Goal: Task Accomplishment & Management: Manage account settings

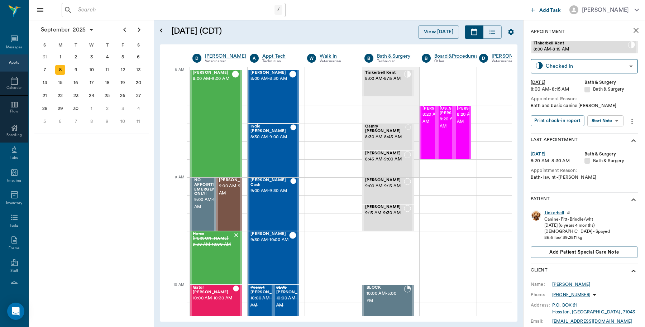
click at [83, 11] on input "text" at bounding box center [174, 10] width 199 height 10
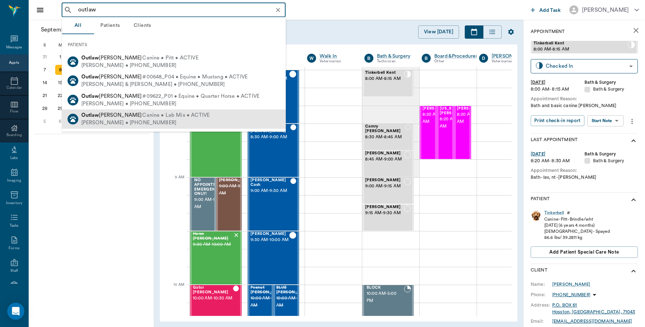
click at [100, 117] on span "[PERSON_NAME]" at bounding box center [111, 114] width 61 height 5
type input "outlaw"
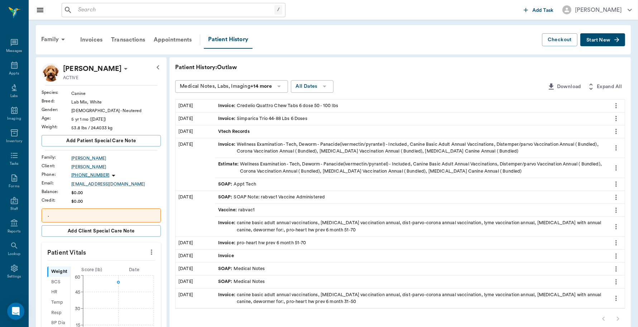
click at [591, 40] on span "Start New" at bounding box center [598, 40] width 24 height 0
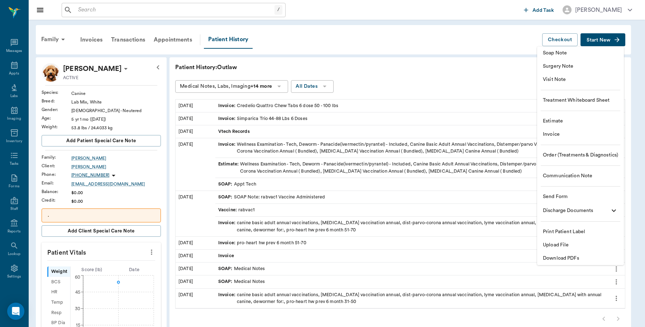
click at [557, 134] on span "Invoice" at bounding box center [580, 135] width 75 height 8
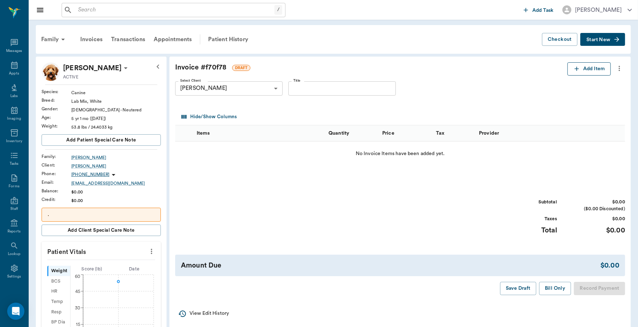
click at [574, 70] on icon "button" at bounding box center [576, 68] width 7 height 7
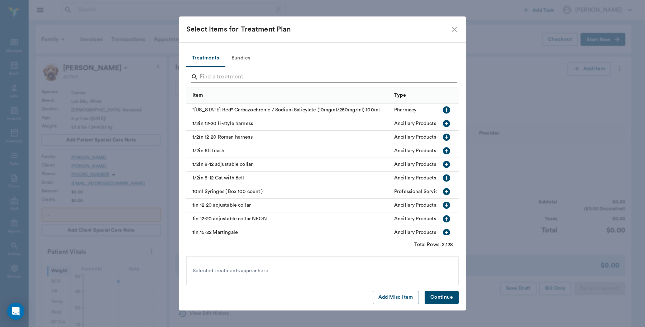
click at [201, 79] on input "Search" at bounding box center [322, 76] width 247 height 11
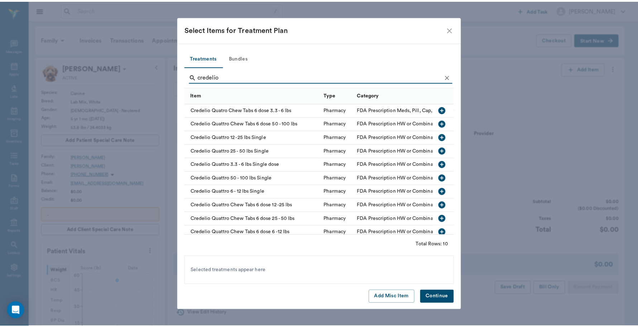
scroll to position [11, 0]
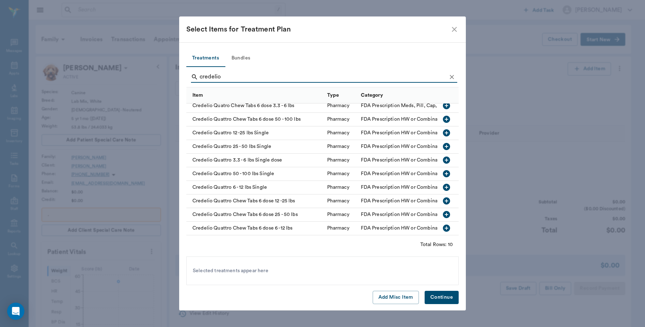
type input "credelio"
click at [443, 116] on icon "button" at bounding box center [446, 119] width 7 height 7
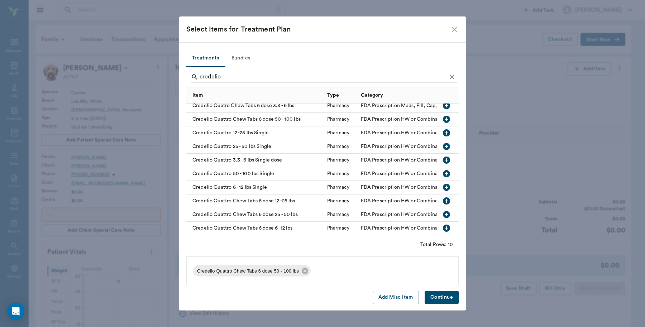
click at [444, 296] on button "Continue" at bounding box center [441, 297] width 34 height 13
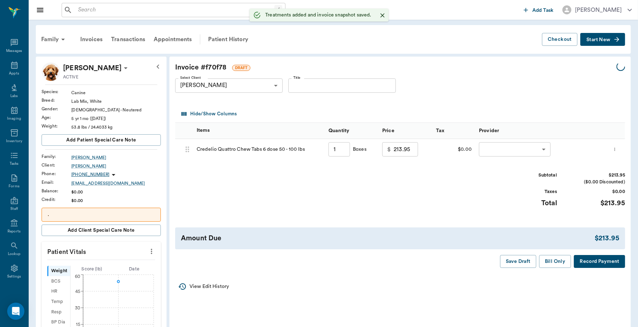
type input "1.00"
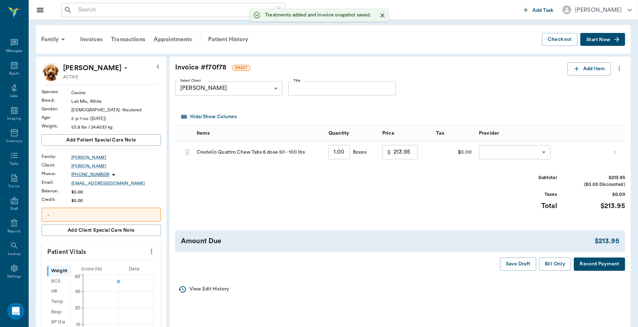
click at [497, 153] on body "/ ​ Add Task Dr. Bert Ellsworth Nectar Messages Appts Labs Imaging Inventory Ta…" at bounding box center [319, 275] width 638 height 551
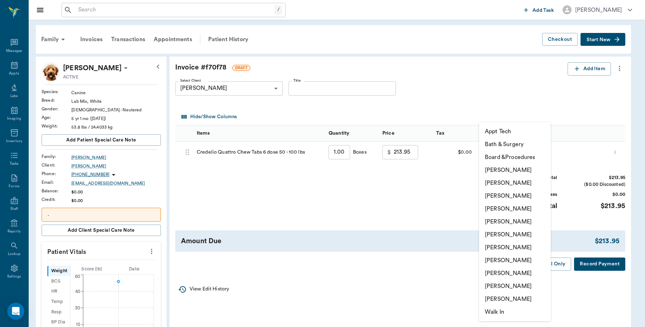
click at [506, 272] on li "[PERSON_NAME]" at bounding box center [515, 273] width 72 height 13
type input "none-63ec2ede52e12b0ba117d0d7"
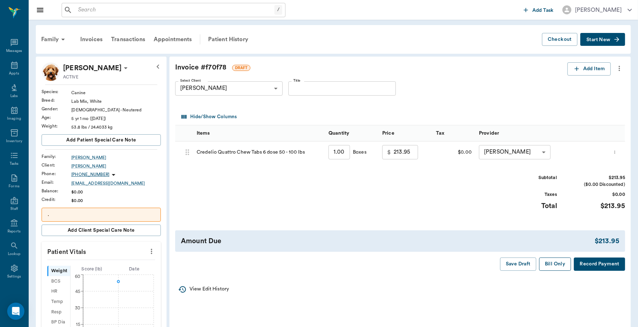
click at [558, 264] on button "Bill Only" at bounding box center [555, 264] width 32 height 13
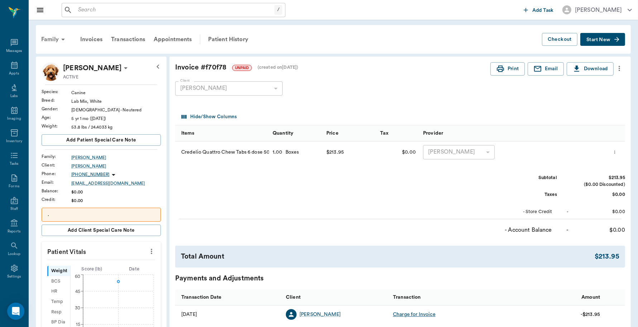
click at [49, 40] on div "Family" at bounding box center [54, 39] width 35 height 17
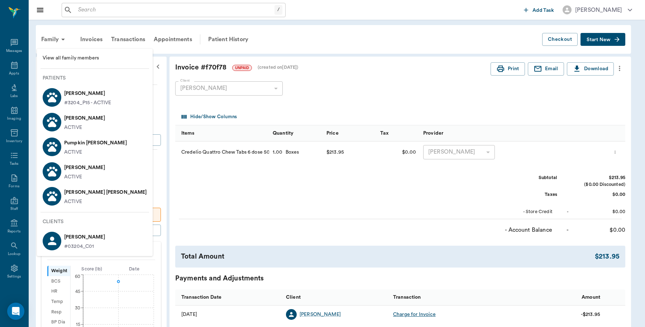
click at [81, 194] on p "Coon Hodgson" at bounding box center [105, 192] width 83 height 11
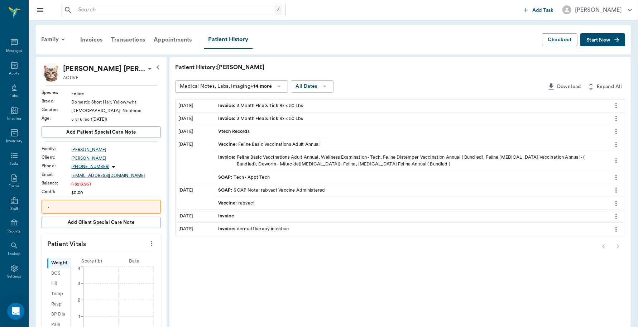
scroll to position [134, 0]
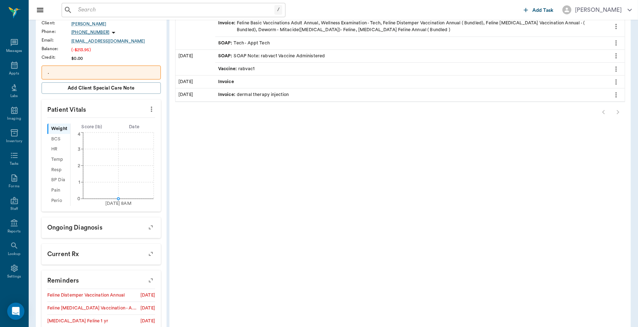
click at [153, 110] on icon "more" at bounding box center [152, 109] width 8 height 9
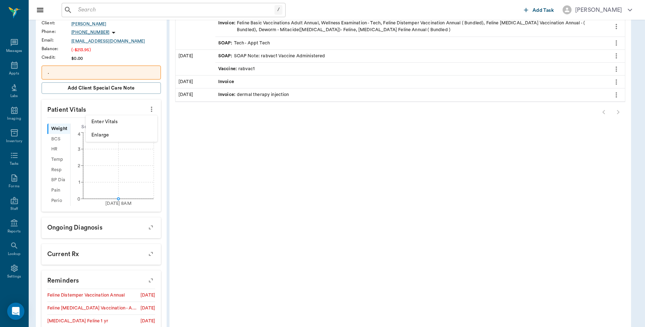
click at [114, 121] on span "Enter Vitals" at bounding box center [121, 122] width 60 height 8
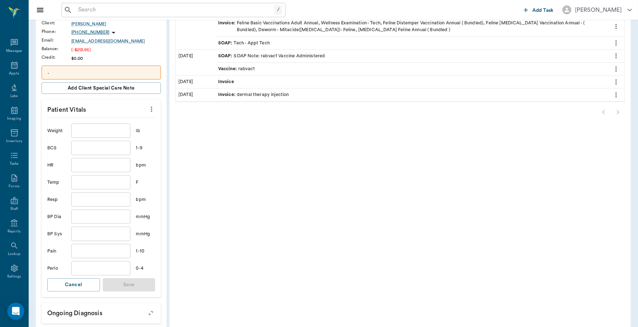
click at [97, 135] on input "text" at bounding box center [100, 131] width 59 height 14
type input "23"
click at [130, 285] on button "Save" at bounding box center [129, 284] width 53 height 13
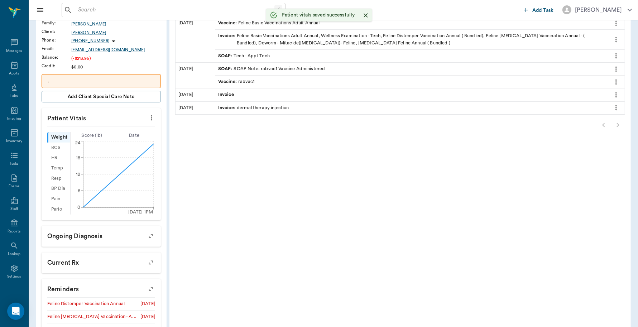
scroll to position [0, 0]
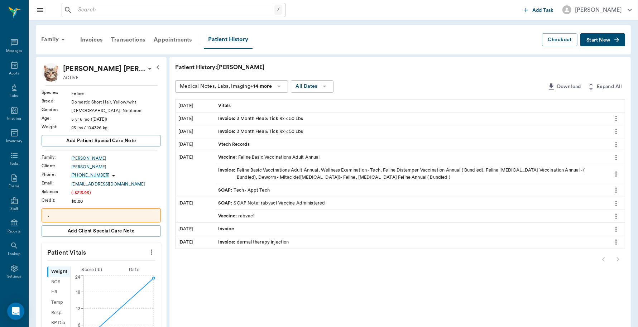
click at [604, 42] on button "Start New" at bounding box center [602, 39] width 45 height 13
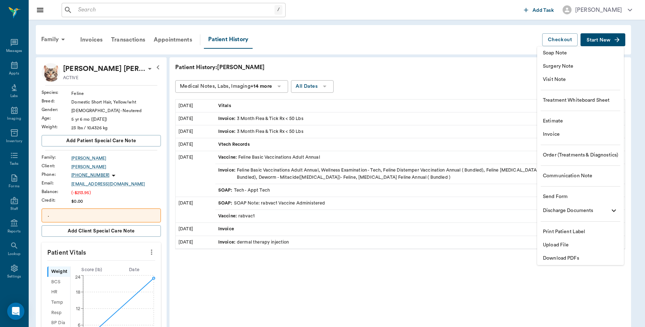
click at [568, 133] on span "Invoice" at bounding box center [580, 135] width 75 height 8
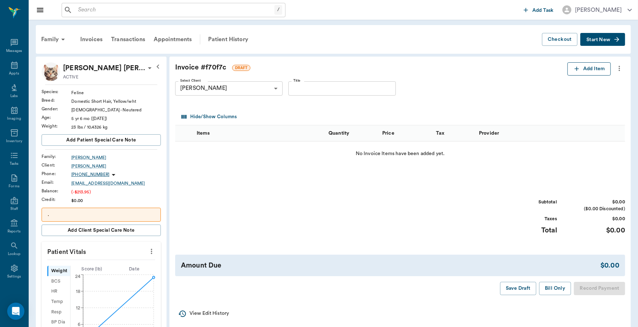
click at [576, 72] on icon "button" at bounding box center [576, 68] width 7 height 7
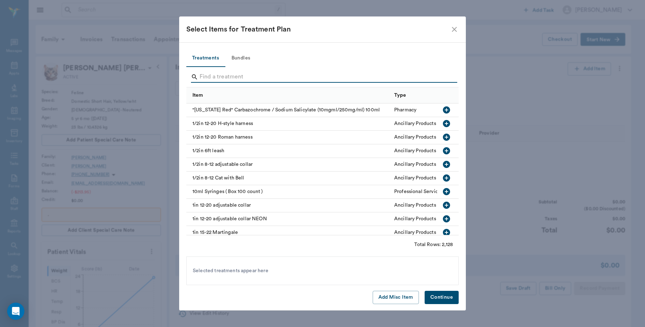
click at [215, 74] on input "Search" at bounding box center [322, 76] width 247 height 11
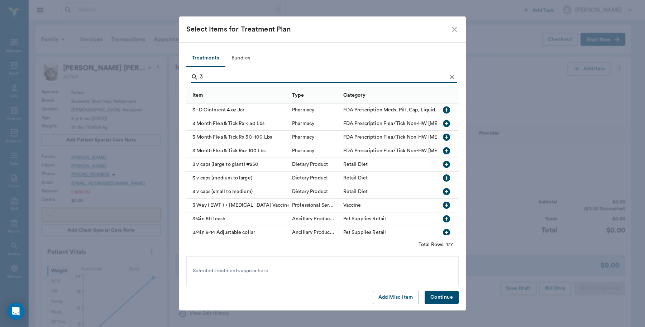
type input "3"
click at [443, 124] on icon "button" at bounding box center [446, 123] width 7 height 7
click at [438, 297] on button "Continue" at bounding box center [441, 297] width 34 height 13
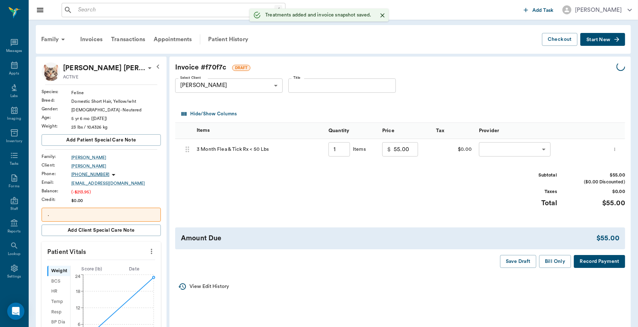
type input "1.00"
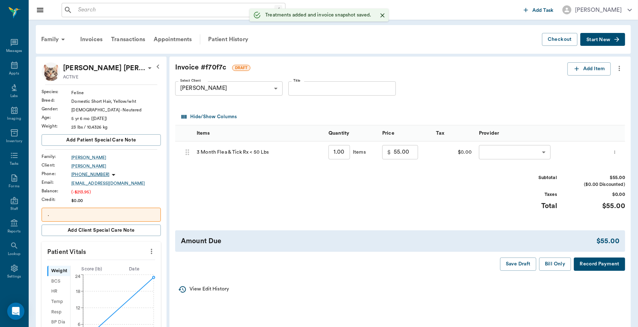
click at [485, 153] on body "/ ​ Add Task Dr. Bert Ellsworth Nectar Messages Appts Labs Imaging Inventory Ta…" at bounding box center [319, 275] width 638 height 551
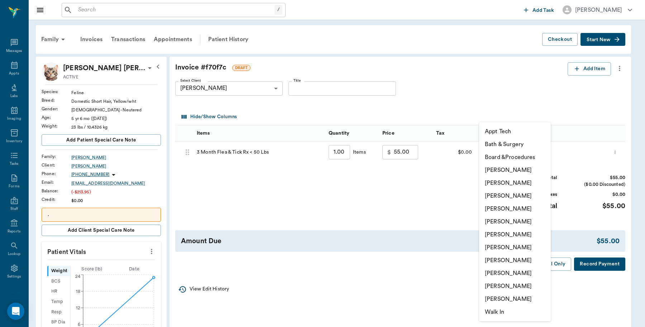
click at [502, 273] on li "[PERSON_NAME]" at bounding box center [515, 273] width 72 height 13
type input "none-63ec2ede52e12b0ba117d0d7"
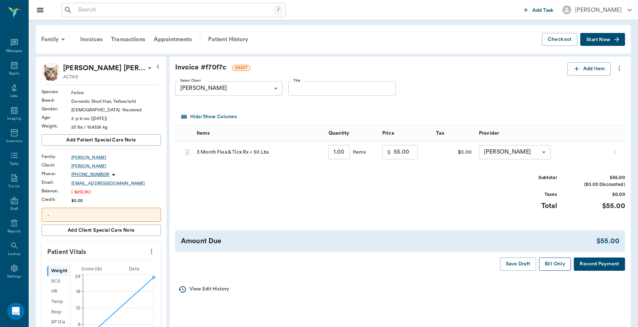
click at [559, 264] on button "Bill Only" at bounding box center [555, 264] width 32 height 13
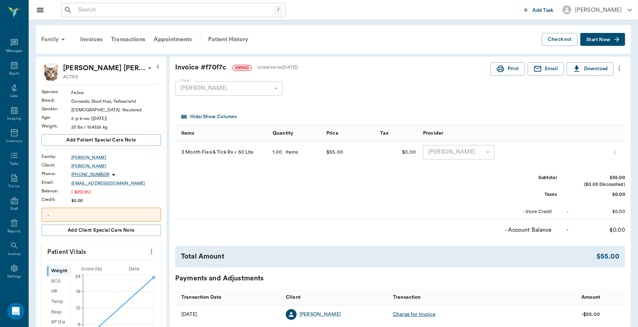
click at [44, 40] on div "Family" at bounding box center [54, 39] width 35 height 17
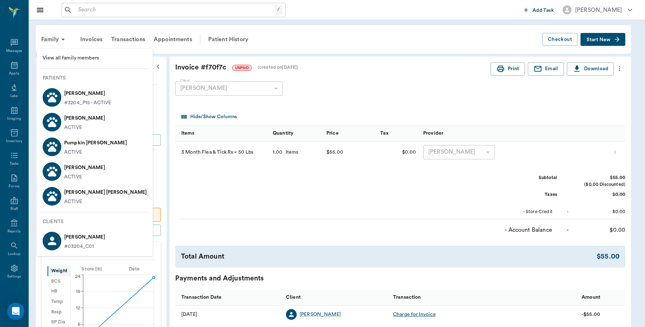
click at [76, 120] on p "Wiskers Hodgson" at bounding box center [84, 117] width 41 height 11
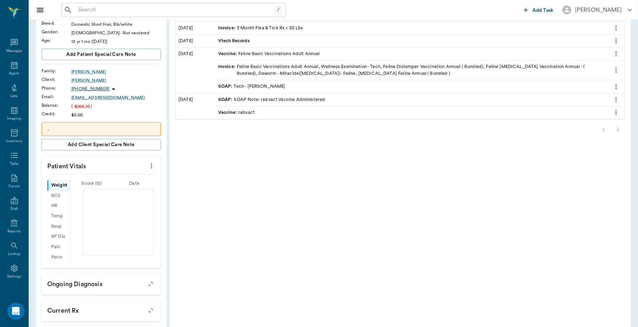
scroll to position [90, 0]
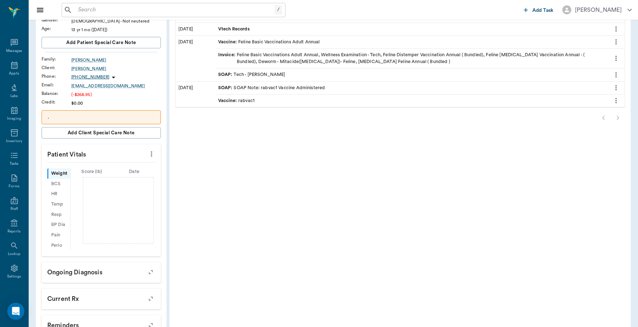
click at [151, 157] on icon "more" at bounding box center [152, 154] width 8 height 9
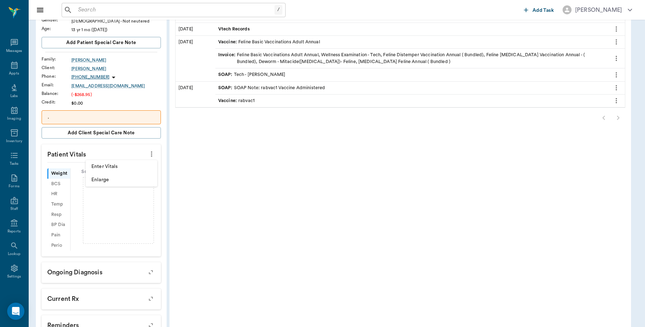
click at [106, 167] on span "Enter Vitals" at bounding box center [121, 167] width 60 height 8
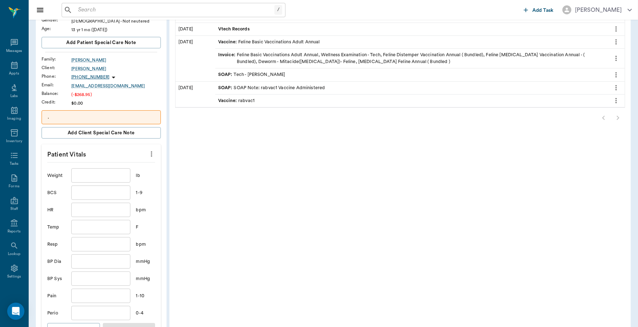
click at [101, 177] on input "text" at bounding box center [100, 175] width 59 height 14
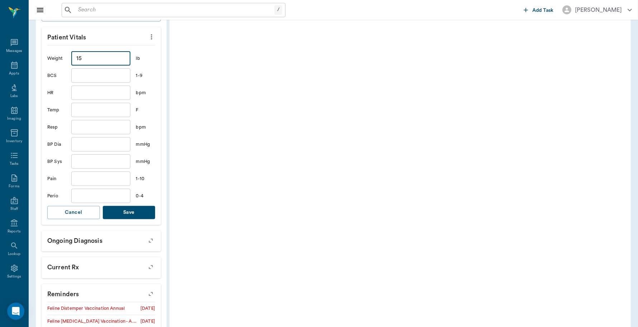
scroll to position [224, 0]
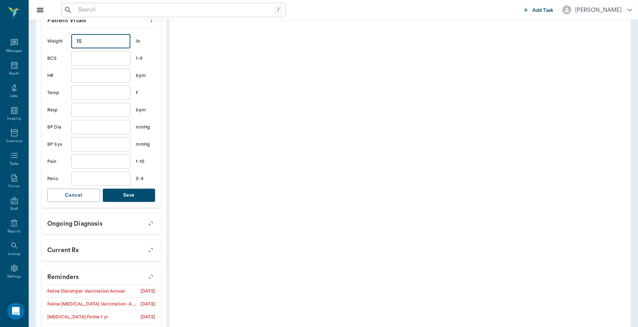
type input "15"
click at [130, 196] on button "Save" at bounding box center [129, 195] width 53 height 13
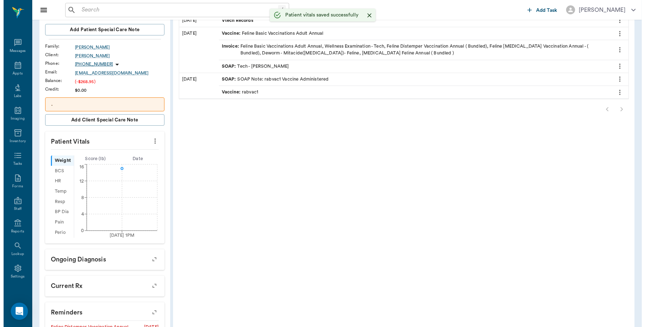
scroll to position [0, 0]
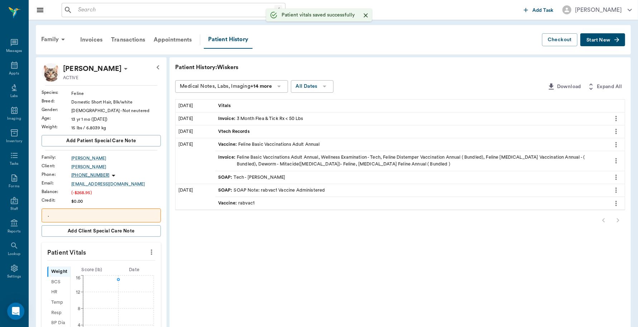
click at [605, 40] on span "Start New" at bounding box center [598, 40] width 24 height 0
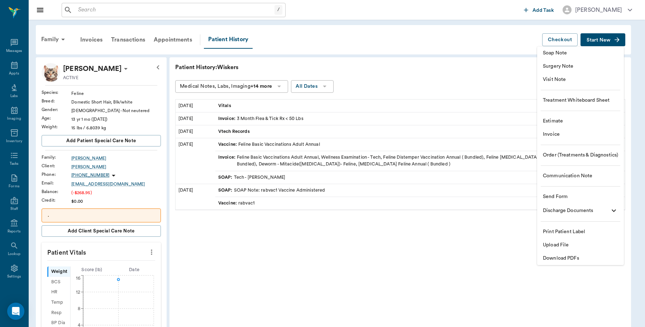
click at [556, 131] on span "Invoice" at bounding box center [580, 135] width 75 height 8
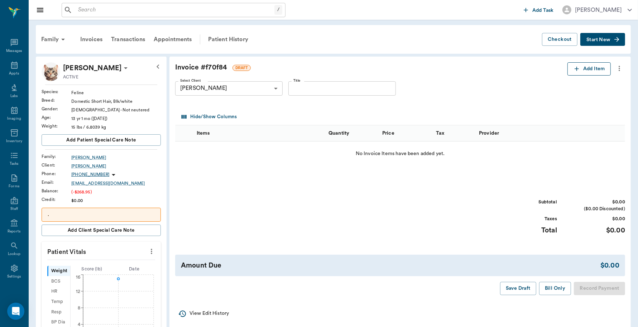
click at [576, 68] on icon "button" at bounding box center [576, 69] width 4 height 4
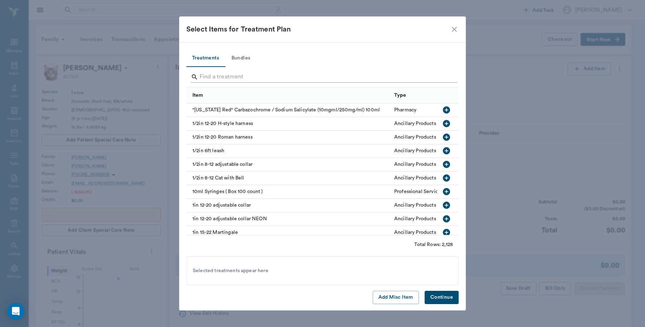
click at [205, 81] on input "Search" at bounding box center [322, 76] width 247 height 11
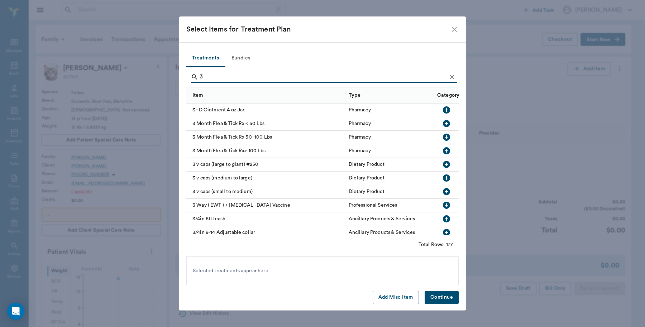
type input "3"
click at [442, 122] on icon "button" at bounding box center [446, 123] width 9 height 9
click at [448, 295] on button "Continue" at bounding box center [441, 297] width 34 height 13
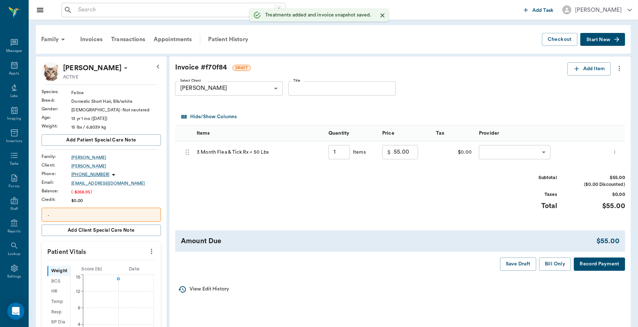
type input "1.00"
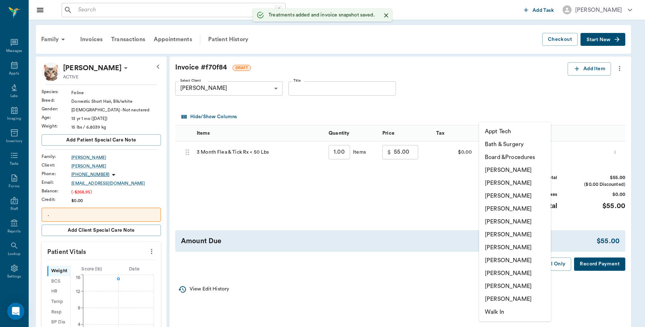
click at [508, 155] on body "/ ​ Add Task Dr. Bert Ellsworth Nectar Messages Appts Labs Imaging Inventory Ta…" at bounding box center [322, 275] width 645 height 551
click at [503, 270] on li "[PERSON_NAME]" at bounding box center [515, 273] width 72 height 13
type input "none-63ec2ede52e12b0ba117d0d7"
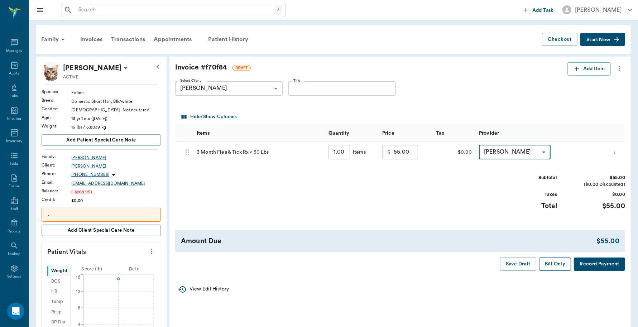
click at [553, 265] on button "Bill Only" at bounding box center [555, 264] width 32 height 13
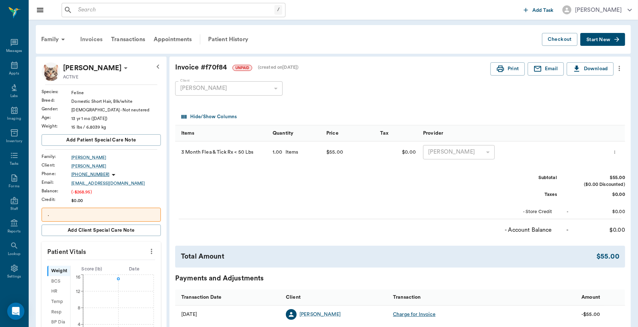
click at [93, 39] on div "Invoices" at bounding box center [91, 39] width 31 height 17
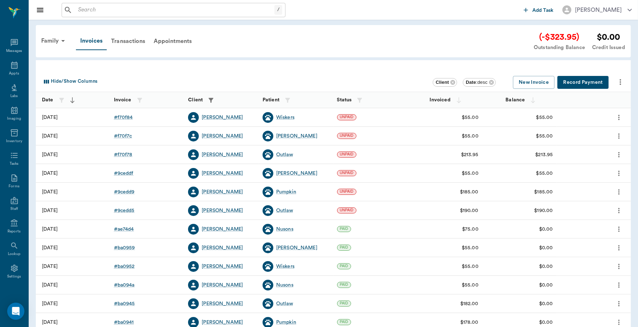
click at [588, 83] on button "Record Payment" at bounding box center [582, 82] width 51 height 13
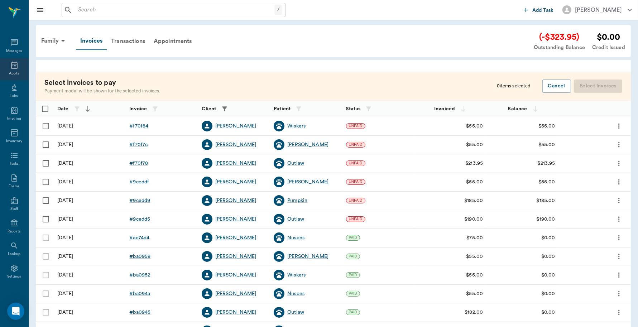
click at [10, 66] on icon at bounding box center [14, 65] width 9 height 9
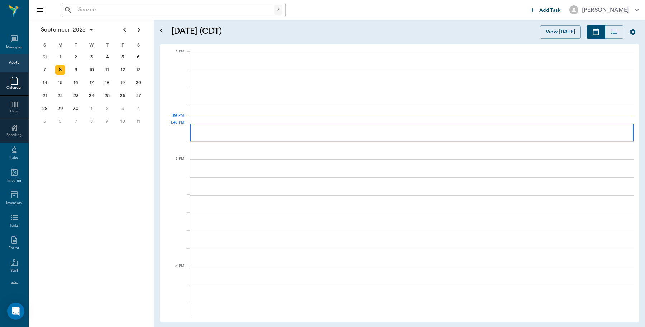
scroll to position [538, 0]
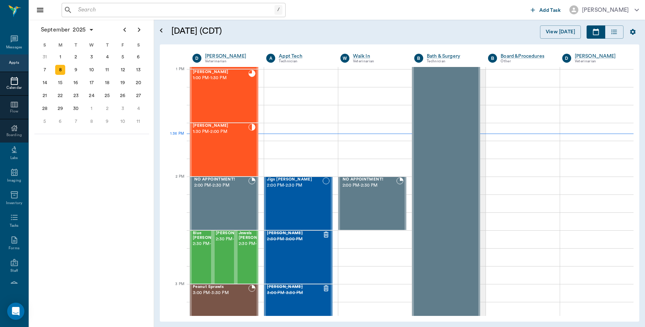
click at [102, 11] on input "text" at bounding box center [174, 10] width 199 height 10
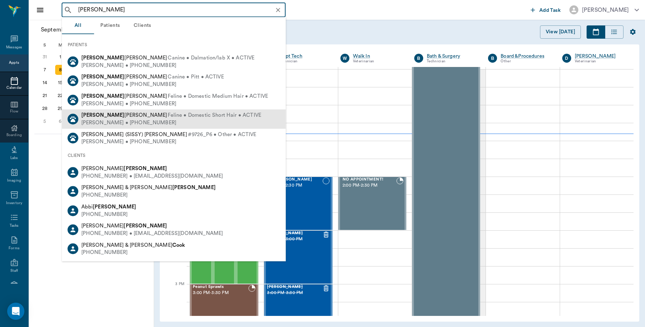
click at [105, 121] on div "Freda Hodgson • (903) 796-9906" at bounding box center [171, 123] width 180 height 8
type input "coon"
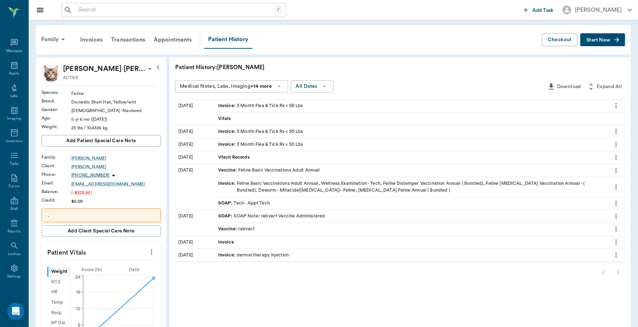
click at [231, 107] on span "Invoice :" at bounding box center [227, 105] width 19 height 7
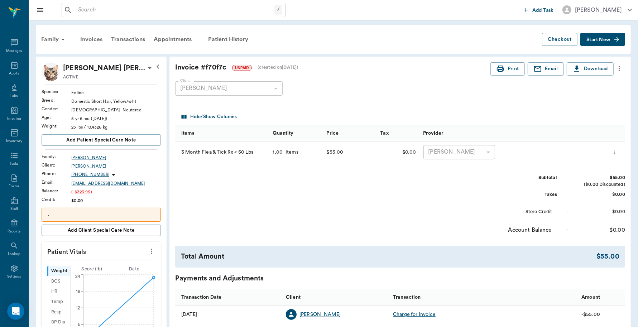
click at [93, 39] on div "Invoices" at bounding box center [91, 39] width 31 height 17
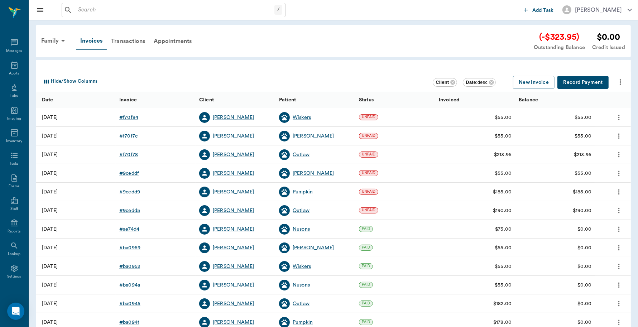
click at [582, 80] on button "Record Payment" at bounding box center [582, 82] width 51 height 13
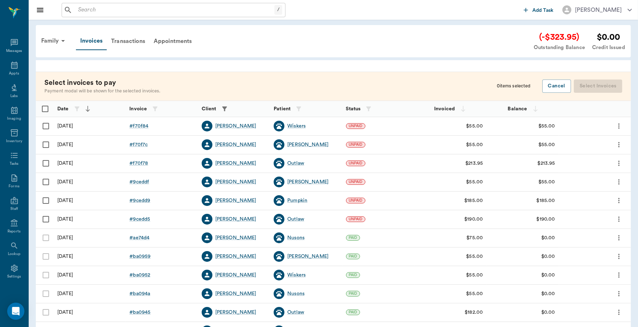
click at [45, 126] on input "Select row" at bounding box center [45, 126] width 15 height 15
checkbox input "false"
checkbox input "true"
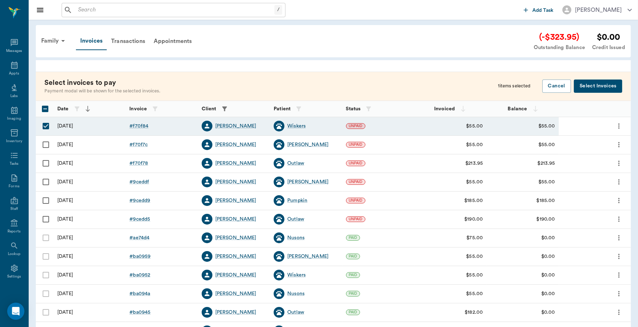
click at [45, 162] on input "Select row" at bounding box center [45, 163] width 15 height 15
checkbox input "true"
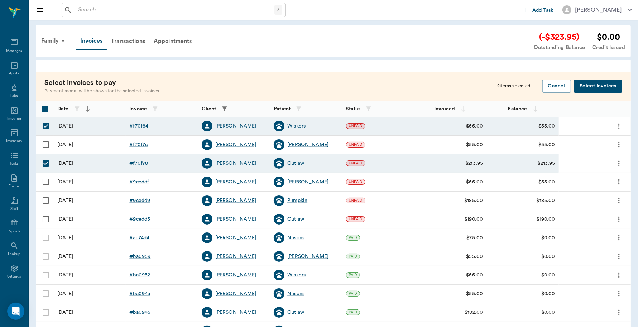
click at [597, 86] on button "Select Invoices" at bounding box center [598, 86] width 48 height 13
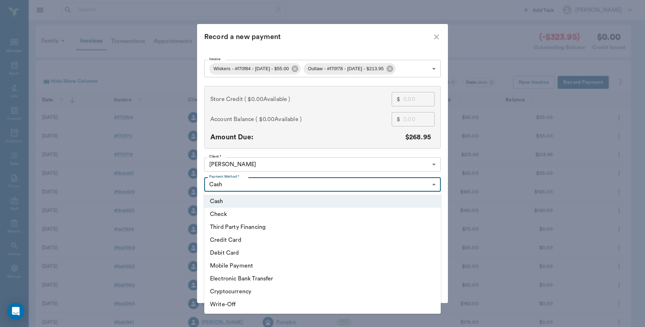
click at [235, 187] on body "/ ​ Add Task Dr. Bert Ellsworth Nectar Messages Appts Labs Imaging Inventory Ta…" at bounding box center [322, 210] width 645 height 420
click at [231, 239] on li "Credit Card" at bounding box center [322, 240] width 236 height 13
type input "CREDIT_CARD"
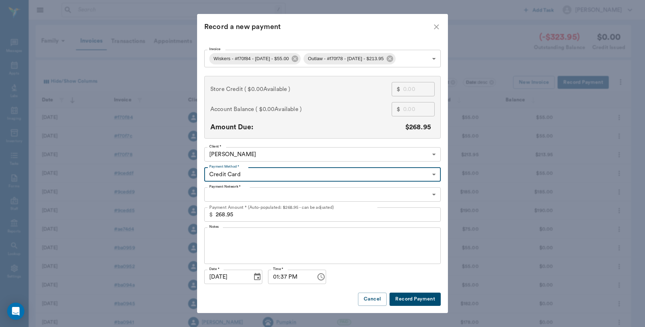
click at [226, 197] on body "/ ​ Add Task Dr. Bert Ellsworth Nectar Messages Appts Labs Imaging Inventory Ta…" at bounding box center [322, 210] width 645 height 420
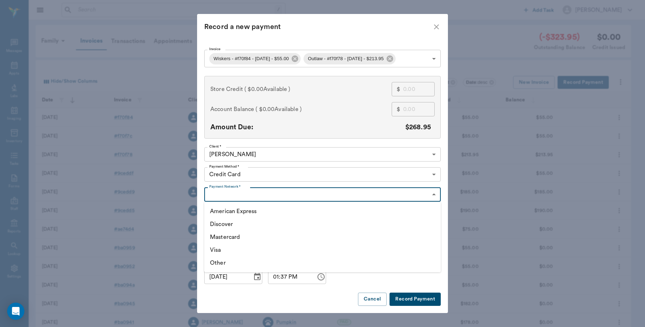
click at [225, 224] on li "Discover" at bounding box center [322, 224] width 236 height 13
type input "DISCOVER"
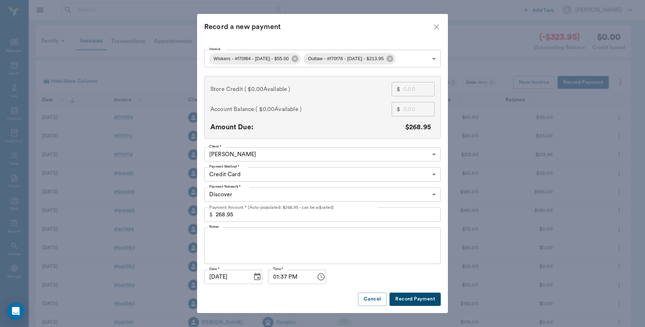
click at [417, 298] on button "Record Payment" at bounding box center [414, 299] width 51 height 13
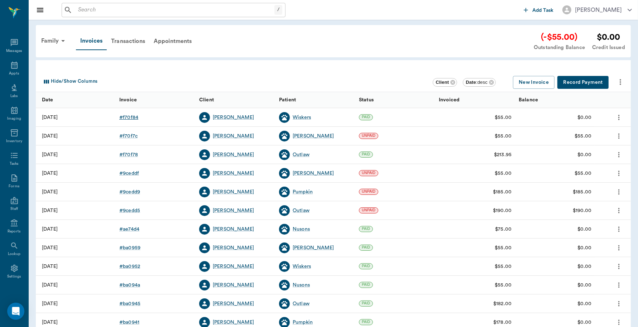
click at [128, 119] on div "# f70f84" at bounding box center [128, 117] width 19 height 7
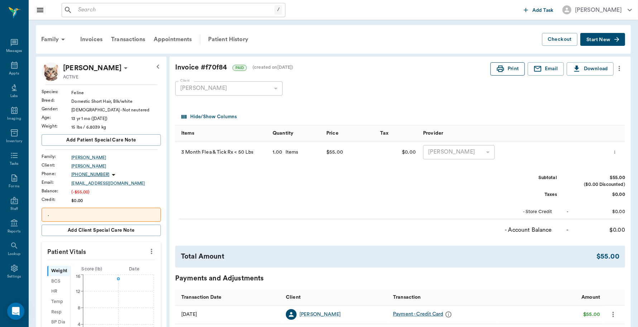
click at [515, 69] on button "Print" at bounding box center [507, 68] width 34 height 13
click at [87, 40] on div "Invoices" at bounding box center [91, 39] width 31 height 17
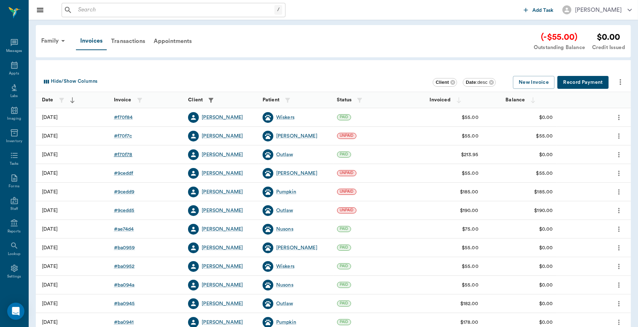
click at [125, 155] on div "# f70f78" at bounding box center [123, 154] width 19 height 7
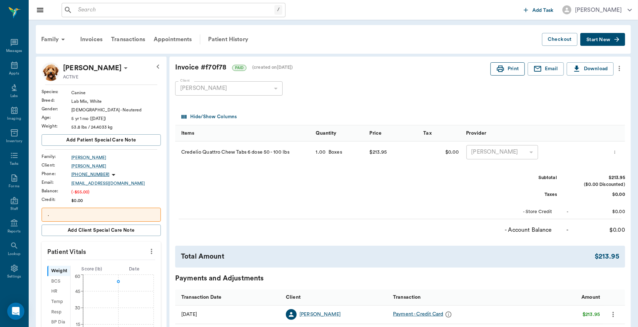
click at [511, 70] on button "Print" at bounding box center [507, 68] width 34 height 13
click at [85, 38] on div "Invoices" at bounding box center [91, 39] width 31 height 17
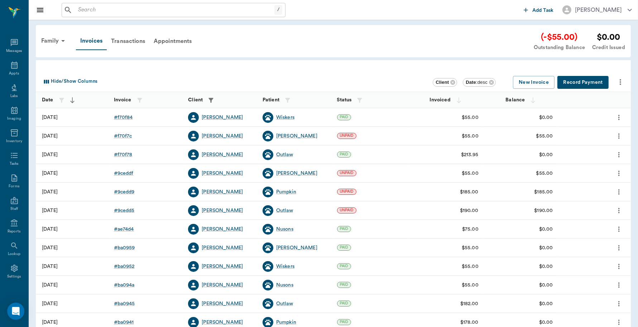
click at [577, 82] on button "Record Payment" at bounding box center [582, 82] width 51 height 13
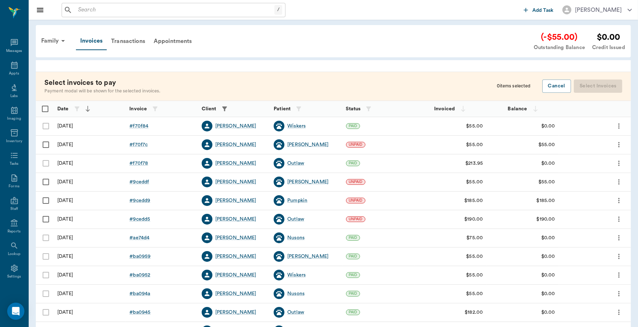
click at [46, 144] on input "Select row" at bounding box center [45, 144] width 15 height 15
checkbox input "false"
checkbox input "true"
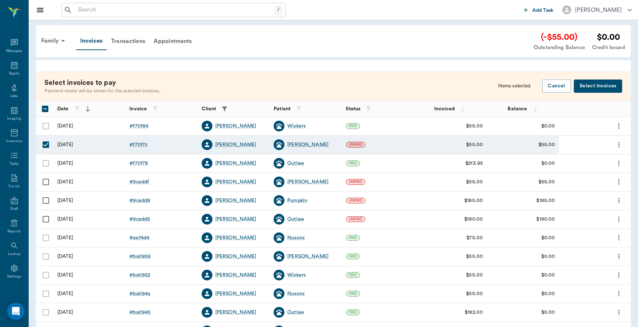
click at [611, 87] on button "Select Invoices" at bounding box center [598, 86] width 48 height 13
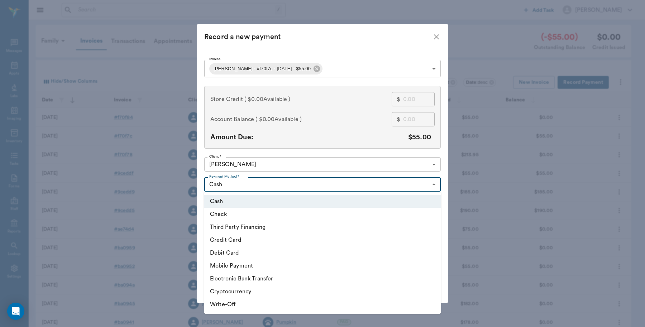
click at [222, 187] on body "/ ​ Add Task Dr. Bert Ellsworth Nectar Messages Appts Labs Imaging Inventory Ta…" at bounding box center [322, 210] width 645 height 420
click at [231, 237] on li "Credit Card" at bounding box center [322, 240] width 236 height 13
type input "CREDIT_CARD"
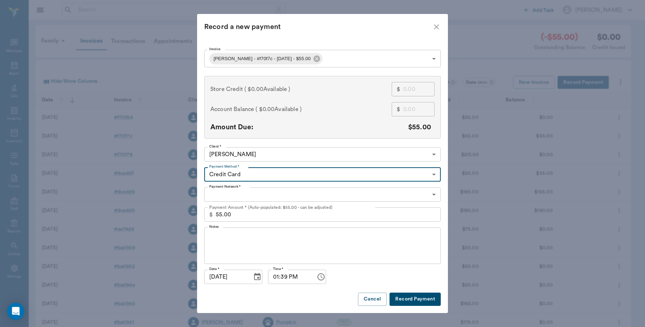
click at [227, 197] on body "/ ​ Add Task Dr. Bert Ellsworth Nectar Messages Appts Labs Imaging Inventory Ta…" at bounding box center [322, 210] width 645 height 420
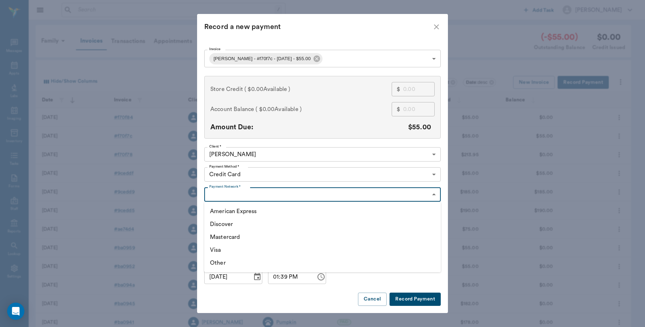
click at [219, 223] on li "Discover" at bounding box center [322, 224] width 236 height 13
type input "DISCOVER"
click at [415, 301] on button "Record Payment" at bounding box center [414, 299] width 51 height 13
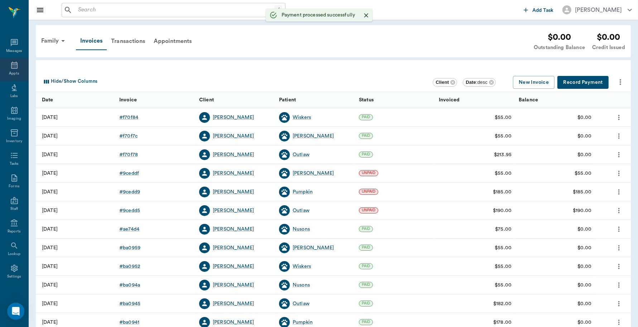
click at [11, 67] on icon at bounding box center [14, 65] width 9 height 9
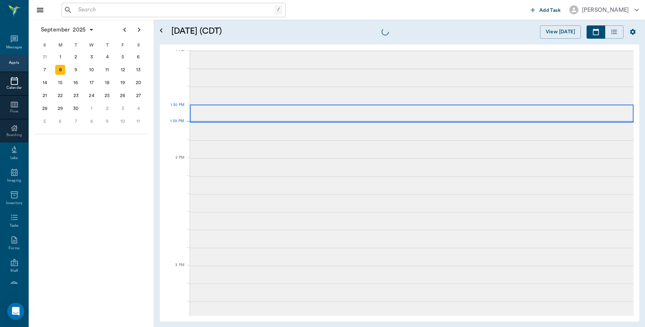
scroll to position [538, 0]
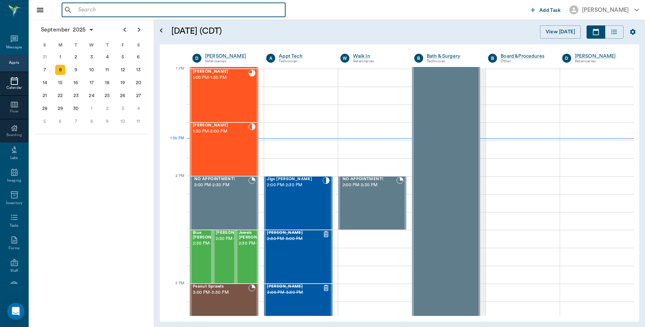
click at [86, 11] on input "text" at bounding box center [178, 10] width 207 height 10
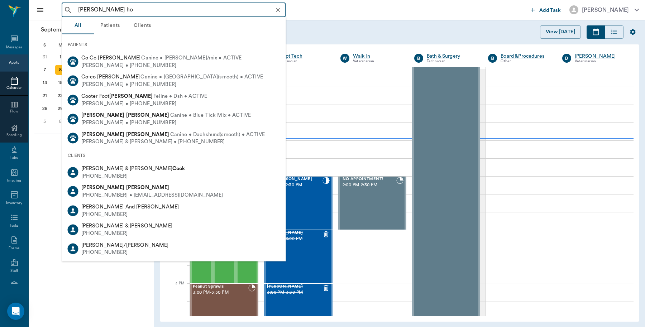
type input "coon hod"
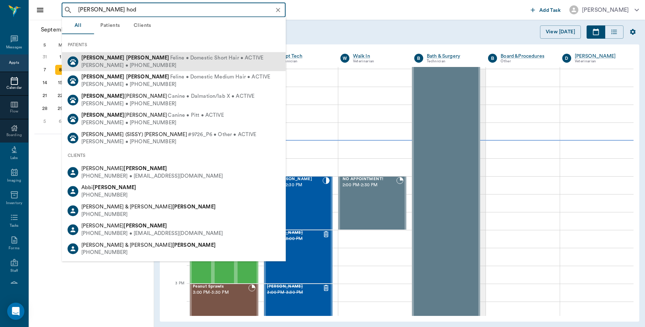
click at [99, 64] on div "Freda Hodgson • (903) 796-9906" at bounding box center [172, 66] width 182 height 8
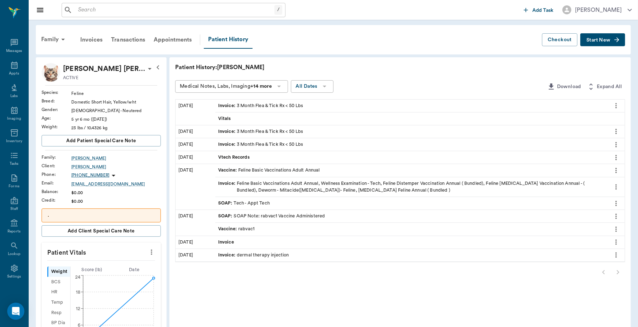
click at [224, 105] on span "Invoice :" at bounding box center [227, 105] width 19 height 7
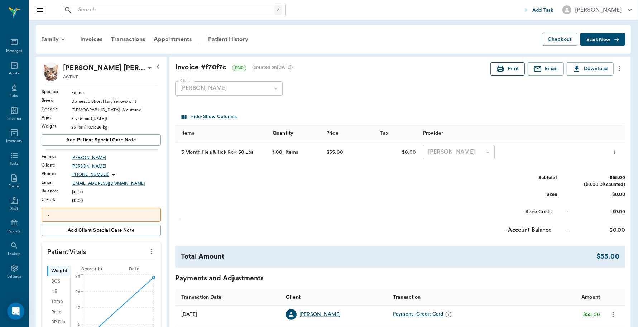
click at [509, 69] on button "Print" at bounding box center [507, 68] width 34 height 13
click at [11, 66] on icon at bounding box center [14, 65] width 9 height 9
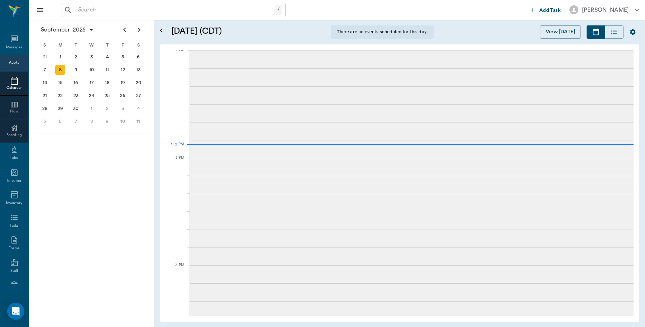
scroll to position [538, 0]
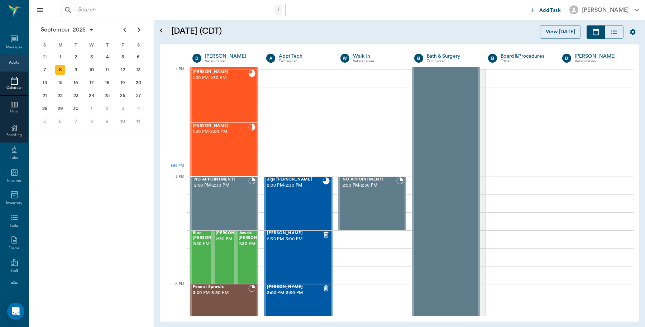
click at [75, 11] on input "text" at bounding box center [174, 10] width 199 height 10
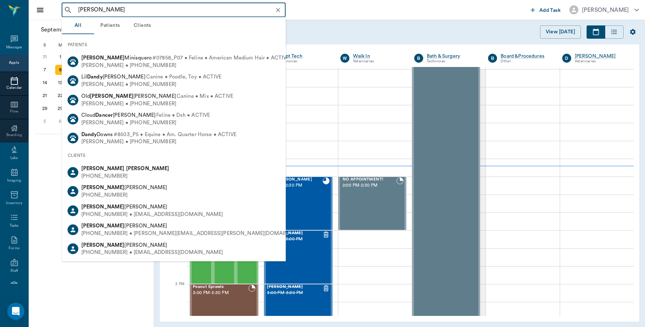
drag, startPoint x: 114, startPoint y: 8, endPoint x: 101, endPoint y: 9, distance: 13.0
click at [101, 9] on input "dana dehmer" at bounding box center [179, 10] width 208 height 10
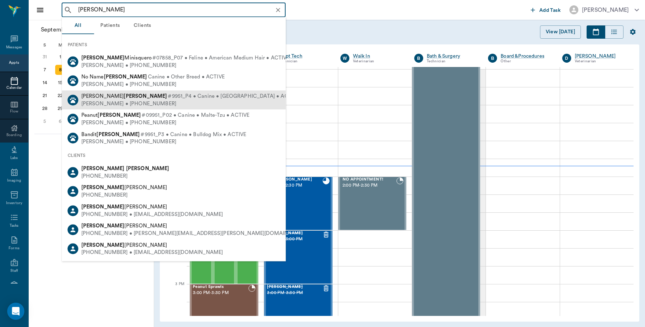
click at [92, 101] on div "Dorie Dehner • (903) 556-2059" at bounding box center [190, 104] width 218 height 8
type input "dana deh"
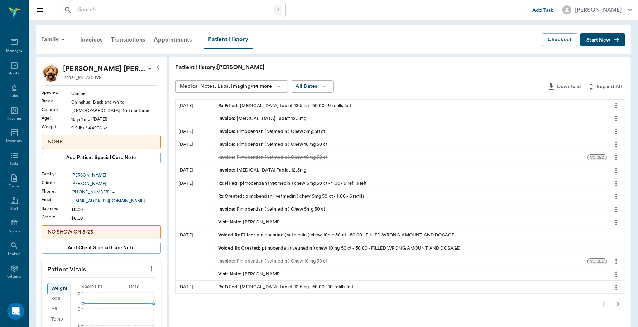
click at [254, 183] on div "Rx Filled : pimobendan ( vetmedin ) chew 5mg 50 ct - 1.00 - 6 refills left" at bounding box center [292, 183] width 149 height 7
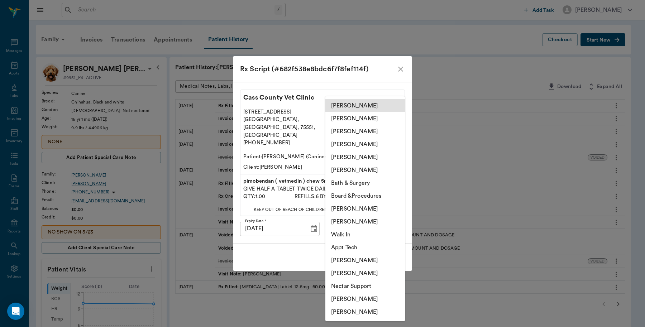
click at [354, 222] on body "/ ​ Add Task Dr. Bert Ellsworth Nectar Messages Appts Labs Imaging Inventory Ta…" at bounding box center [322, 291] width 645 height 582
click at [350, 208] on li "Lisa Taylor" at bounding box center [365, 208] width 80 height 13
type input "63ec2ede52e12b0ba117d0d7"
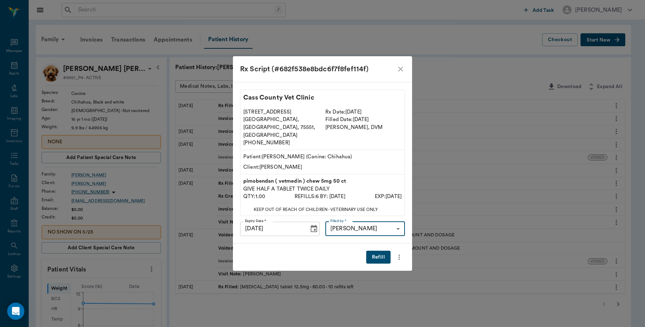
click at [377, 251] on button "Refill" at bounding box center [378, 257] width 24 height 13
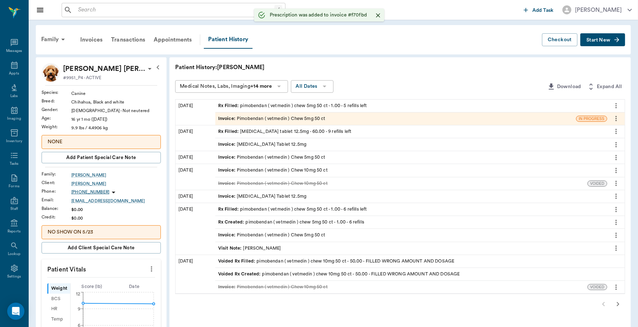
click at [595, 40] on span "Start New" at bounding box center [598, 40] width 24 height 0
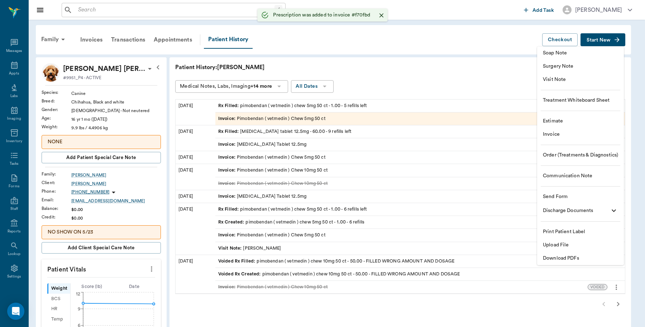
click at [561, 133] on span "Invoice" at bounding box center [580, 135] width 75 height 8
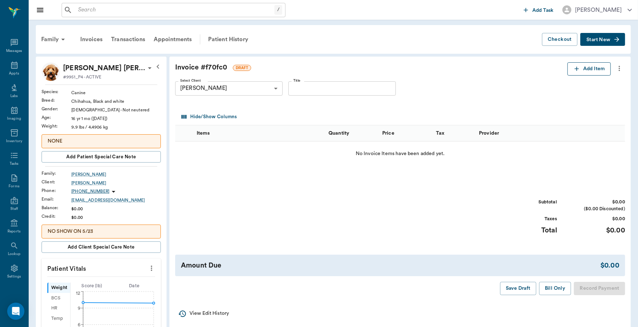
click at [578, 67] on icon "button" at bounding box center [576, 68] width 7 height 7
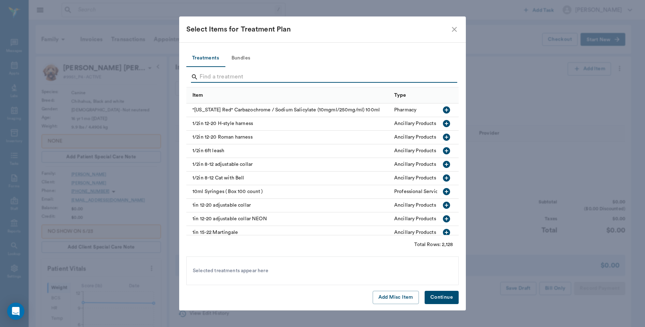
click at [207, 77] on input "Search" at bounding box center [322, 76] width 247 height 11
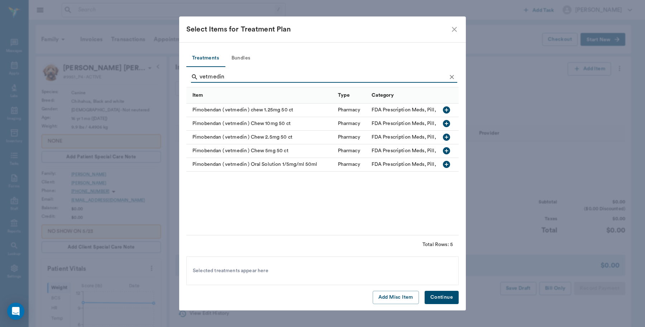
type input "vetmedin"
click at [446, 151] on icon "button" at bounding box center [446, 150] width 9 height 9
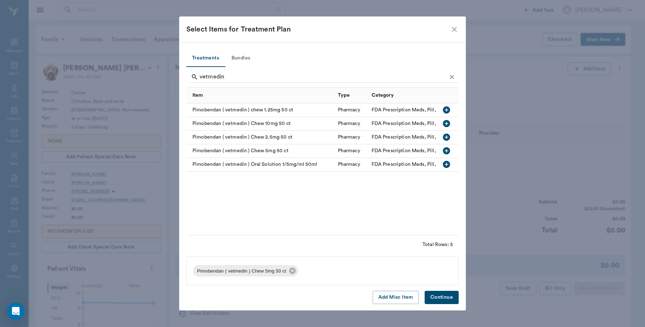
click at [443, 300] on button "Continue" at bounding box center [441, 297] width 34 height 13
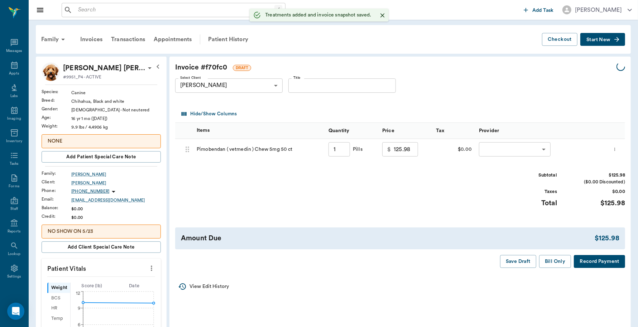
type input "1.00"
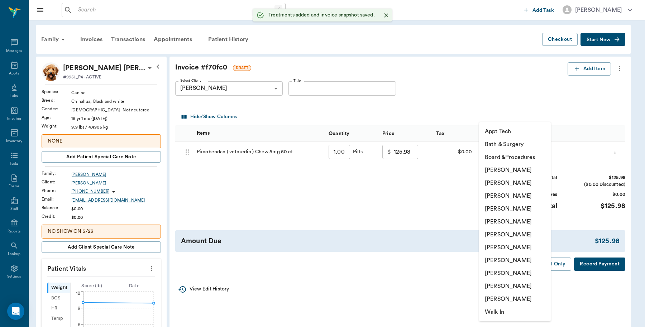
click at [515, 153] on body "/ ​ Add Task Dr. Bert Ellsworth Nectar Messages Appts Labs Imaging Inventory Ta…" at bounding box center [322, 284] width 645 height 568
click at [504, 271] on li "Lisa Taylor" at bounding box center [515, 273] width 72 height 13
type input "none-63ec2ede52e12b0ba117d0d7"
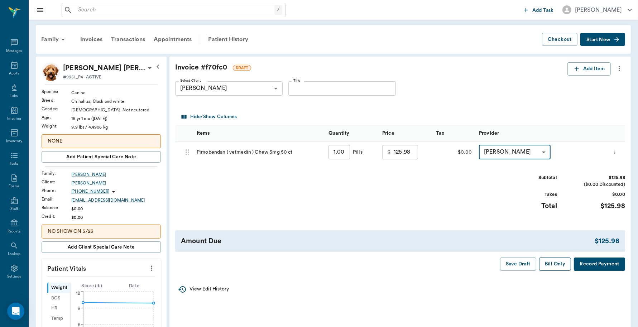
click at [556, 264] on button "Bill Only" at bounding box center [555, 264] width 32 height 13
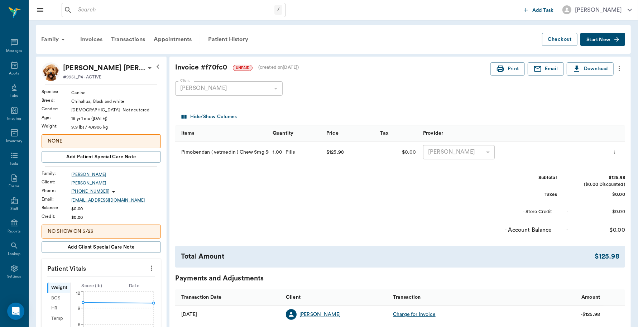
click at [97, 39] on div "Invoices" at bounding box center [91, 39] width 31 height 17
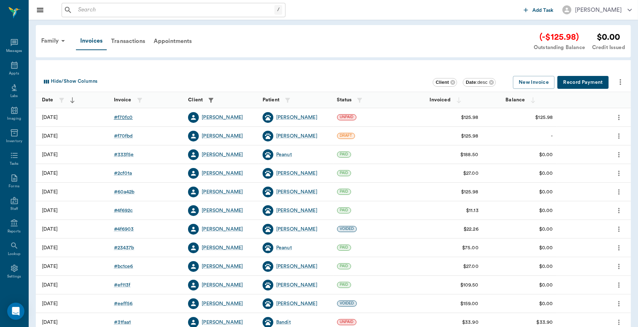
click at [122, 117] on div "# f70fc0" at bounding box center [123, 117] width 19 height 7
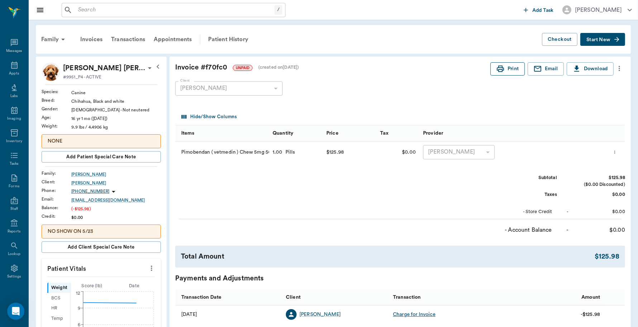
click at [509, 71] on button "Print" at bounding box center [507, 68] width 34 height 13
click at [95, 38] on div "Invoices" at bounding box center [91, 39] width 31 height 17
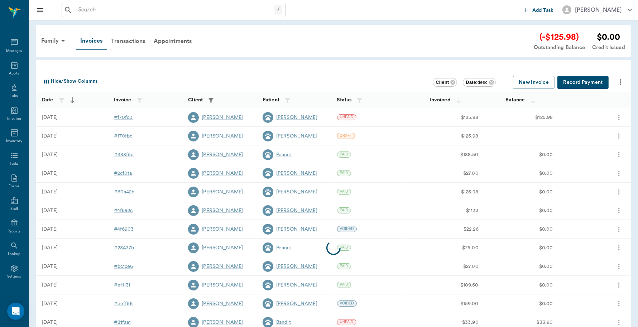
click at [575, 83] on button "Record Payment" at bounding box center [582, 82] width 51 height 13
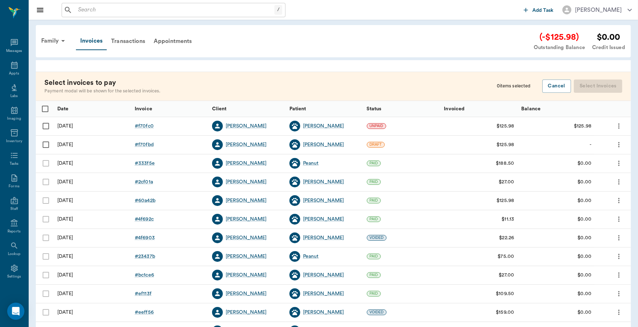
click at [44, 126] on input "Select row" at bounding box center [45, 126] width 15 height 15
checkbox input "false"
checkbox input "true"
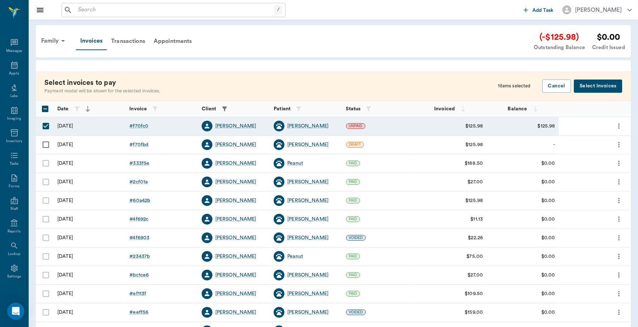
click at [593, 85] on button "Select Invoices" at bounding box center [598, 86] width 48 height 13
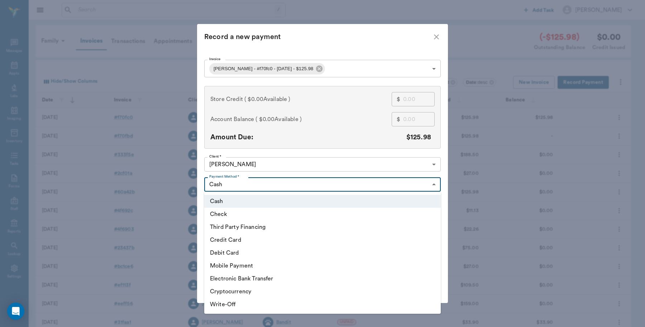
click at [238, 184] on body "/ ​ Add Task Dr. Bert Ellsworth Nectar Messages Appts Labs Imaging Inventory Ta…" at bounding box center [322, 210] width 645 height 420
click at [242, 238] on li "Credit Card" at bounding box center [322, 240] width 236 height 13
type input "CREDIT_CARD"
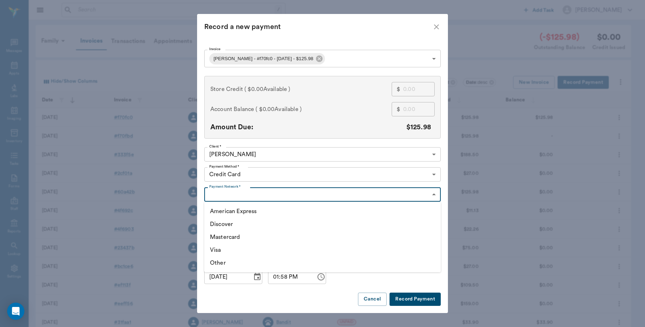
click at [240, 198] on body "/ ​ Add Task Dr. Bert Ellsworth Nectar Messages Appts Labs Imaging Inventory Ta…" at bounding box center [322, 210] width 645 height 420
click at [236, 236] on li "Mastercard" at bounding box center [322, 237] width 236 height 13
type input "MASTERCARD"
click at [414, 298] on button "Record Payment" at bounding box center [414, 299] width 51 height 13
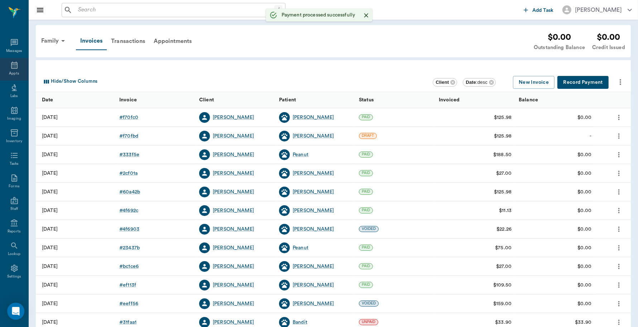
click at [10, 67] on icon at bounding box center [14, 65] width 9 height 9
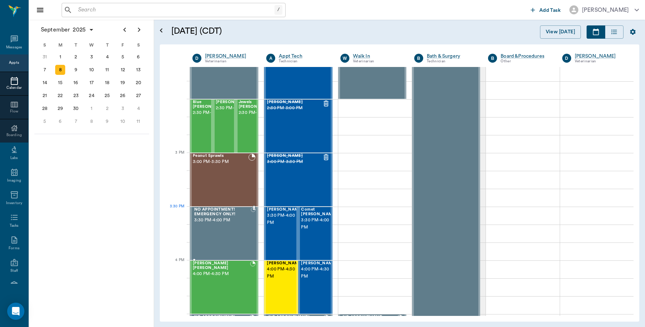
scroll to position [646, 0]
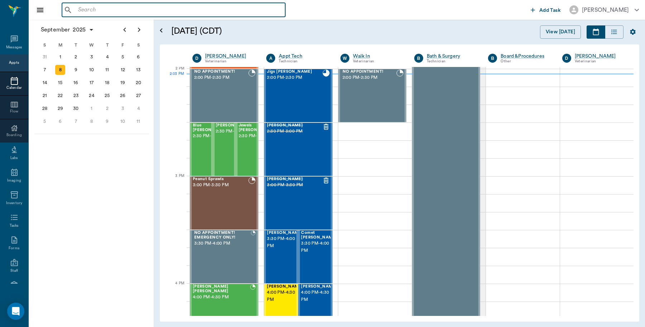
click at [99, 11] on input "text" at bounding box center [178, 10] width 207 height 10
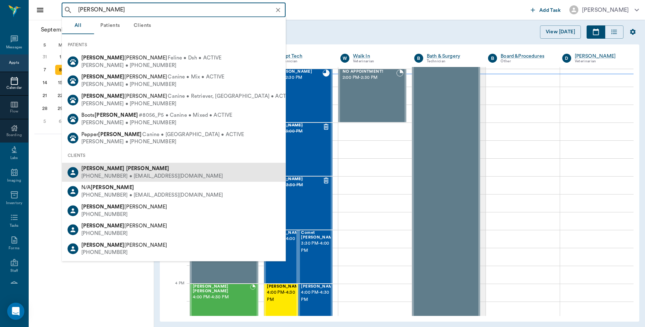
click at [102, 174] on div "(903) 796-5728 • crakrjack72@aol.com" at bounding box center [152, 176] width 142 height 8
type input "mike huse"
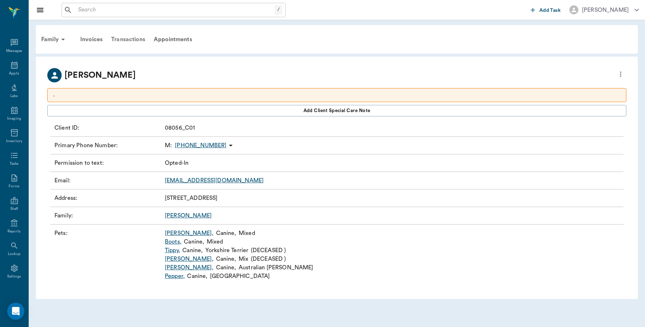
click at [135, 39] on div "Transactions" at bounding box center [128, 39] width 43 height 17
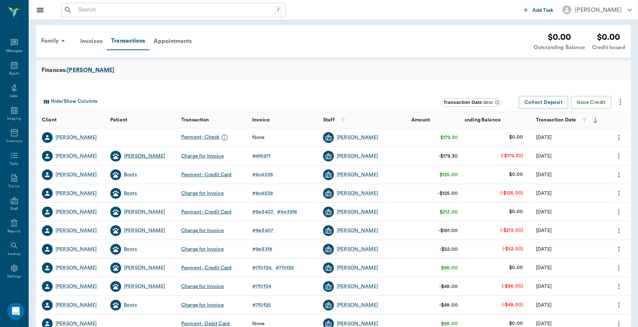
click at [133, 157] on div "Goldie" at bounding box center [144, 156] width 41 height 7
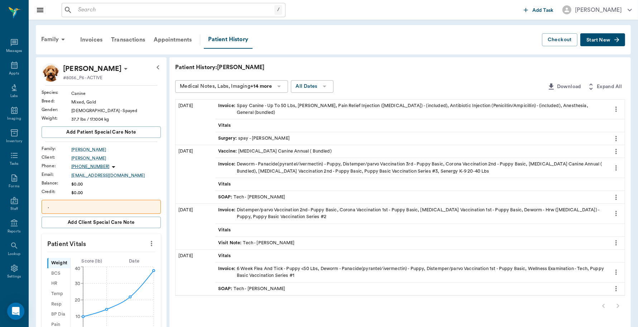
click at [87, 9] on input "text" at bounding box center [174, 10] width 199 height 10
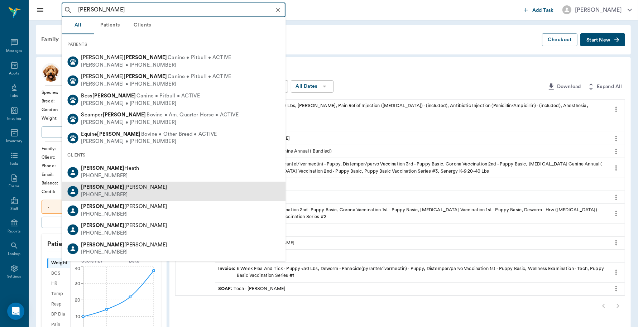
click at [100, 189] on span "Diane Clayton" at bounding box center [124, 187] width 86 height 5
type input "diane clark"
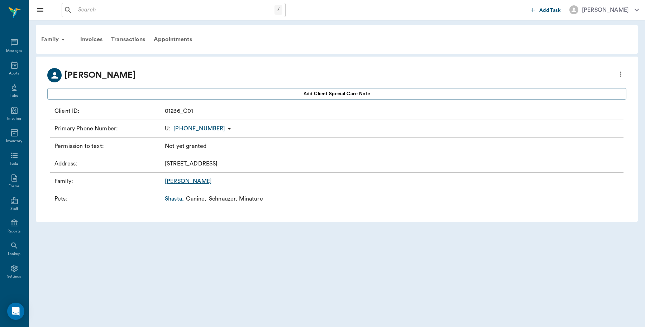
click at [84, 9] on input "text" at bounding box center [174, 10] width 199 height 10
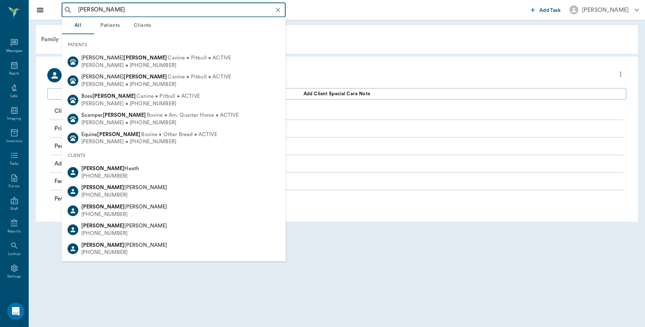
drag, startPoint x: 112, startPoint y: 8, endPoint x: 75, endPoint y: 6, distance: 37.0
click at [75, 6] on input "diane clark" at bounding box center [179, 10] width 208 height 10
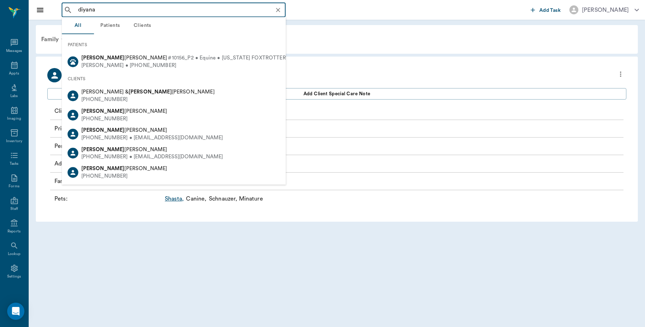
click at [104, 169] on span "Diana Clark" at bounding box center [124, 168] width 86 height 5
type input "diyana"
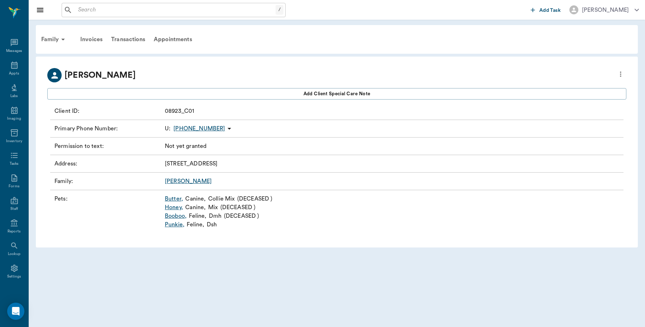
click at [618, 74] on icon "more" at bounding box center [620, 74] width 8 height 9
click at [334, 44] on div at bounding box center [322, 163] width 645 height 327
click at [177, 224] on link "Punkie ," at bounding box center [175, 224] width 20 height 9
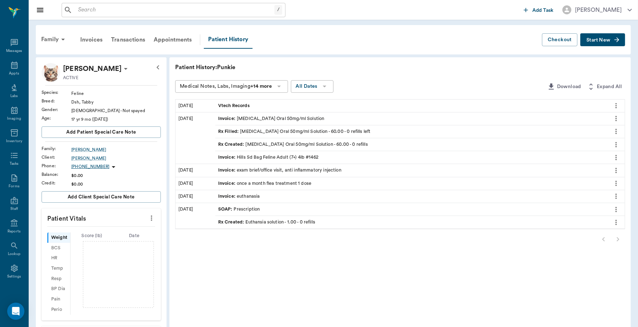
click at [602, 40] on span "Start New" at bounding box center [598, 40] width 24 height 0
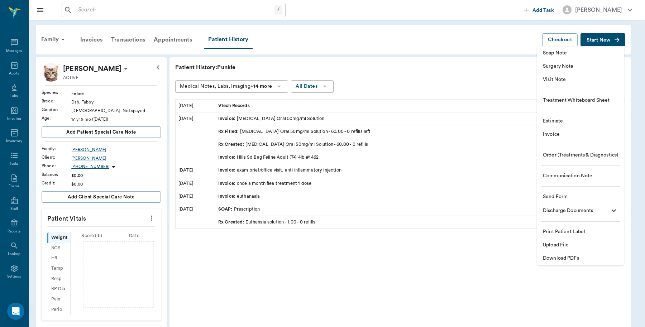
click at [553, 133] on span "Invoice" at bounding box center [580, 135] width 75 height 8
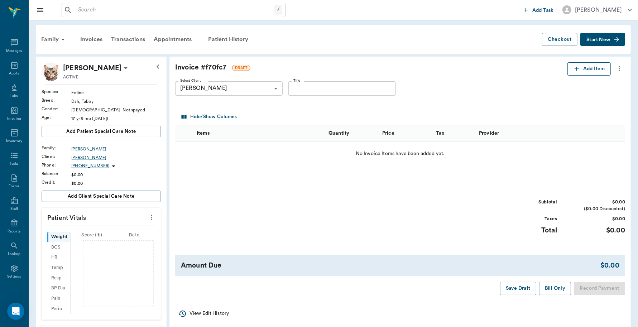
click at [575, 71] on icon "button" at bounding box center [576, 68] width 7 height 7
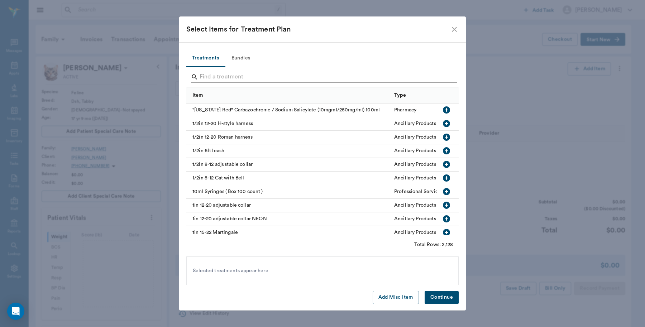
click at [205, 81] on input "Search" at bounding box center [322, 76] width 247 height 11
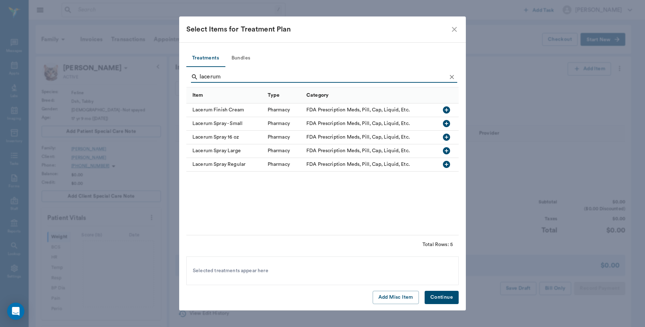
type input "lacerum"
click at [444, 124] on icon "button" at bounding box center [446, 123] width 7 height 7
click at [446, 297] on button "Continue" at bounding box center [441, 297] width 34 height 13
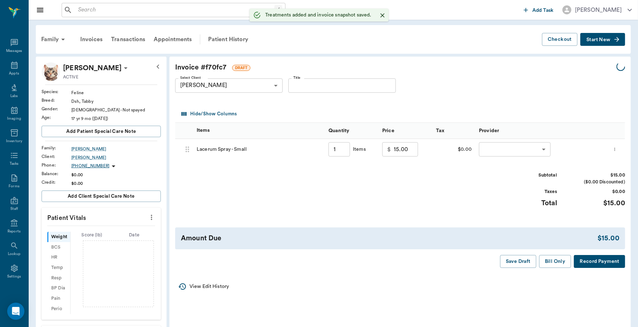
type input "1.00"
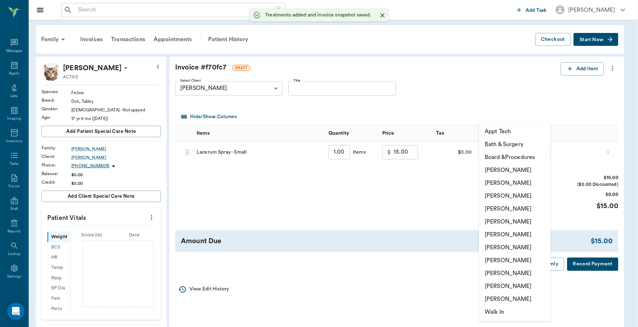
click at [500, 151] on body "/ ​ Add Task Dr. Bert Ellsworth Nectar Messages Appts Labs Imaging Inventory Ta…" at bounding box center [319, 232] width 638 height 465
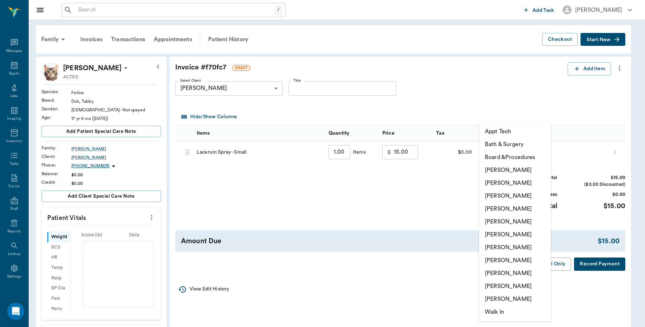
click at [503, 273] on li "Lisa Taylor" at bounding box center [515, 273] width 72 height 13
type input "none-63ec2ede52e12b0ba117d0d7"
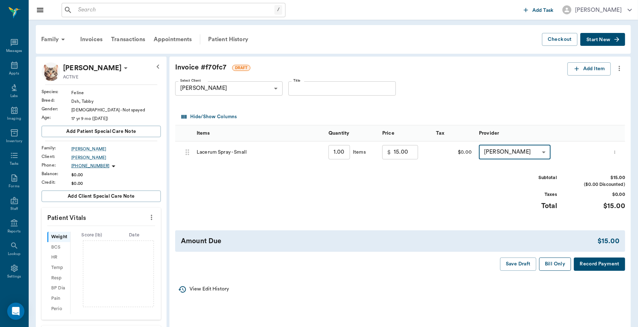
click at [559, 264] on button "Bill Only" at bounding box center [555, 264] width 32 height 13
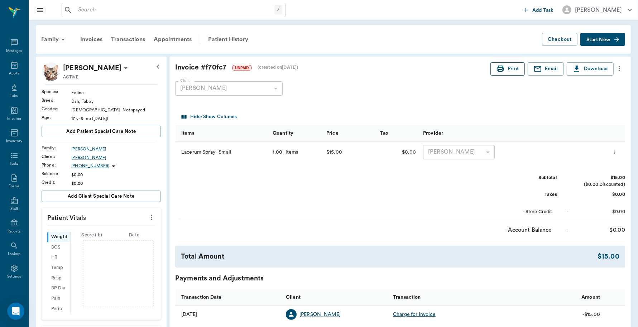
click at [516, 68] on button "Print" at bounding box center [507, 68] width 34 height 13
click at [91, 38] on div "Invoices" at bounding box center [91, 39] width 31 height 17
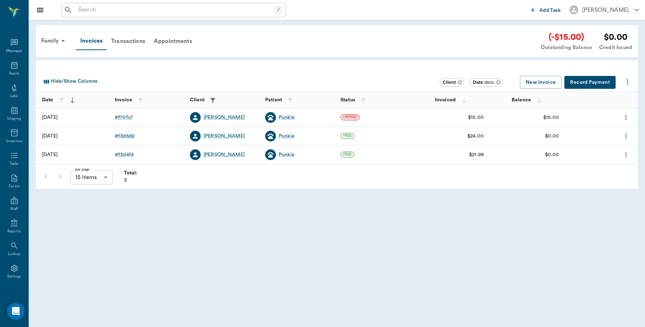
click at [592, 83] on button "Record Payment" at bounding box center [589, 82] width 51 height 13
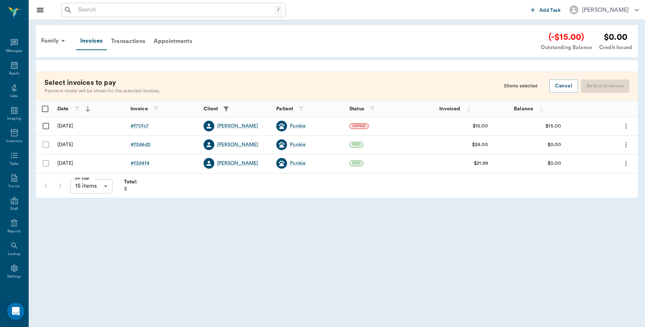
click at [42, 126] on input "Select row" at bounding box center [45, 126] width 15 height 15
checkbox input "false"
checkbox input "true"
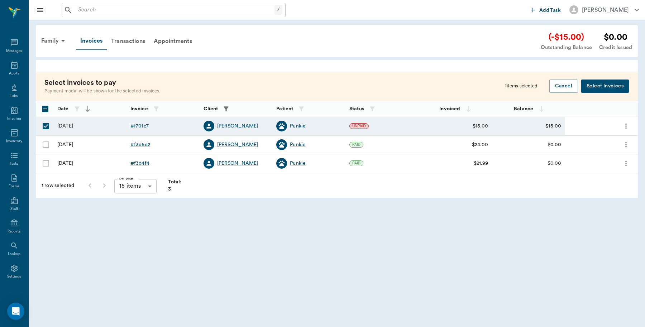
click at [601, 86] on button "Select Invoices" at bounding box center [605, 86] width 48 height 13
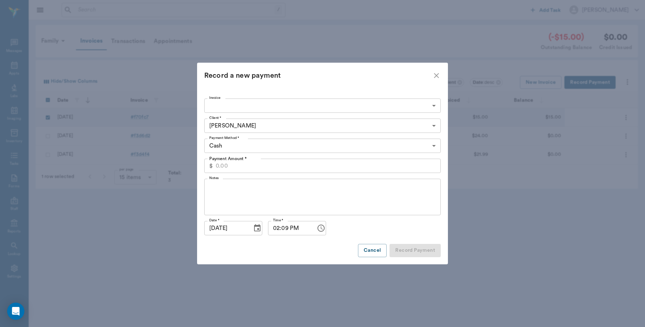
type input "68bf29aeddad57f4dff70fc7"
type input "15.00"
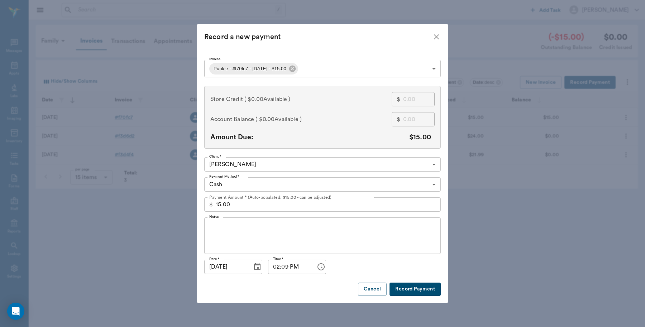
click at [228, 185] on body "/ ​ Add Task Dr. Bert Ellsworth Nectar Messages Appts Labs Imaging Inventory Ta…" at bounding box center [322, 163] width 645 height 327
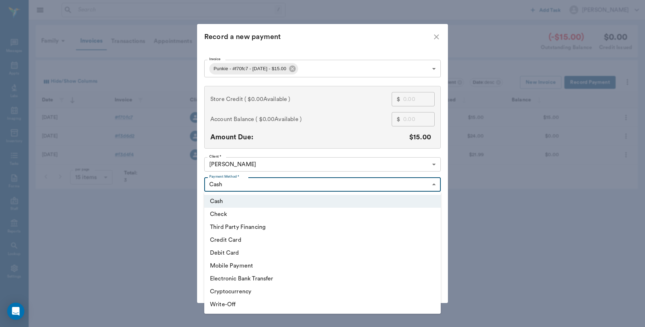
click at [234, 239] on li "Credit Card" at bounding box center [322, 240] width 236 height 13
type input "CREDIT_CARD"
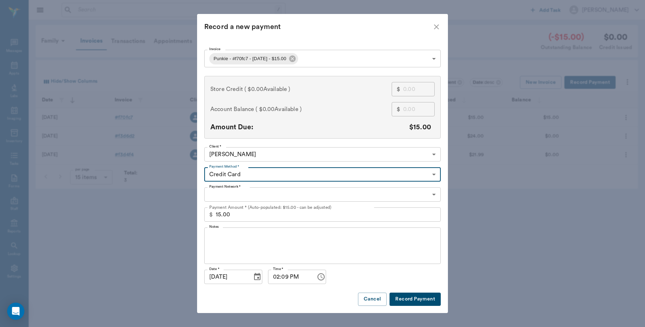
click at [229, 195] on body "/ ​ Add Task Dr. Bert Ellsworth Nectar Messages Appts Labs Imaging Inventory Ta…" at bounding box center [322, 163] width 645 height 327
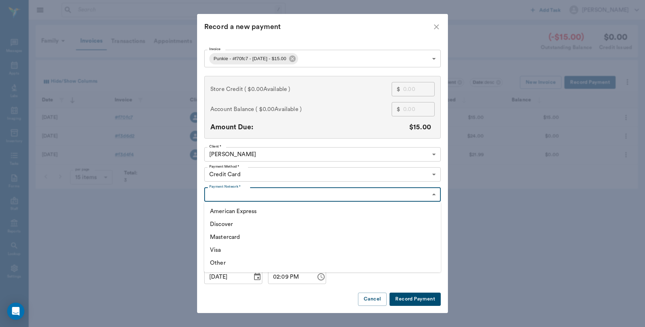
click at [237, 211] on li "American Express" at bounding box center [322, 211] width 236 height 13
type input "AMERICAN_EXPRESS"
click at [411, 300] on button "Record Payment" at bounding box center [414, 299] width 51 height 13
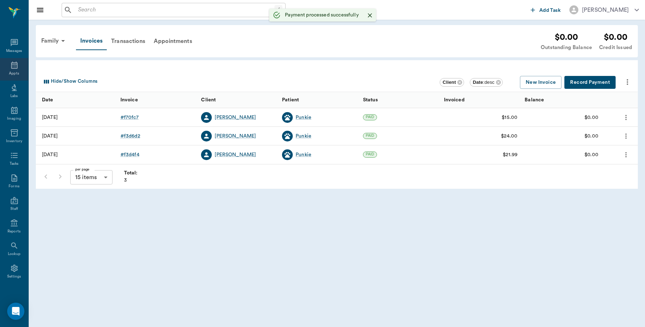
click at [10, 66] on icon at bounding box center [14, 65] width 9 height 9
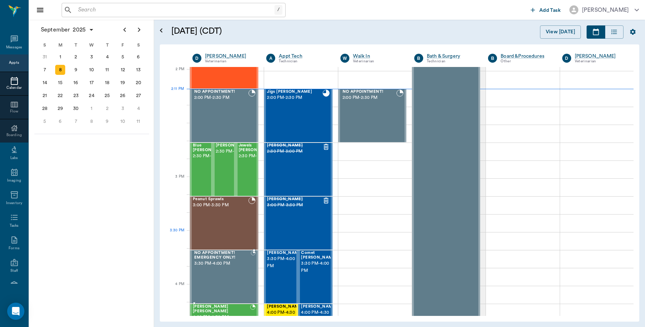
scroll to position [645, 0]
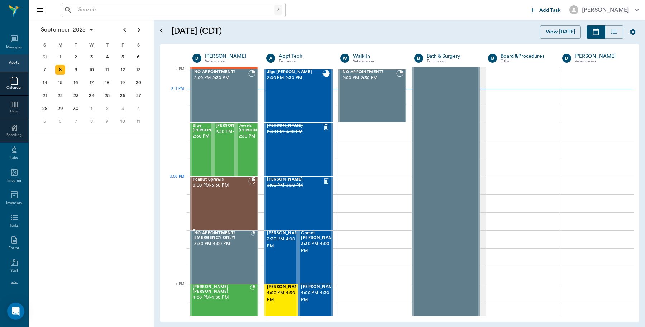
click at [226, 190] on div "Peanut Sprawls 3:00 PM - 3:30 PM" at bounding box center [221, 203] width 56 height 52
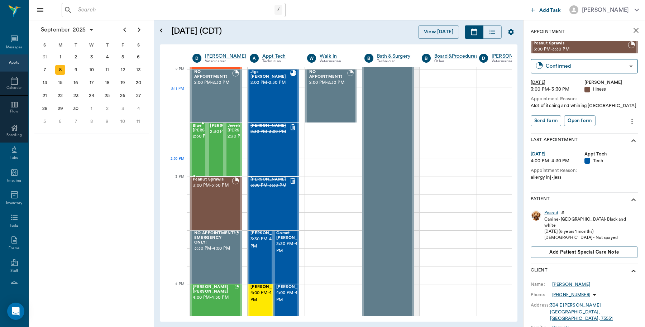
click at [198, 140] on span "2:30 PM - 3:00 PM" at bounding box center [211, 136] width 36 height 7
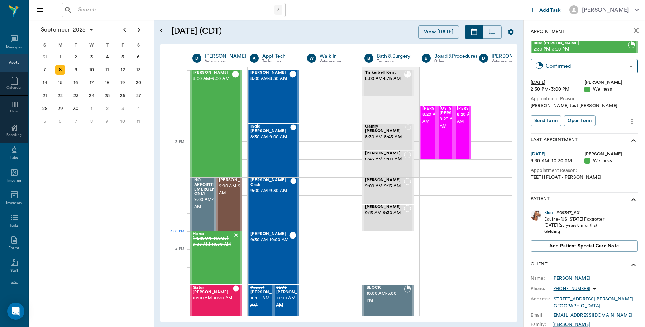
scroll to position [735, 0]
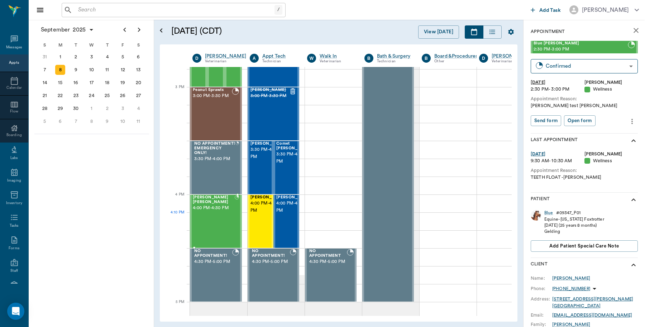
click at [216, 229] on div "Marley Barentine 4:00 PM - 4:30 PM" at bounding box center [214, 221] width 42 height 52
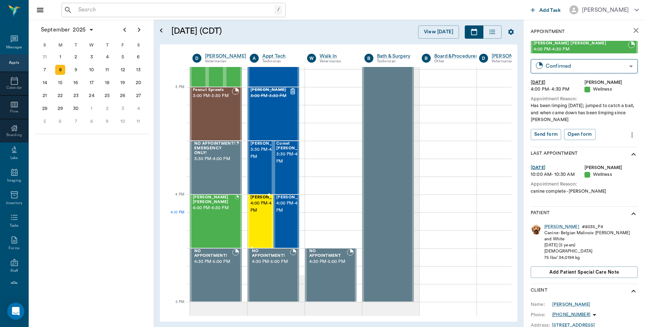
click at [260, 214] on span "4:00 PM - 4:30 PM" at bounding box center [268, 207] width 36 height 14
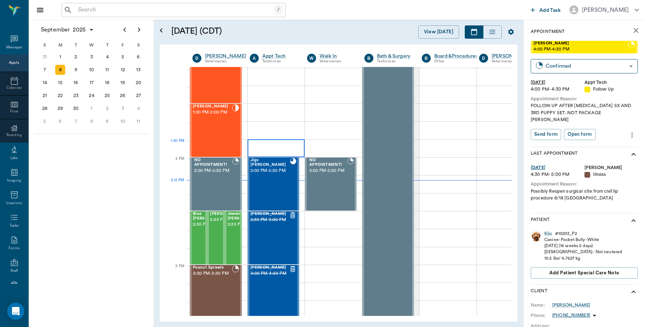
scroll to position [556, 0]
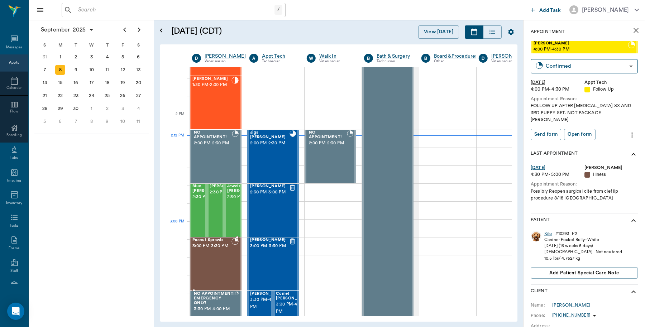
scroll to position [601, 0]
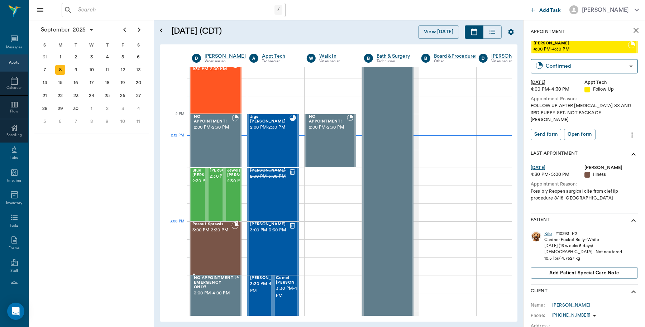
click at [224, 239] on div "Peanut Sprawls 3:00 PM - 3:30 PM" at bounding box center [211, 248] width 39 height 52
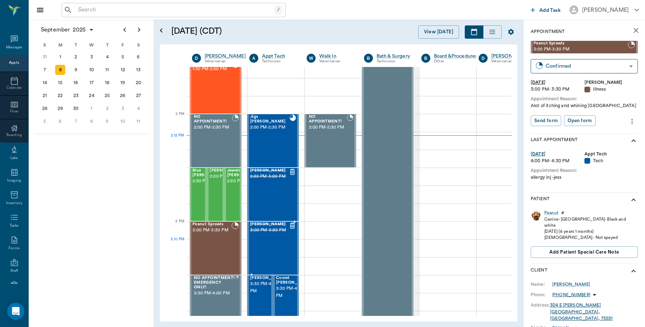
click at [275, 251] on div "Levi Ortiz 3:00 PM - 3:30 PM" at bounding box center [269, 248] width 39 height 52
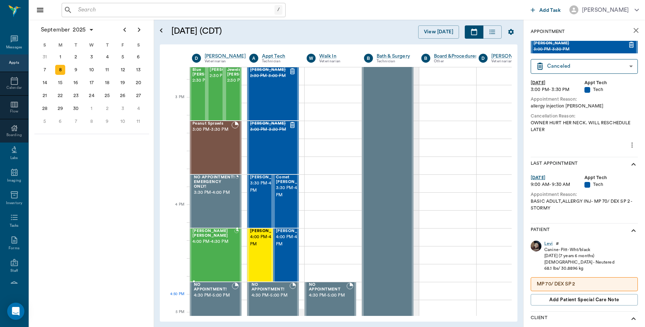
scroll to position [690, 0]
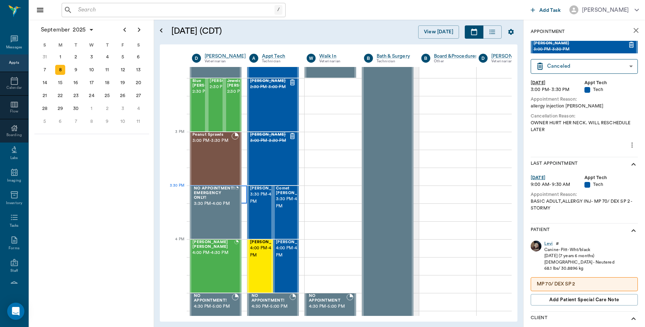
click at [242, 189] on div at bounding box center [217, 195] width 57 height 18
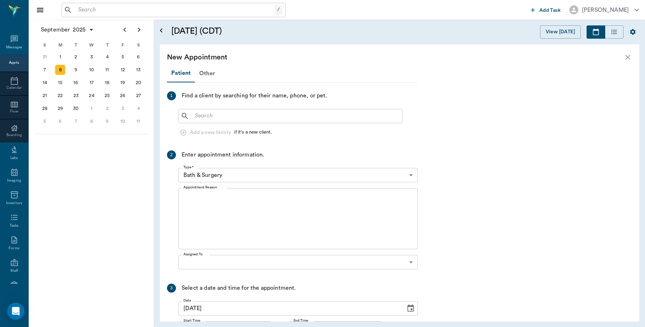
scroll to position [690, 0]
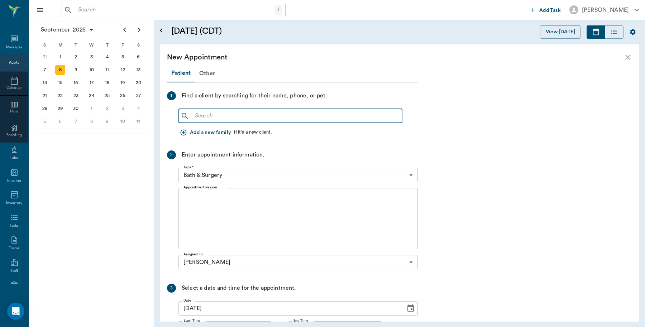
click at [199, 118] on input "text" at bounding box center [295, 116] width 207 height 10
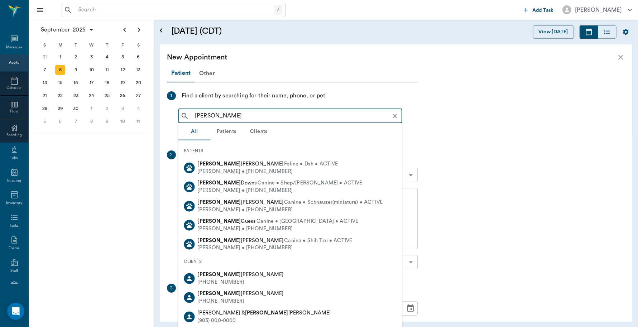
drag, startPoint x: 213, startPoint y: 115, endPoint x: 187, endPoint y: 117, distance: 26.3
click at [187, 117] on div "heid ​" at bounding box center [290, 116] width 224 height 14
type input "heid"
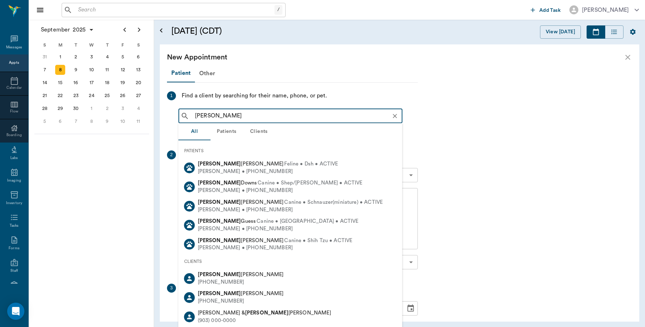
click at [620, 57] on div "New Appointment" at bounding box center [399, 57] width 479 height 26
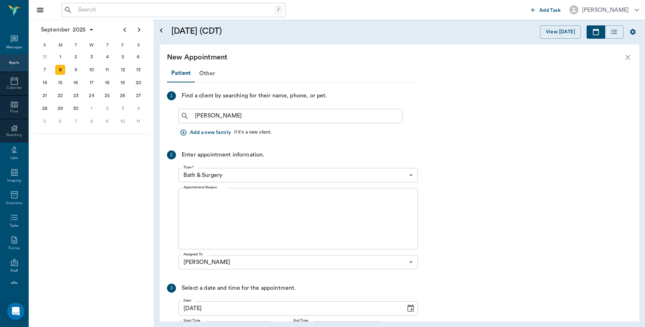
drag, startPoint x: 631, startPoint y: 56, endPoint x: 627, endPoint y: 58, distance: 4.7
click at [630, 56] on icon "close" at bounding box center [627, 57] width 9 height 9
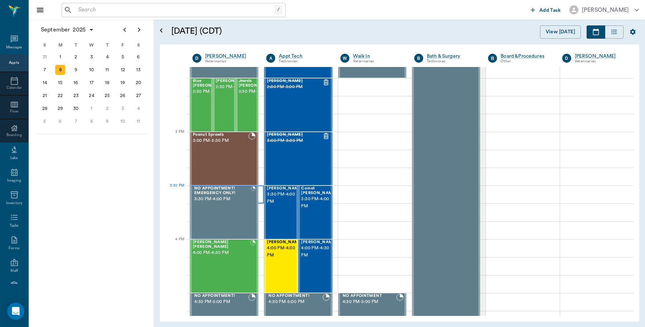
click at [260, 188] on div at bounding box center [227, 195] width 74 height 18
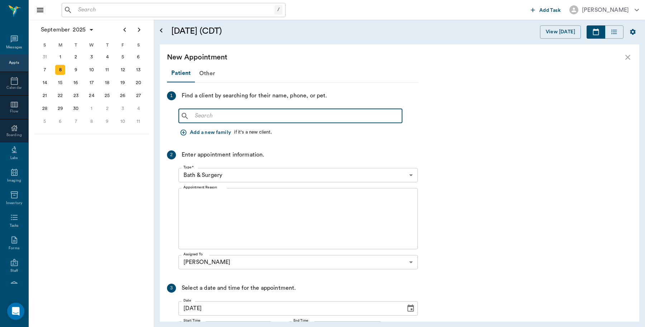
click at [199, 116] on input "text" at bounding box center [295, 116] width 207 height 10
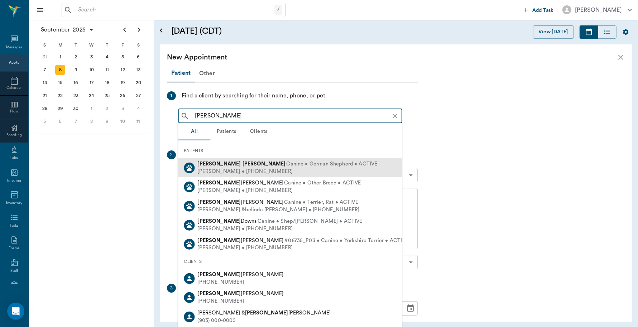
click at [217, 167] on div "Heidi Gooch Canine • German Shepherd • ACTIVE" at bounding box center [288, 164] width 180 height 8
type input "heidi gooch"
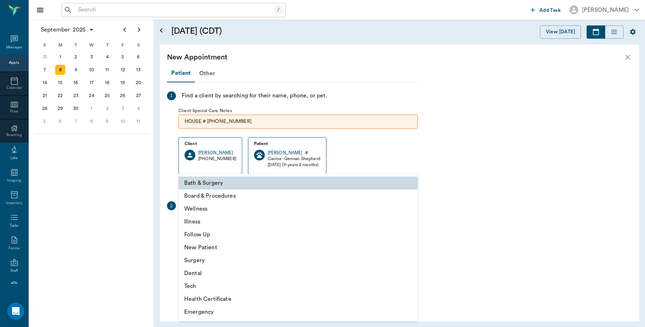
click at [212, 229] on body "/ ​ Add Task Dr. Bert Ellsworth Nectar Messages Appts Calendar Flow Boarding La…" at bounding box center [322, 163] width 645 height 327
click at [194, 222] on li "Illness" at bounding box center [297, 221] width 239 height 13
type input "65d2be4f46e3a538d89b8c15"
type input "04:00 PM"
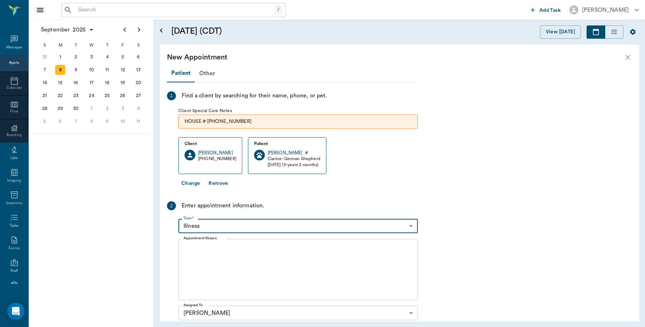
click at [193, 248] on textarea "Appointment Reason" at bounding box center [297, 269] width 229 height 49
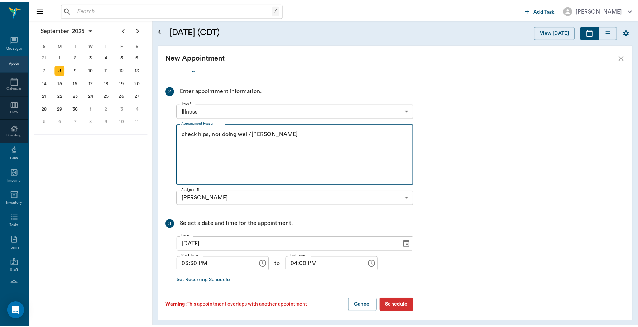
scroll to position [119, 0]
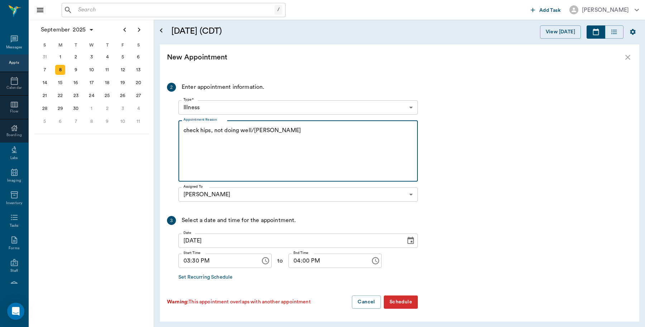
type textarea "check hips, not doing well/Lisa"
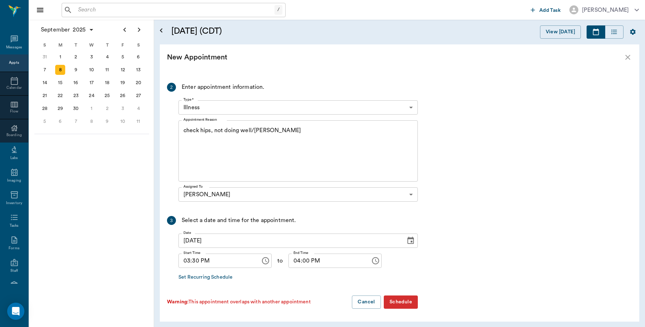
click at [394, 301] on button "Schedule" at bounding box center [401, 301] width 34 height 13
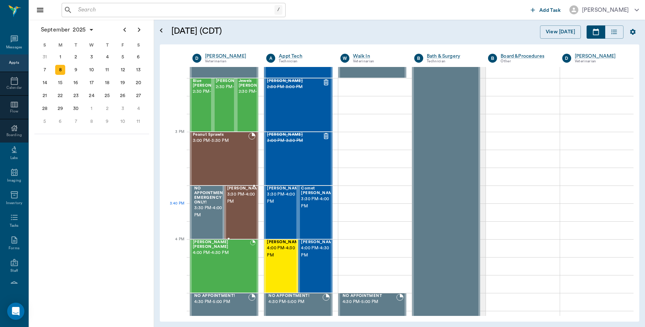
click at [239, 219] on div "Heidi Gooch 3:30 PM - 4:00 PM" at bounding box center [245, 212] width 36 height 52
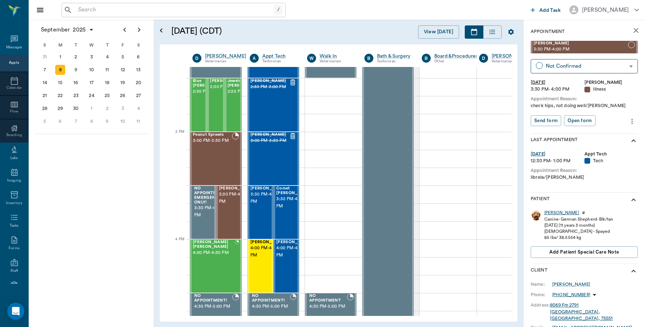
click at [546, 212] on div "Heidi" at bounding box center [561, 213] width 35 height 6
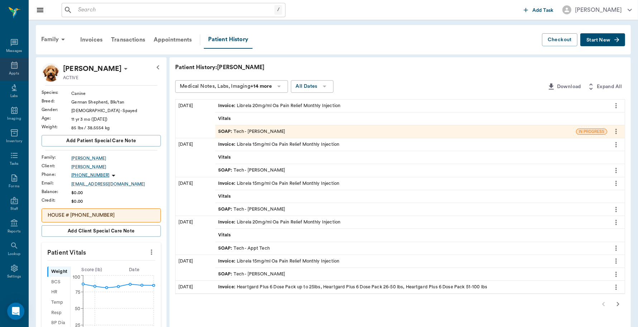
click at [11, 67] on icon at bounding box center [14, 65] width 6 height 7
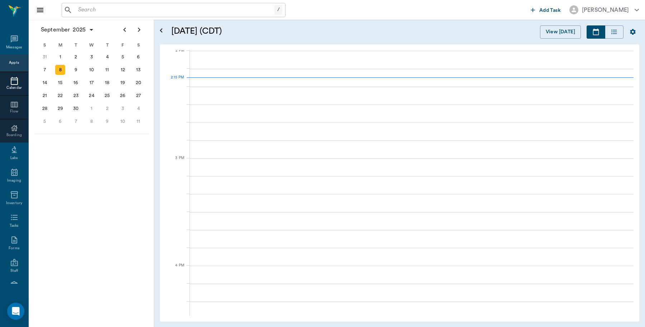
scroll to position [646, 0]
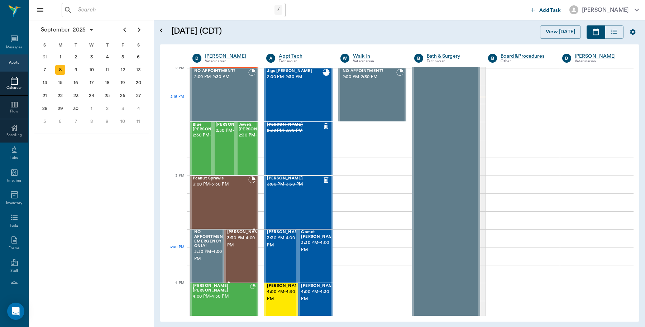
click at [244, 262] on div "Heidi Gooch 3:30 PM - 4:00 PM" at bounding box center [245, 256] width 36 height 52
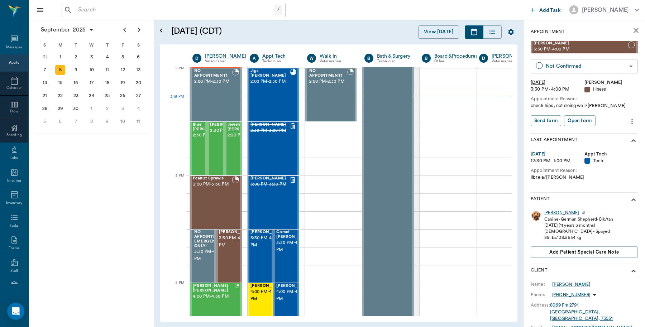
click at [578, 67] on body "/ ​ Add Task Dr. Bert Ellsworth Nectar Messages Appts Calendar Flow Boarding La…" at bounding box center [322, 163] width 645 height 327
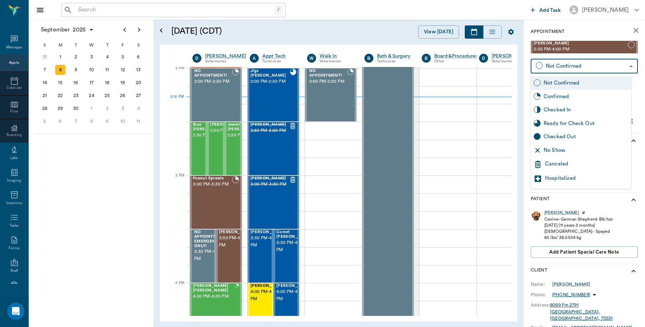
click at [561, 110] on div "Checked In" at bounding box center [585, 110] width 85 height 8
type input "CHECKED_IN"
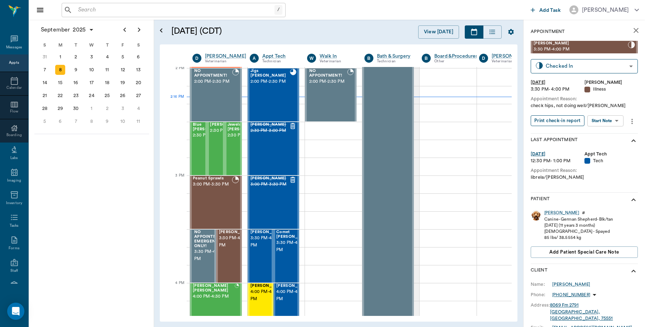
click at [559, 120] on button "Print check-in report" at bounding box center [557, 120] width 54 height 11
click at [124, 83] on div "19" at bounding box center [123, 83] width 10 height 10
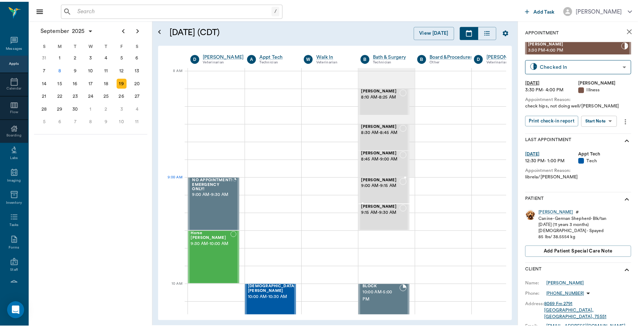
scroll to position [0, 0]
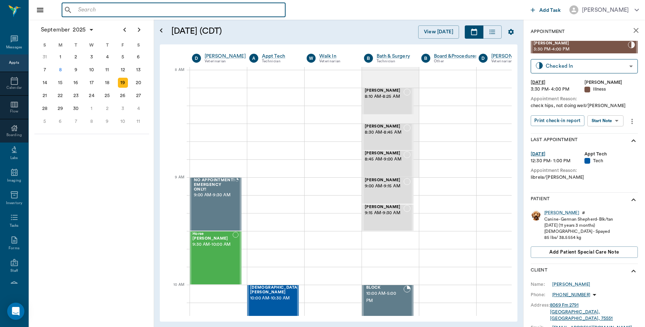
click at [91, 10] on input "text" at bounding box center [178, 10] width 207 height 10
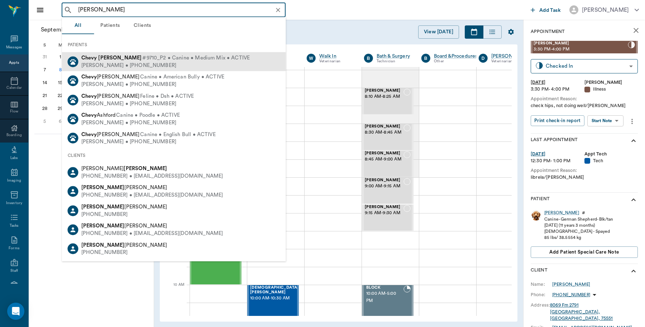
click at [90, 63] on div "Todd Sultz • (903) 733-4360" at bounding box center [165, 66] width 169 height 8
type input "chevy sultz"
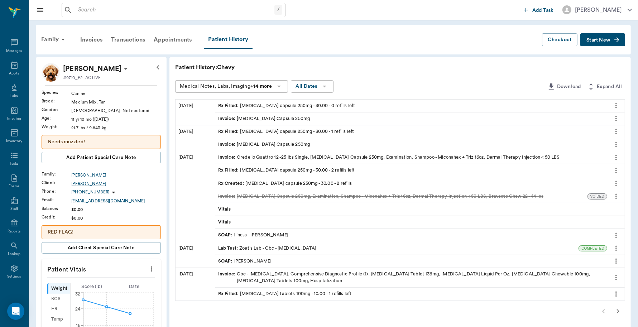
click at [121, 67] on icon at bounding box center [125, 68] width 9 height 9
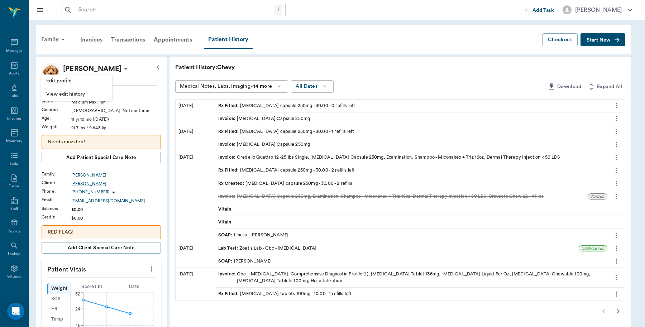
click at [72, 83] on span "Edit profile" at bounding box center [76, 81] width 60 height 8
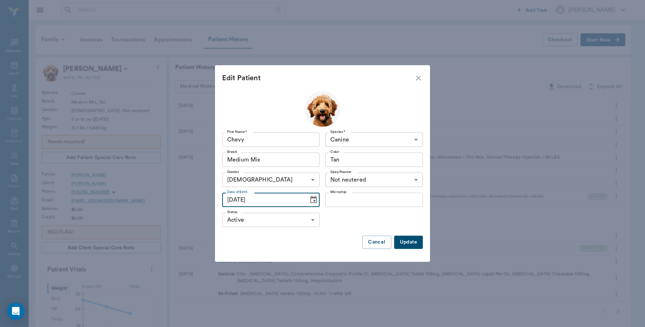
click at [231, 199] on input "10/25/2013" at bounding box center [262, 200] width 81 height 14
type input "08/25/2013"
click at [404, 241] on button "Update" at bounding box center [408, 242] width 29 height 13
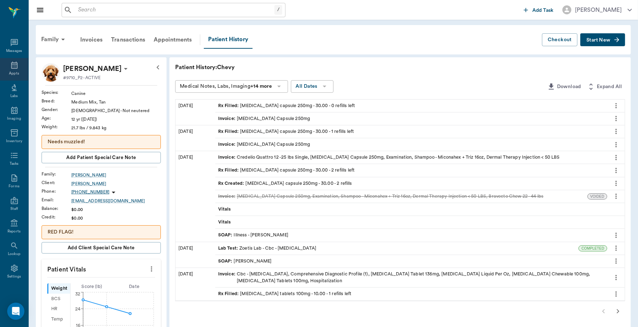
click at [11, 66] on icon at bounding box center [14, 65] width 9 height 9
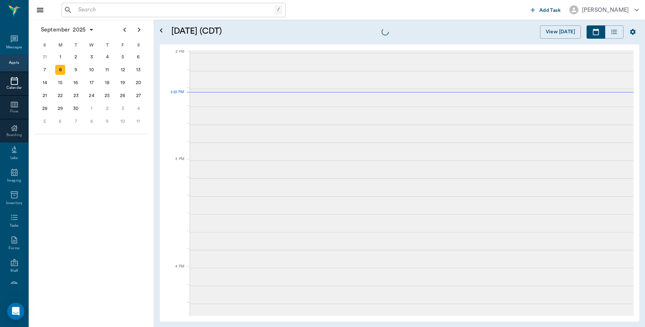
scroll to position [645, 0]
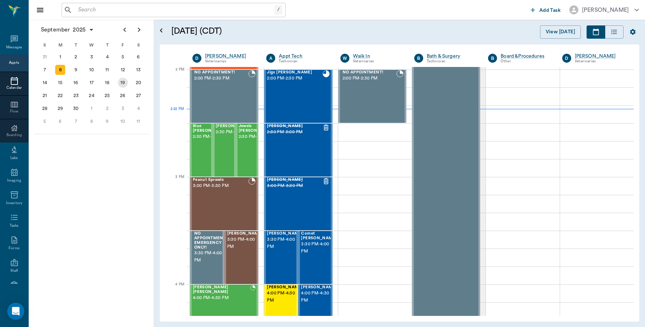
click at [122, 82] on div "19" at bounding box center [123, 83] width 10 height 10
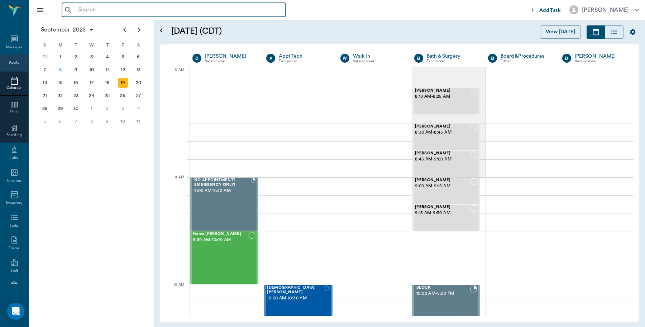
click at [79, 10] on input "text" at bounding box center [178, 10] width 207 height 10
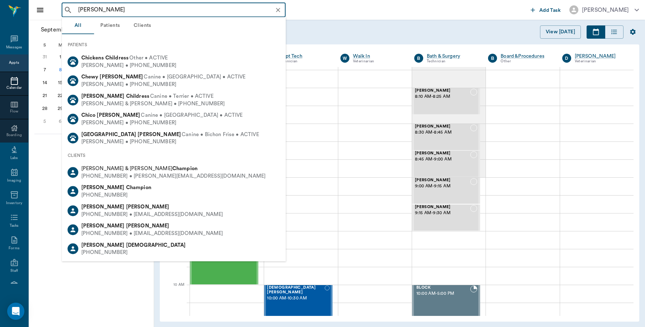
type input "chevy sultz"
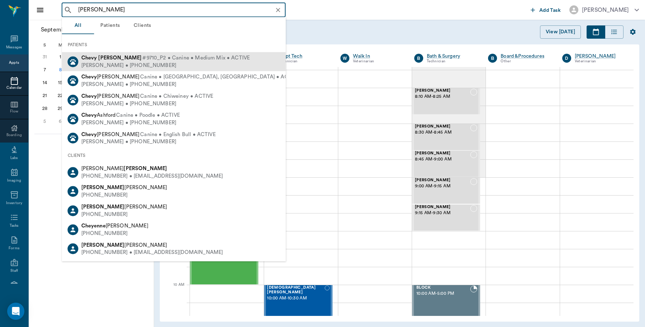
click at [98, 63] on div "Todd Sultz • (903) 733-4360" at bounding box center [165, 66] width 169 height 8
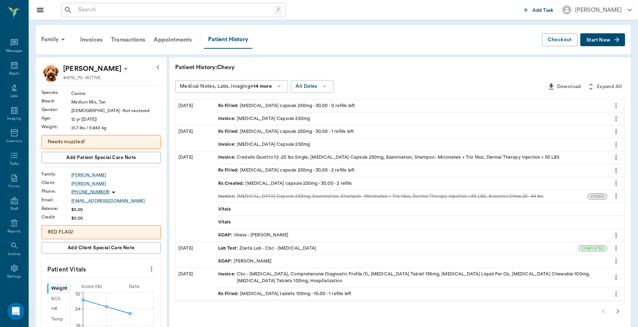
click at [261, 131] on div "Rx Filled : cephalexin capsule 250mg - 30.00 - 1 refills left" at bounding box center [286, 131] width 136 height 7
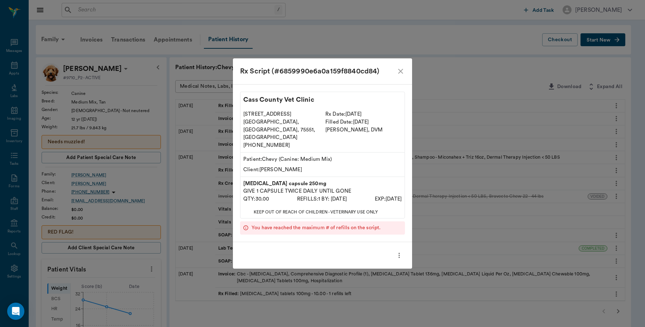
click at [402, 74] on icon "close" at bounding box center [400, 71] width 5 height 5
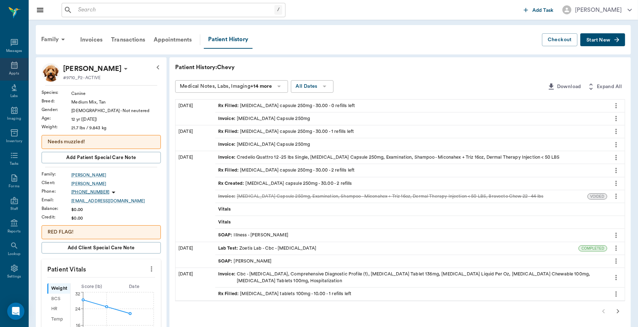
click at [11, 67] on icon at bounding box center [14, 65] width 9 height 9
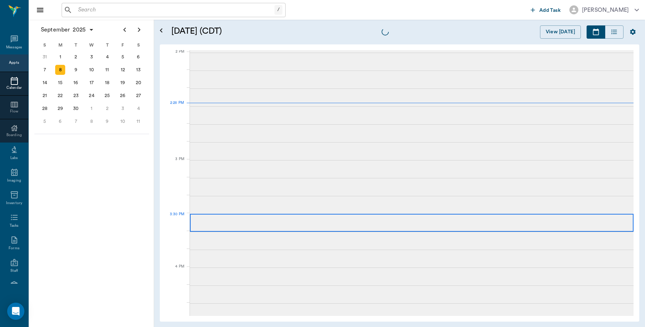
scroll to position [645, 0]
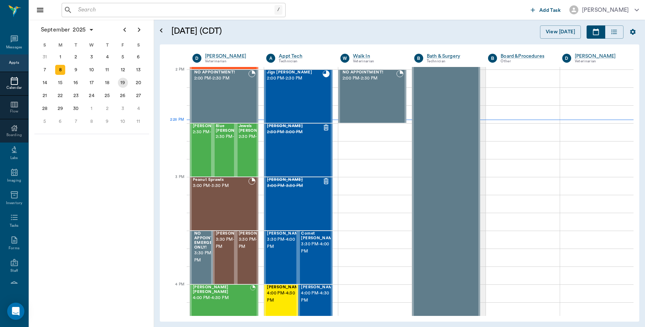
click at [126, 82] on div "19" at bounding box center [123, 83] width 10 height 10
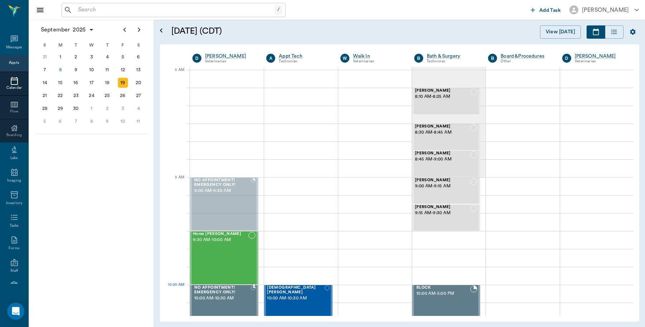
drag, startPoint x: 220, startPoint y: 198, endPoint x: 208, endPoint y: 303, distance: 105.5
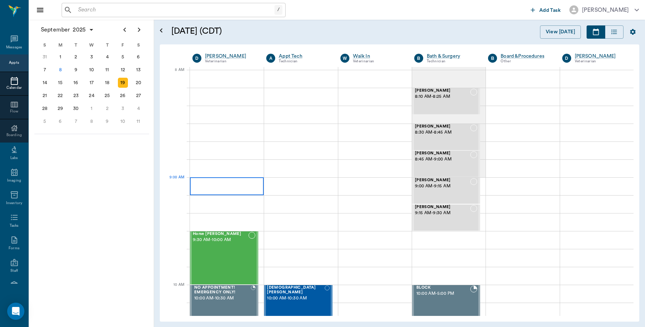
click at [191, 181] on div at bounding box center [227, 186] width 74 height 18
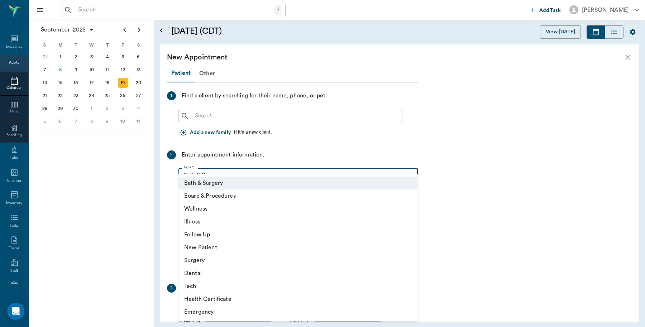
click at [191, 181] on body "/ ​ Add Task Dr. Bert Ellsworth Nectar Messages Appts Calendar Flow Boarding La…" at bounding box center [322, 163] width 645 height 327
click at [194, 221] on li "Illness" at bounding box center [297, 221] width 239 height 13
type input "65d2be4f46e3a538d89b8c15"
type input "09:30 AM"
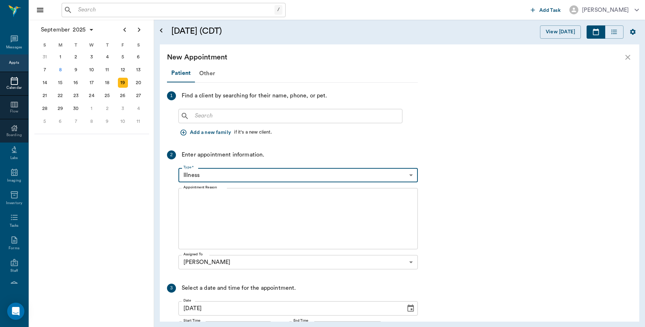
click at [197, 117] on input "text" at bounding box center [295, 116] width 207 height 10
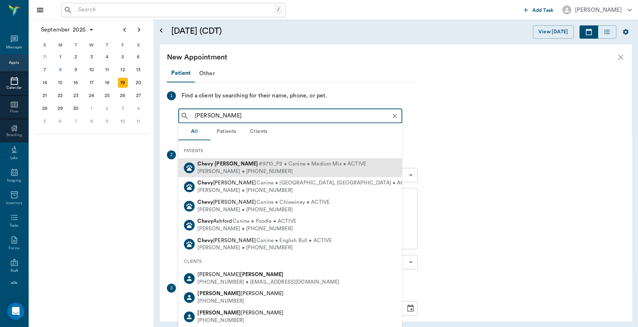
click at [240, 169] on div "Todd Sultz • (903) 733-4360" at bounding box center [282, 172] width 169 height 8
type input "chevy sultz"
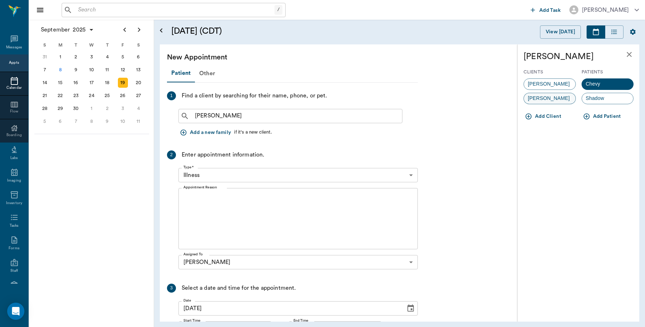
click at [541, 96] on span "Brandon Ferguson" at bounding box center [549, 99] width 50 height 8
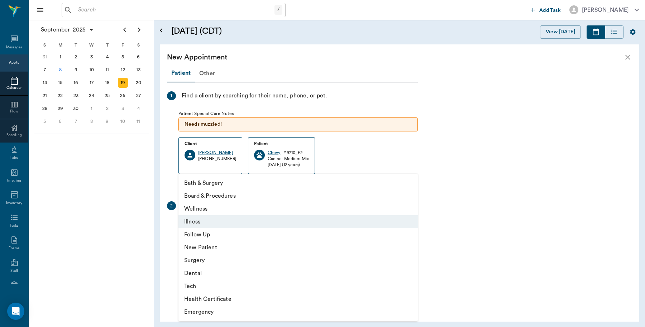
click at [198, 227] on body "/ ​ Add Task Dr. Bert Ellsworth Nectar Messages Appts Calendar Flow Boarding La…" at bounding box center [322, 163] width 645 height 327
click at [203, 223] on li "Illness" at bounding box center [297, 221] width 239 height 13
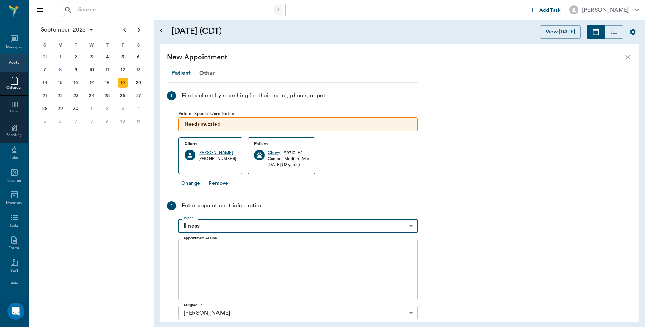
click at [193, 245] on textarea "Appointment Reason" at bounding box center [297, 269] width 229 height 49
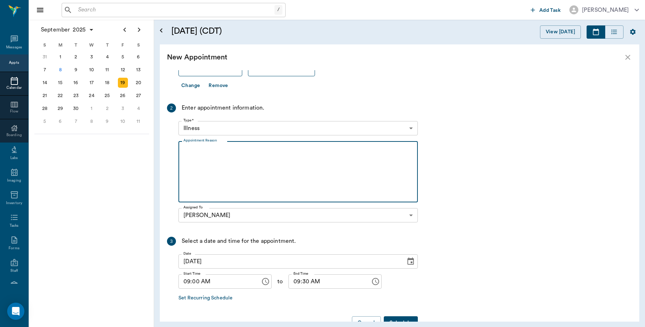
scroll to position [119, 0]
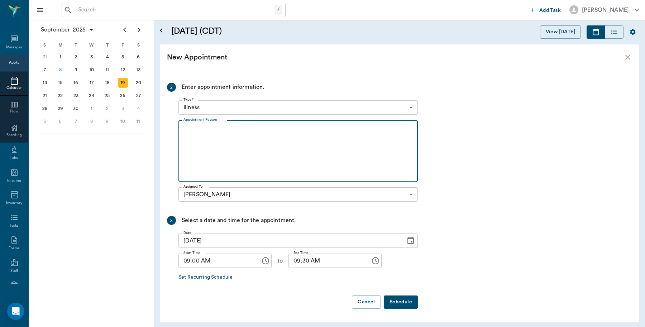
click at [400, 304] on button "Schedule" at bounding box center [401, 301] width 34 height 13
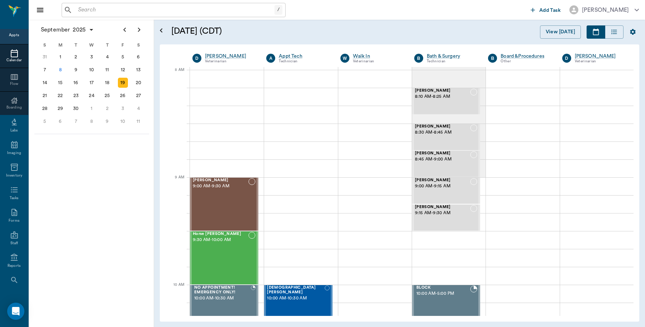
scroll to position [64, 0]
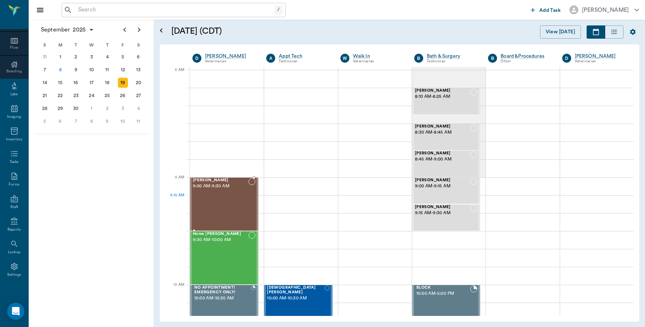
click at [205, 196] on div "Chevy Sultz 9:00 AM - 9:30 AM" at bounding box center [221, 204] width 56 height 52
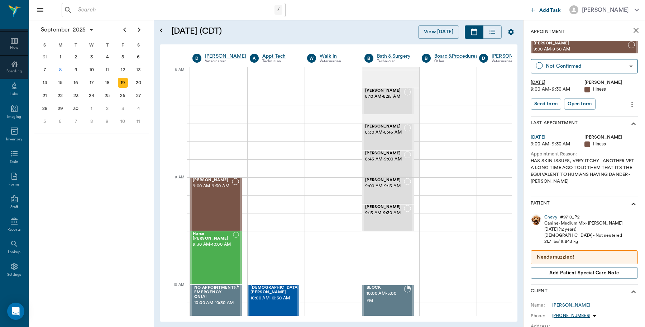
click at [628, 107] on icon "more" at bounding box center [632, 104] width 8 height 9
click at [590, 116] on span "Edit appointment" at bounding box center [595, 117] width 60 height 8
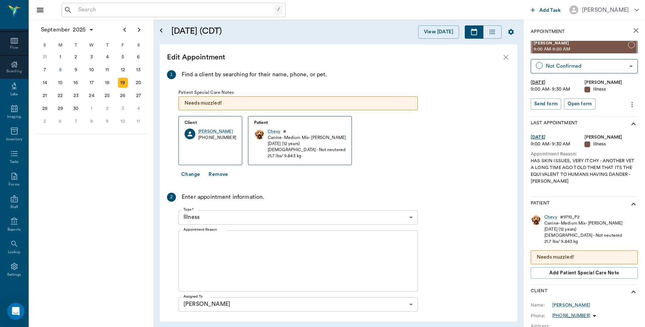
click at [186, 239] on textarea "Appointment Reason" at bounding box center [297, 260] width 229 height 49
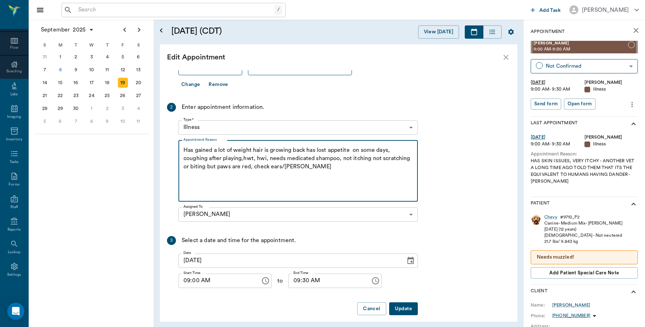
scroll to position [97, 0]
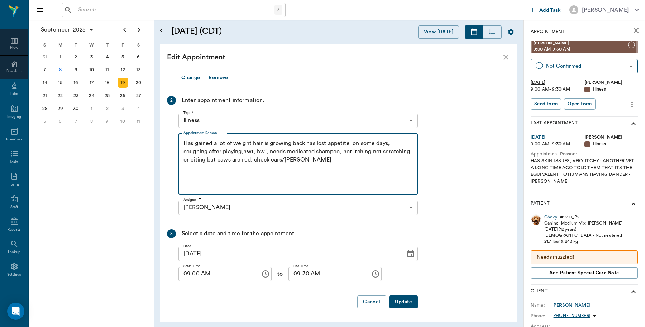
type textarea "Has gained a lot of weight hair is growing back has lost appetite on some days,…"
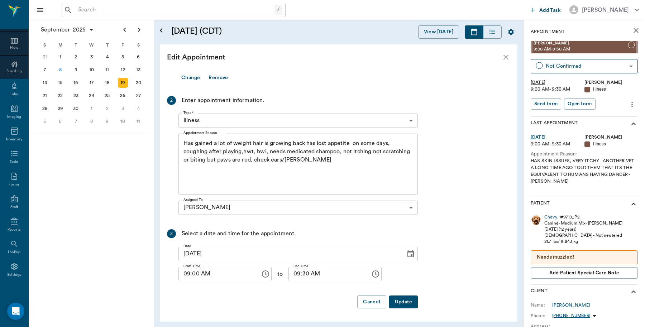
click at [400, 300] on button "Update" at bounding box center [403, 301] width 29 height 13
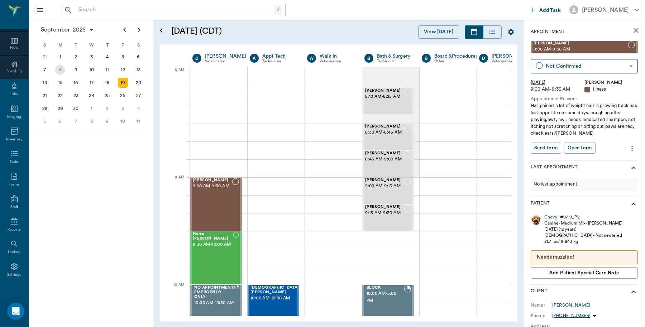
click at [56, 67] on div "8" at bounding box center [60, 70] width 10 height 10
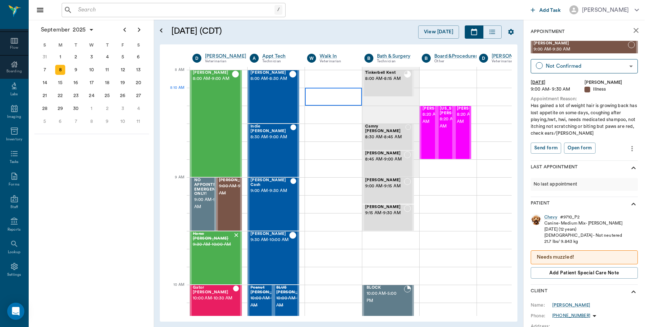
scroll to position [0, 0]
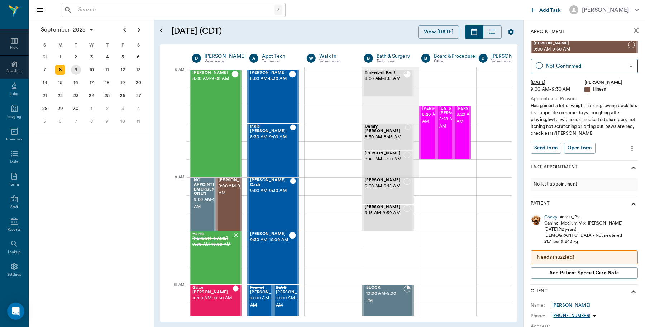
click at [77, 67] on div "9" at bounding box center [76, 70] width 10 height 10
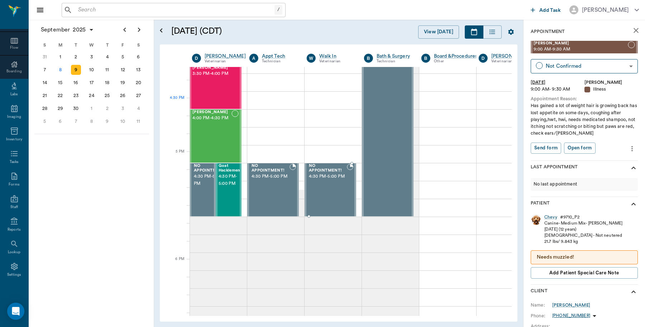
scroll to position [895, 0]
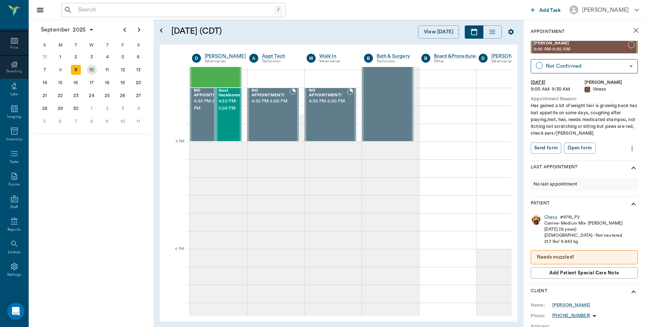
click at [91, 66] on div "10" at bounding box center [92, 70] width 10 height 10
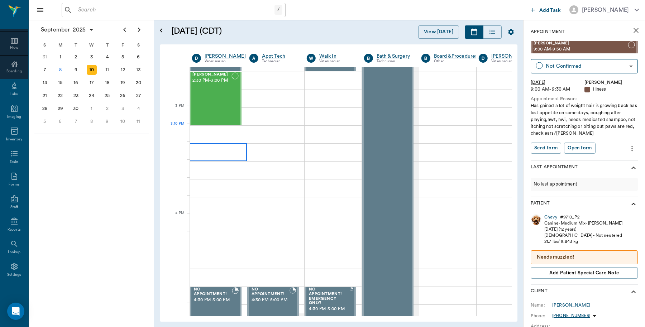
scroll to position [716, 0]
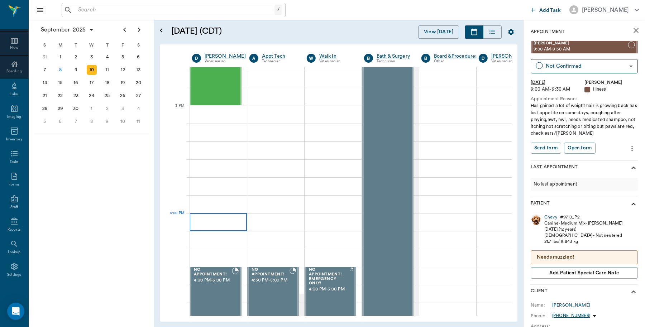
click at [226, 221] on div at bounding box center [217, 222] width 57 height 18
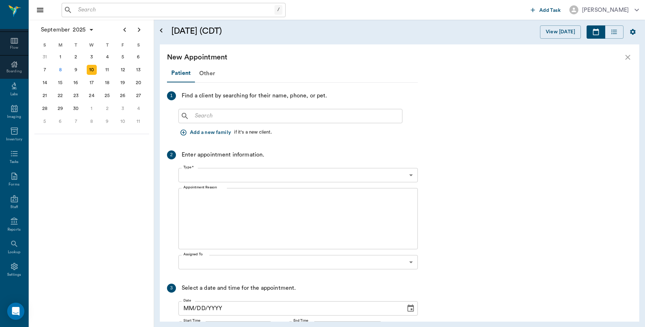
type input "09/10/2025"
type input "04:00 PM"
type input "04:15 PM"
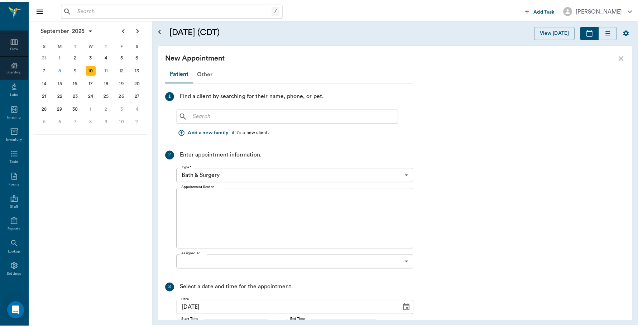
scroll to position [716, 0]
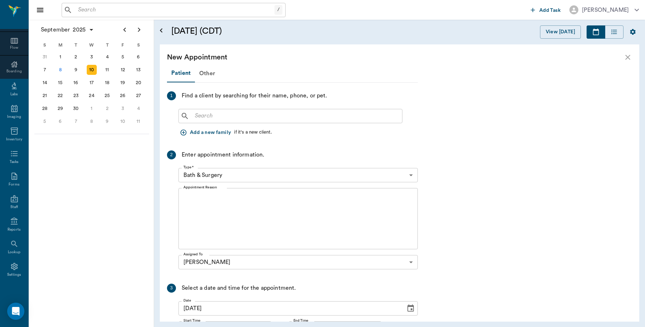
click at [223, 119] on input "text" at bounding box center [295, 116] width 207 height 10
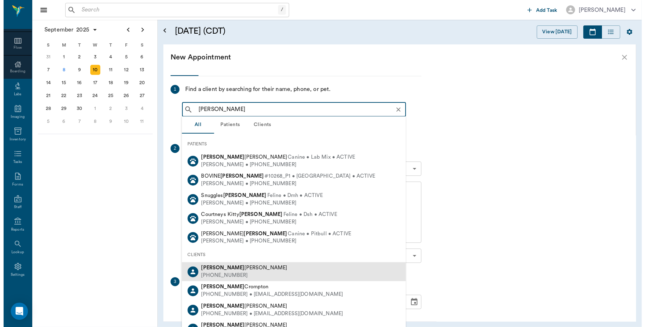
scroll to position [0, 0]
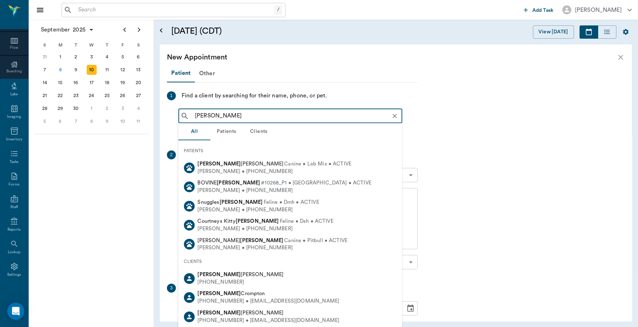
click at [201, 116] on input "Miranda mahon" at bounding box center [296, 116] width 208 height 10
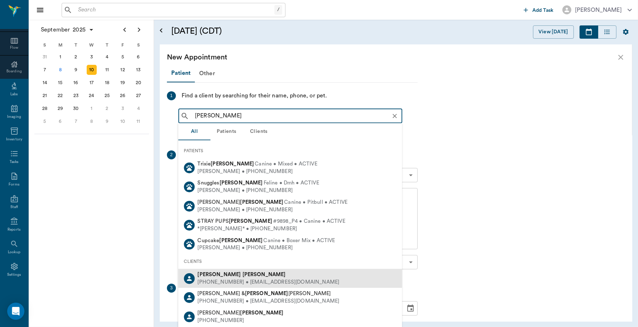
click at [244, 276] on div "Maranda Mahon" at bounding box center [269, 275] width 142 height 8
type input "Maranda mahon"
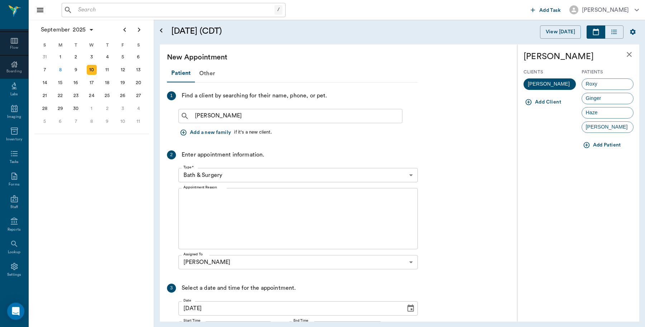
click at [258, 178] on body "/ ​ Add Task Dr. Bert Ellsworth Nectar Messages Appts Calendar Flow Boarding La…" at bounding box center [322, 163] width 645 height 327
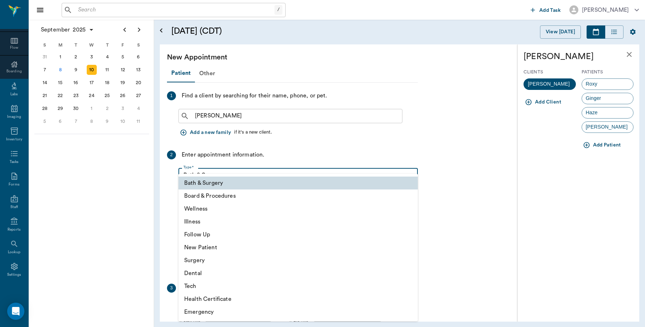
click at [207, 211] on li "Wellness" at bounding box center [297, 208] width 239 height 13
type input "65d2be4f46e3a538d89b8c14"
type input "04:30 PM"
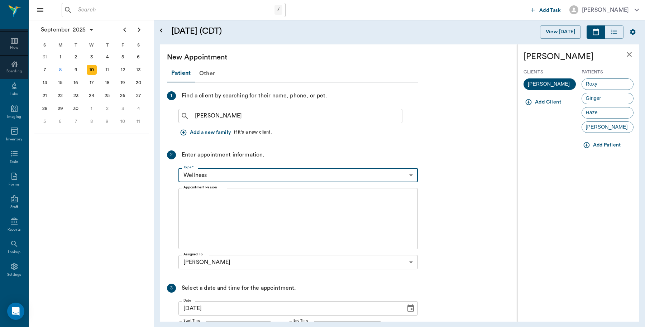
click at [607, 144] on button "Add Patient" at bounding box center [602, 145] width 42 height 13
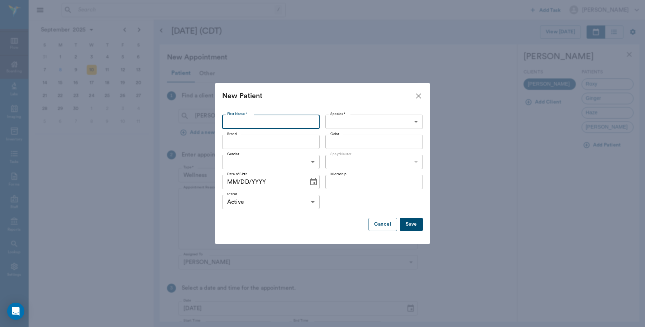
click at [289, 122] on input "First Name *" at bounding box center [270, 122] width 97 height 14
type input "Beni"
click at [373, 121] on body "/ ​ Add Task Dr. Bert Ellsworth Nectar Messages Appts Calendar Flow Boarding La…" at bounding box center [322, 163] width 645 height 327
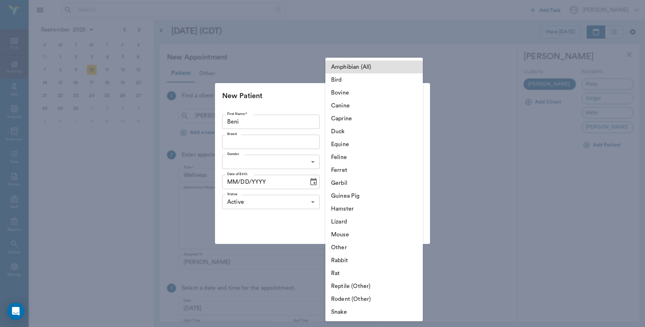
click at [360, 106] on li "Canine" at bounding box center [373, 105] width 97 height 13
type input "Canine"
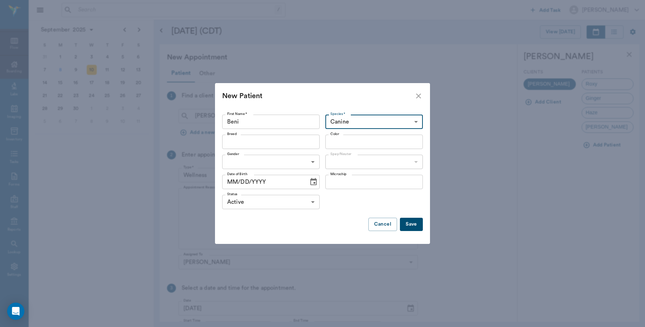
click at [285, 146] on input "Breed" at bounding box center [264, 142] width 81 height 10
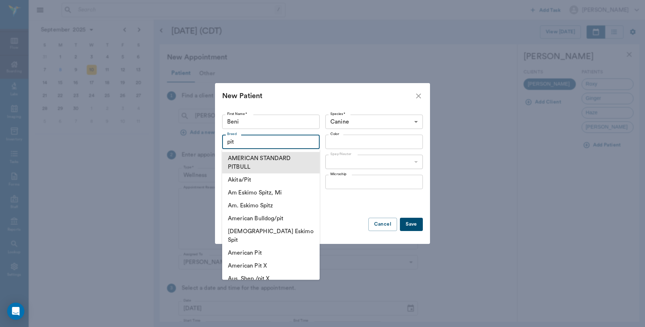
click at [265, 160] on li "AMERICAN STANDARD PITBULL" at bounding box center [270, 162] width 97 height 21
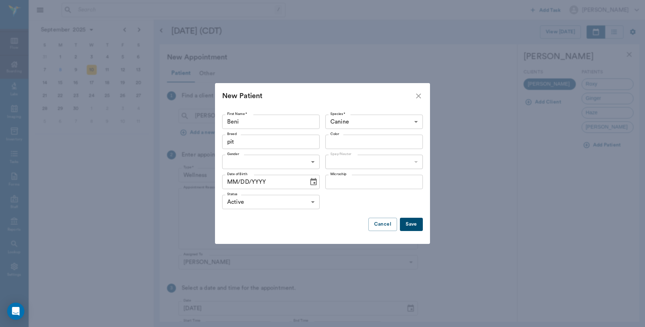
type input "AMERICAN STANDARD PITBULL"
click at [292, 163] on body "/ ​ Add Task Dr. Bert Ellsworth Nectar Messages Appts Calendar Flow Boarding La…" at bounding box center [322, 163] width 645 height 327
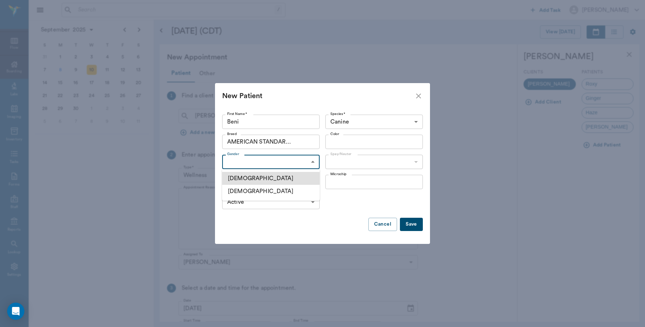
click at [254, 178] on li "Male" at bounding box center [270, 178] width 97 height 13
type input "MALE"
click at [352, 143] on input "Color" at bounding box center [367, 142] width 81 height 10
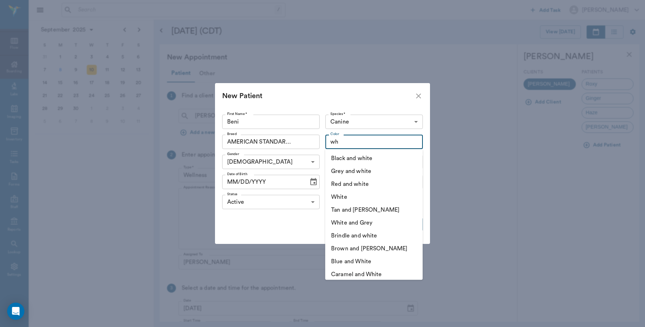
type input "w"
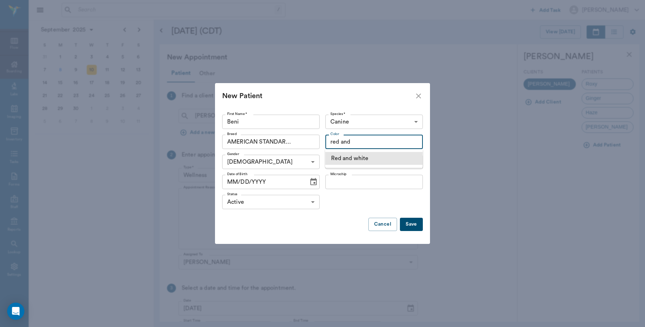
click at [392, 160] on li "Red and white" at bounding box center [373, 158] width 97 height 13
type input "Red and white"
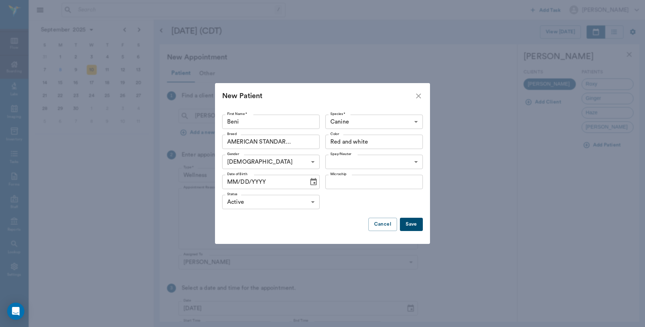
click at [355, 163] on body "/ ​ Add Task Dr. Bert Ellsworth Nectar Messages Appts Calendar Flow Boarding La…" at bounding box center [322, 163] width 645 height 327
click at [355, 192] on li "Not neutered" at bounding box center [373, 191] width 97 height 13
type input "false"
click at [301, 184] on input "MM/DD/YYYY" at bounding box center [262, 182] width 81 height 14
type input "07/20/2025"
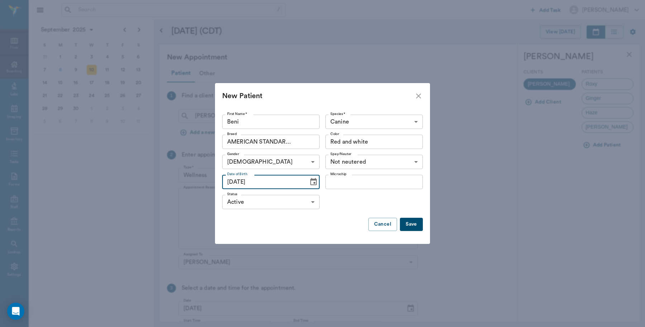
click at [413, 222] on button "Save" at bounding box center [411, 224] width 23 height 13
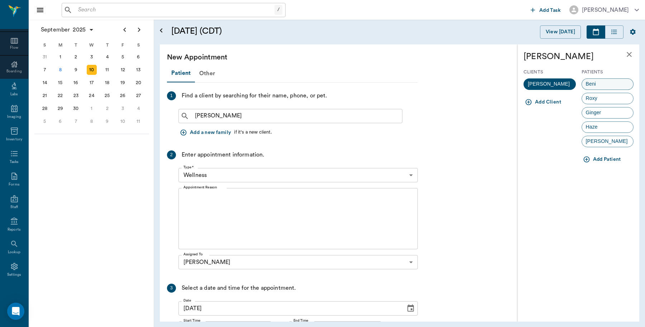
click at [602, 83] on div "Beni" at bounding box center [607, 83] width 52 height 11
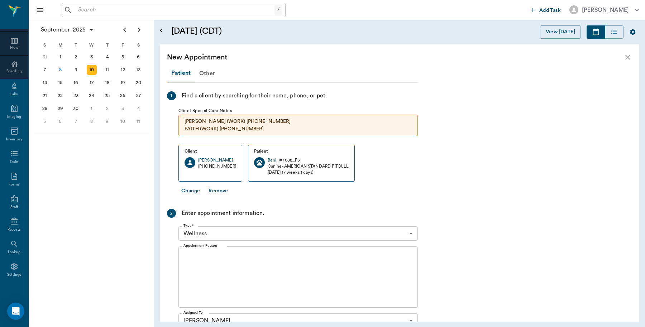
scroll to position [126, 0]
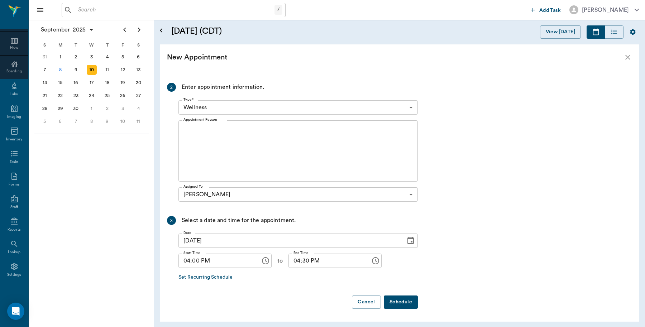
click at [226, 135] on textarea "Appointment Reason" at bounding box center [297, 150] width 229 height 49
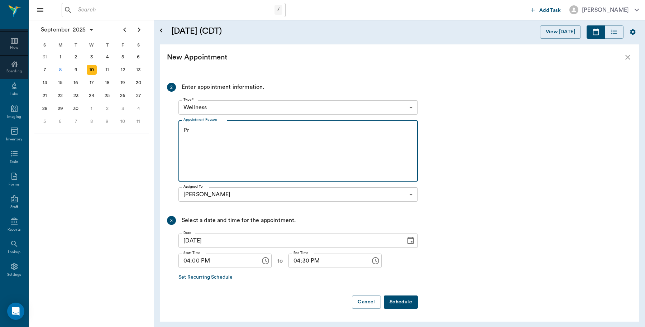
type textarea "P"
type textarea "Wanting to do the puppy pkg Caryn"
click at [407, 304] on button "Schedule" at bounding box center [401, 301] width 34 height 13
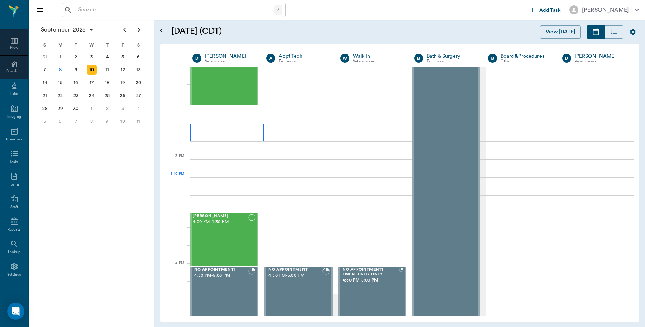
scroll to position [537, 0]
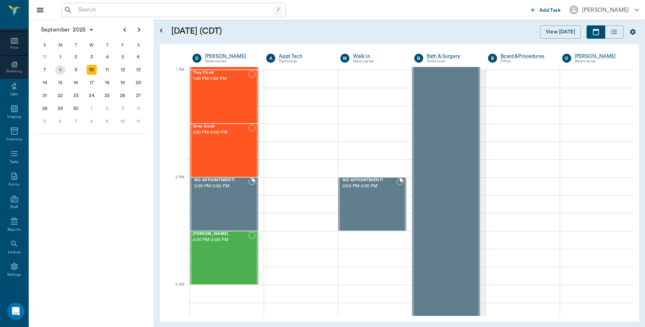
click at [65, 70] on div "8" at bounding box center [60, 70] width 10 height 10
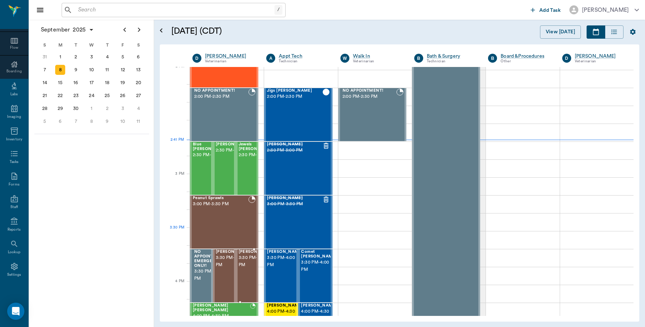
scroll to position [672, 0]
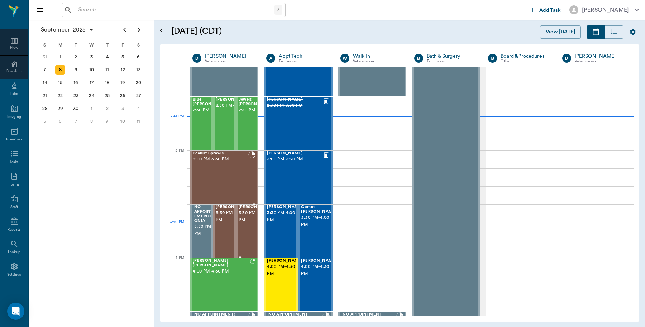
click at [244, 224] on span "3:30 PM - 4:00 PM" at bounding box center [257, 217] width 36 height 14
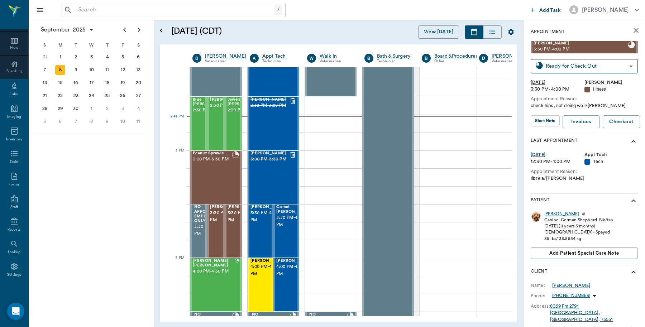
click at [549, 215] on div "Heidi" at bounding box center [561, 214] width 35 height 6
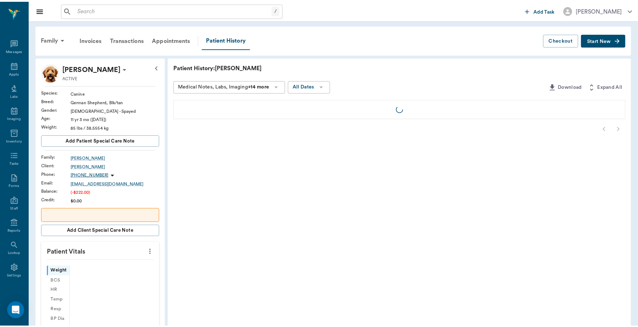
scroll to position [2, 0]
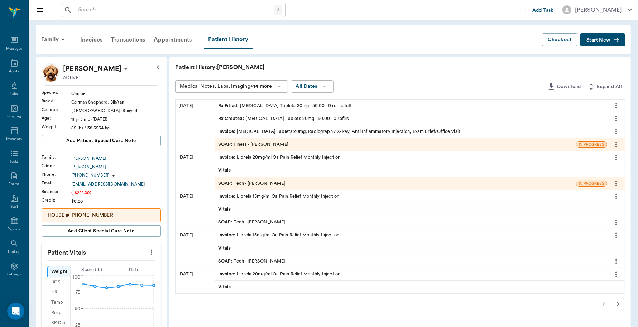
click at [283, 127] on div "Invoice : Prednisone Tablets 20mg, Radiograph / X-Ray, Anti Inflammatory Inject…" at bounding box center [411, 131] width 392 height 13
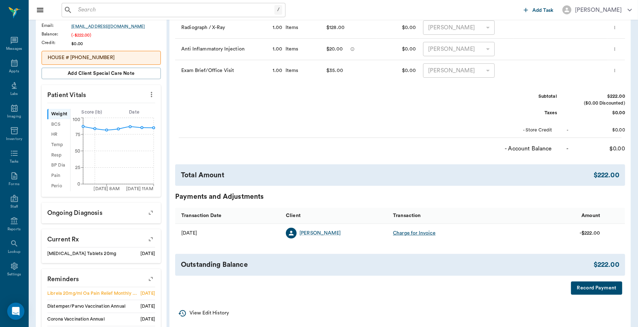
scroll to position [179, 0]
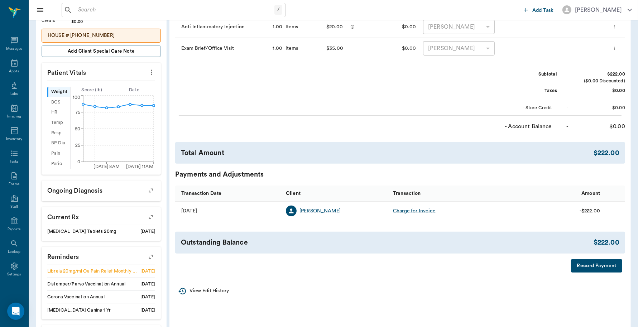
click at [593, 264] on button "Record Payment" at bounding box center [596, 265] width 51 height 13
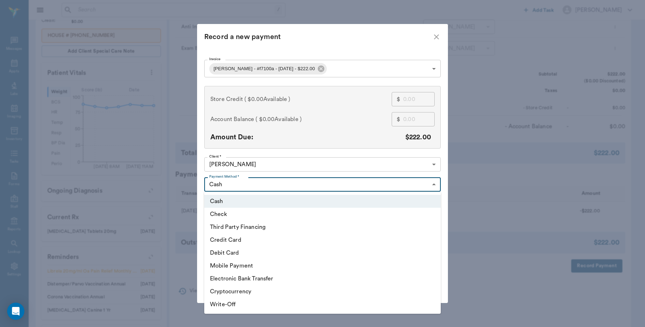
click at [231, 183] on body "/ ​ Add Task Dr. Bert Ellsworth Nectar Messages Appts Labs Imaging Inventory Ta…" at bounding box center [322, 109] width 645 height 577
click at [220, 238] on li "Credit Card" at bounding box center [322, 240] width 236 height 13
type input "CREDIT_CARD"
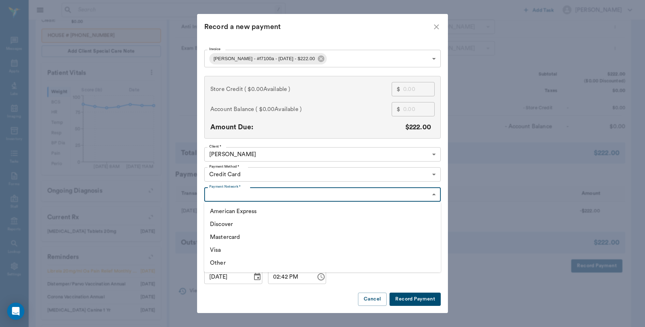
click at [274, 196] on body "/ ​ Add Task Dr. Bert Ellsworth Nectar Messages Appts Labs Imaging Inventory Ta…" at bounding box center [322, 109] width 645 height 577
click at [219, 246] on li "Visa" at bounding box center [322, 250] width 236 height 13
type input "VISA"
click at [412, 300] on button "Record Payment" at bounding box center [414, 299] width 51 height 13
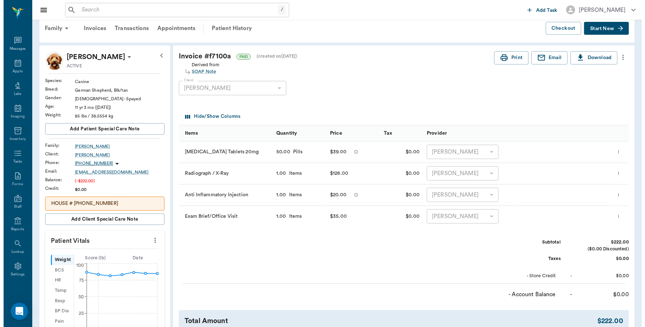
scroll to position [0, 0]
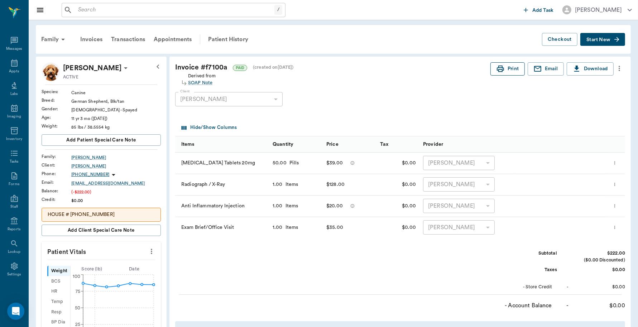
click at [506, 69] on button "Print" at bounding box center [507, 68] width 34 height 13
click at [6, 64] on div "Appts" at bounding box center [14, 67] width 28 height 23
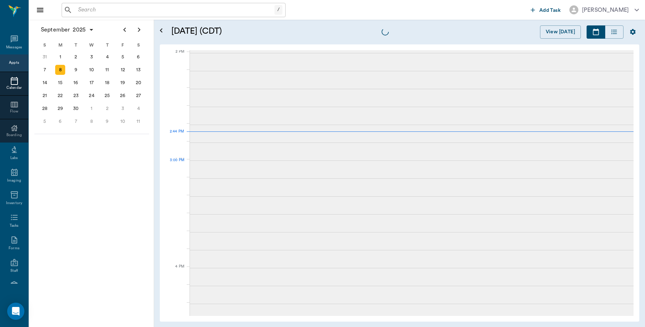
scroll to position [646, 0]
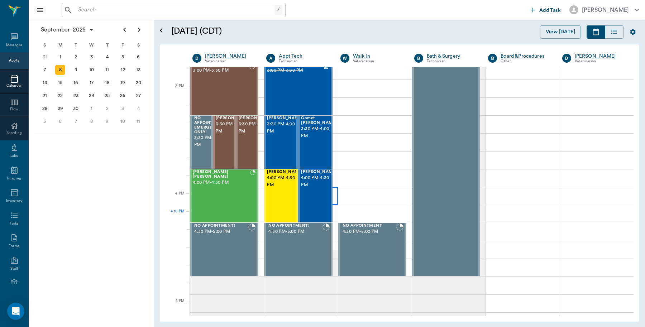
scroll to position [735, 0]
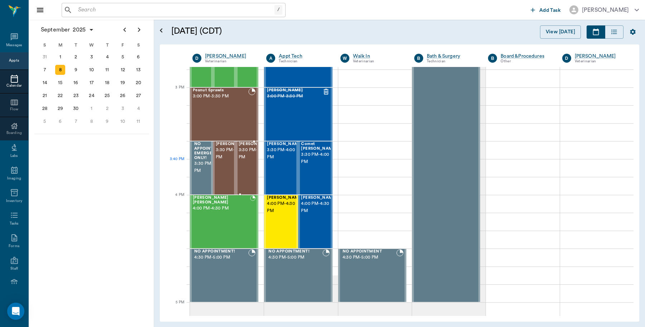
click at [241, 161] on span "3:30 PM - 4:00 PM" at bounding box center [257, 153] width 36 height 14
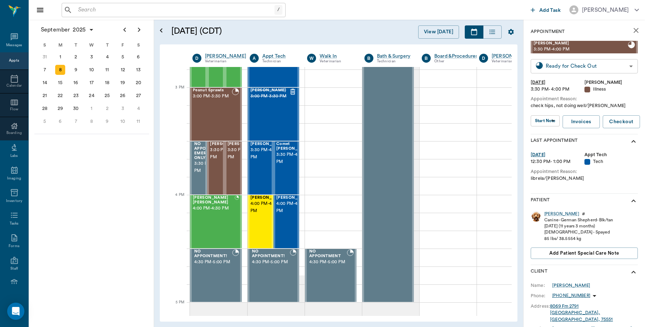
click at [547, 67] on body "/ ​ Add Task Dr. Bert Ellsworth Nectar Messages Appts Calendar Flow Boarding La…" at bounding box center [322, 163] width 645 height 327
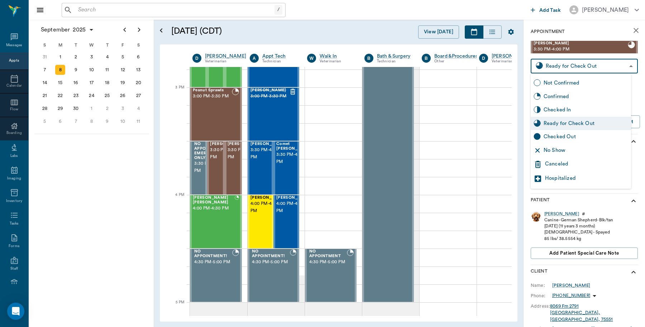
click at [547, 136] on div "Checked Out" at bounding box center [585, 137] width 85 height 8
type input "CHECKED_OUT"
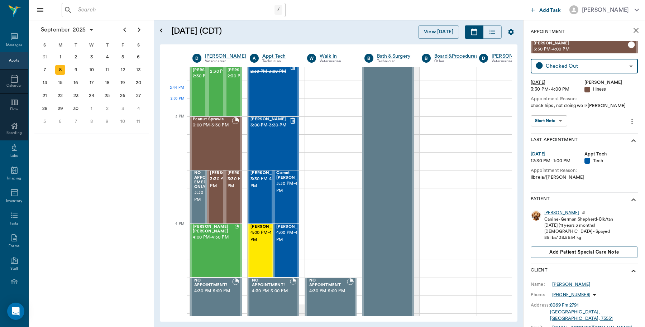
scroll to position [690, 0]
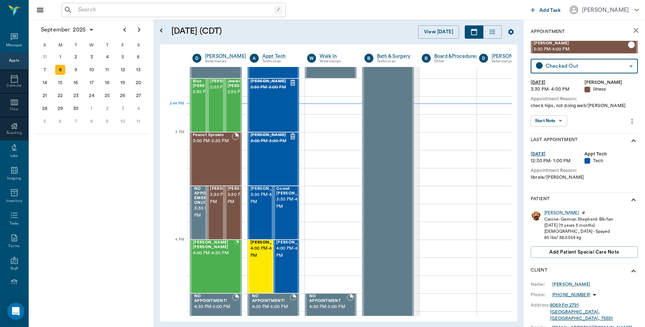
click at [111, 11] on input "text" at bounding box center [174, 10] width 199 height 10
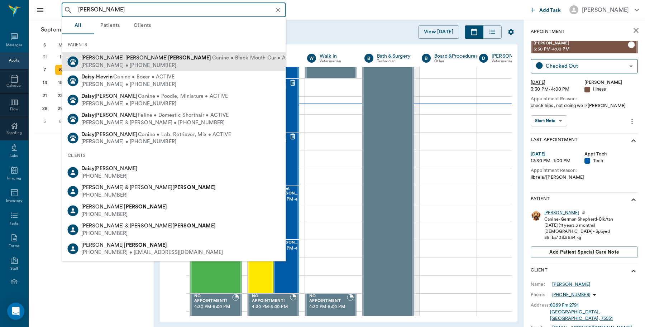
click at [168, 57] on b "Herring" at bounding box center [189, 57] width 43 height 5
type input "daisy herri"
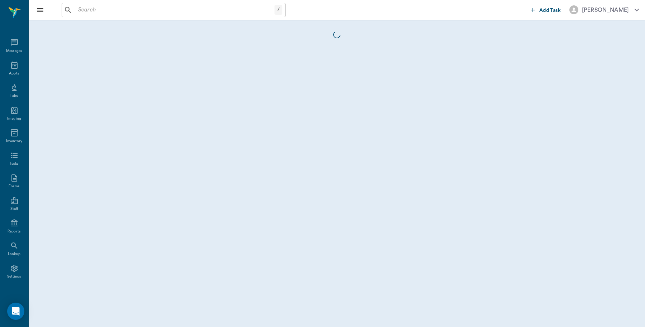
scroll to position [2, 0]
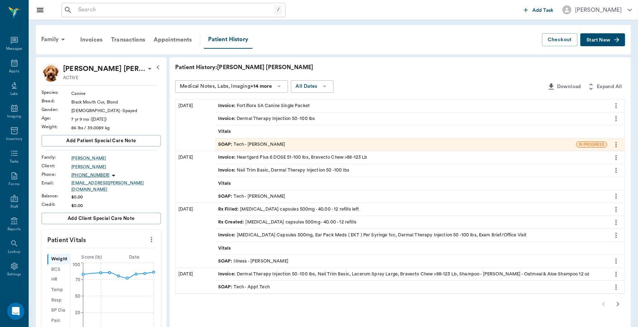
click at [597, 40] on span "Start New" at bounding box center [598, 40] width 24 height 0
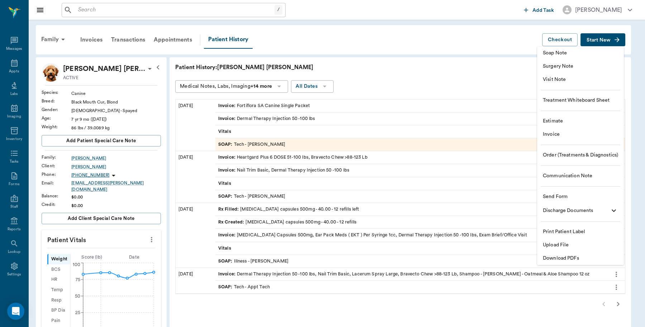
click at [554, 133] on span "Invoice" at bounding box center [580, 135] width 75 height 8
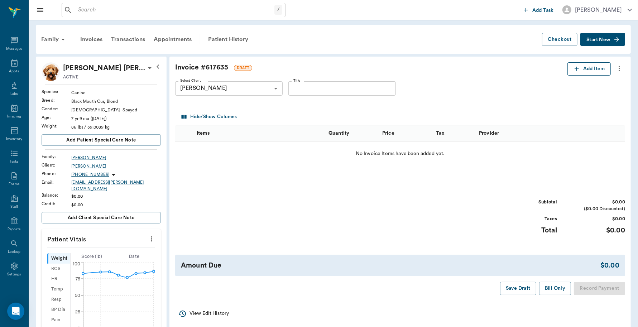
click at [580, 72] on button "Add Item" at bounding box center [588, 68] width 43 height 13
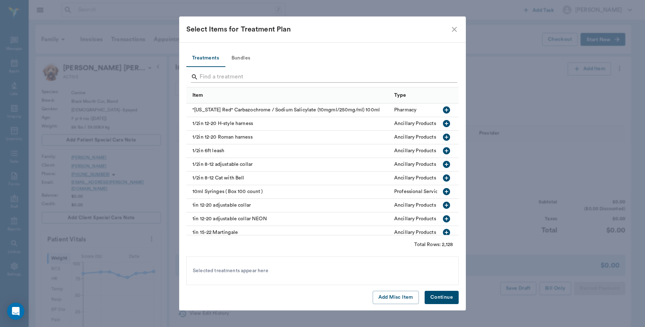
click at [298, 78] on input "Search" at bounding box center [322, 76] width 247 height 11
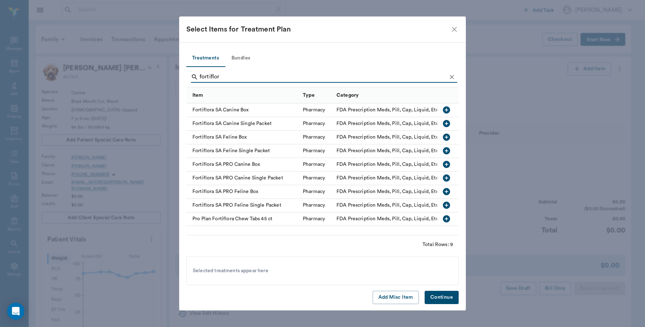
type input "fortiflor"
click at [446, 110] on icon "button" at bounding box center [446, 109] width 7 height 7
click at [440, 296] on button "Continue" at bounding box center [441, 297] width 34 height 13
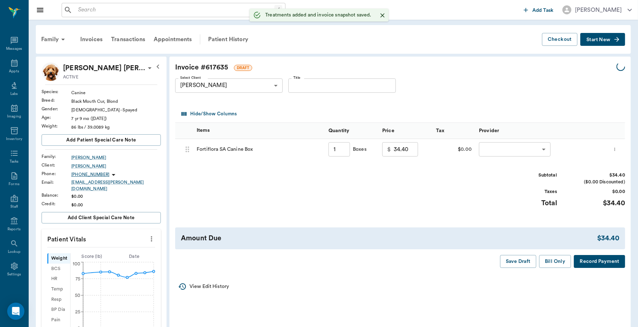
type input "1.00"
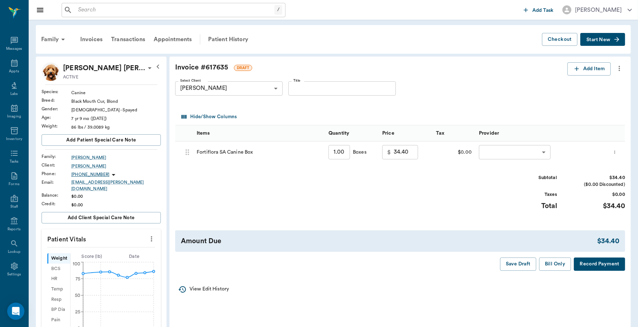
click at [527, 147] on body "/ ​ Add Task Dr. Bert Ellsworth Nectar Messages Appts Labs Imaging Inventory Ta…" at bounding box center [319, 295] width 638 height 590
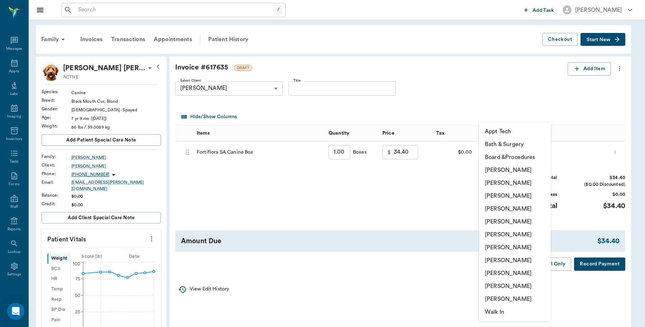
click at [502, 283] on li "[PERSON_NAME]" at bounding box center [515, 286] width 72 height 13
type input "none-63ec2ece52e12b0ba117cc90"
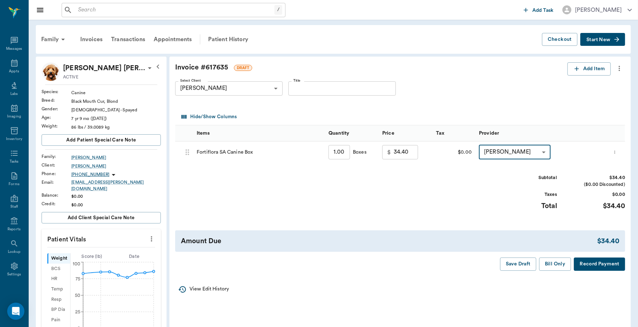
click at [593, 262] on button "Record Payment" at bounding box center [599, 264] width 51 height 13
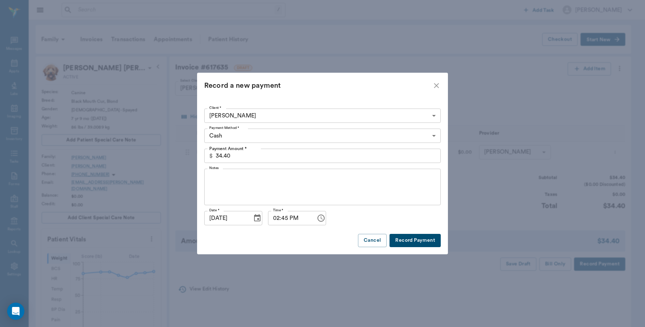
click at [409, 238] on button "Record Payment" at bounding box center [414, 240] width 51 height 13
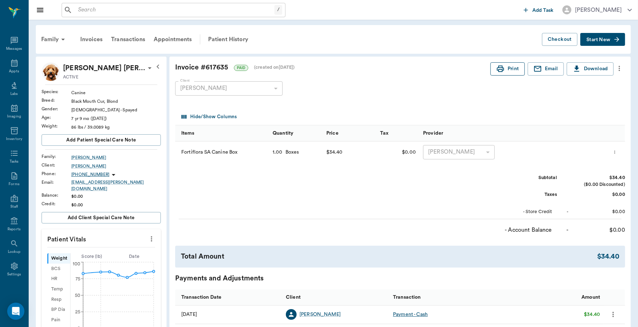
click at [507, 62] on button "Print" at bounding box center [507, 68] width 34 height 13
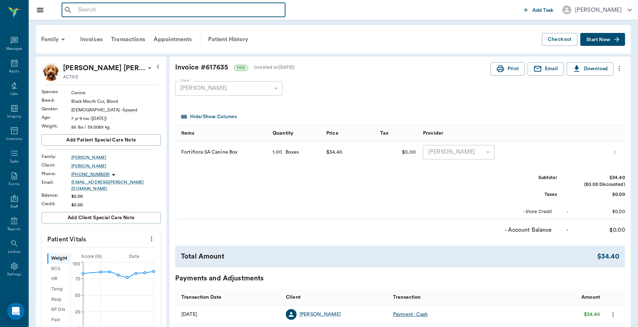
click at [96, 11] on input "text" at bounding box center [178, 10] width 207 height 10
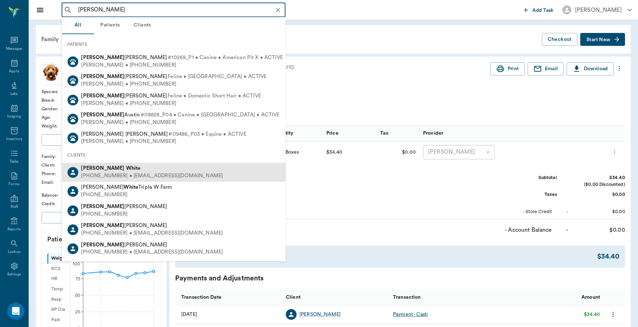
click at [126, 168] on b "White" at bounding box center [133, 168] width 15 height 5
type input "morgan white"
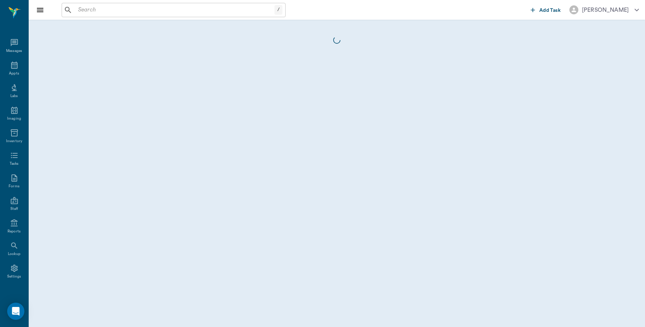
scroll to position [2, 0]
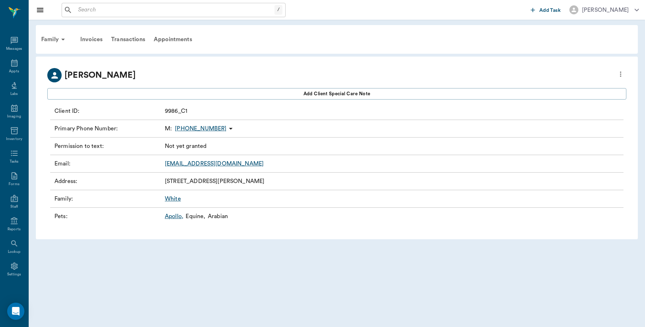
click at [172, 215] on link "Apollo ," at bounding box center [174, 216] width 19 height 9
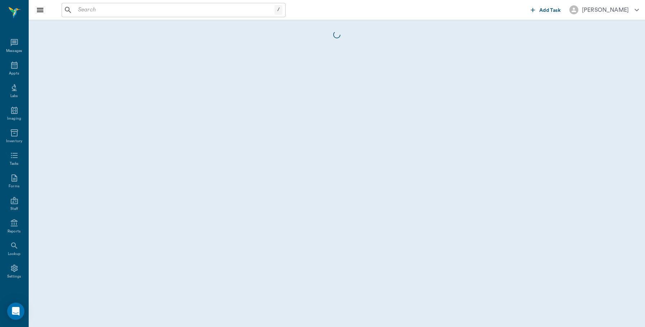
scroll to position [2, 0]
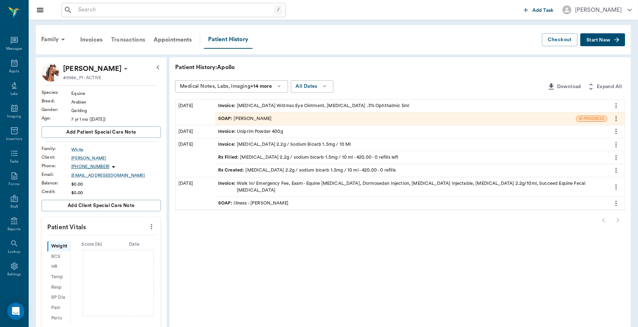
click at [138, 41] on div "Transactions" at bounding box center [128, 39] width 43 height 17
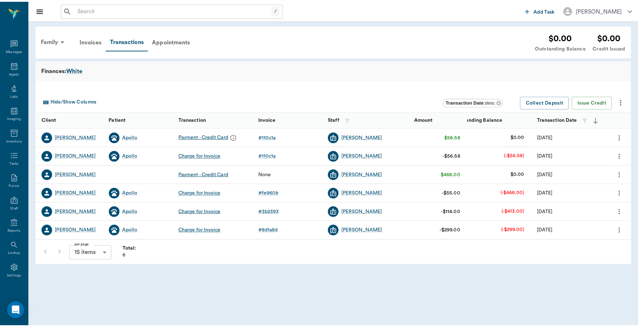
scroll to position [2, 0]
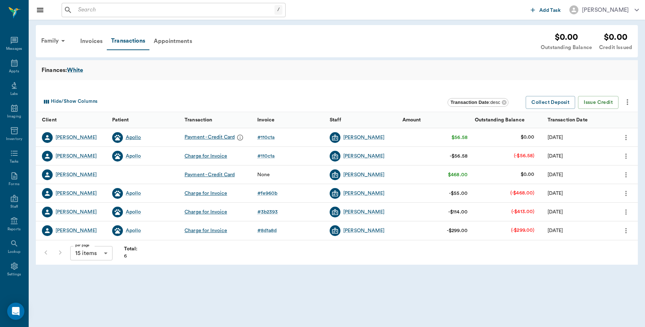
click at [130, 135] on div "Apollo" at bounding box center [133, 137] width 15 height 7
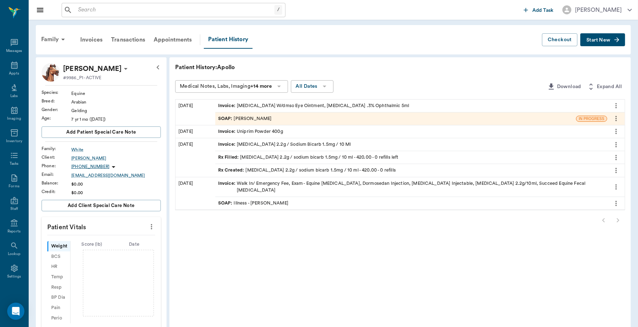
scroll to position [2, 0]
click at [246, 130] on div "Invoice : Uniprim Powder 400g" at bounding box center [250, 131] width 65 height 7
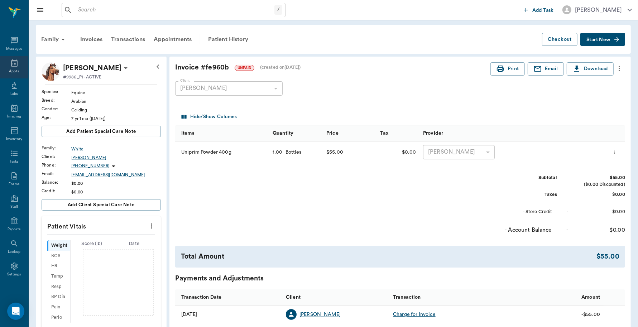
click at [11, 66] on icon at bounding box center [14, 62] width 6 height 7
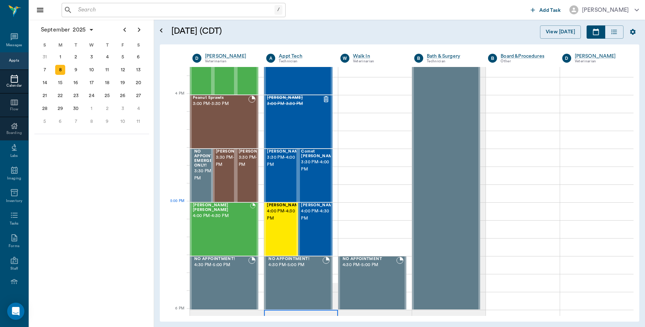
scroll to position [869, 0]
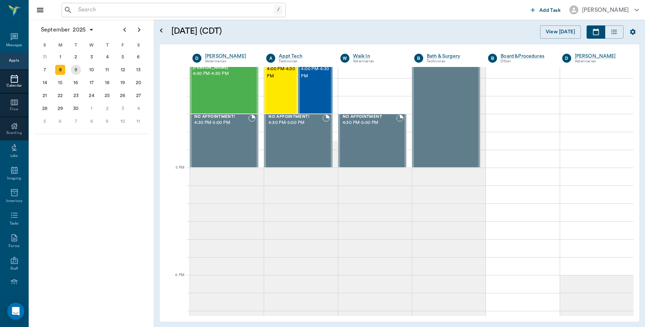
click at [78, 74] on div "9" at bounding box center [76, 69] width 16 height 13
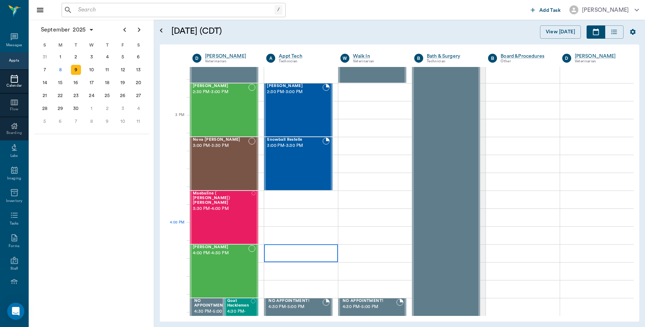
scroll to position [716, 0]
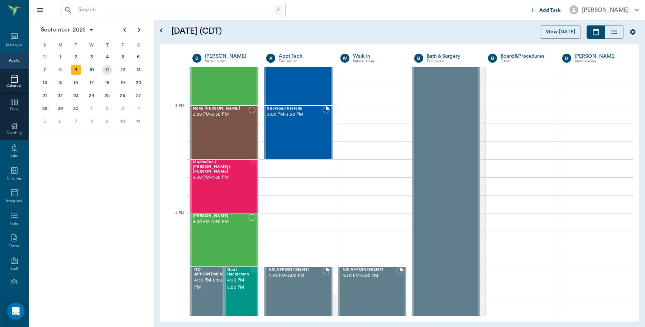
click at [109, 72] on div "11" at bounding box center [107, 70] width 10 height 10
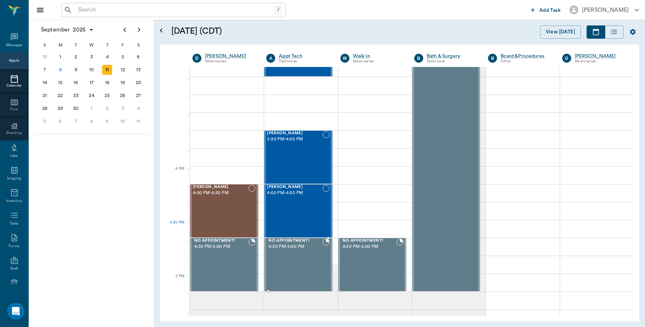
scroll to position [761, 0]
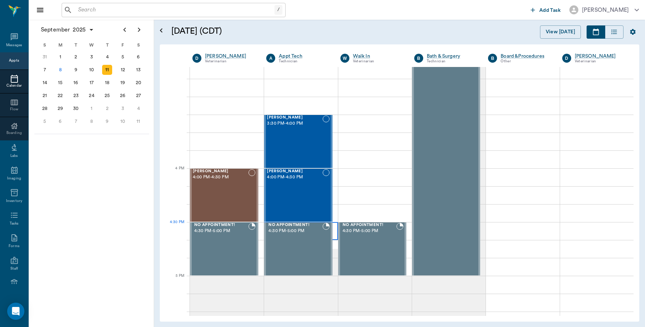
click at [332, 229] on div at bounding box center [300, 231] width 73 height 18
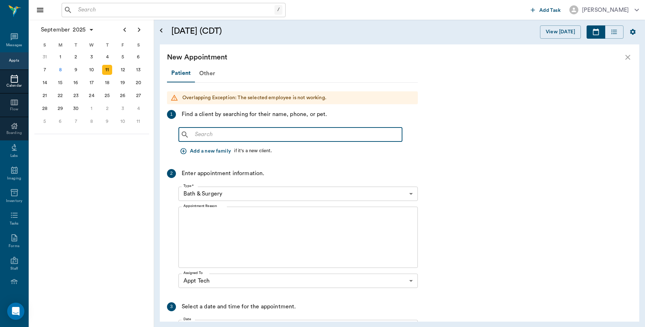
click at [224, 135] on input "text" at bounding box center [295, 135] width 207 height 10
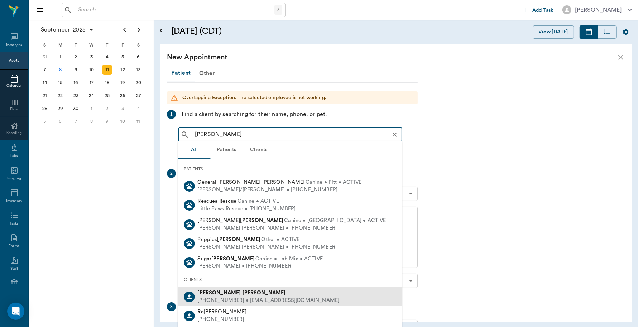
click at [212, 296] on div "Robert Ream" at bounding box center [269, 293] width 142 height 8
type input "robert re"
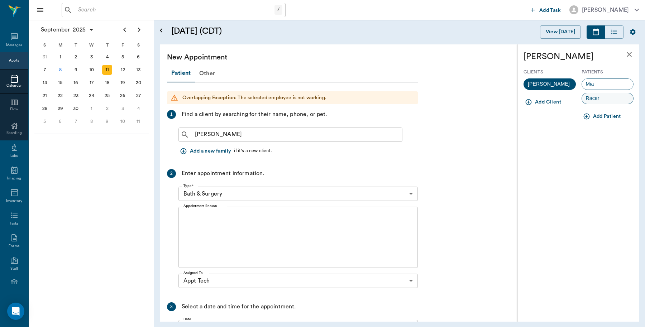
click at [611, 101] on div "Racer" at bounding box center [607, 98] width 52 height 11
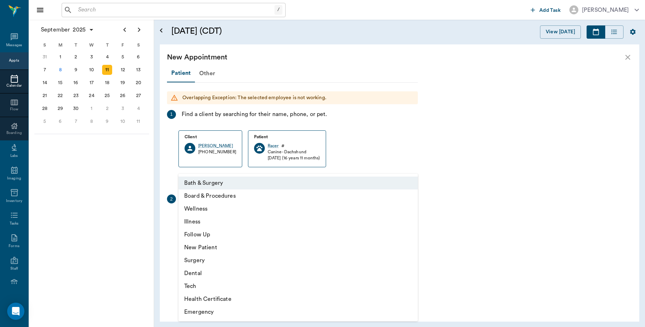
click at [244, 217] on body "/ ​ Add Task Dr. Bert Ellsworth Nectar Messages Appts Calendar Flow Boarding La…" at bounding box center [322, 163] width 645 height 327
click at [198, 282] on li "Tech" at bounding box center [297, 286] width 239 height 13
type input "65d2be4f46e3a538d89b8c1a"
type input "05:00 PM"
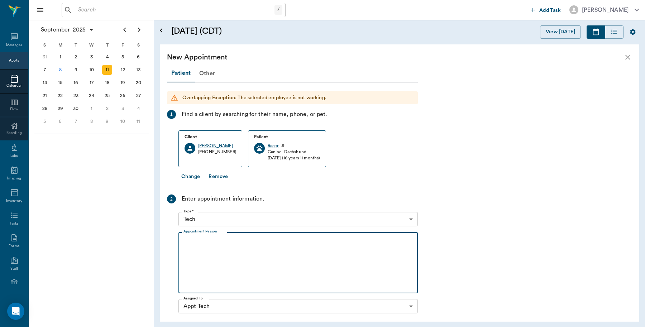
click at [227, 251] on textarea "Appointment Reason" at bounding box center [297, 262] width 229 height 49
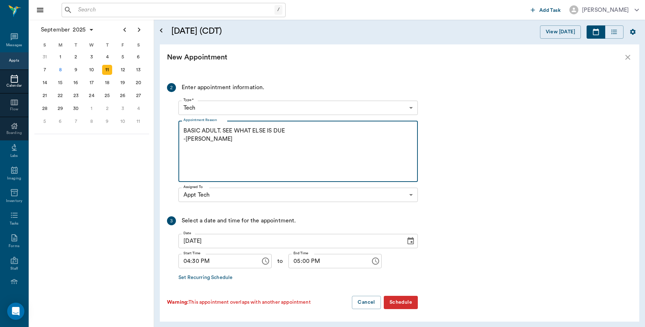
type textarea "BASIC ADULT. SEE WHAT ELSE IS DUE -LORY"
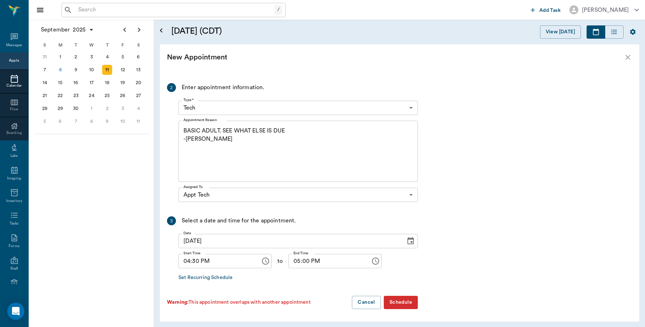
click at [401, 303] on button "Schedule" at bounding box center [401, 302] width 34 height 13
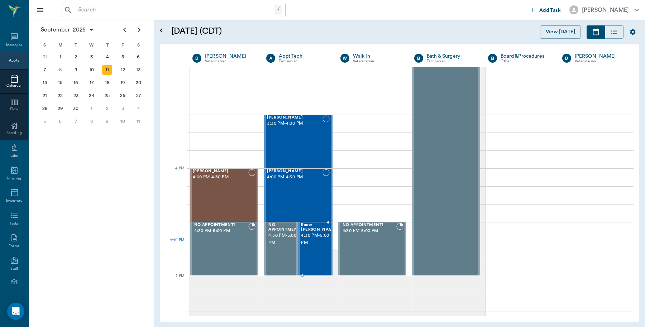
click at [317, 251] on div "Racer Ream 4:30 PM - 5:00 PM" at bounding box center [319, 249] width 36 height 52
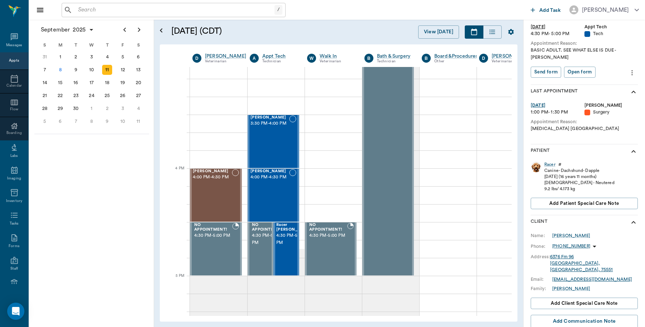
scroll to position [135, 0]
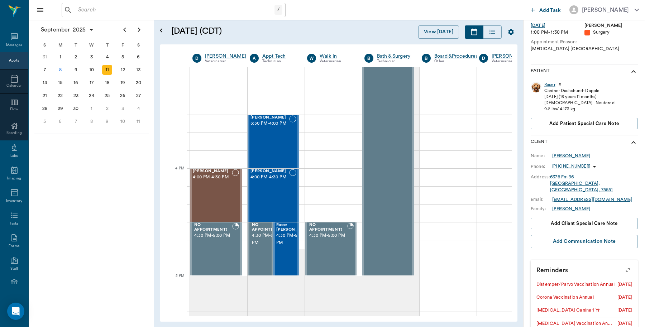
click at [622, 265] on icon "button" at bounding box center [627, 270] width 10 height 10
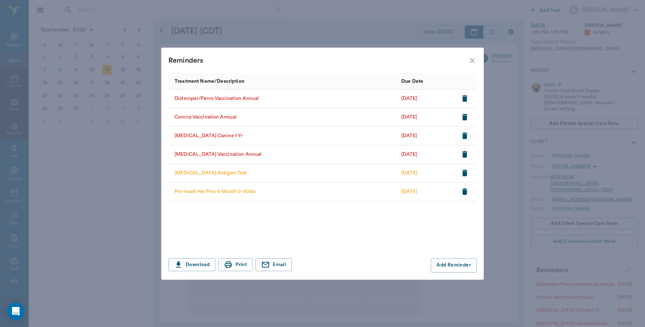
click at [472, 63] on icon "close" at bounding box center [472, 60] width 9 height 9
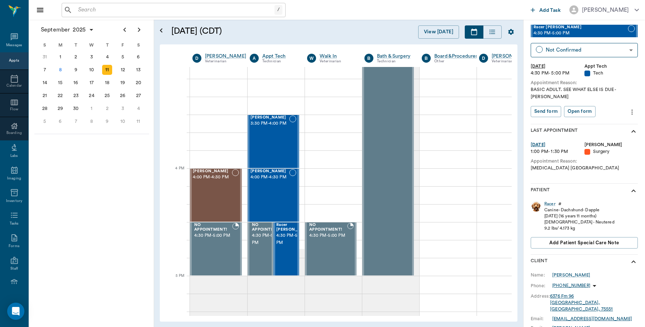
scroll to position [0, 0]
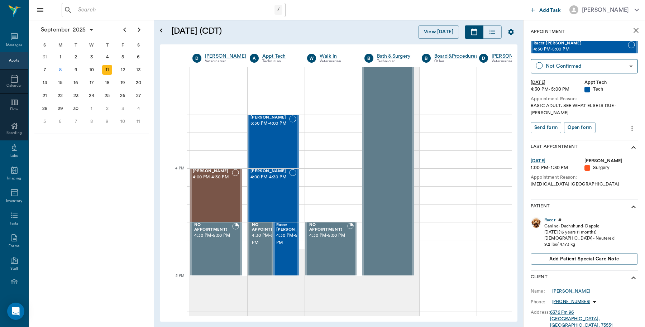
click at [628, 124] on icon "more" at bounding box center [632, 128] width 8 height 9
click at [593, 131] on span "Edit appointment" at bounding box center [595, 134] width 60 height 8
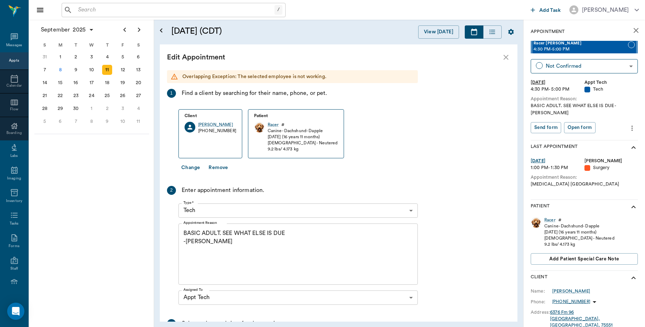
click at [288, 232] on textarea "BASIC ADULT. SEE WHAT ELSE IS DUE -LORY" at bounding box center [297, 253] width 229 height 49
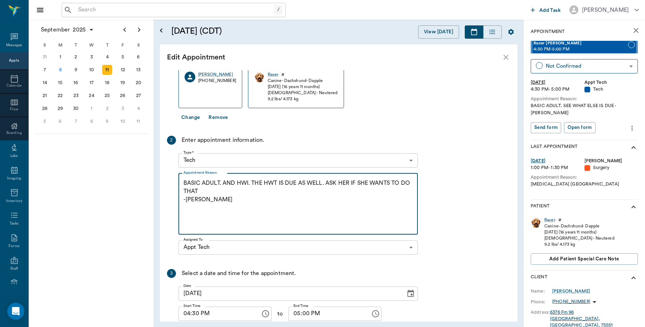
scroll to position [90, 0]
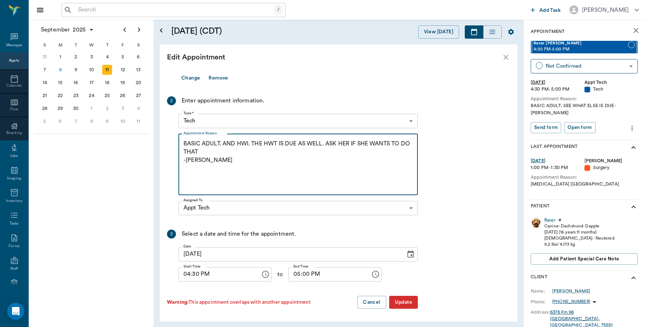
type textarea "BASIC ADULT. AND HWI. THE HWT IS DUE AS WELL. ASK HER IF SHE WANTS TO DO THAT -…"
click at [396, 306] on button "Update" at bounding box center [403, 302] width 29 height 13
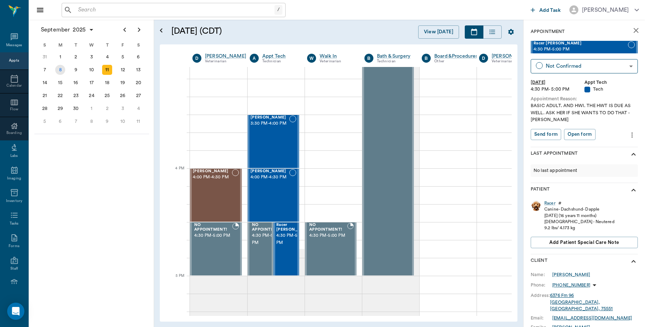
click at [59, 68] on div "8" at bounding box center [60, 70] width 10 height 10
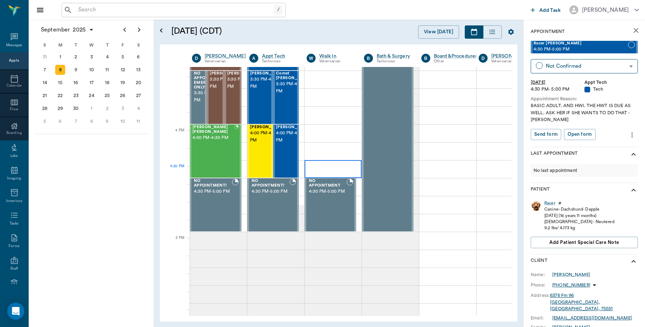
scroll to position [806, 0]
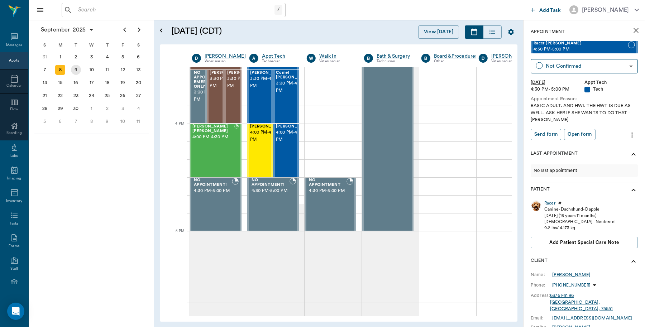
click at [78, 69] on div "9" at bounding box center [76, 70] width 10 height 10
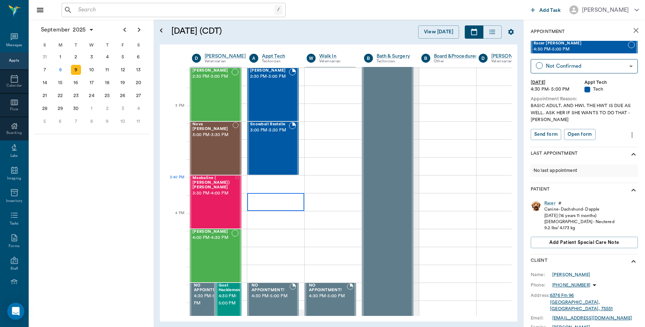
scroll to position [716, 0]
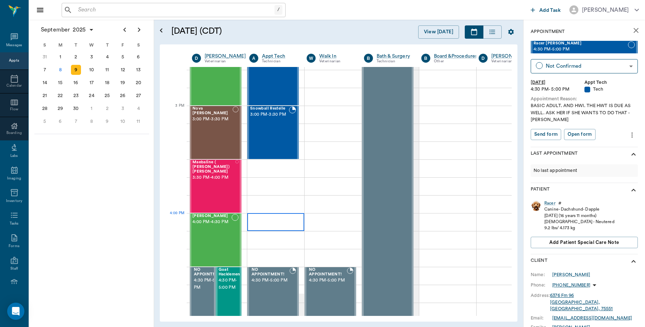
click at [267, 221] on div at bounding box center [275, 222] width 57 height 18
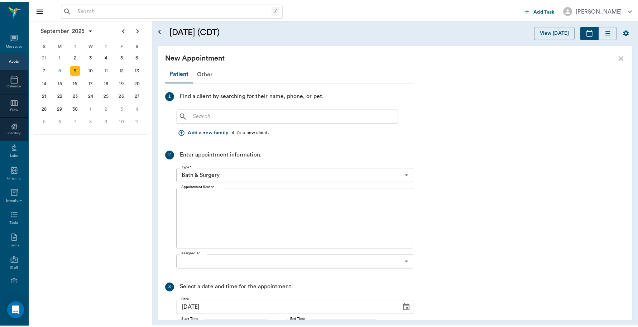
scroll to position [716, 0]
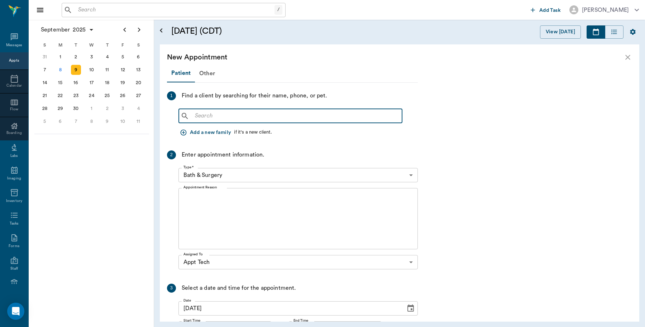
click at [212, 117] on input "text" at bounding box center [295, 116] width 207 height 10
type input "d"
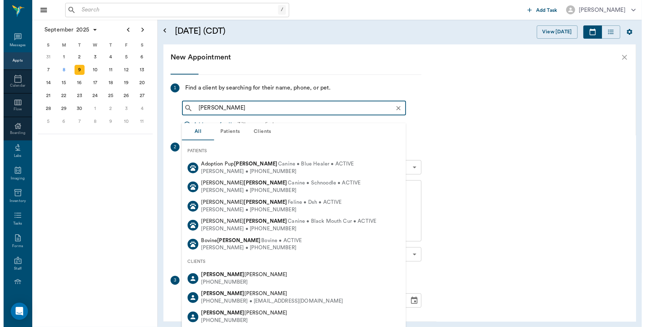
scroll to position [0, 0]
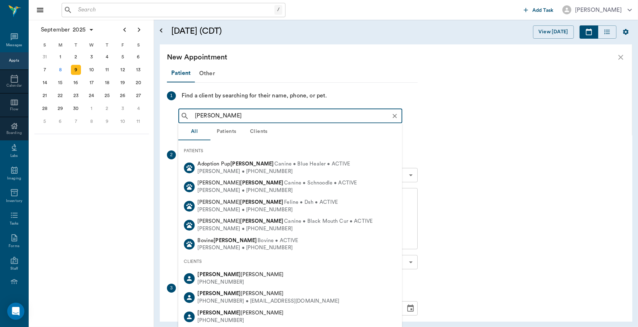
drag, startPoint x: 210, startPoint y: 114, endPoint x: 169, endPoint y: 124, distance: 42.3
click at [169, 124] on div "1 Find a client by searching for their name, phone, or pet. Diane HArrist ​ Add…" at bounding box center [292, 115] width 251 height 48
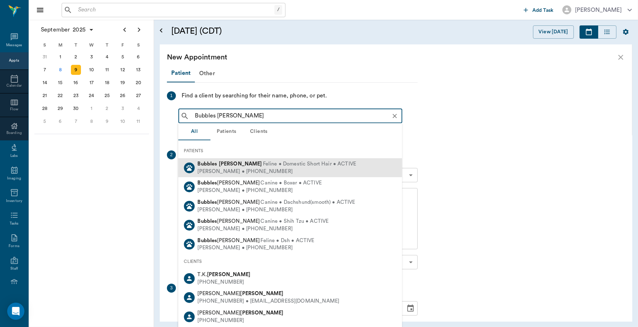
click at [230, 168] on div "Mike Harrist • (903) 824-7090" at bounding box center [277, 172] width 159 height 8
type input "Bubbles HArrist"
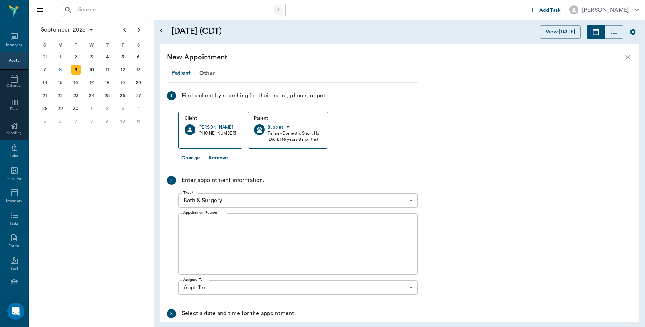
click at [240, 199] on body "/ ​ Add Task Dr. Bert Ellsworth Nectar Messages Appts Calendar Flow Boarding La…" at bounding box center [322, 163] width 645 height 327
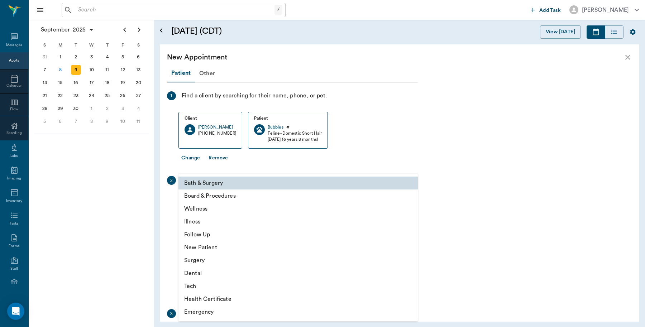
click at [210, 275] on li "Dental" at bounding box center [297, 273] width 239 height 13
type input "65d2be4f46e3a538d89b8c19"
type input "04:30 PM"
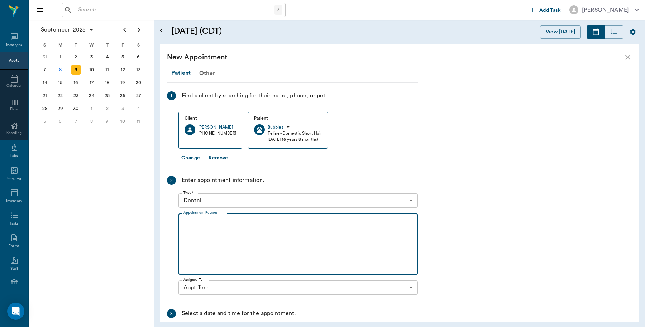
click at [247, 228] on textarea "Appointment Reason" at bounding box center [297, 244] width 229 height 49
click at [242, 198] on body "/ ​ Add Task Dr. Bert Ellsworth Nectar Messages Appts Calendar Flow Boarding La…" at bounding box center [322, 163] width 645 height 327
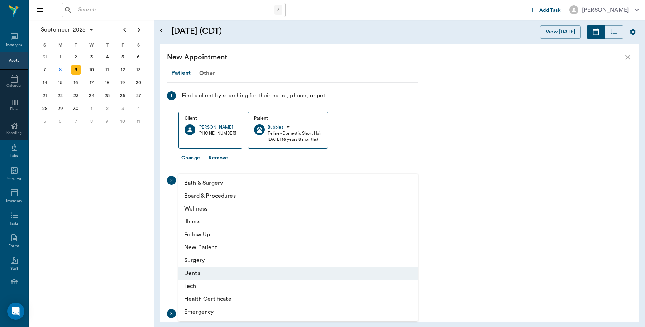
click at [203, 286] on li "Tech" at bounding box center [297, 286] width 239 height 13
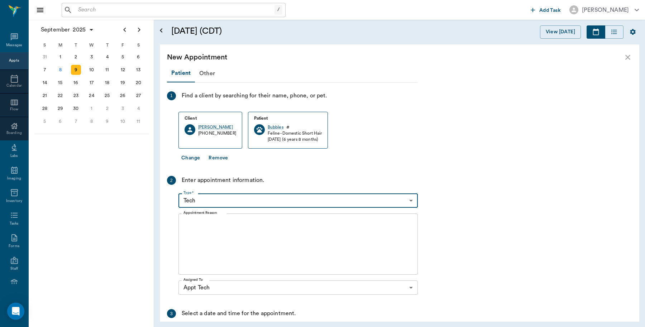
type input "65d2be4f46e3a538d89b8c1a"
click at [222, 220] on textarea "Appointment Reason" at bounding box center [297, 244] width 229 height 49
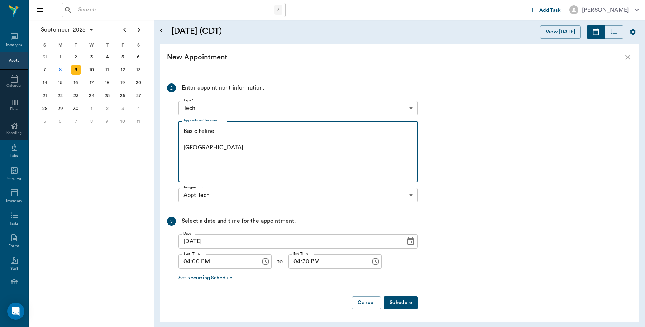
scroll to position [93, 0]
type textarea "Basic Feline Caryn"
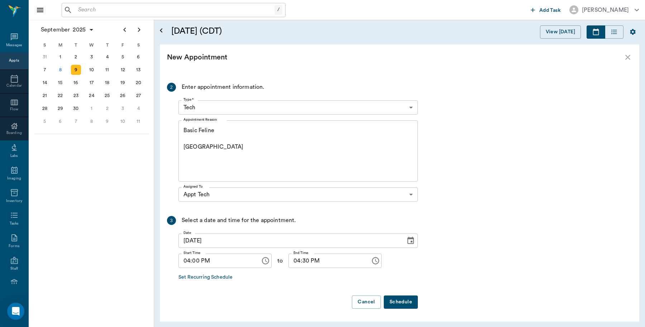
click at [404, 304] on button "Schedule" at bounding box center [401, 301] width 34 height 13
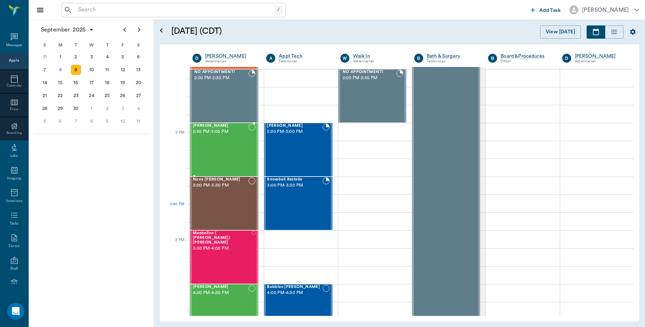
scroll to position [761, 0]
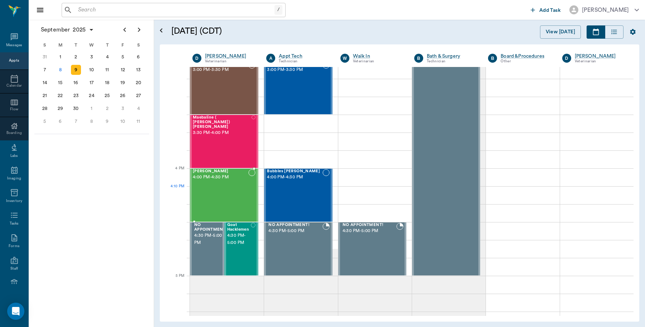
click at [229, 186] on div "Mila GRUBB 4:00 PM - 4:30 PM" at bounding box center [221, 195] width 56 height 52
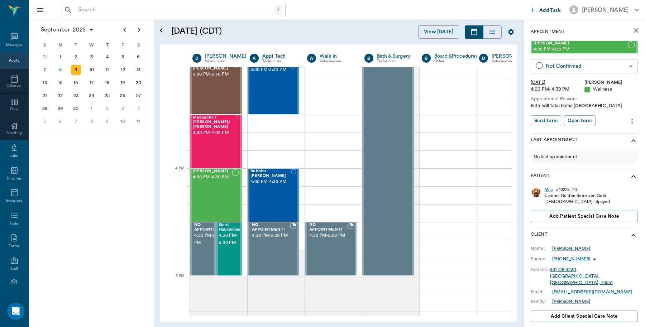
click at [611, 68] on body "/ ​ Add Task Dr. Bert Ellsworth Nectar Messages Appts Calendar Flow Boarding La…" at bounding box center [322, 163] width 645 height 327
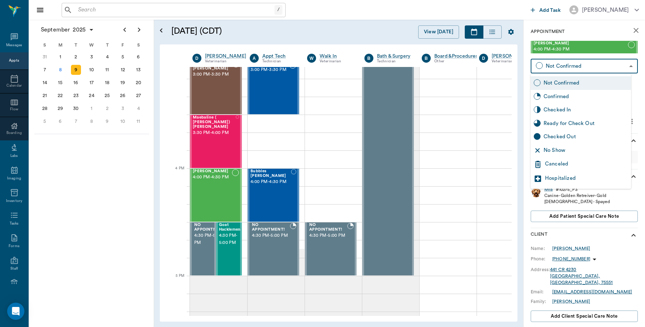
click at [574, 165] on div "Canceled" at bounding box center [586, 164] width 83 height 9
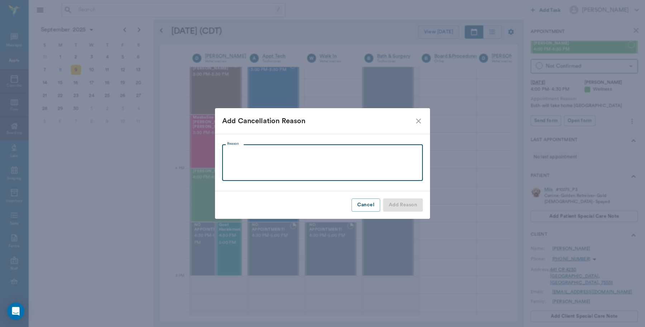
click at [289, 152] on textarea "Reason" at bounding box center [322, 162] width 191 height 25
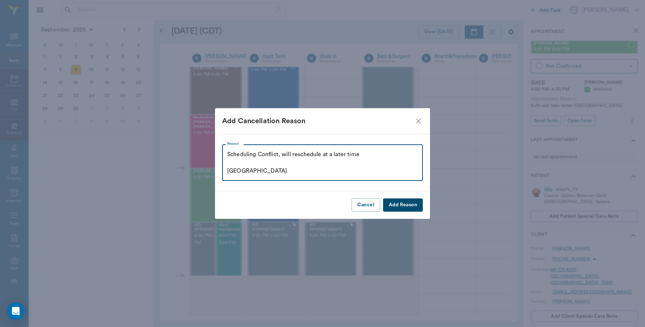
type textarea "Scheduling Conflict, will reschedule at a later time Caryn"
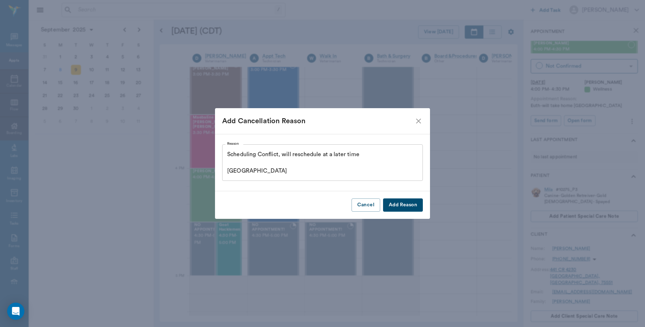
click at [409, 203] on button "Add Reason" at bounding box center [403, 204] width 40 height 13
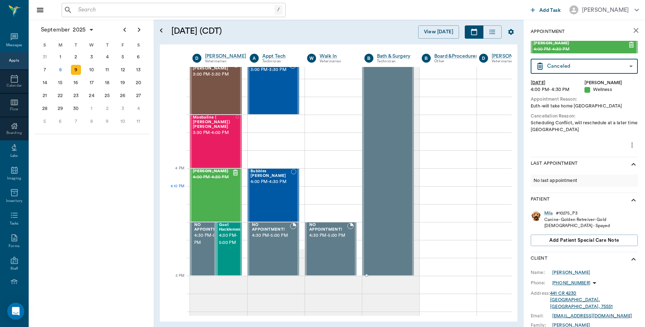
type input "CANCELED"
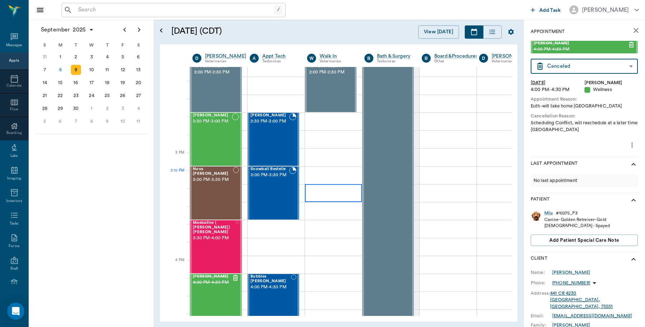
scroll to position [672, 0]
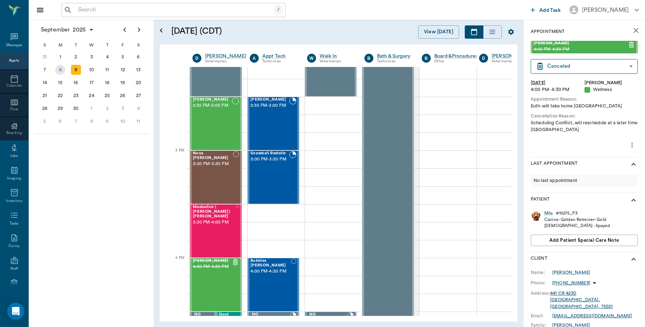
click at [60, 66] on div "8" at bounding box center [60, 70] width 10 height 10
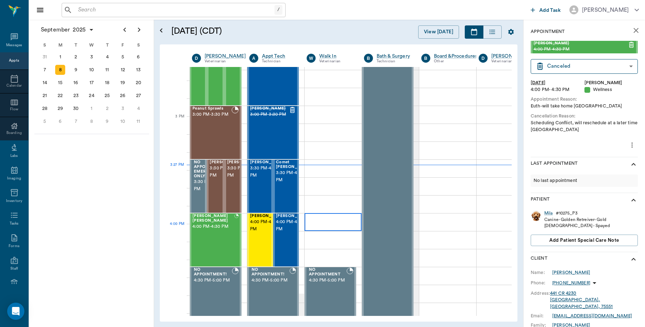
scroll to position [672, 0]
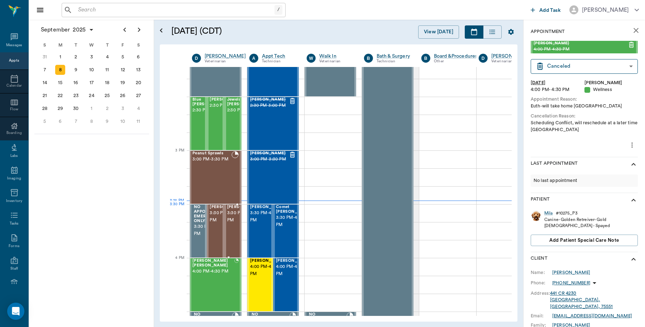
click at [229, 218] on span "3:30 PM - 4:00 PM" at bounding box center [245, 217] width 36 height 14
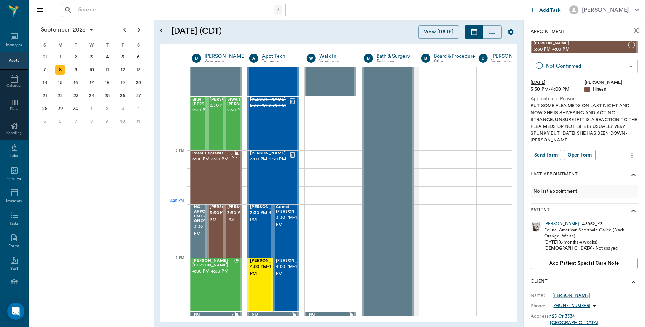
click at [586, 65] on body "/ ​ Add Task Dr. Bert Ellsworth Nectar Messages Appts Calendar Flow Boarding La…" at bounding box center [322, 163] width 645 height 327
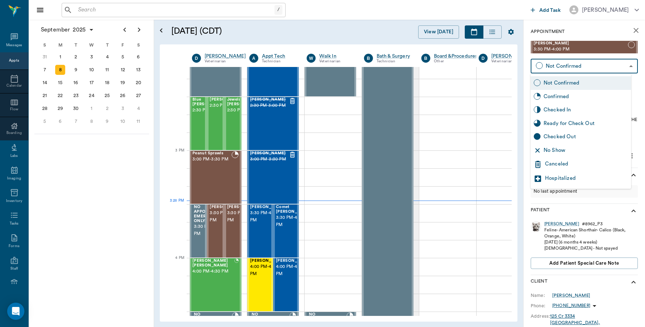
click at [575, 111] on div "Checked In" at bounding box center [585, 110] width 85 height 8
type input "CHECKED_IN"
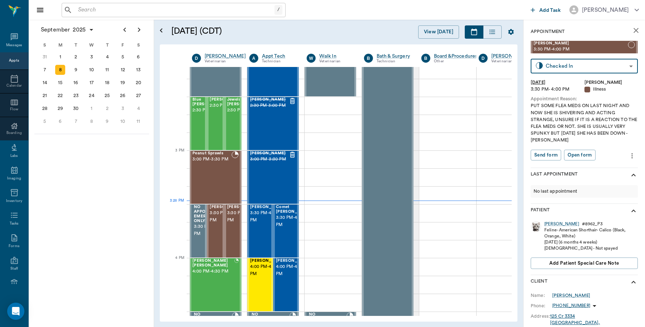
click at [577, 65] on body "/ ​ Add Task Dr. Bert Ellsworth Nectar Messages Appts Calendar Flow Boarding La…" at bounding box center [322, 163] width 645 height 327
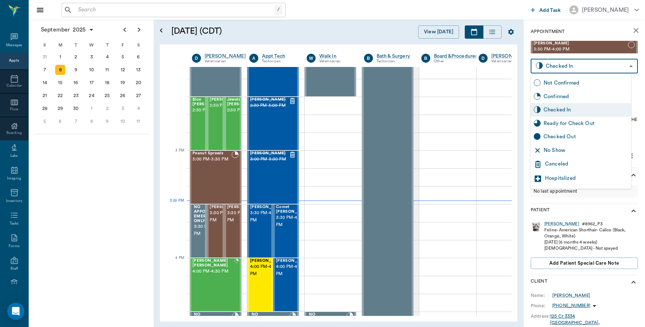
click at [574, 114] on div "Checked In" at bounding box center [585, 110] width 85 height 8
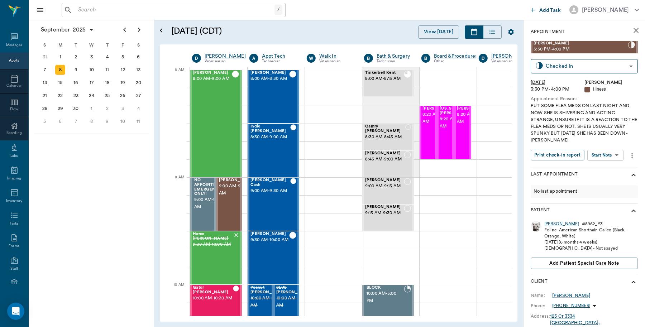
scroll to position [0, 0]
click at [569, 153] on button "Print check-in report" at bounding box center [557, 155] width 54 height 11
click at [631, 30] on icon "close" at bounding box center [635, 30] width 9 height 9
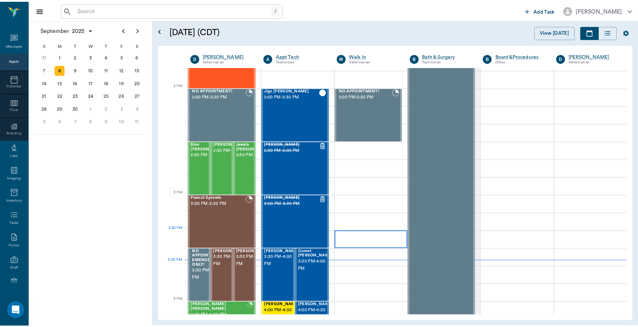
scroll to position [672, 0]
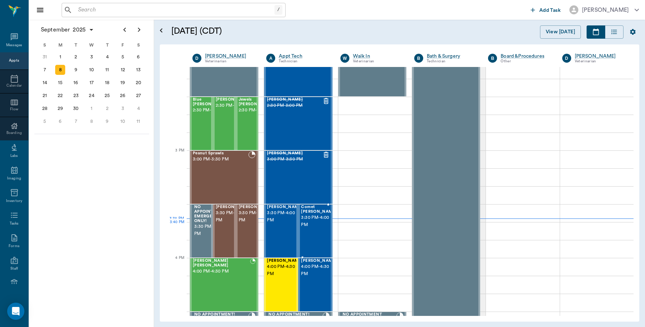
click at [313, 233] on div "Comet [PERSON_NAME] 3:30 PM - 4:00 PM" at bounding box center [319, 231] width 36 height 52
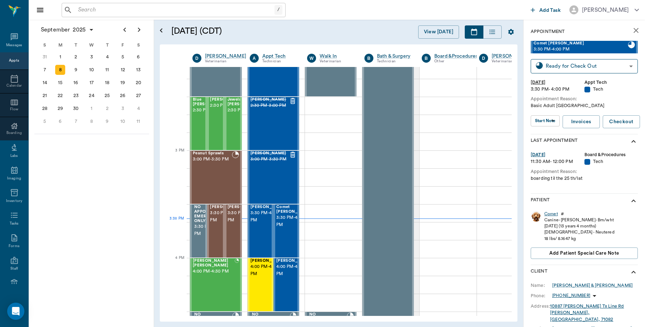
click at [552, 214] on div "Comet" at bounding box center [551, 214] width 14 height 6
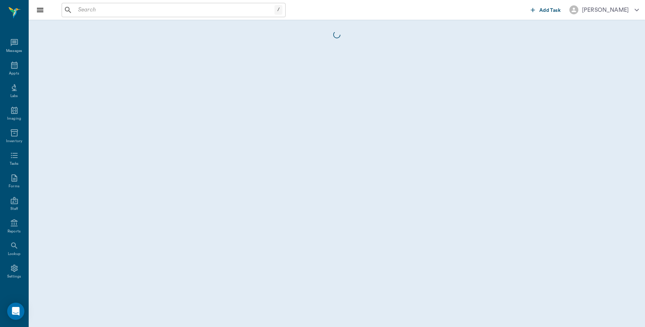
scroll to position [2, 0]
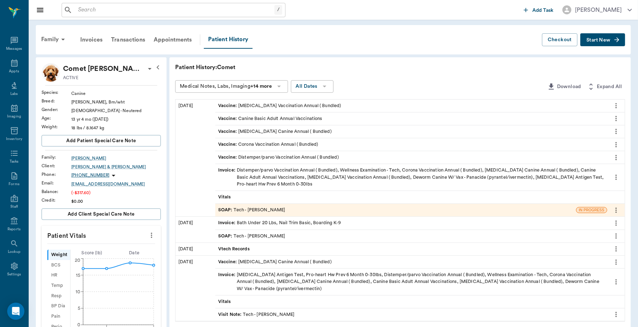
click at [273, 209] on div "SOAP : Tech - [PERSON_NAME]" at bounding box center [251, 210] width 67 height 7
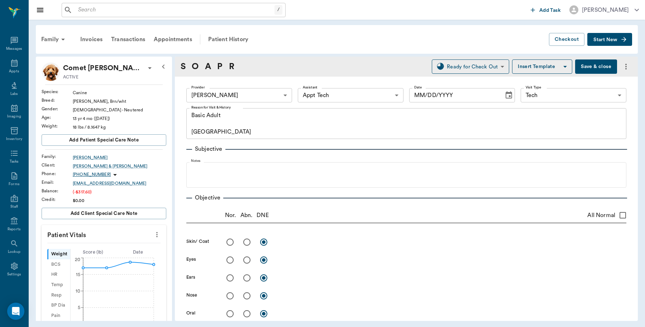
type input "682b670d8bdc6f7f8feef3db"
type input "63ec2f075fda476ae8351a4c"
type input "65d2be4f46e3a538d89b8c1a"
type textarea "Basic Adult [GEOGRAPHIC_DATA]"
type input "[DATE]"
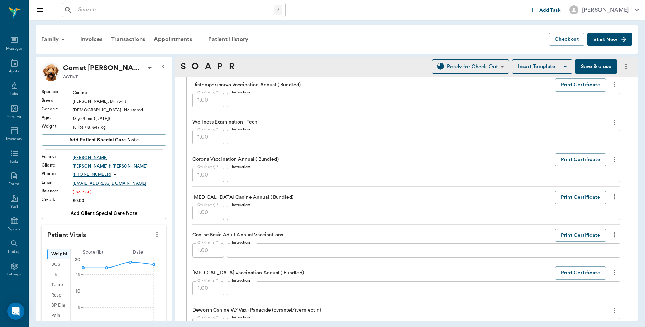
scroll to position [537, 0]
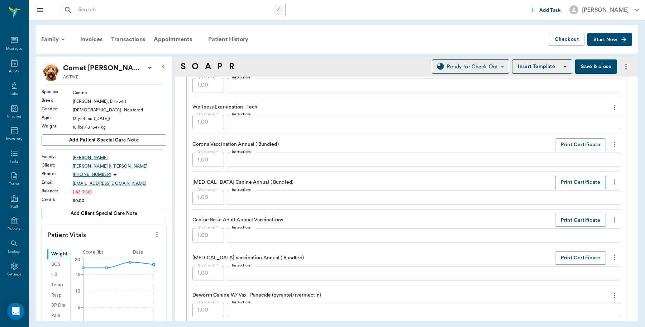
click at [581, 183] on button "Print Certificate" at bounding box center [580, 182] width 51 height 13
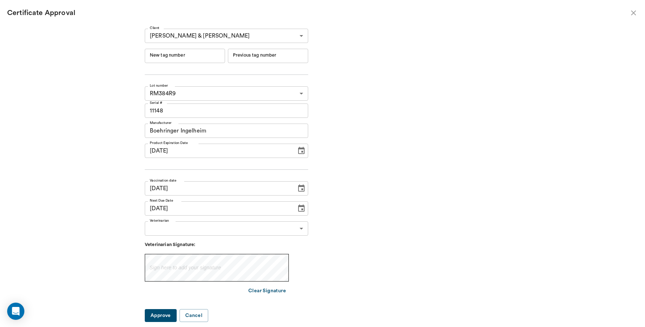
type input "244672"
type input "244671"
type input "[DATE]"
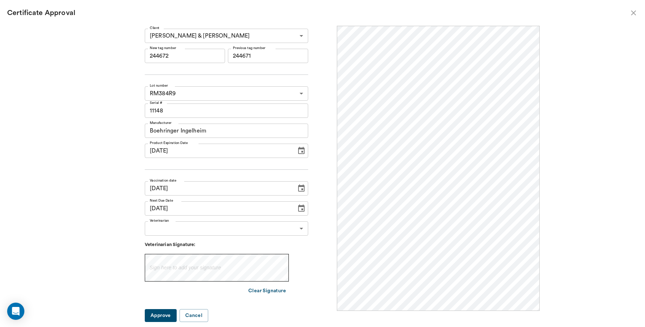
scroll to position [0, 0]
click at [207, 56] on input "244672" at bounding box center [185, 56] width 80 height 14
type input "2"
type input "251078"
click at [194, 230] on body "/ ​ Add Task [PERSON_NAME] Nectar Messages Appts Labs Imaging Inventory Tasks F…" at bounding box center [322, 163] width 645 height 327
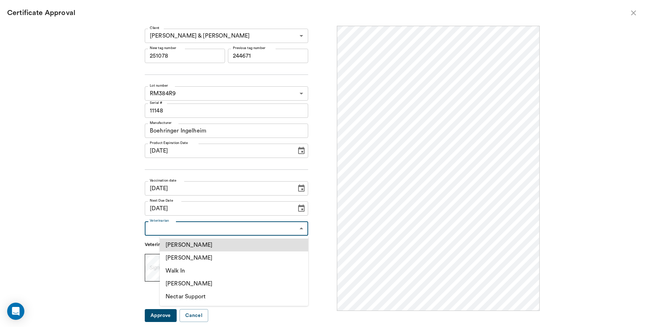
click at [189, 256] on li "[PERSON_NAME]" at bounding box center [234, 257] width 148 height 13
type input "63ec2f075fda476ae8351a4d"
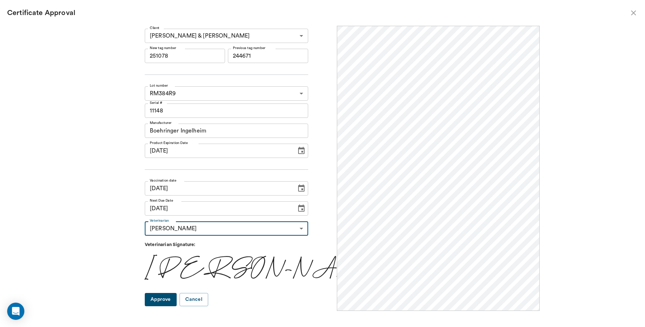
click at [177, 302] on button "Approve" at bounding box center [161, 299] width 32 height 13
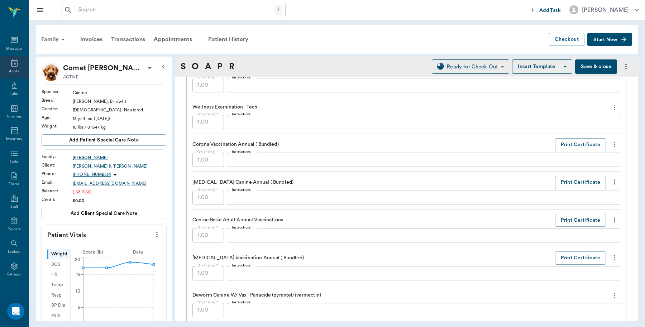
click at [11, 62] on icon at bounding box center [14, 62] width 6 height 7
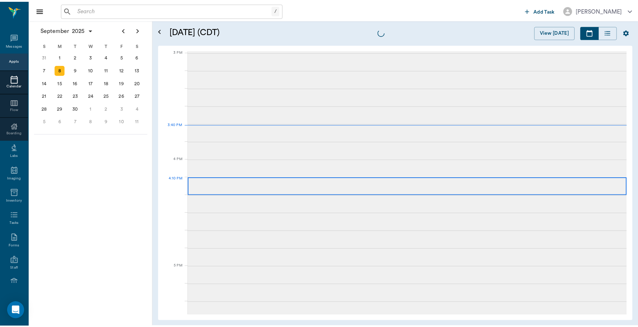
scroll to position [752, 0]
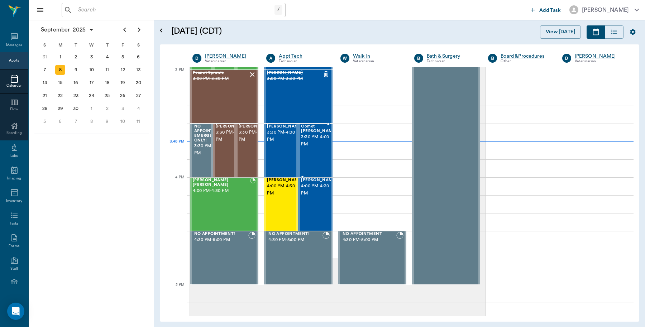
click at [314, 146] on span "3:30 PM - 4:00 PM" at bounding box center [319, 141] width 36 height 14
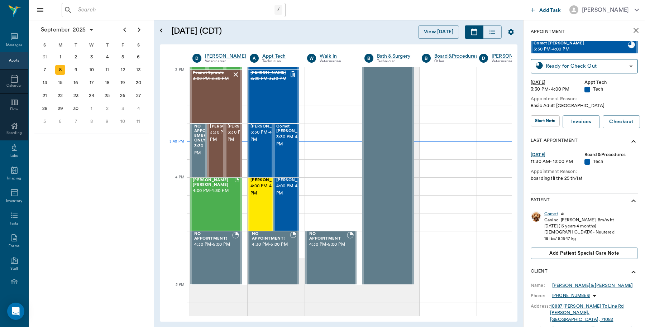
click at [554, 213] on div "Comet" at bounding box center [551, 214] width 14 height 6
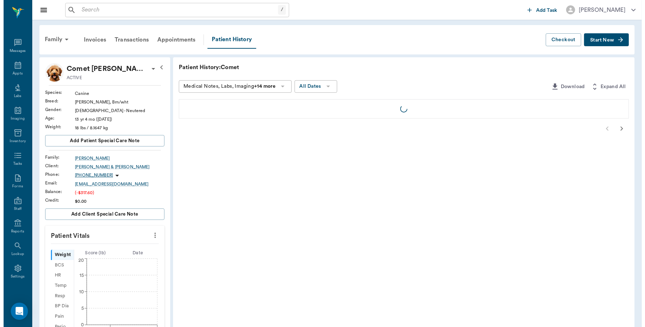
scroll to position [2, 0]
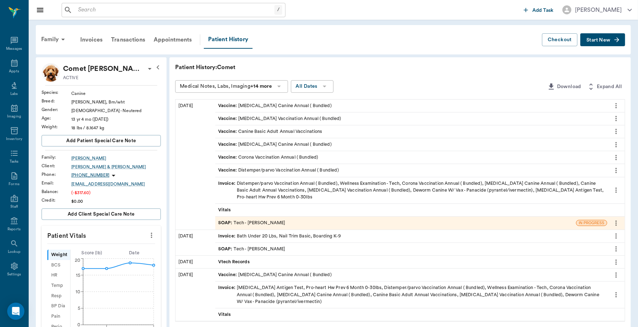
click at [615, 103] on icon "more" at bounding box center [616, 105] width 8 height 9
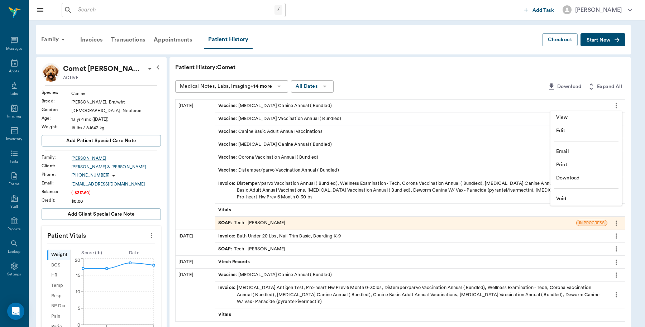
click at [584, 117] on span "View" at bounding box center [586, 118] width 60 height 8
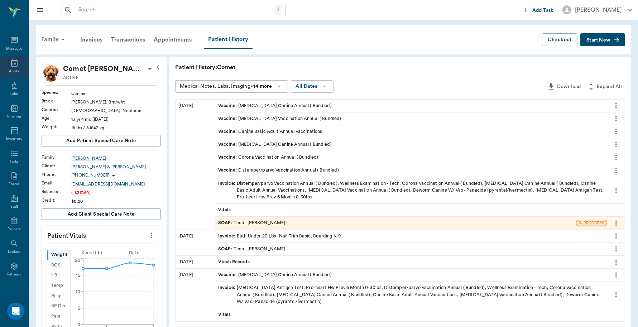
click at [11, 62] on icon at bounding box center [14, 63] width 9 height 9
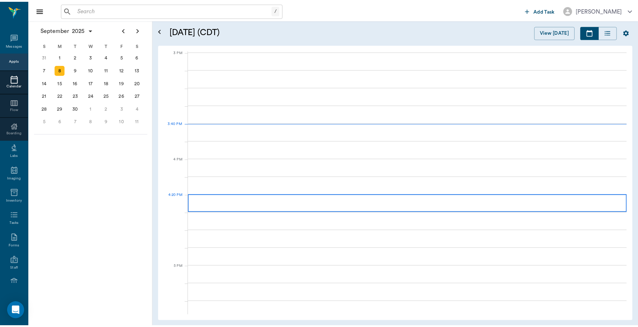
scroll to position [753, 0]
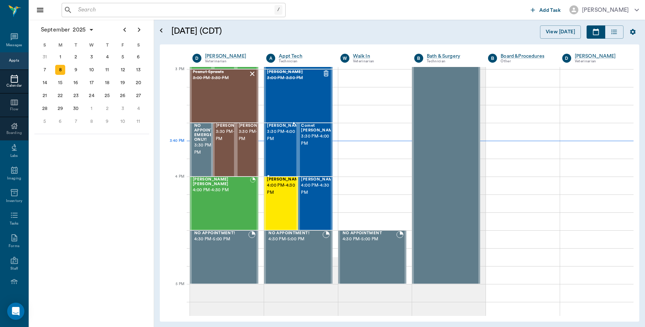
click at [271, 143] on span "3:30 PM - 4:00 PM" at bounding box center [285, 135] width 36 height 14
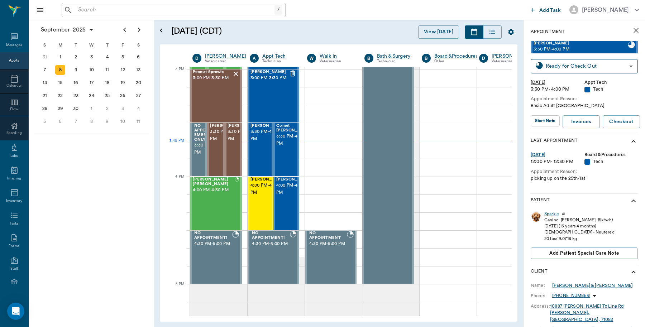
click at [551, 216] on div "Sparkie" at bounding box center [551, 214] width 15 height 6
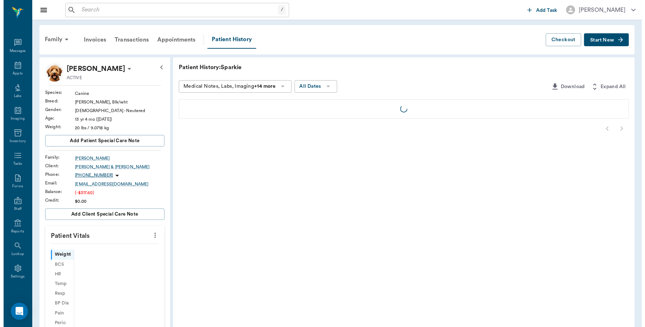
scroll to position [2, 0]
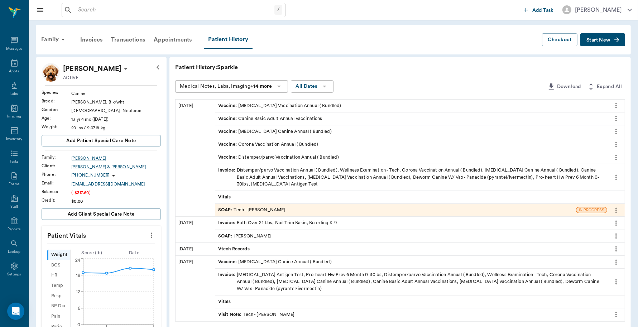
click at [274, 208] on div "SOAP : Tech - [PERSON_NAME]" at bounding box center [251, 210] width 67 height 7
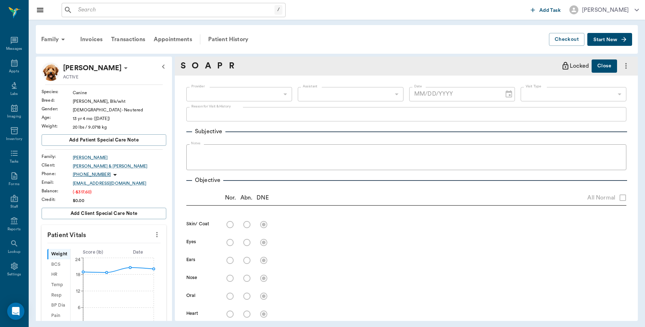
type input "682b670d8bdc6f7f8feef3db"
type input "63ec2f075fda476ae8351a4c"
type input "65d2be4f46e3a538d89b8c1a"
type textarea "Basic Adult [GEOGRAPHIC_DATA]"
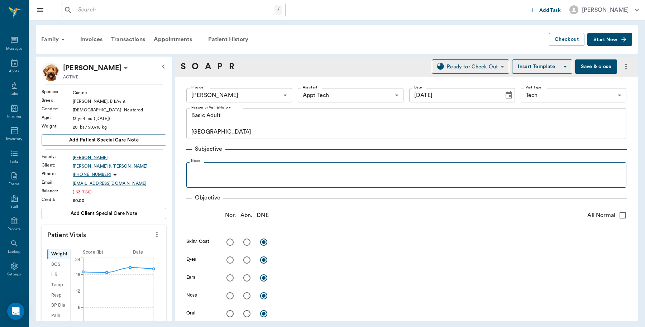
type input "[DATE]"
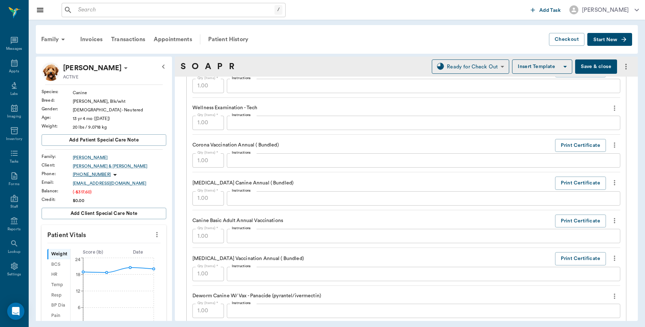
scroll to position [537, 0]
click at [566, 178] on button "Print Certificate" at bounding box center [580, 182] width 51 height 13
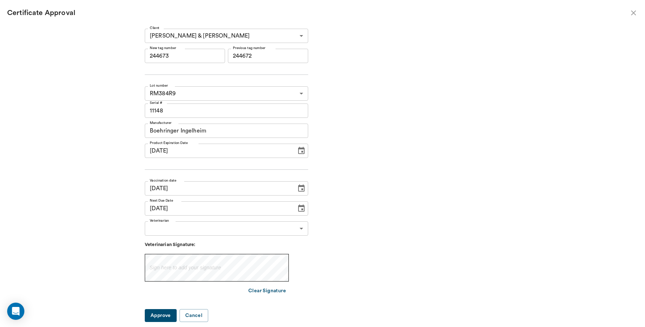
type input "[DATE]"
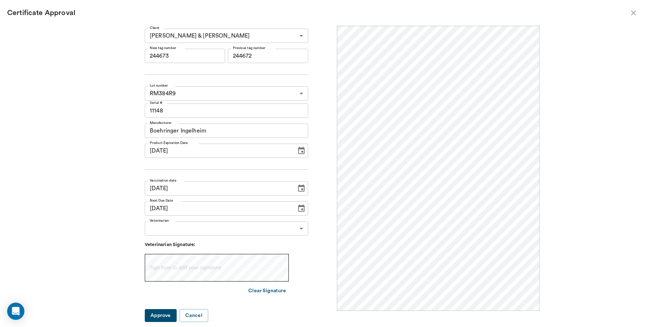
scroll to position [0, 0]
click at [198, 54] on input "244673" at bounding box center [185, 56] width 80 height 14
type input "2"
type input "251079"
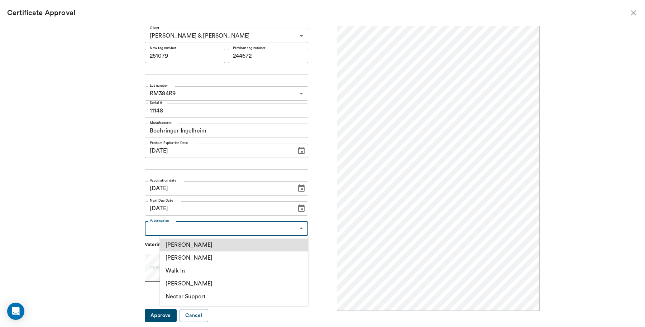
click at [200, 231] on body "/ ​ Add Task [PERSON_NAME] Nectar Messages Appts Labs Imaging Inventory Tasks F…" at bounding box center [322, 163] width 645 height 327
click at [193, 255] on li "[PERSON_NAME]" at bounding box center [234, 257] width 148 height 13
type input "63ec2f075fda476ae8351a4d"
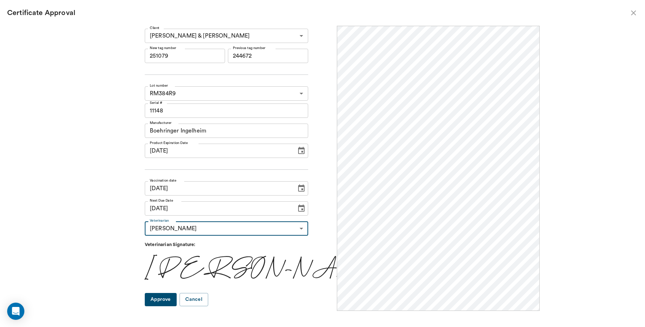
click at [177, 294] on button "Approve" at bounding box center [161, 299] width 32 height 13
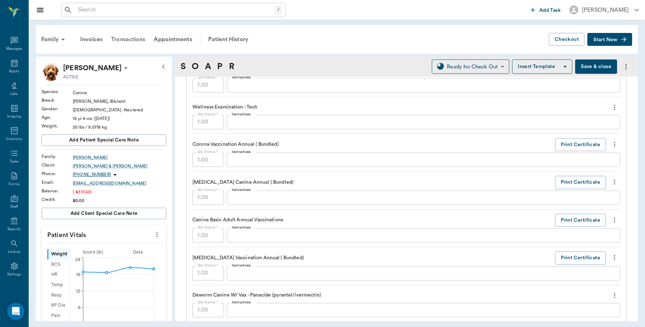
click at [131, 37] on div "Transactions" at bounding box center [128, 39] width 43 height 17
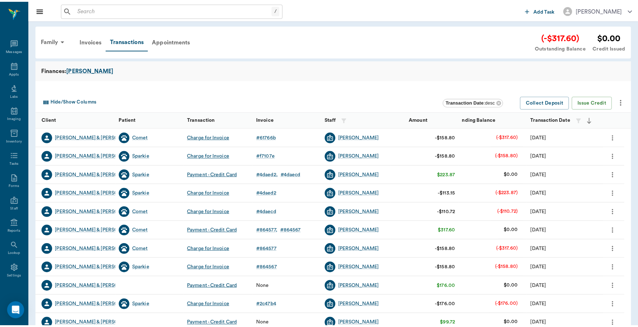
scroll to position [2, 0]
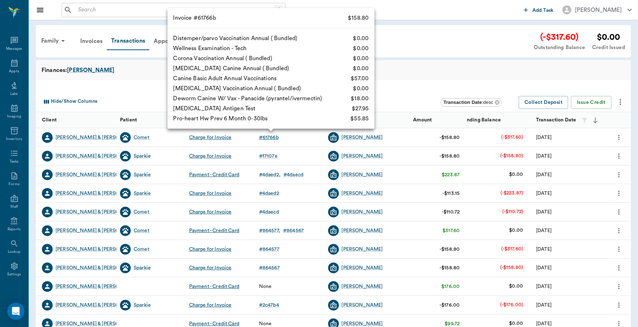
click at [264, 139] on div "# 61766b" at bounding box center [269, 137] width 20 height 7
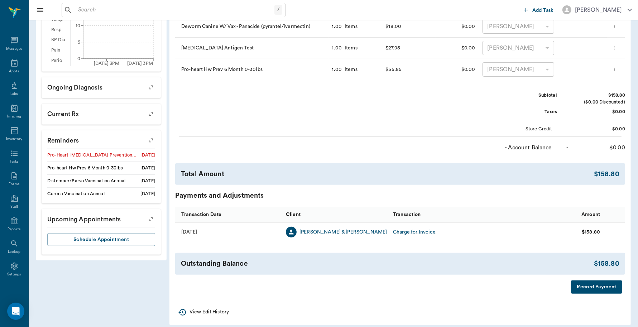
scroll to position [269, 0]
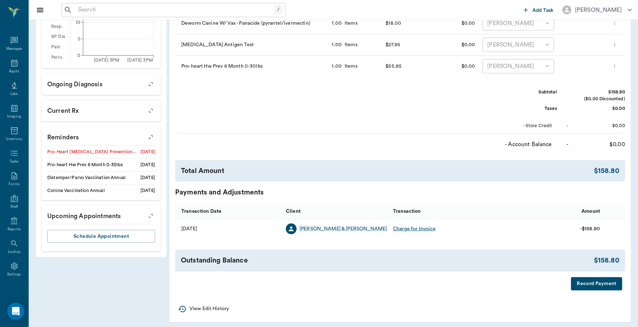
click at [586, 289] on button "Record Payment" at bounding box center [596, 283] width 51 height 13
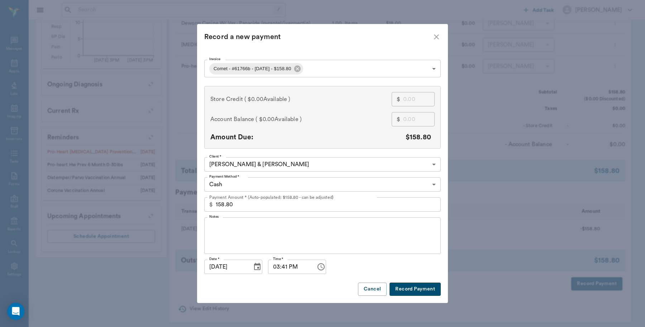
click at [336, 68] on body "/ ​ Add Task [PERSON_NAME] Nectar Messages Appts Labs Imaging Inventory Tasks F…" at bounding box center [322, 30] width 645 height 599
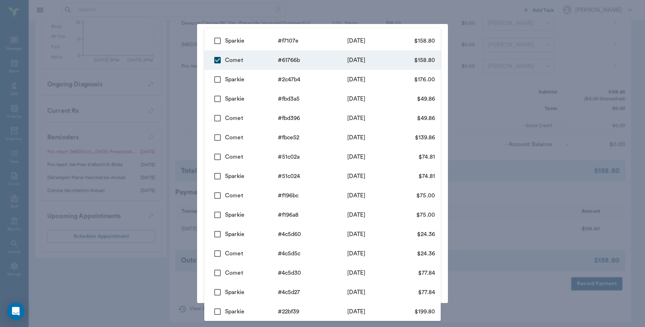
click at [217, 41] on input "checkbox" at bounding box center [217, 40] width 15 height 15
checkbox input "true"
type input "68bf3b12f99c2d1c8861766b,68bf3bebddad57f4dff7107e"
type input "317.60"
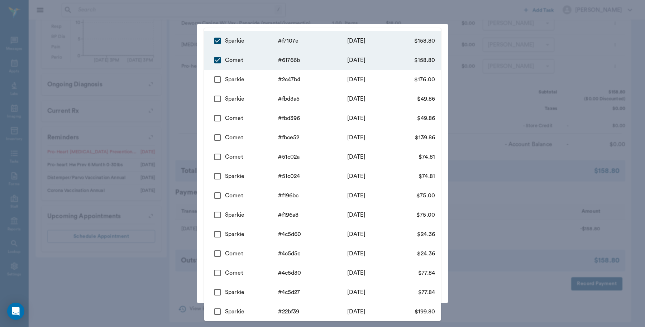
click at [175, 50] on div at bounding box center [322, 163] width 645 height 327
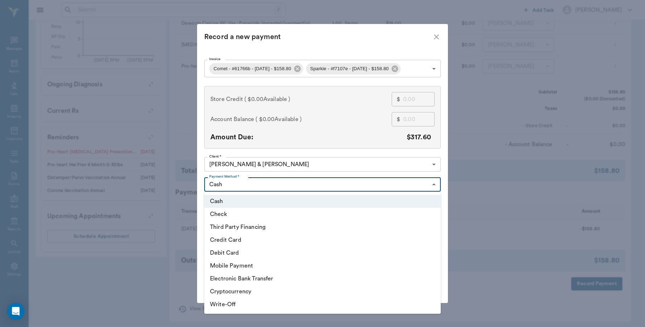
click at [275, 177] on body "/ ​ Add Task [PERSON_NAME] Nectar Messages Appts Labs Imaging Inventory Tasks F…" at bounding box center [322, 30] width 645 height 599
click at [239, 242] on li "Credit Card" at bounding box center [322, 240] width 236 height 13
type input "CREDIT_CARD"
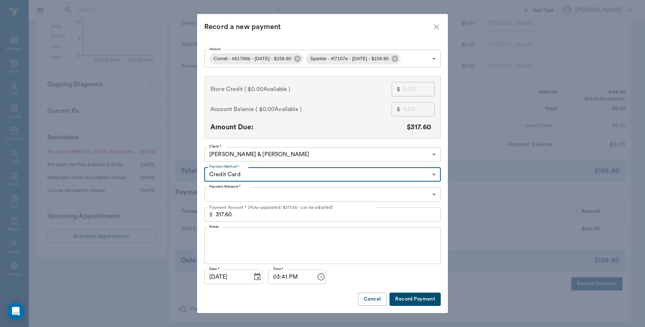
click at [241, 194] on body "/ ​ Add Task Dr. Bert Ellsworth Nectar Messages Appts Labs Imaging Inventory Ta…" at bounding box center [322, 30] width 645 height 599
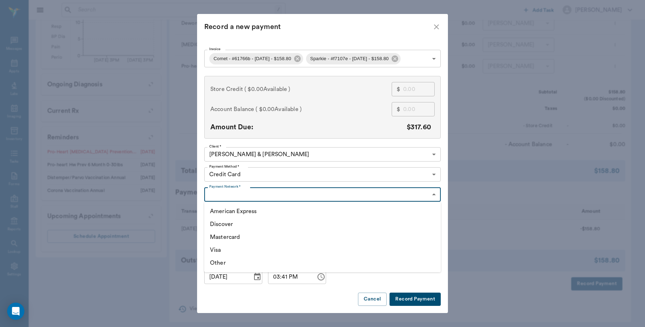
click at [229, 246] on li "Visa" at bounding box center [322, 250] width 236 height 13
type input "VISA"
click at [402, 298] on button "Record Payment" at bounding box center [414, 299] width 51 height 13
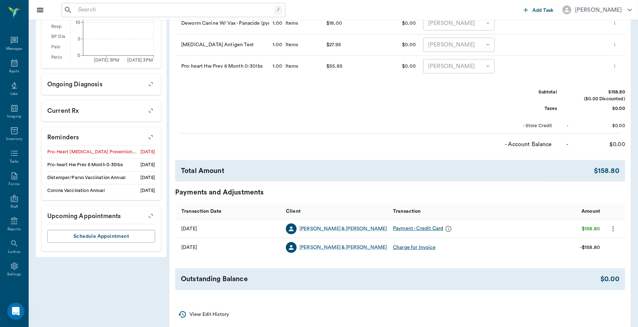
scroll to position [45, 0]
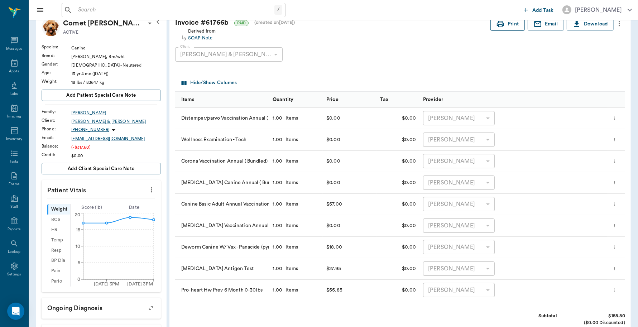
click at [509, 22] on button "Print" at bounding box center [507, 24] width 34 height 13
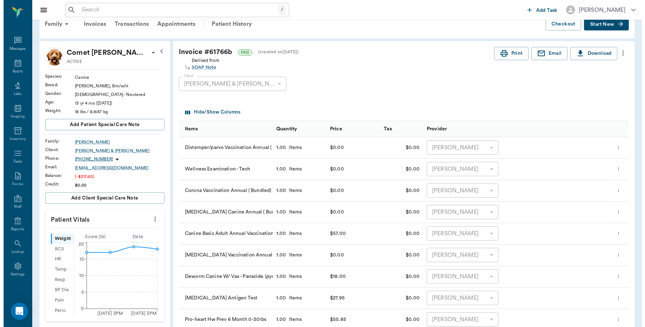
scroll to position [0, 0]
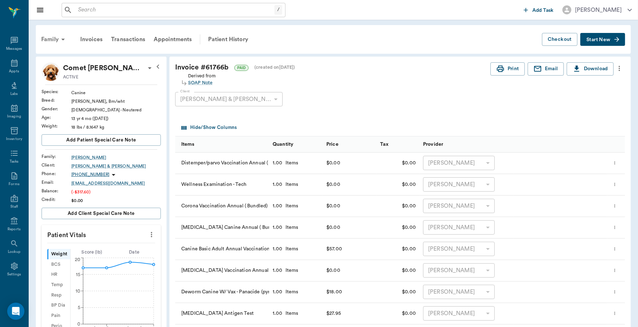
click at [56, 40] on div "Family" at bounding box center [54, 39] width 35 height 17
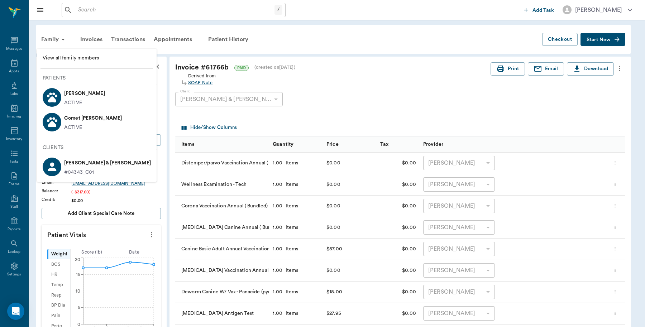
click at [81, 92] on p "[PERSON_NAME]" at bounding box center [84, 93] width 41 height 11
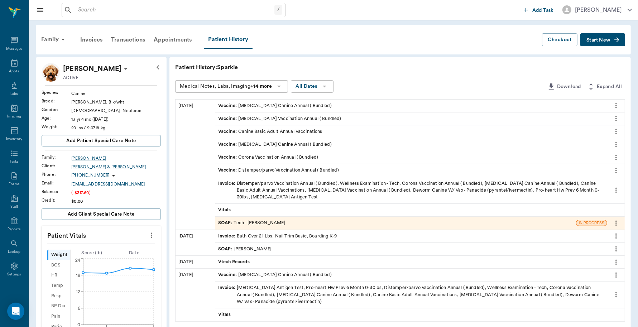
click at [249, 187] on div "Invoice : Distemper/parvo Vaccination Annual ( Bundled), Wellness Examination -…" at bounding box center [411, 190] width 386 height 21
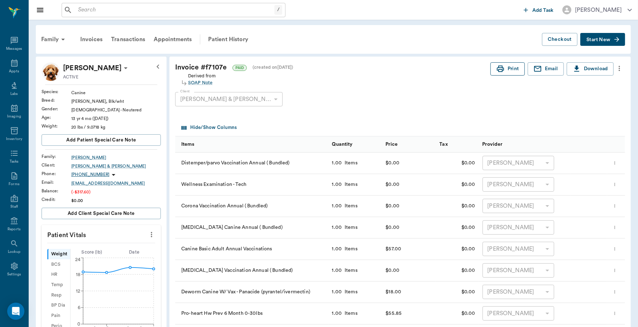
click at [505, 67] on button "Print" at bounding box center [507, 68] width 34 height 13
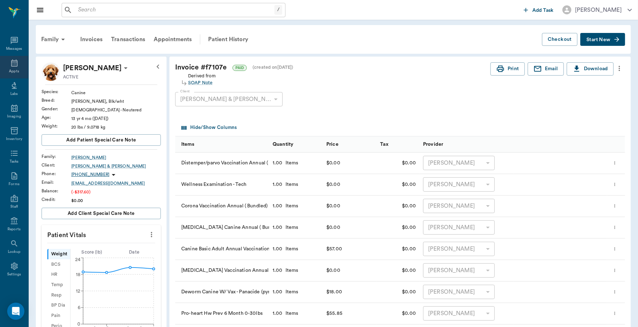
click at [11, 67] on div "Appts" at bounding box center [14, 67] width 28 height 23
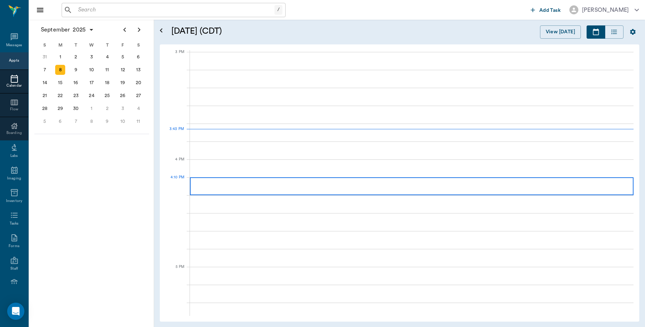
scroll to position [752, 0]
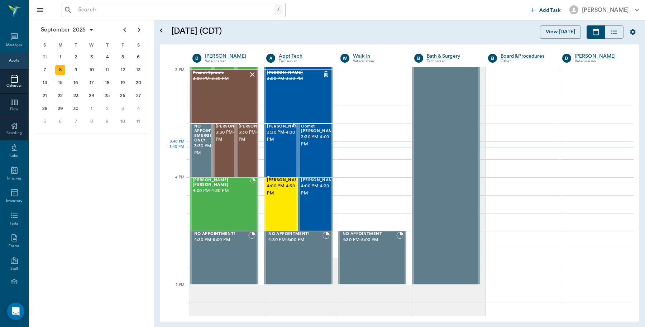
click at [277, 155] on div "Sparkie Marcel 3:30 PM - 4:00 PM" at bounding box center [285, 150] width 36 height 52
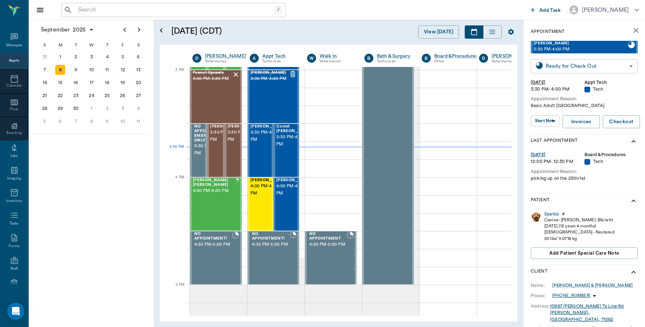
click at [550, 65] on body "/ ​ Add Task Dr. Bert Ellsworth Nectar Messages Appts Calendar Flow Boarding La…" at bounding box center [322, 163] width 645 height 327
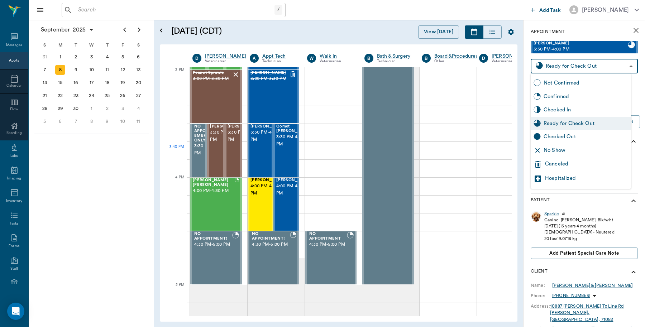
click at [553, 137] on div "Checked Out" at bounding box center [585, 137] width 85 height 8
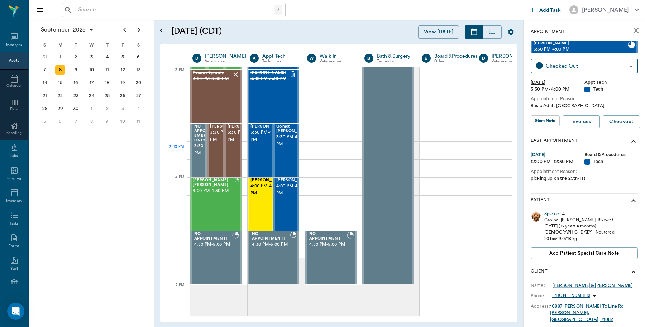
type input "CHECKED_OUT"
click at [283, 148] on span "3:30 PM - 4:00 PM" at bounding box center [294, 141] width 36 height 14
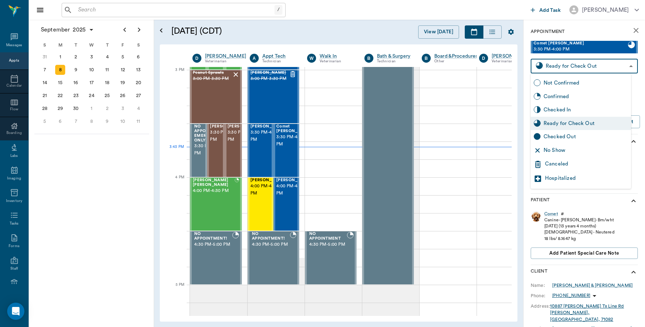
click at [548, 66] on body "/ ​ Add Task Dr. Bert Ellsworth Nectar Messages Appts Calendar Flow Boarding La…" at bounding box center [322, 163] width 645 height 327
click at [551, 135] on div "Checked Out" at bounding box center [585, 137] width 85 height 8
type input "CHECKED_OUT"
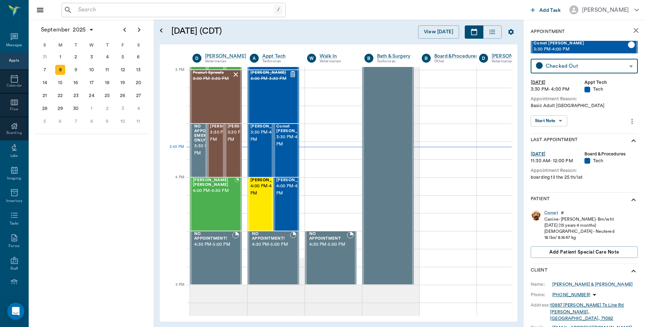
click at [80, 11] on input "text" at bounding box center [174, 10] width 199 height 10
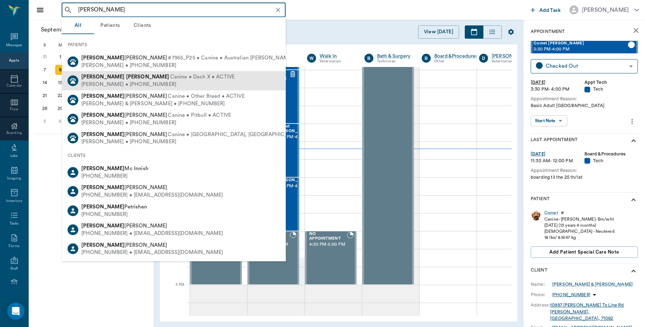
click at [170, 76] on span "Canine • Dach X • ACTIVE" at bounding box center [202, 77] width 65 height 8
type input "molly adam"
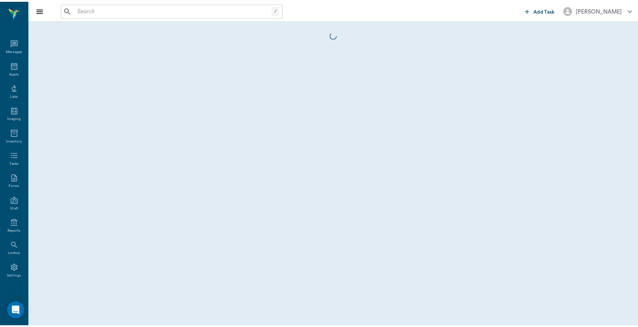
scroll to position [2, 0]
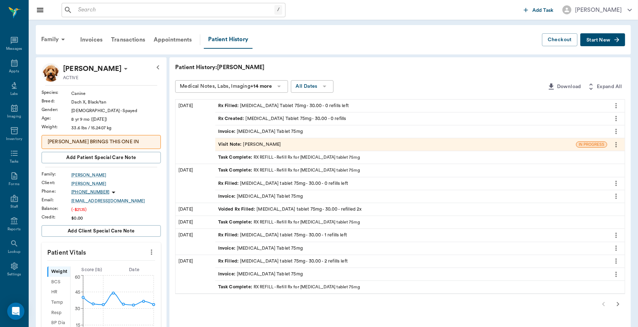
click at [257, 126] on div "Invoice : Carprofen Tablet 75mg" at bounding box center [411, 131] width 392 height 13
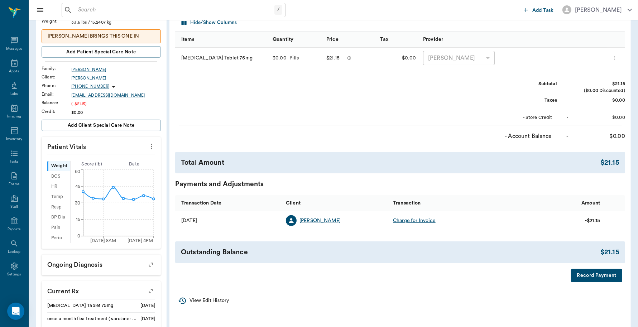
scroll to position [179, 0]
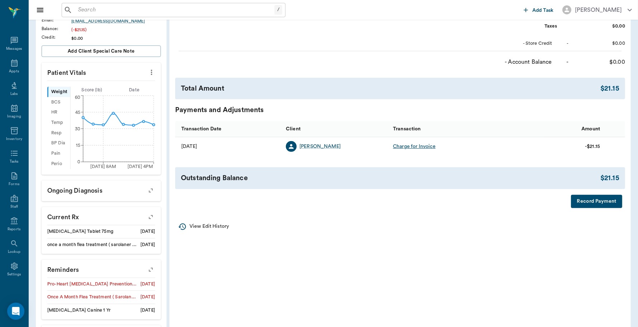
click at [604, 199] on button "Record Payment" at bounding box center [596, 201] width 51 height 13
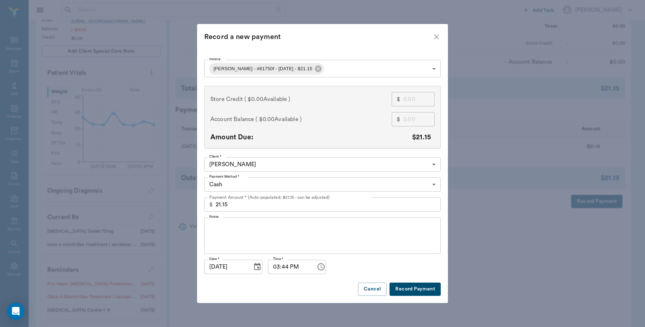
click at [298, 190] on body "/ ​ Add Task Dr. Bert Ellsworth Nectar Messages Appts Labs Imaging Inventory Ta…" at bounding box center [322, 103] width 645 height 564
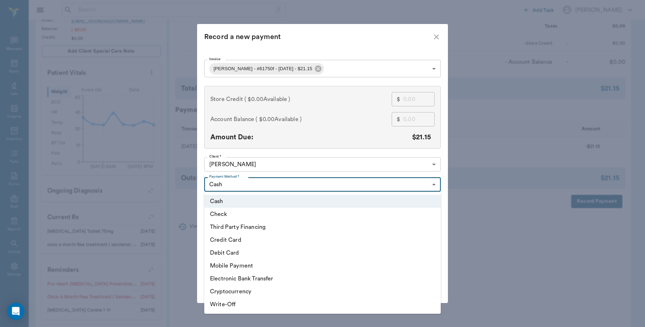
click at [230, 242] on li "Credit Card" at bounding box center [322, 240] width 236 height 13
type input "CREDIT_CARD"
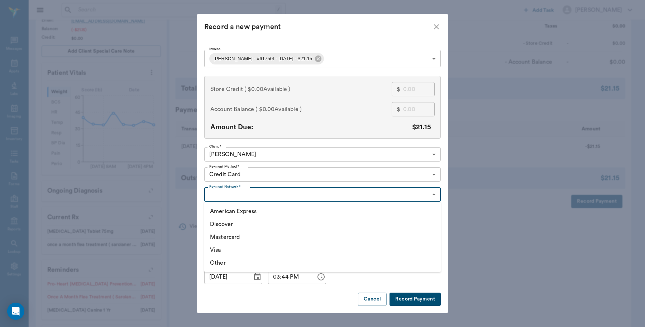
click at [250, 196] on body "/ ​ Add Task Dr. Bert Ellsworth Nectar Messages Appts Labs Imaging Inventory Ta…" at bounding box center [322, 103] width 645 height 564
click at [234, 238] on li "Mastercard" at bounding box center [322, 237] width 236 height 13
type input "MASTERCARD"
click at [418, 301] on button "Record Payment" at bounding box center [414, 299] width 51 height 13
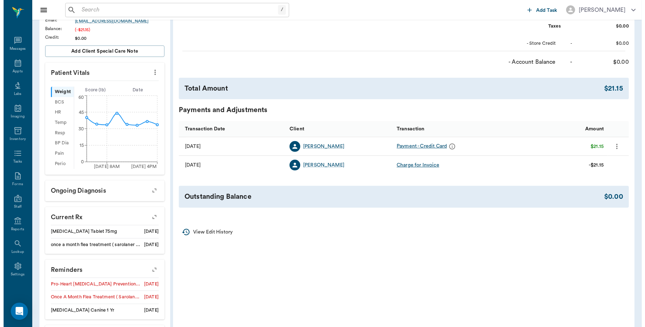
scroll to position [0, 0]
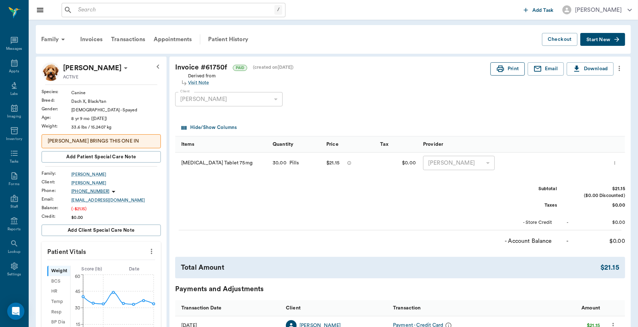
click at [508, 66] on button "Print" at bounding box center [507, 68] width 34 height 13
click at [16, 67] on div "Appts" at bounding box center [14, 67] width 28 height 23
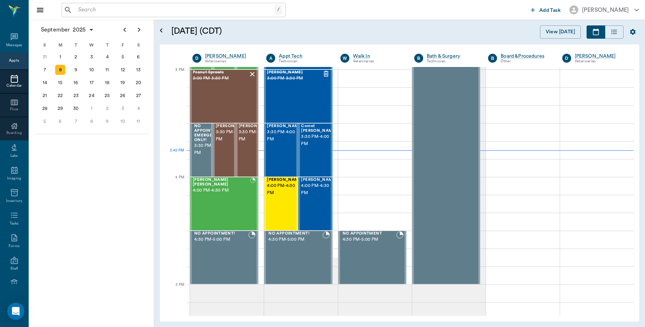
scroll to position [752, 0]
click at [92, 99] on div "24" at bounding box center [92, 95] width 16 height 13
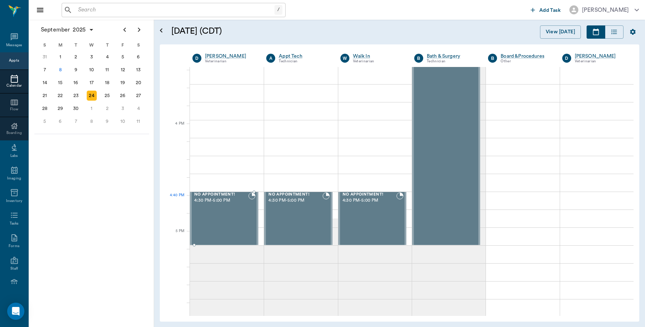
scroll to position [806, 0]
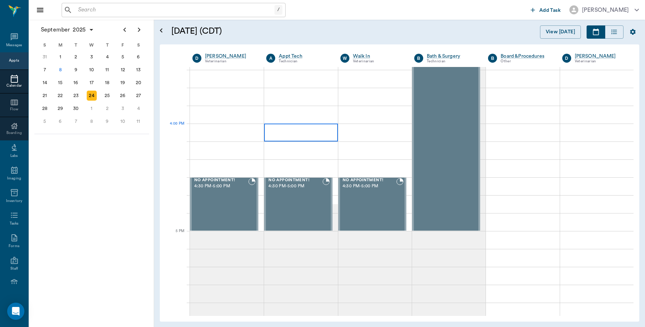
click at [288, 135] on div at bounding box center [300, 133] width 73 height 18
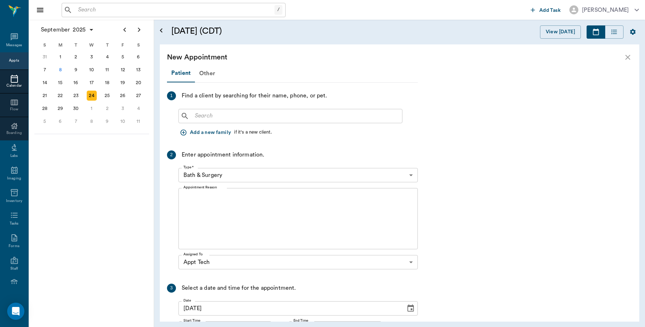
click at [200, 117] on input "text" at bounding box center [295, 116] width 207 height 10
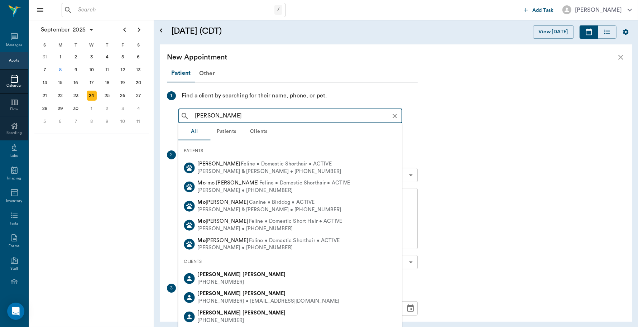
type input "molly adam"
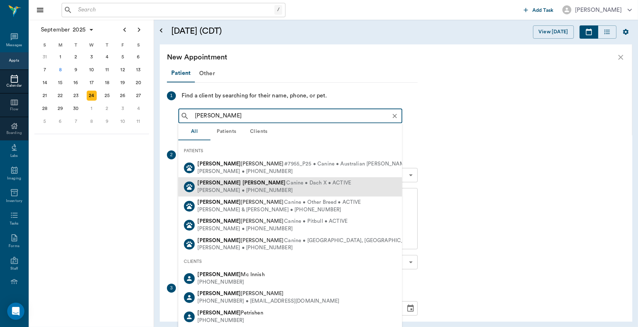
click at [242, 183] on b "Adams" at bounding box center [263, 182] width 43 height 5
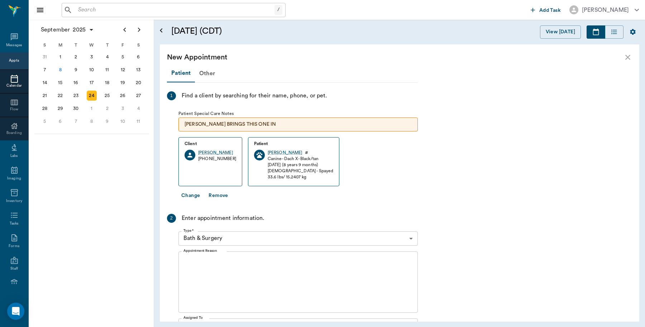
click at [223, 237] on body "/ ​ Add Task Dr. Bert Ellsworth Nectar Messages Appts Calendar Flow Boarding La…" at bounding box center [322, 163] width 645 height 327
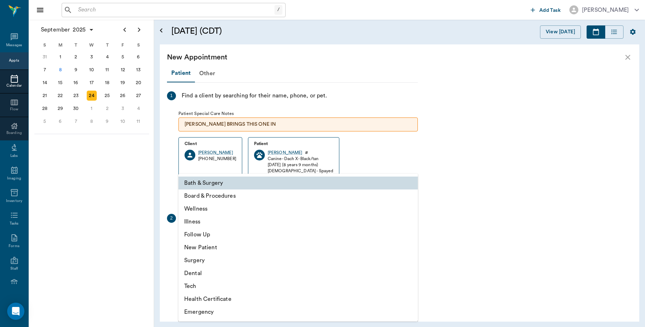
click at [189, 285] on li "Tech" at bounding box center [297, 286] width 239 height 13
type input "65d2be4f46e3a538d89b8c1a"
type input "04:30 PM"
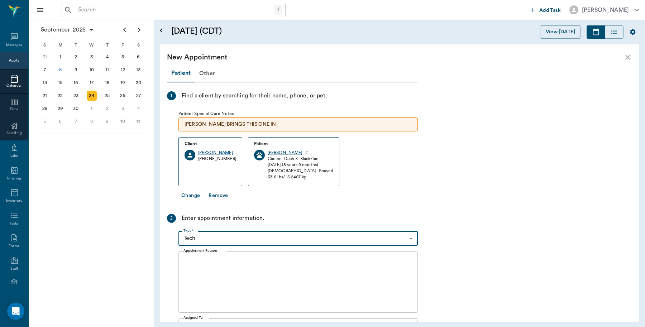
click at [209, 265] on textarea "Appointment Reason" at bounding box center [297, 281] width 229 height 49
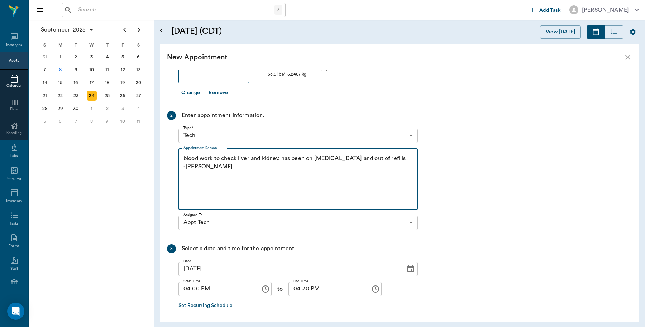
scroll to position [131, 0]
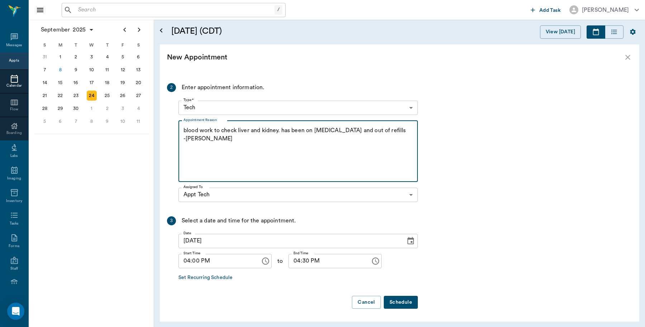
type textarea "blood work to check liver and kidney. has been on carprofen and out of refills …"
click at [405, 305] on button "Schedule" at bounding box center [401, 302] width 34 height 13
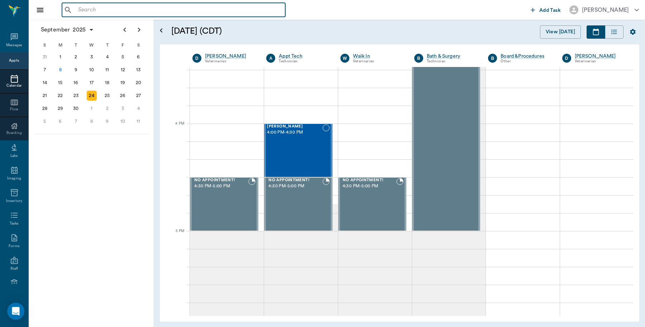
drag, startPoint x: 156, startPoint y: 9, endPoint x: 163, endPoint y: 24, distance: 16.2
click at [156, 9] on input "text" at bounding box center [178, 10] width 207 height 10
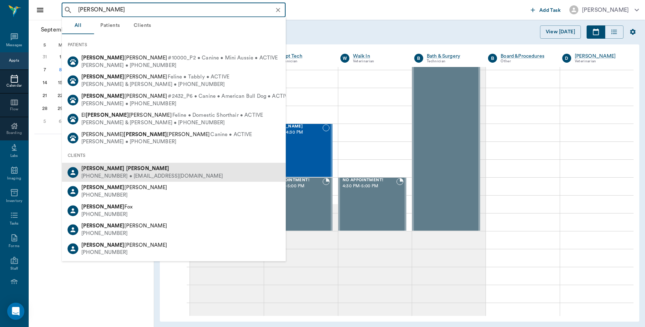
click at [126, 169] on b "Walthall" at bounding box center [147, 168] width 43 height 5
type input "ray walth"
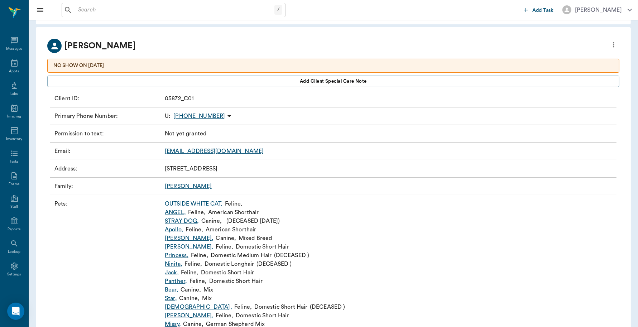
scroll to position [45, 0]
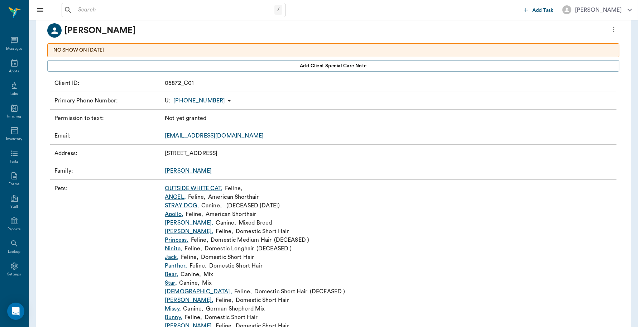
click at [178, 266] on link "Panther ," at bounding box center [176, 265] width 22 height 9
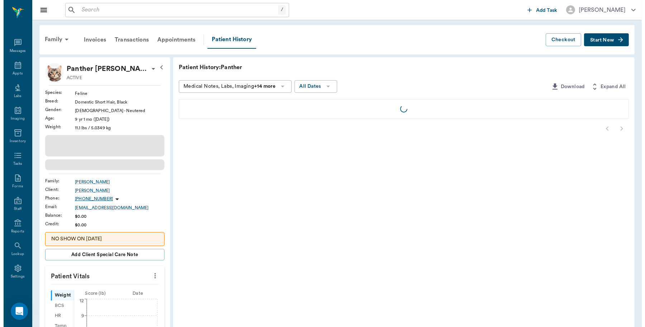
scroll to position [2, 0]
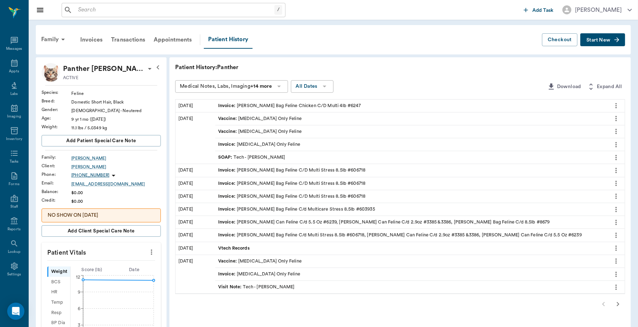
click at [602, 40] on span "Start New" at bounding box center [598, 40] width 24 height 0
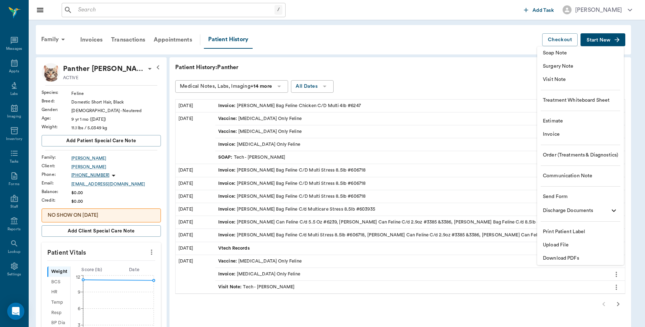
click at [551, 134] on span "Invoice" at bounding box center [580, 135] width 75 height 8
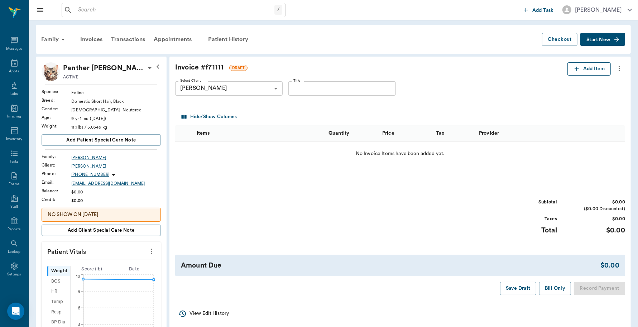
click at [587, 68] on button "Add Item" at bounding box center [588, 68] width 43 height 13
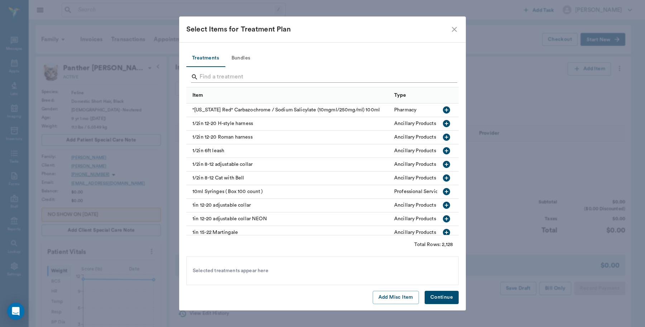
click at [242, 79] on input "Search" at bounding box center [322, 76] width 247 height 11
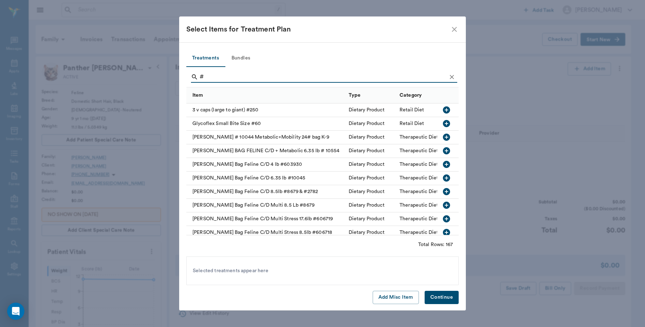
drag, startPoint x: 261, startPoint y: 109, endPoint x: 259, endPoint y: 76, distance: 32.7
click at [259, 76] on input "#" at bounding box center [322, 76] width 247 height 11
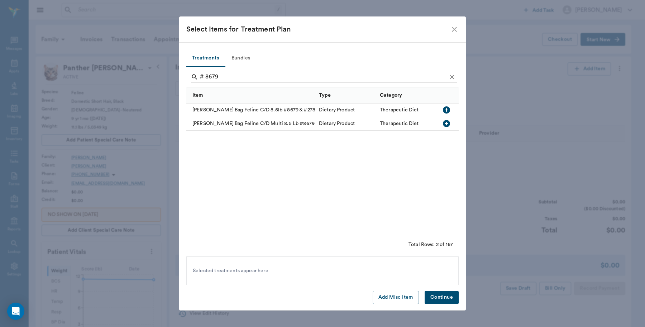
click at [445, 122] on icon "button" at bounding box center [446, 123] width 7 height 7
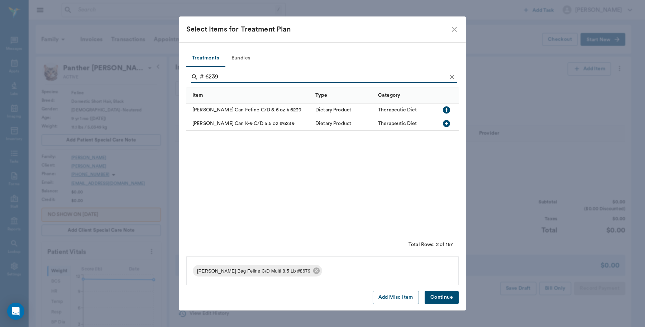
type input "# 6239"
click at [447, 109] on icon "button" at bounding box center [446, 109] width 7 height 7
click at [448, 299] on button "Continue" at bounding box center [441, 297] width 34 height 13
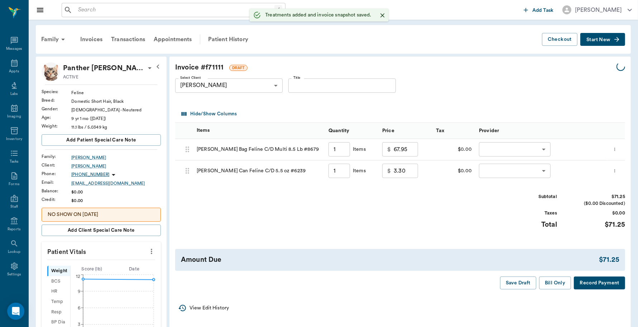
type input "1.00"
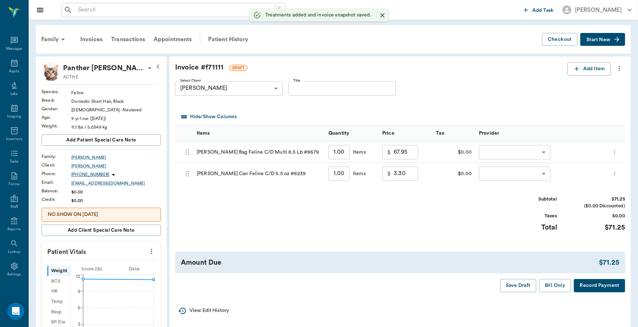
click at [344, 174] on input "1.00" at bounding box center [338, 174] width 21 height 14
type input "4"
type input "13.20"
type input "4"
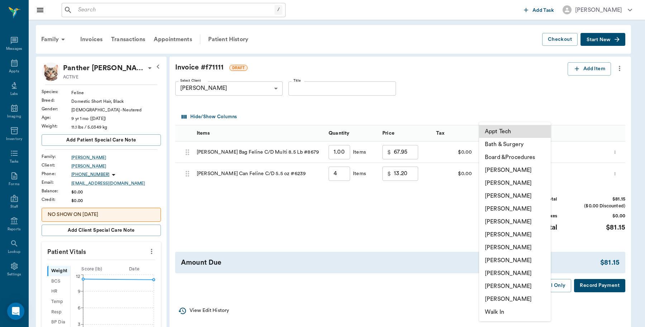
click at [500, 154] on body "/ ​ Add Task Dr. Bert Ellsworth Nectar Messages Appts Labs Imaging Inventory Ta…" at bounding box center [322, 256] width 645 height 512
click at [494, 289] on li "Lorean Lingle" at bounding box center [515, 286] width 72 height 13
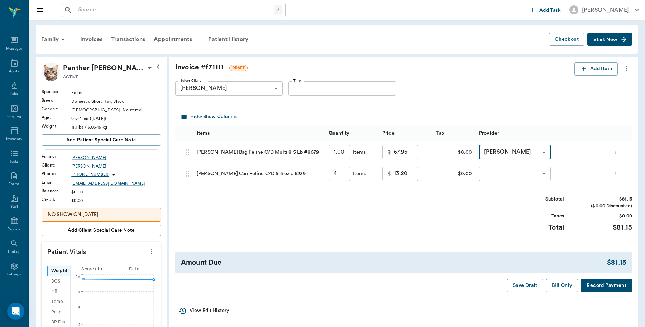
type input "none-63ec2ece52e12b0ba117cc90"
click at [503, 173] on body "/ ​ Add Task Dr. Bert Ellsworth Nectar Messages Appts Labs Imaging Inventory Ta…" at bounding box center [322, 256] width 645 height 512
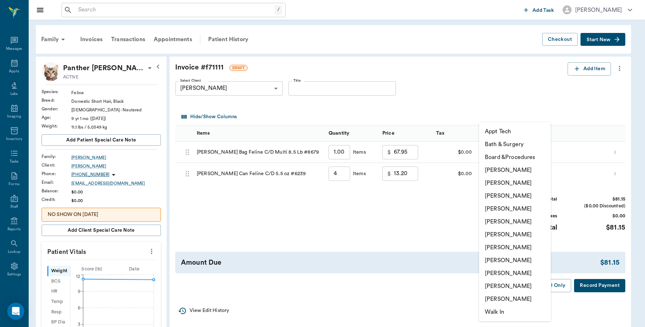
click at [502, 285] on li "Lorean Lingle" at bounding box center [515, 286] width 72 height 13
type input "none-63ec2ece52e12b0ba117cc90"
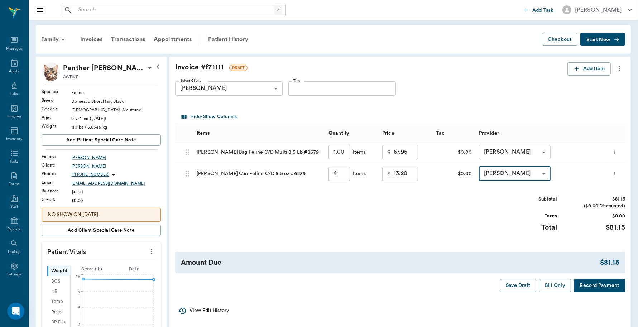
click at [586, 286] on button "Record Payment" at bounding box center [599, 285] width 51 height 13
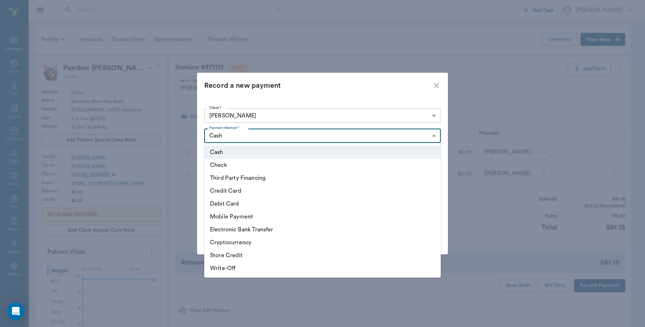
click at [229, 133] on body "/ ​ Add Task Dr. Bert Ellsworth Nectar Messages Appts Labs Imaging Inventory Ta…" at bounding box center [322, 256] width 645 height 512
click at [228, 188] on li "Credit Card" at bounding box center [322, 190] width 236 height 13
type input "CREDIT_CARD"
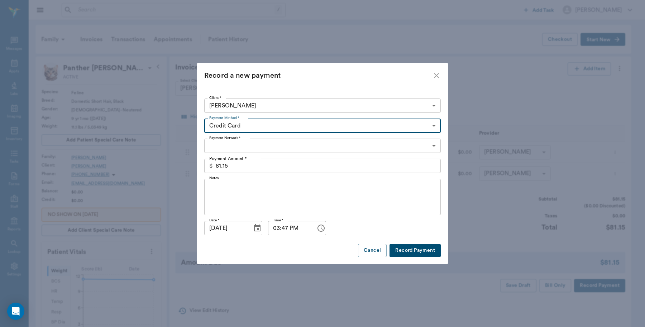
click at [241, 144] on body "/ ​ Add Task Dr. Bert Ellsworth Nectar Messages Appts Labs Imaging Inventory Ta…" at bounding box center [322, 256] width 645 height 512
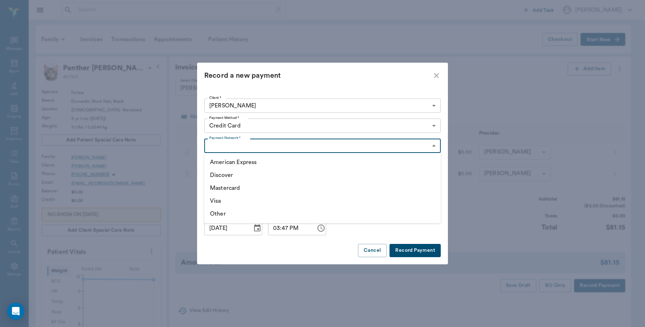
click at [218, 199] on li "Visa" at bounding box center [322, 200] width 236 height 13
type input "VISA"
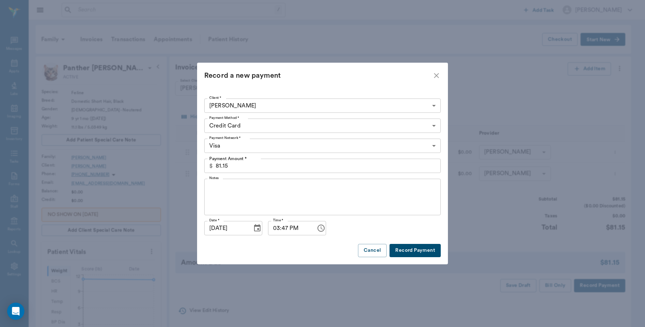
click at [401, 246] on button "Record Payment" at bounding box center [414, 250] width 51 height 13
type input "4.00"
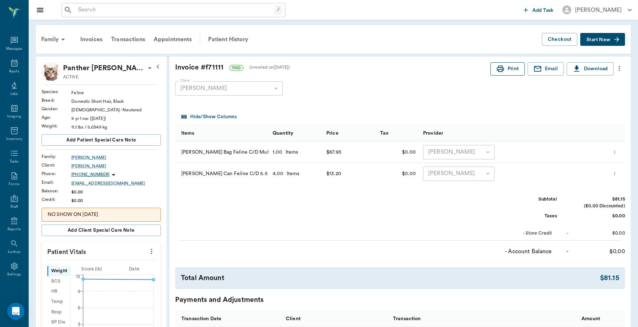
click at [514, 69] on button "Print" at bounding box center [507, 68] width 34 height 13
click at [122, 11] on input "text" at bounding box center [174, 10] width 199 height 10
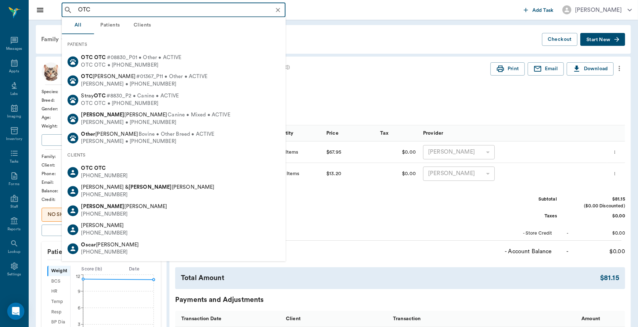
click at [92, 170] on b "OTC" at bounding box center [86, 168] width 11 height 5
type input "OTC"
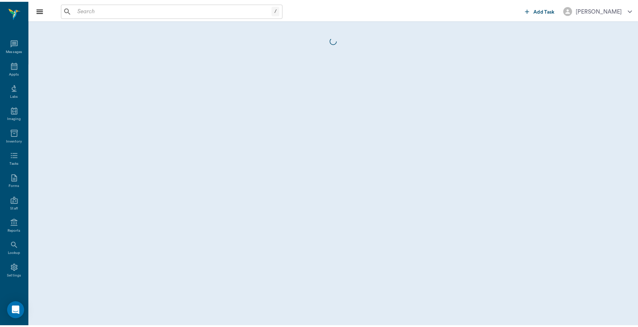
scroll to position [2, 0]
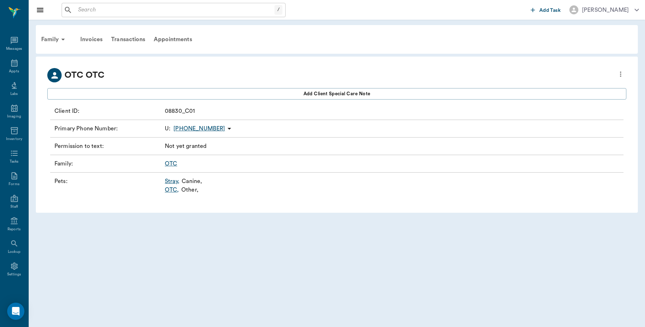
click at [173, 190] on link "OTC ," at bounding box center [172, 190] width 14 height 9
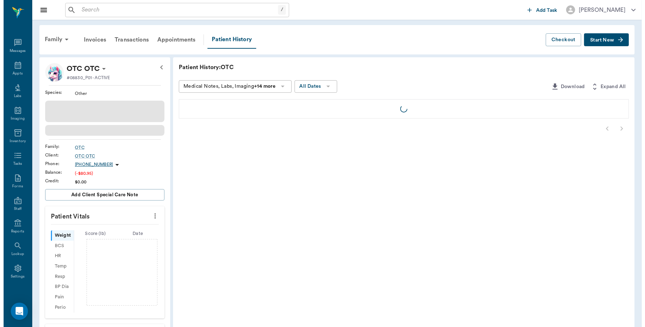
scroll to position [2, 0]
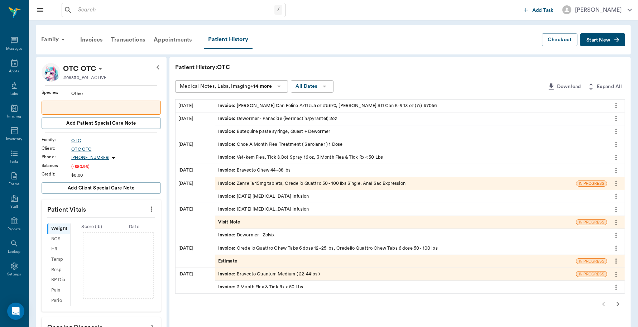
click at [605, 40] on span "Start New" at bounding box center [598, 40] width 24 height 0
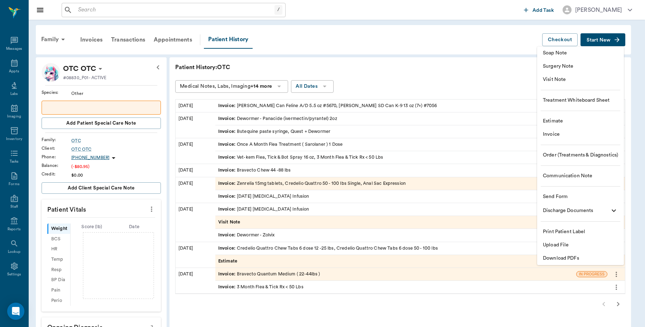
click at [565, 135] on span "Invoice" at bounding box center [580, 135] width 75 height 8
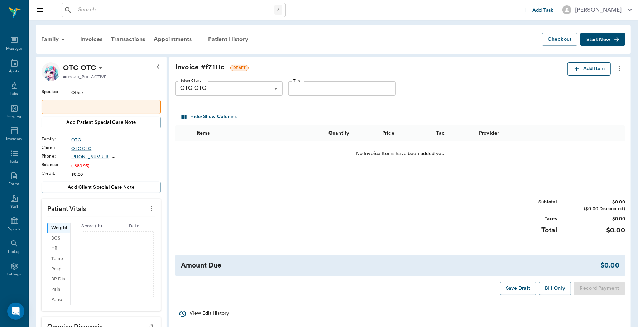
click at [587, 72] on button "Add Item" at bounding box center [588, 68] width 43 height 13
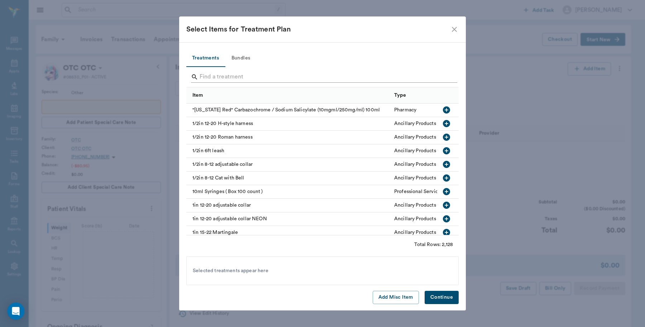
click at [242, 73] on input "Search" at bounding box center [322, 76] width 247 height 11
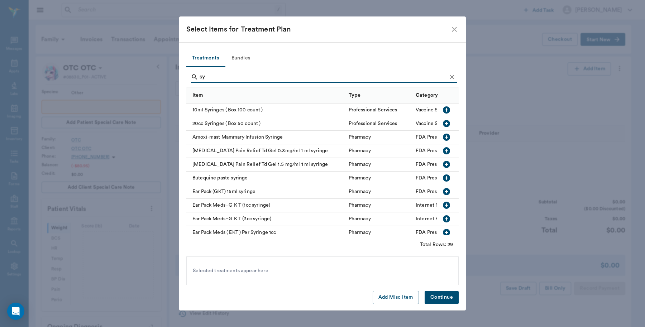
type input "s"
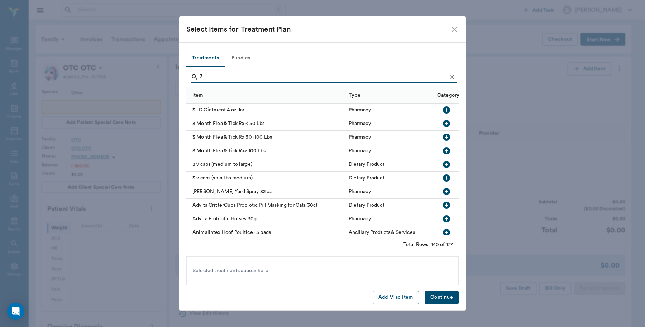
type input "3"
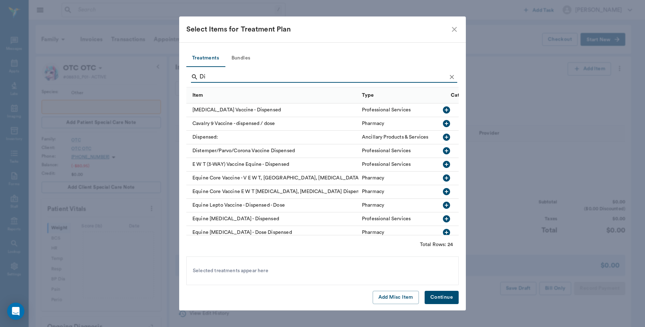
type input "D"
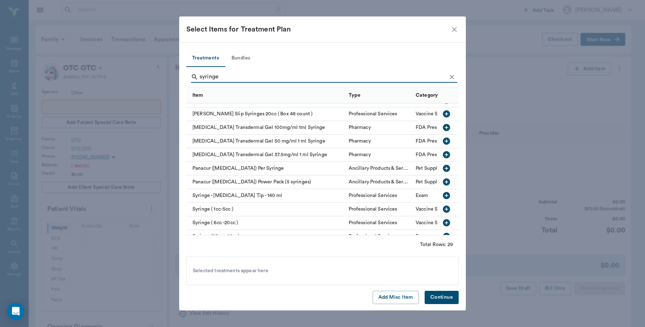
scroll to position [270, 0]
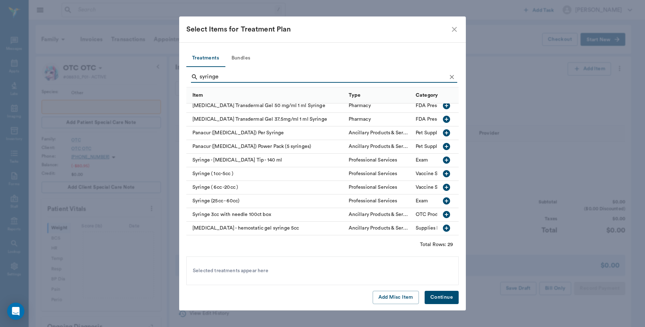
click at [443, 170] on icon "button" at bounding box center [446, 173] width 7 height 7
type input "s"
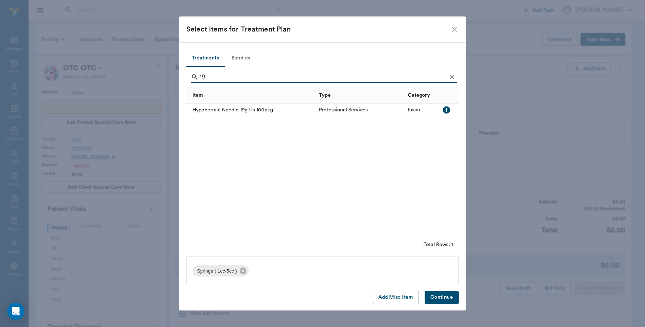
scroll to position [0, 0]
click at [446, 110] on icon "button" at bounding box center [446, 110] width 9 height 9
type input "1"
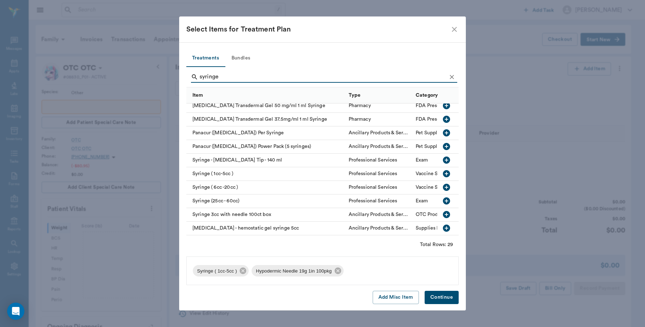
scroll to position [270, 0]
click at [443, 170] on icon "button" at bounding box center [446, 173] width 7 height 7
type input "sy"
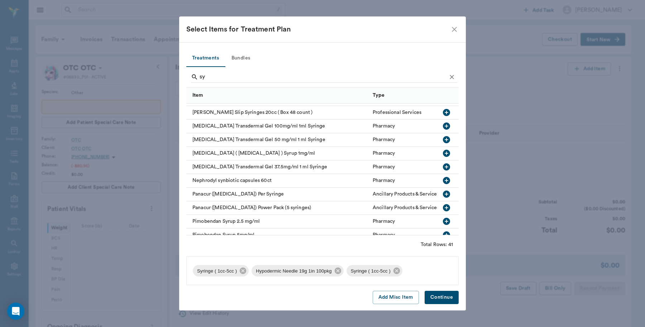
scroll to position [324, 0]
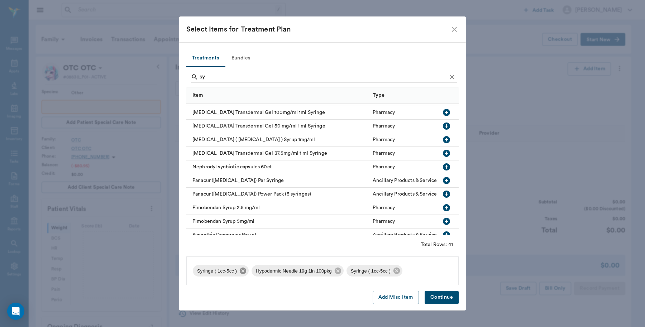
click at [241, 271] on icon at bounding box center [243, 271] width 6 height 6
click at [210, 74] on input "sy" at bounding box center [322, 76] width 247 height 11
type input "s"
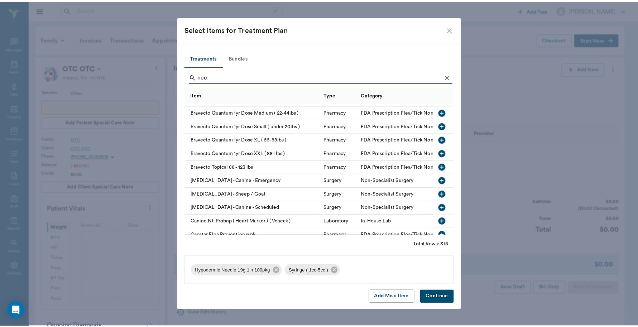
scroll to position [0, 0]
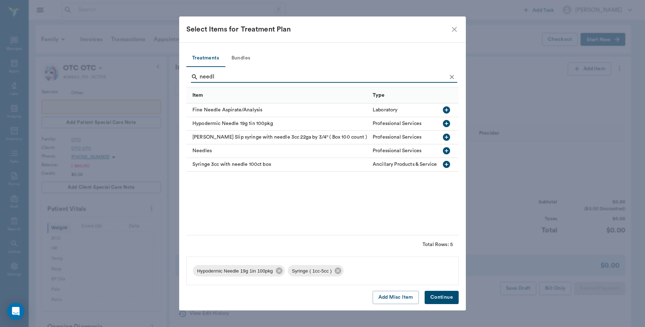
type input "needl"
click at [450, 151] on icon "button" at bounding box center [446, 150] width 9 height 9
click at [447, 297] on button "Continue" at bounding box center [441, 297] width 34 height 13
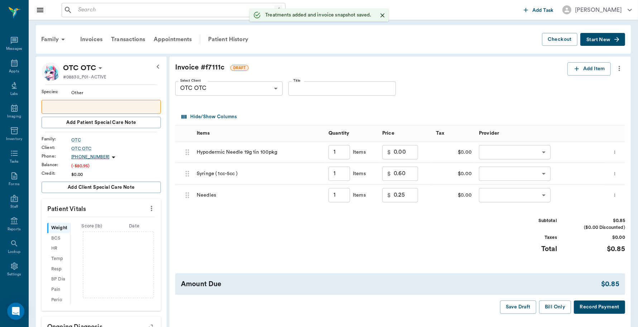
type input "1.00"
click at [619, 152] on button "more" at bounding box center [615, 152] width 8 height 12
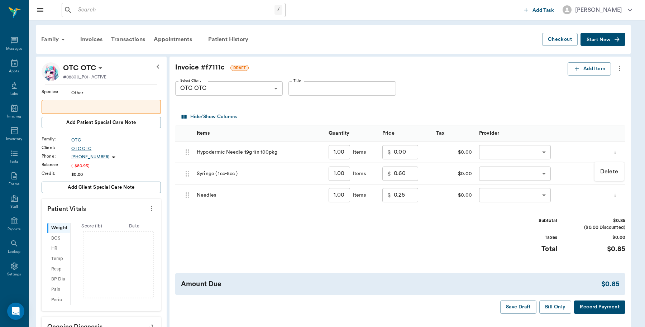
click at [604, 169] on p "Delete" at bounding box center [609, 171] width 18 height 9
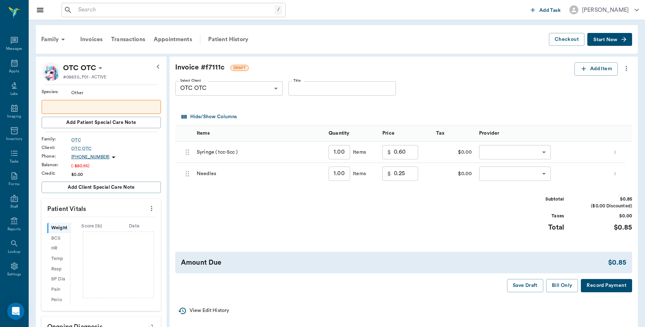
click at [546, 153] on body "/ ​ Add Task Dr. Bert Ellsworth Nectar Messages Appts Labs Imaging Inventory Ta…" at bounding box center [322, 267] width 645 height 534
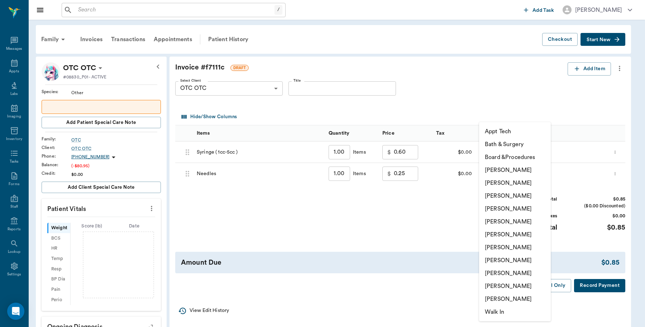
click at [519, 169] on li "Caryn Watson" at bounding box center [515, 170] width 72 height 13
type input "none-6899ea08ed37b777db10de45"
click at [545, 174] on body "/ ​ Add Task Dr. Bert Ellsworth Nectar Messages Appts Labs Imaging Inventory Ta…" at bounding box center [322, 267] width 645 height 534
click at [510, 167] on li "Caryn Watson" at bounding box center [515, 170] width 72 height 13
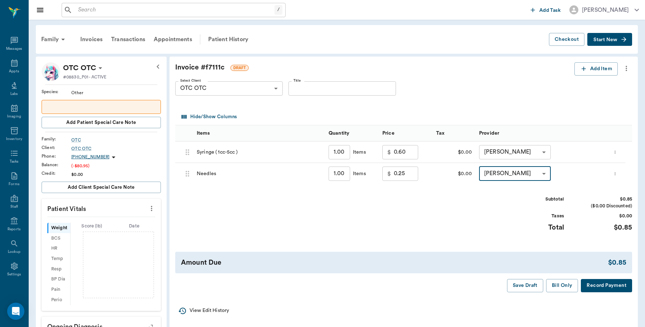
type input "none-6899ea08ed37b777db10de45"
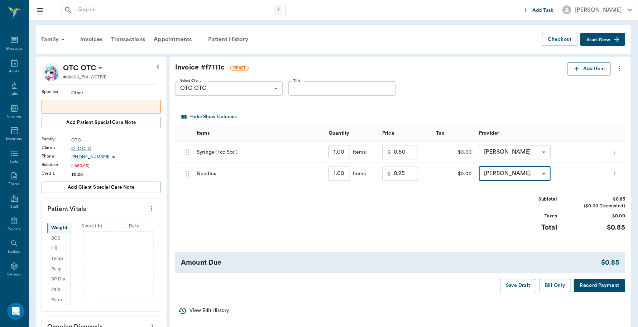
click at [595, 285] on button "Record Payment" at bounding box center [599, 285] width 51 height 13
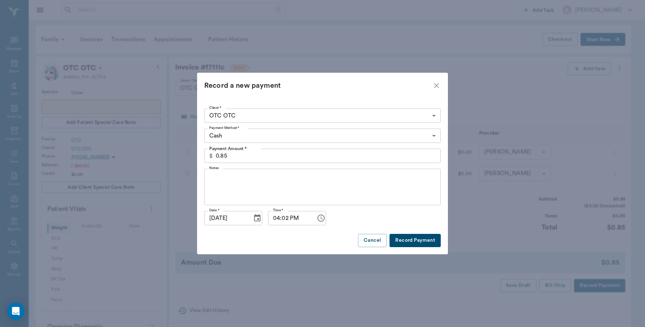
click at [410, 242] on button "Record Payment" at bounding box center [414, 240] width 51 height 13
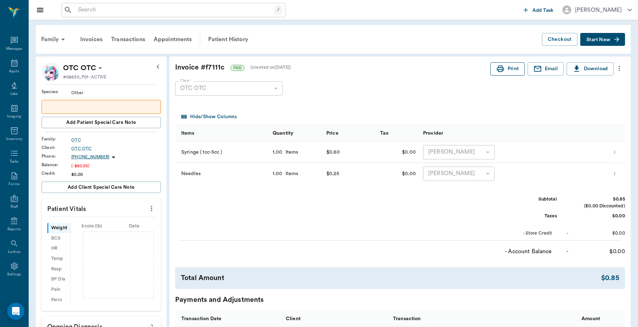
click at [507, 73] on button "Print" at bounding box center [507, 68] width 34 height 13
click at [10, 64] on icon at bounding box center [14, 63] width 9 height 9
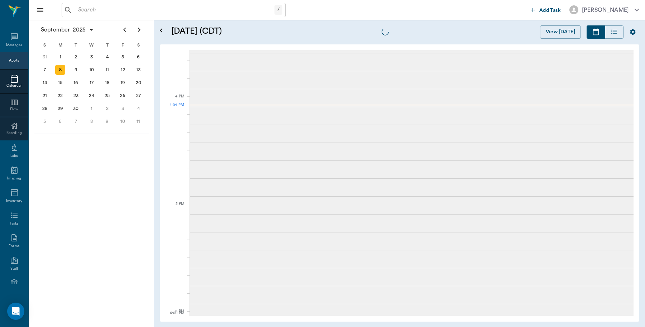
scroll to position [860, 0]
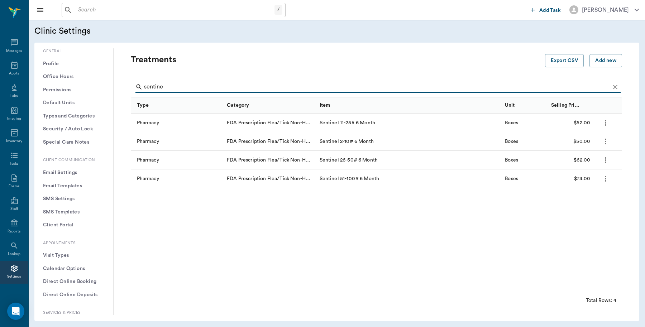
scroll to position [179, 0]
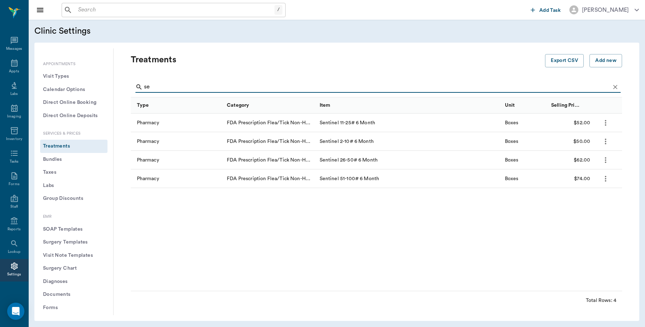
type input "s"
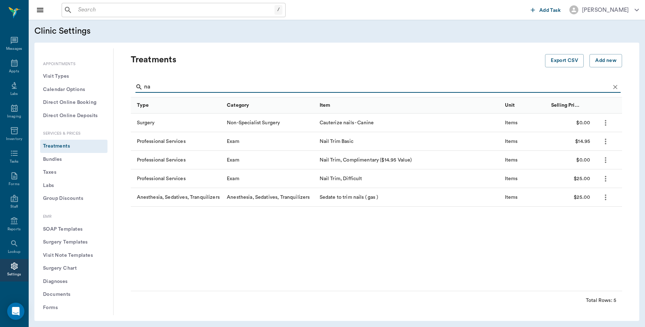
type input "n"
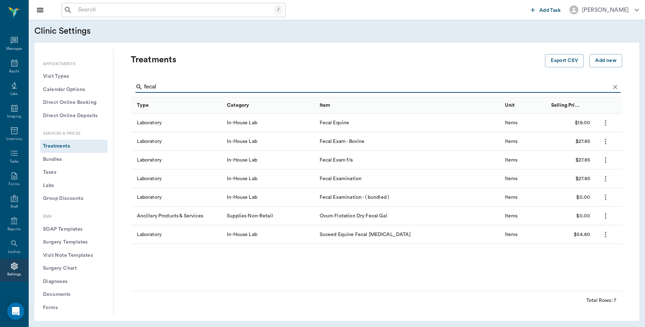
click at [140, 86] on icon "Search" at bounding box center [138, 86] width 7 height 7
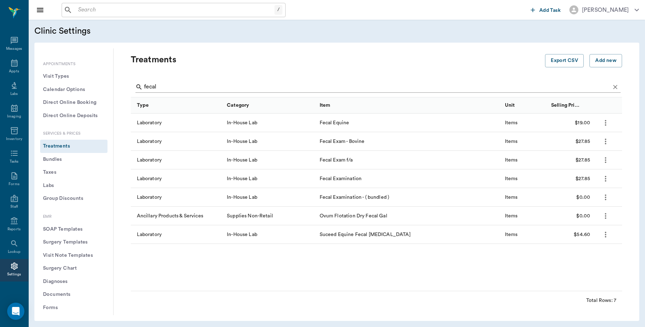
click at [143, 85] on div "fecal" at bounding box center [377, 86] width 485 height 11
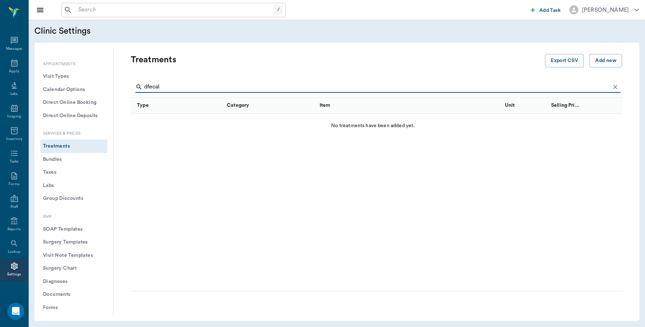
type input "fecal"
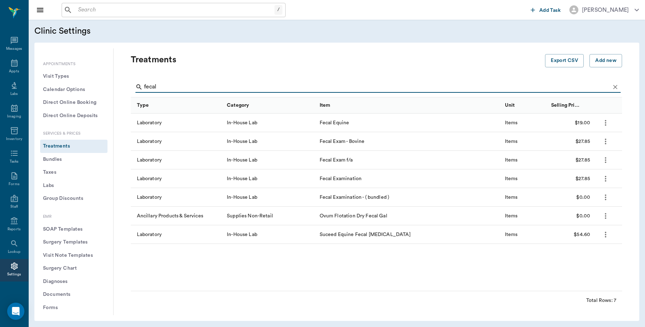
click at [187, 82] on input "fecal" at bounding box center [377, 86] width 466 height 11
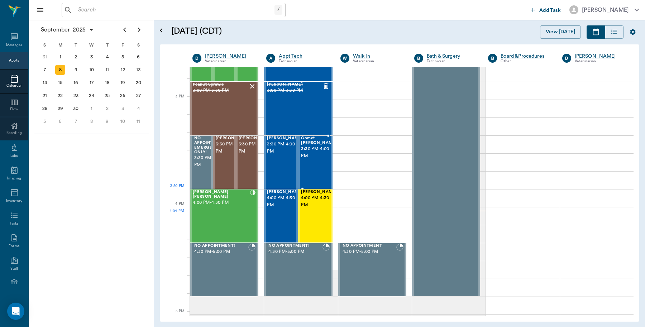
scroll to position [726, 0]
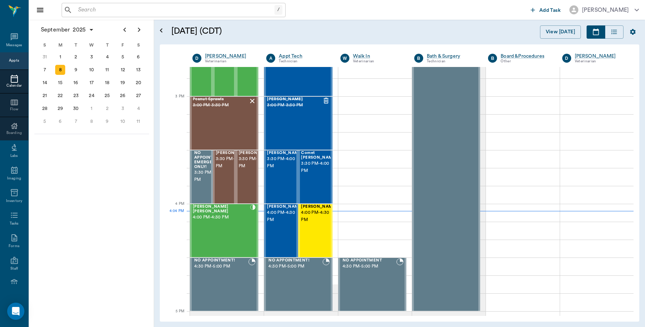
click at [140, 8] on input "text" at bounding box center [174, 10] width 199 height 10
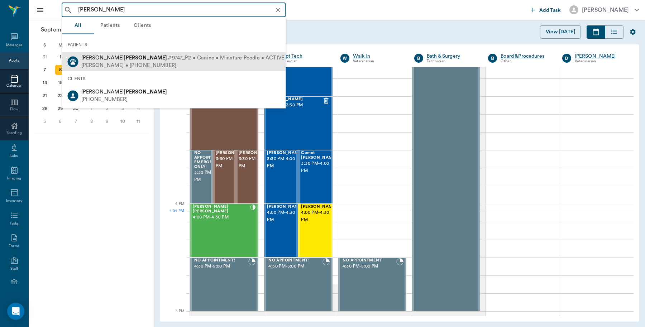
click at [94, 60] on div "[PERSON_NAME] #9747_P2 • Canine • Minature Poodle • ACTIVE" at bounding box center [182, 58] width 203 height 8
type input "[PERSON_NAME]"
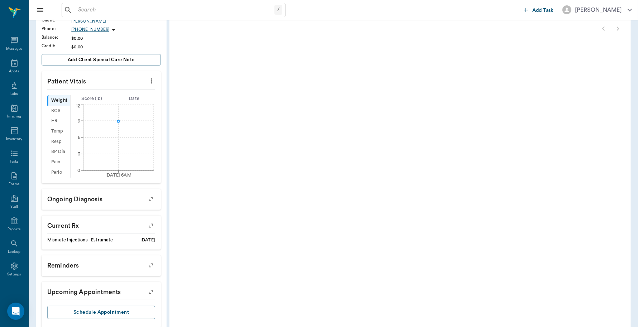
scroll to position [160, 0]
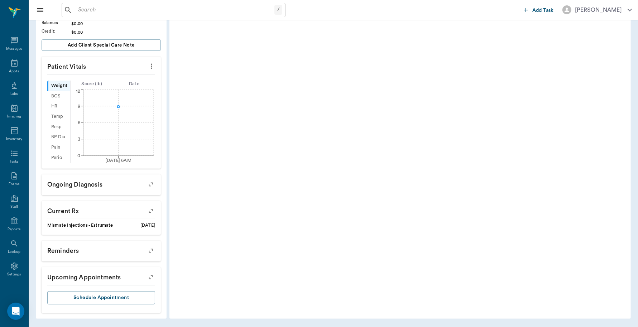
click at [148, 279] on icon "button" at bounding box center [151, 277] width 10 height 10
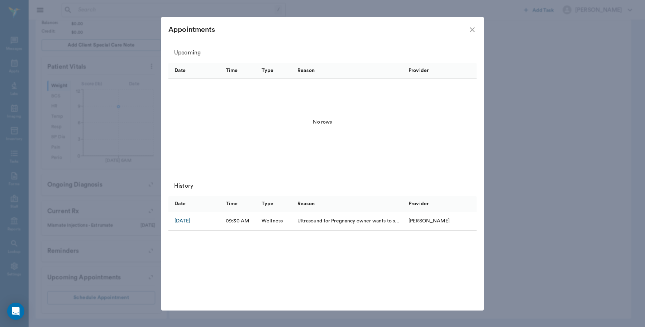
click at [472, 29] on icon "close" at bounding box center [472, 29] width 5 height 5
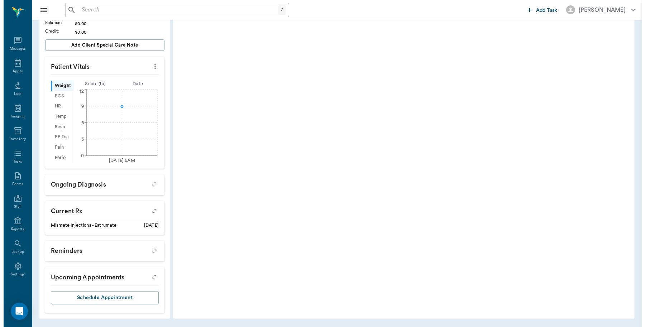
scroll to position [0, 0]
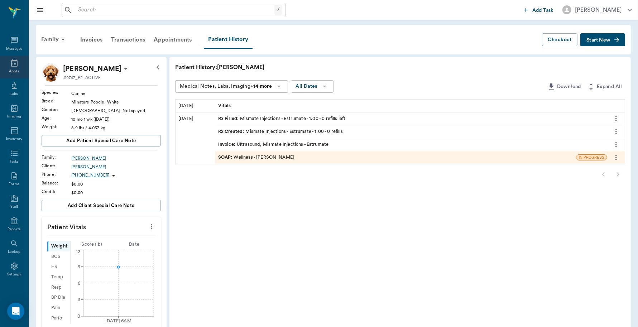
click at [11, 63] on icon at bounding box center [14, 62] width 6 height 7
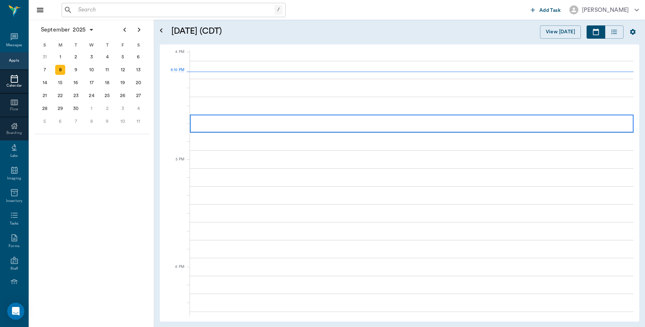
scroll to position [860, 0]
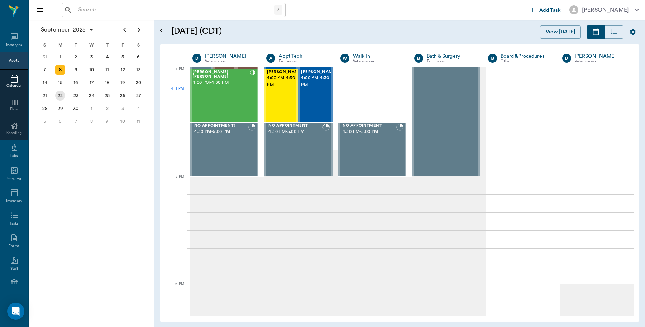
click at [60, 96] on div "22" at bounding box center [60, 96] width 10 height 10
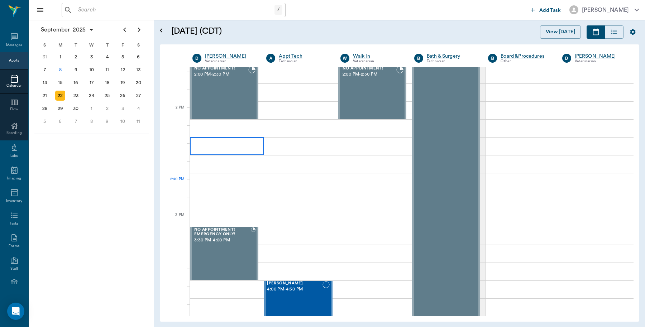
scroll to position [672, 0]
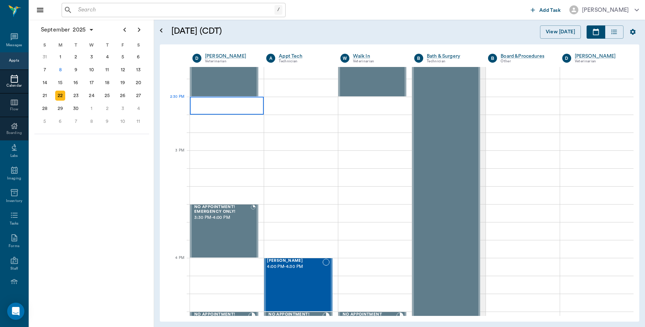
click at [213, 104] on div at bounding box center [227, 106] width 74 height 18
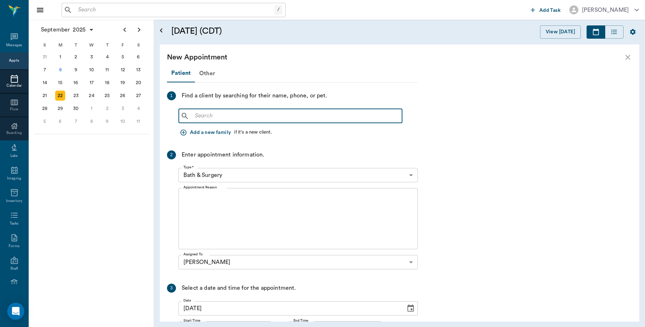
click at [262, 117] on input "text" at bounding box center [295, 116] width 207 height 10
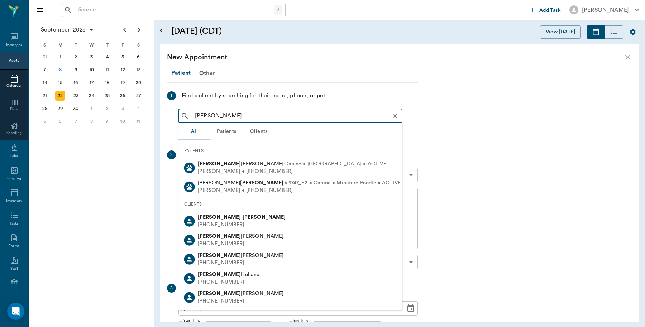
click at [227, 221] on div "[PHONE_NUMBER]" at bounding box center [242, 225] width 88 height 8
type input "[PERSON_NAME]"
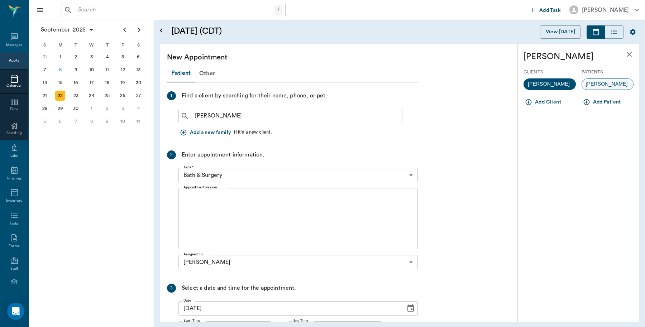
click at [602, 86] on div "[PERSON_NAME]" at bounding box center [607, 83] width 52 height 11
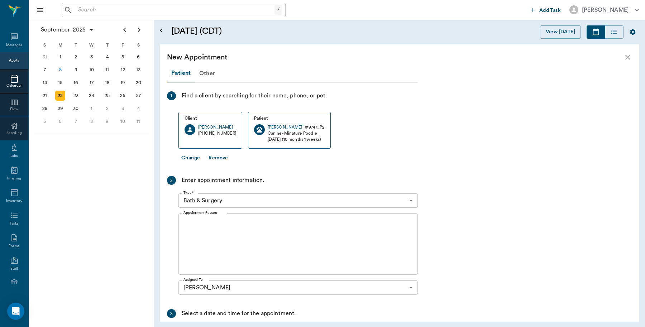
click at [228, 197] on body "/ ​ Add Task [PERSON_NAME] Nectar Messages Appts Calendar Flow Boarding Labs Im…" at bounding box center [322, 163] width 645 height 327
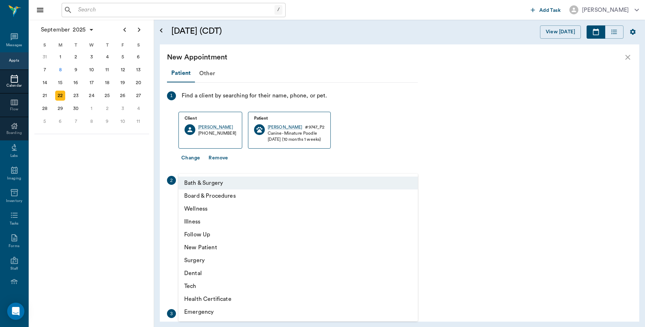
click at [214, 209] on li "Wellness" at bounding box center [297, 208] width 239 height 13
type input "65d2be4f46e3a538d89b8c14"
type input "03:00 PM"
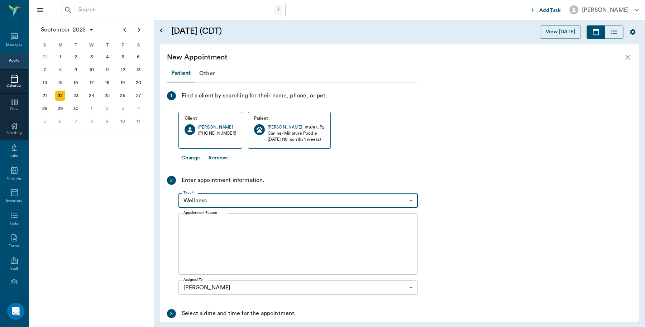
click at [243, 230] on textarea "Appointment Reason" at bounding box center [297, 244] width 229 height 49
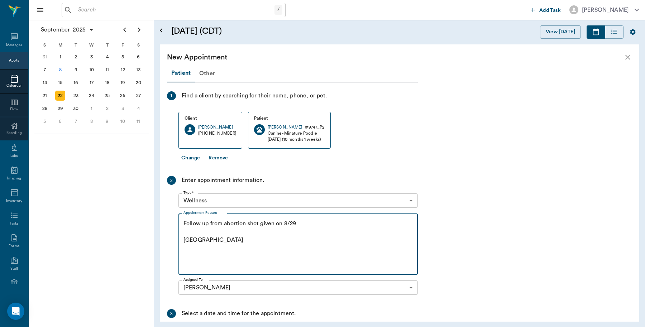
type textarea "Follow up from abortion shot given on 8/29 [GEOGRAPHIC_DATA]"
click at [321, 199] on body "/ ​ Add Task [PERSON_NAME] Nectar Messages Appts Calendar Flow Boarding Labs Im…" at bounding box center [322, 163] width 645 height 327
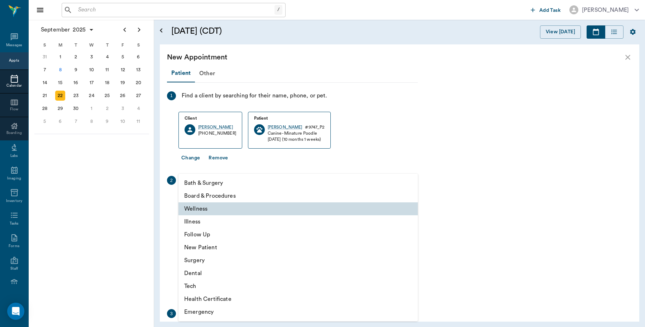
click at [199, 234] on li "Follow Up" at bounding box center [297, 234] width 239 height 13
type input "65d2be4f46e3a538d89b8c16"
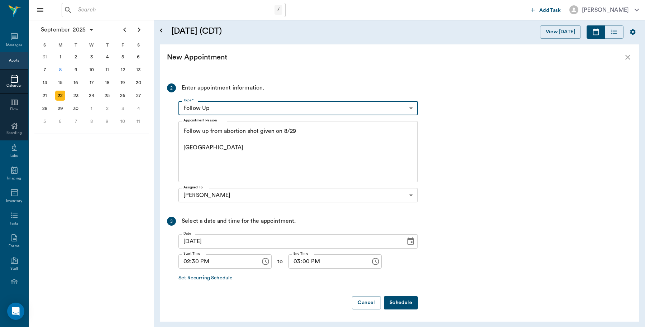
scroll to position [93, 0]
click at [396, 304] on button "Schedule" at bounding box center [401, 301] width 34 height 13
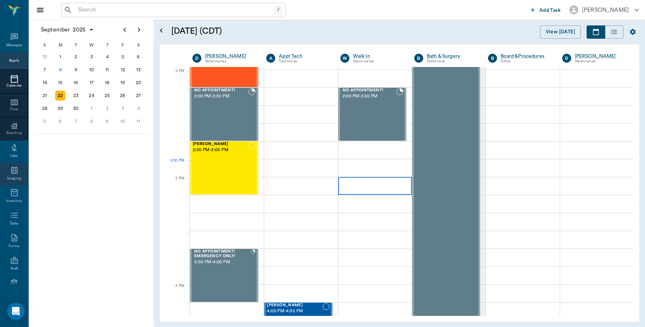
scroll to position [627, 0]
click at [59, 68] on div "8" at bounding box center [60, 70] width 10 height 10
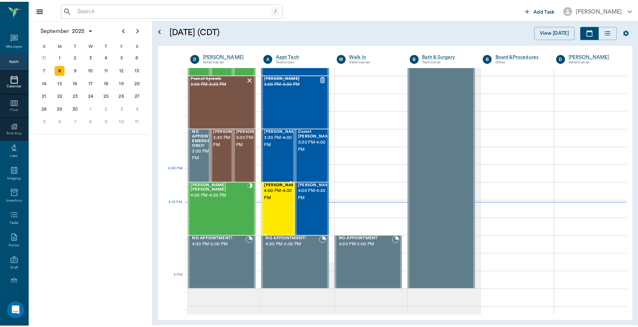
scroll to position [761, 0]
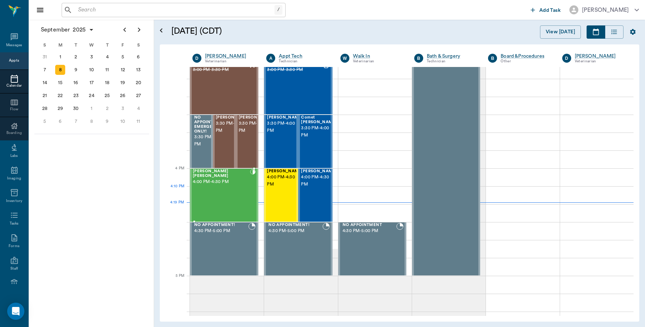
click at [219, 191] on div "[PERSON_NAME] [PERSON_NAME] 4:00 PM - 4:30 PM" at bounding box center [221, 195] width 57 height 52
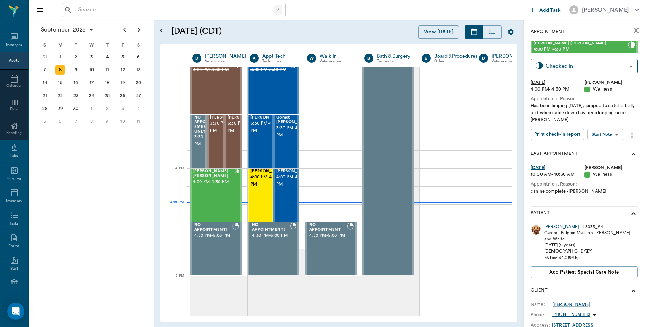
click at [551, 226] on div "[PERSON_NAME]" at bounding box center [561, 227] width 35 height 6
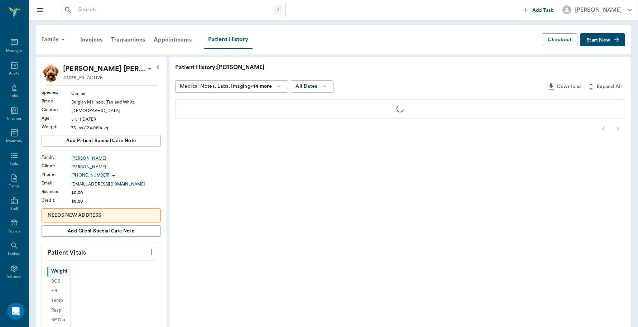
scroll to position [2, 0]
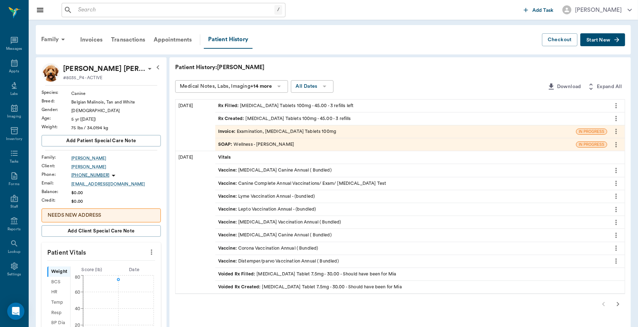
click at [264, 131] on div "Invoice : Examination, [MEDICAL_DATA] Tablets 100mg" at bounding box center [277, 131] width 118 height 7
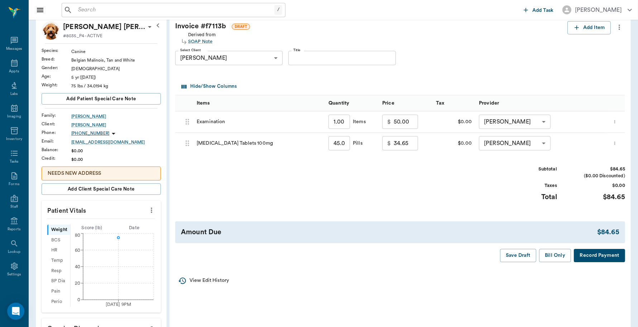
scroll to position [45, 0]
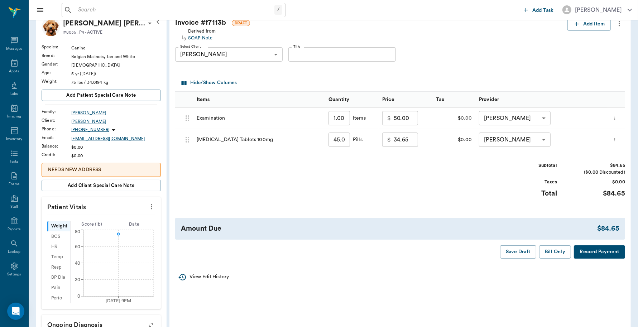
click at [590, 252] on button "Record Payment" at bounding box center [599, 251] width 51 height 13
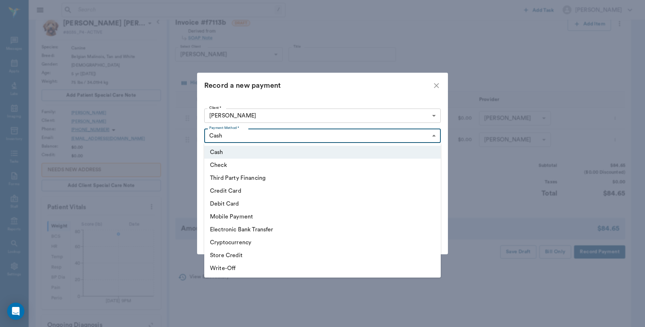
click at [434, 136] on body "/ ​ Add Task [PERSON_NAME] Nectar Messages Appts Labs Imaging Inventory Tasks F…" at bounding box center [322, 256] width 645 height 603
click at [323, 194] on li "Credit Card" at bounding box center [322, 190] width 236 height 13
type input "CREDIT_CARD"
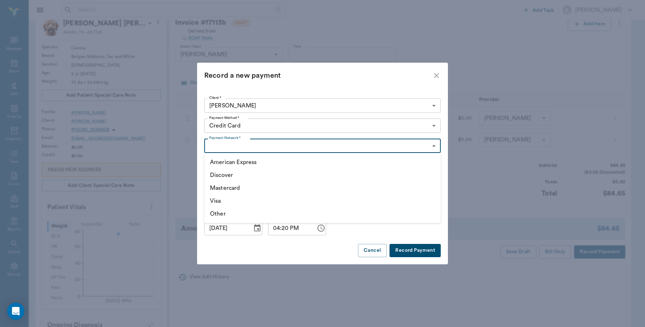
click at [433, 144] on body "/ ​ Add Task [PERSON_NAME] Nectar Messages Appts Labs Imaging Inventory Tasks F…" at bounding box center [322, 256] width 645 height 603
click at [278, 189] on li "Mastercard" at bounding box center [322, 188] width 236 height 13
type input "MASTERCARD"
click at [425, 250] on button "Record Payment" at bounding box center [414, 250] width 51 height 13
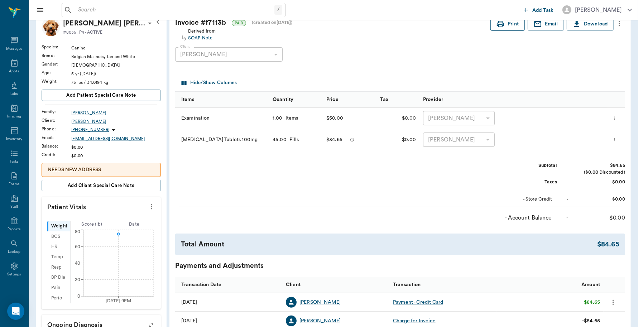
click at [514, 26] on button "Print" at bounding box center [507, 24] width 34 height 13
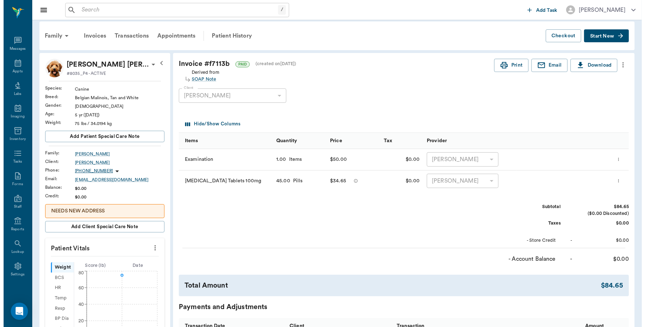
scroll to position [0, 0]
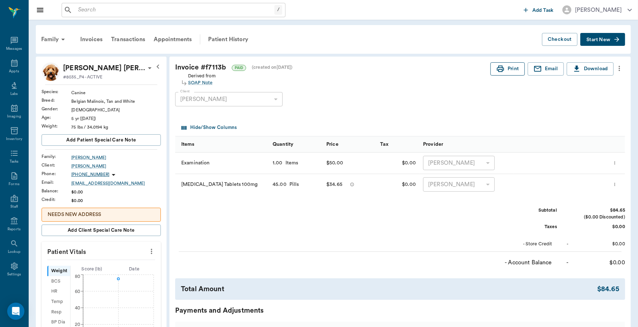
click at [514, 73] on button "Print" at bounding box center [507, 68] width 34 height 13
click at [11, 70] on div "Appts" at bounding box center [14, 71] width 10 height 5
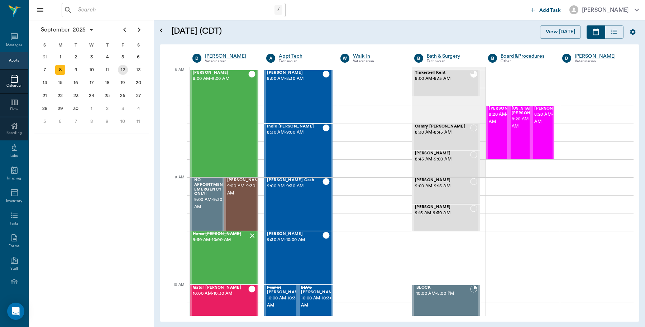
click at [123, 70] on div "12" at bounding box center [123, 70] width 10 height 10
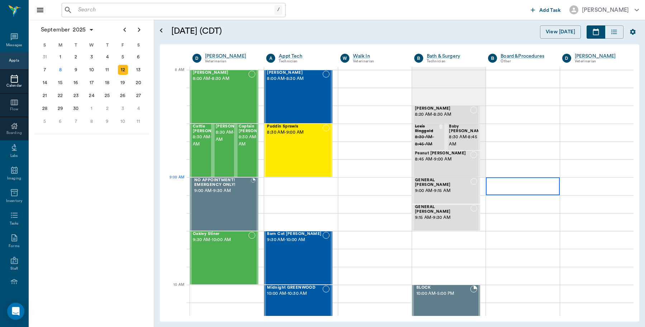
click at [519, 187] on div at bounding box center [522, 186] width 73 height 18
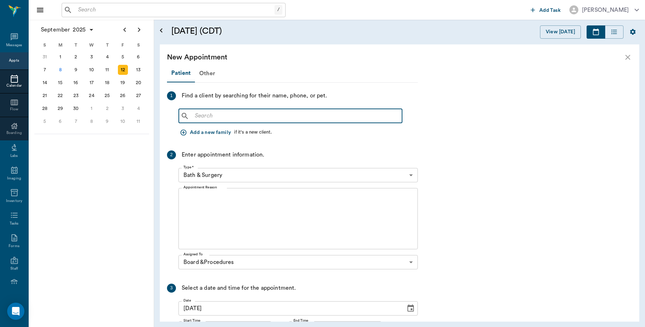
click at [192, 115] on input "text" at bounding box center [295, 116] width 207 height 10
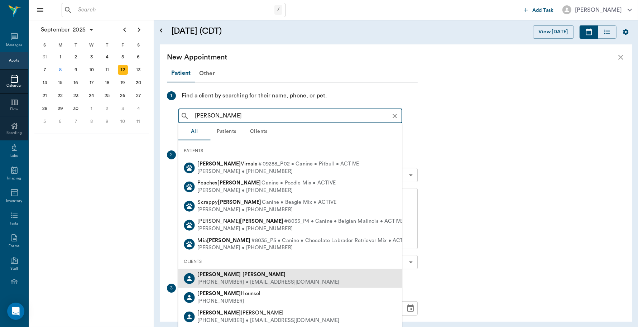
click at [250, 279] on div "[PHONE_NUMBER] • [EMAIL_ADDRESS][DOMAIN_NAME]" at bounding box center [269, 282] width 142 height 8
type input "[PERSON_NAME]"
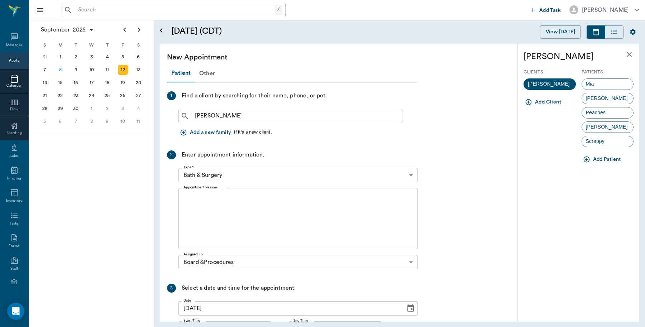
click at [409, 176] on body "/ ​ Add Task [PERSON_NAME] Nectar Messages Appts Calendar Flow Boarding Labs Im…" at bounding box center [322, 163] width 645 height 327
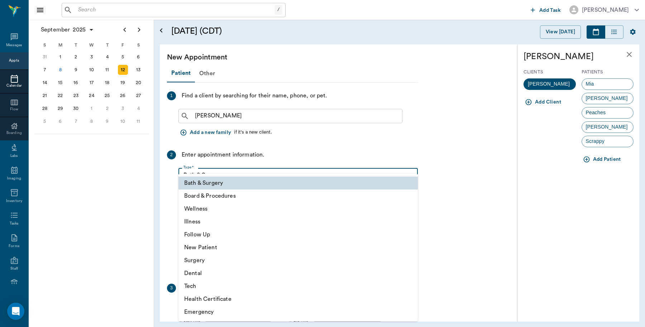
click at [238, 197] on li "Board & Procedures" at bounding box center [297, 195] width 239 height 13
type input "67816c1cf444b6f7d0a603e8"
type input "09:30 AM"
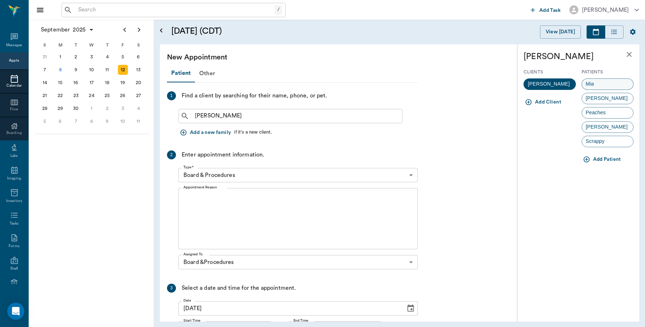
click at [596, 85] on span "Mia" at bounding box center [590, 84] width 16 height 8
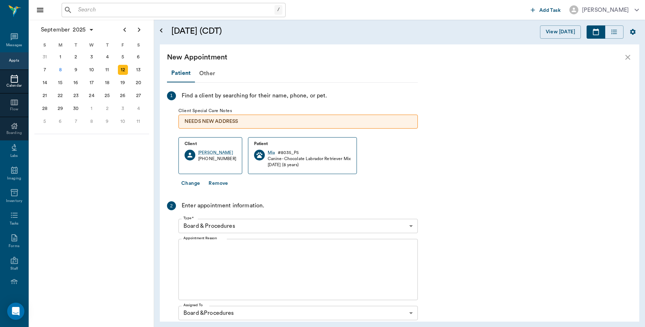
click at [186, 251] on textarea "Appointment Reason" at bounding box center [297, 269] width 229 height 49
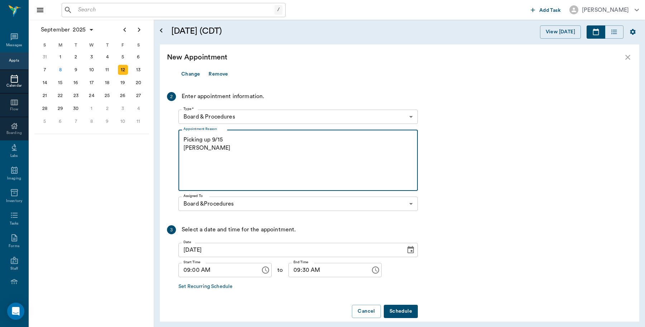
scroll to position [119, 0]
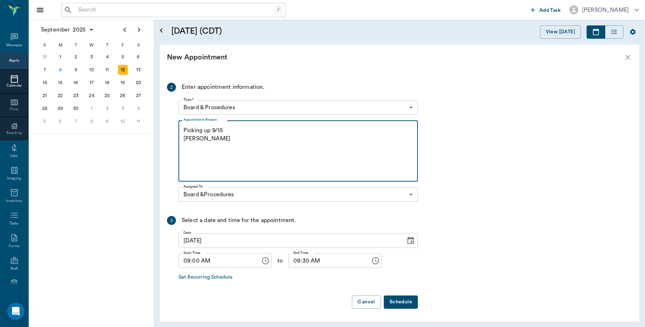
click at [183, 129] on textarea "Picking up 9/15 [PERSON_NAME]" at bounding box center [297, 150] width 229 height 49
type textarea "Boarding: Picking up 9/15 [PERSON_NAME]"
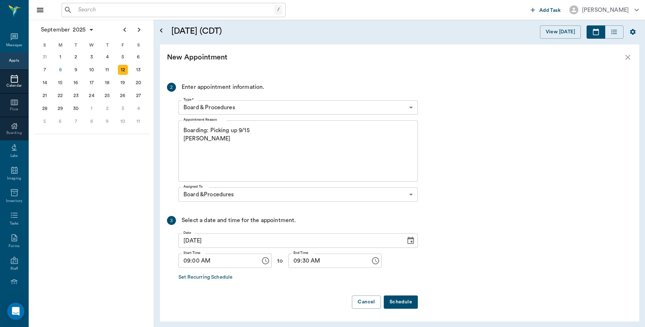
click at [408, 303] on button "Schedule" at bounding box center [401, 301] width 34 height 13
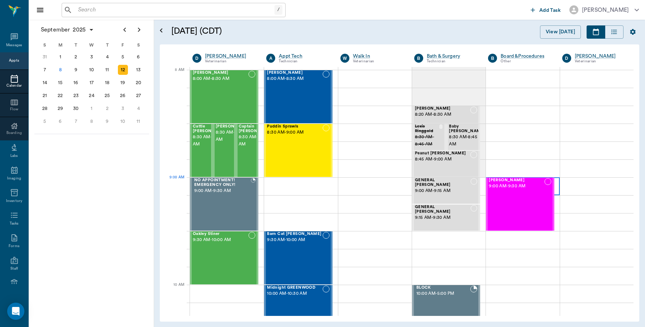
click at [551, 193] on div at bounding box center [522, 186] width 73 height 18
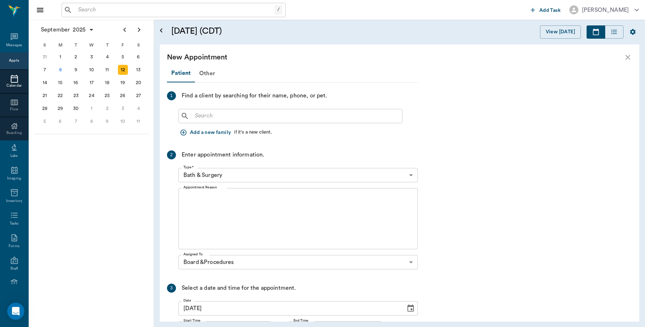
click at [196, 117] on input "text" at bounding box center [295, 116] width 207 height 10
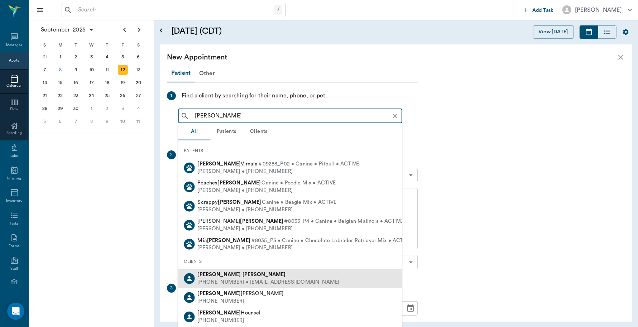
click at [230, 279] on div "[PHONE_NUMBER] • [EMAIL_ADDRESS][DOMAIN_NAME]" at bounding box center [269, 282] width 142 height 8
type input "[PERSON_NAME]"
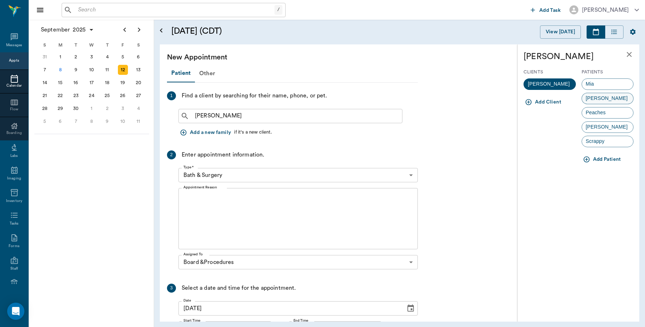
click at [599, 100] on span "[PERSON_NAME]" at bounding box center [607, 99] width 50 height 8
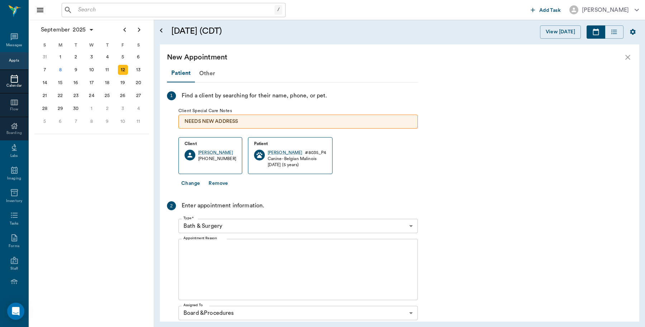
click at [411, 227] on body "/ ​ Add Task [PERSON_NAME] Nectar Messages Appts Calendar Flow Boarding Labs Im…" at bounding box center [322, 163] width 645 height 327
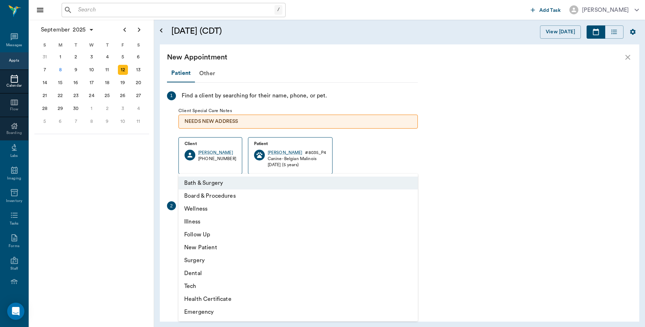
click at [257, 196] on li "Board & Procedures" at bounding box center [297, 195] width 239 height 13
type input "67816c1cf444b6f7d0a603e8"
type input "09:30 AM"
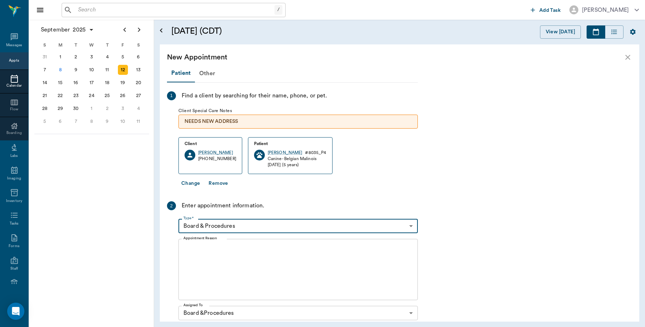
click at [193, 248] on textarea "Appointment Reason" at bounding box center [297, 269] width 229 height 49
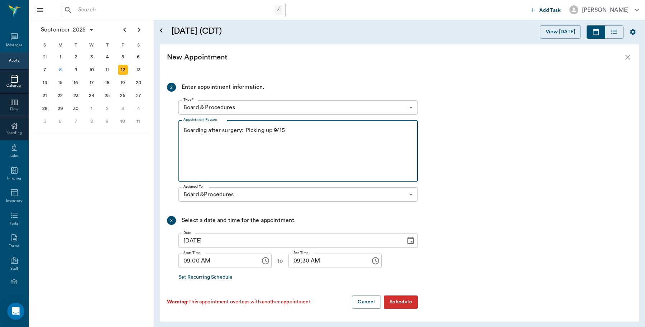
type textarea "Boarding after surgery: Picking up 9/15"
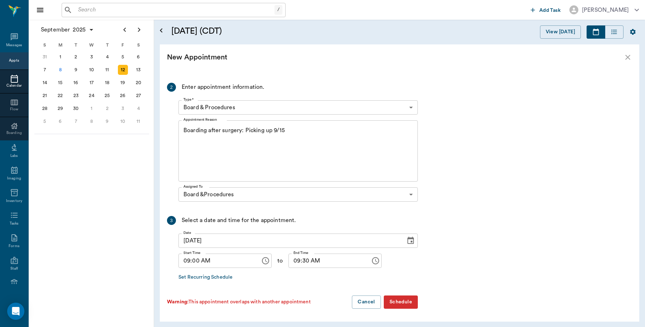
click at [406, 305] on button "Schedule" at bounding box center [401, 301] width 34 height 13
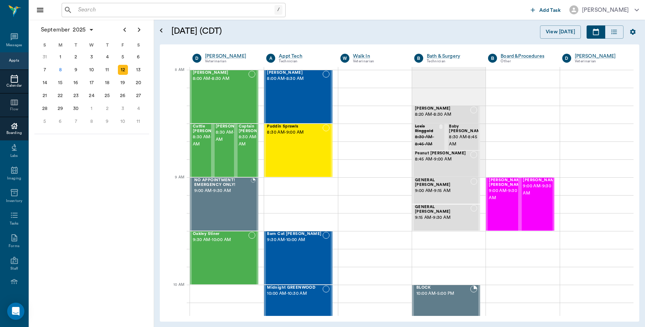
click at [10, 126] on icon at bounding box center [14, 126] width 9 height 9
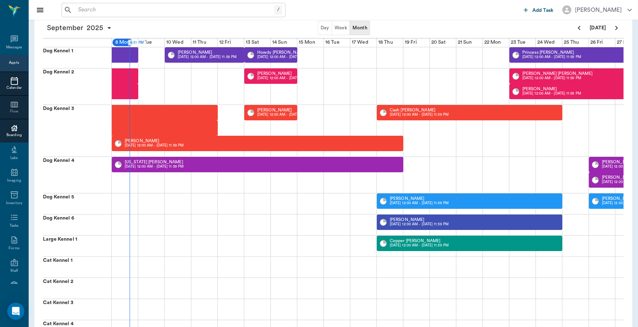
click at [15, 82] on div at bounding box center [14, 81] width 28 height 9
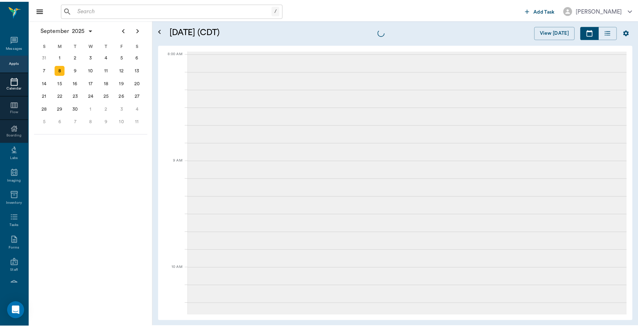
scroll to position [860, 0]
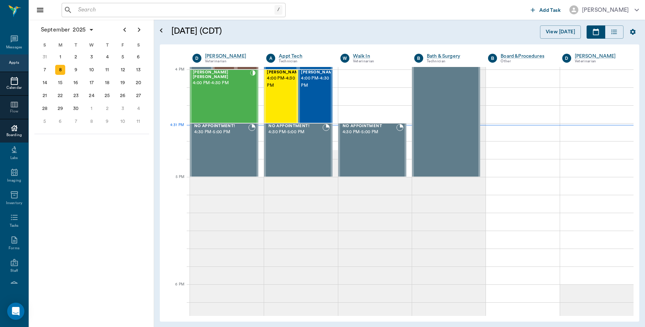
click at [11, 130] on icon at bounding box center [14, 128] width 7 height 6
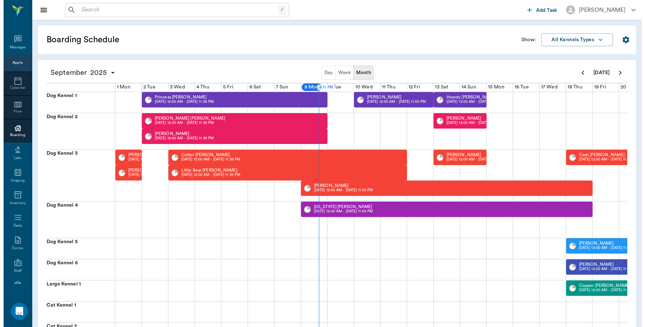
scroll to position [0, 186]
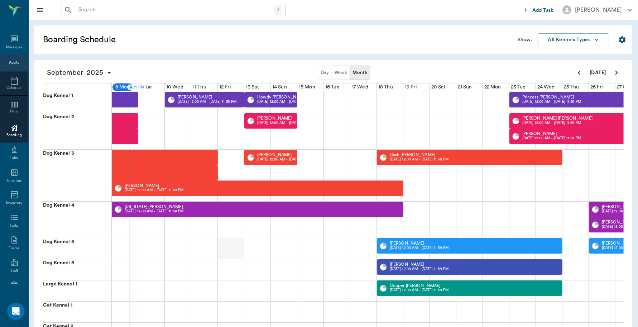
click at [228, 247] on div at bounding box center [231, 248] width 27 height 21
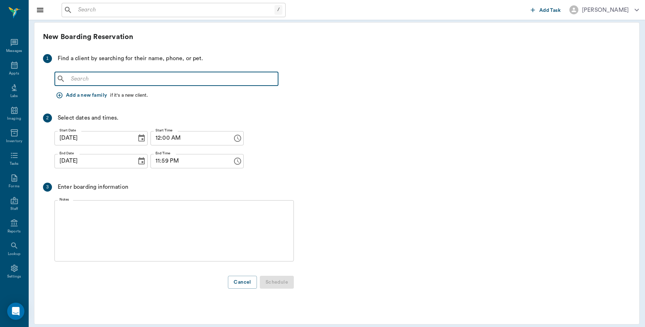
click at [74, 81] on input "text" at bounding box center [171, 79] width 207 height 10
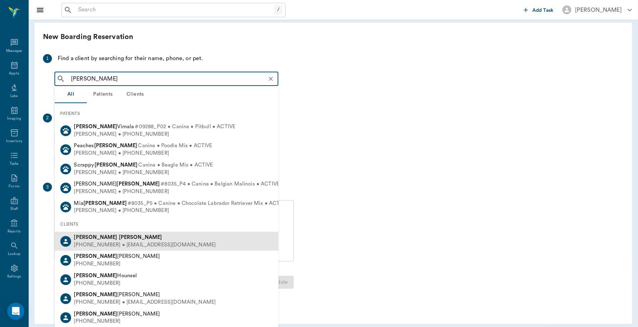
click at [110, 243] on div "(903) 277-0355 • JLBARENTINE13@gmail.com" at bounding box center [145, 245] width 142 height 8
type input "[PERSON_NAME]"
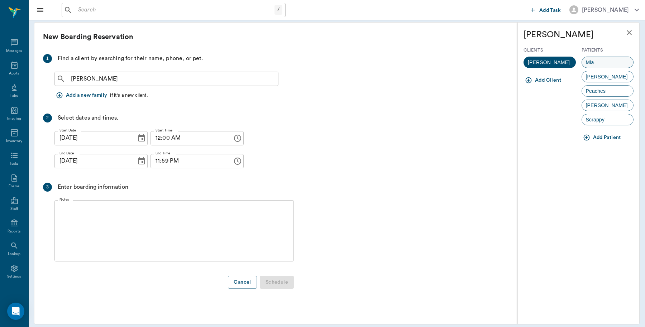
click at [595, 62] on div "Mia" at bounding box center [607, 62] width 52 height 11
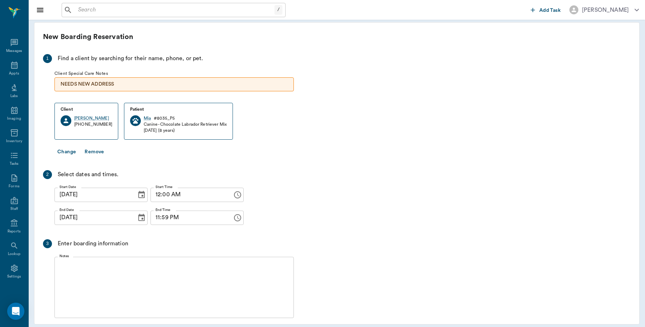
click at [62, 267] on textarea "Notes" at bounding box center [173, 287] width 229 height 49
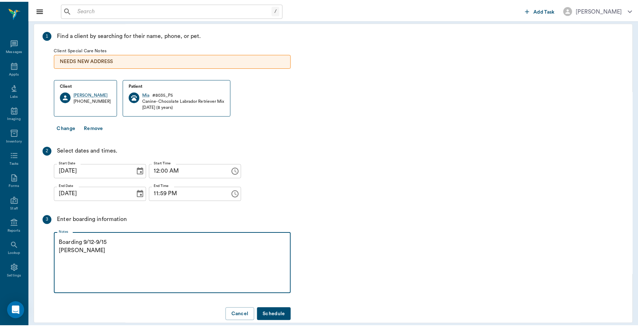
scroll to position [37, 0]
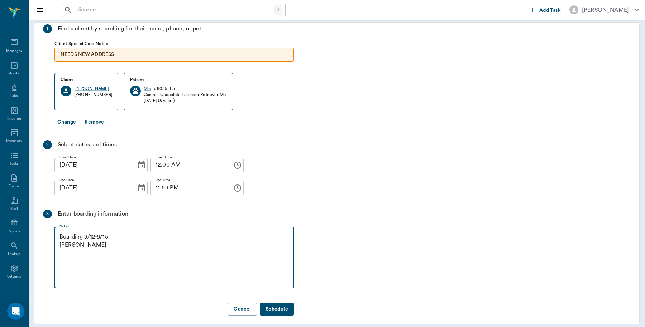
type textarea "Boarding 9/12-9/15 Christy"
click at [274, 303] on button "Schedule" at bounding box center [277, 309] width 34 height 13
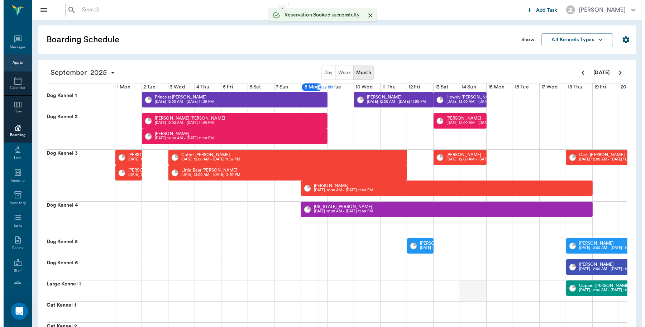
scroll to position [0, 186]
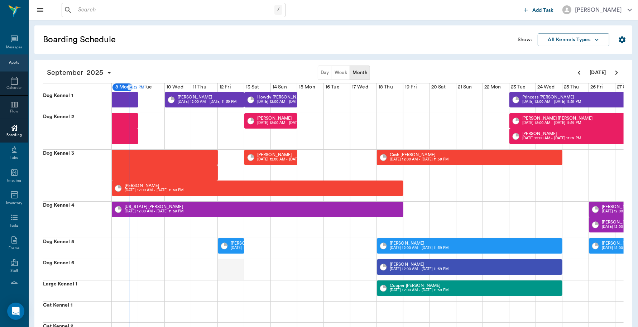
click at [226, 272] on div at bounding box center [231, 269] width 27 height 21
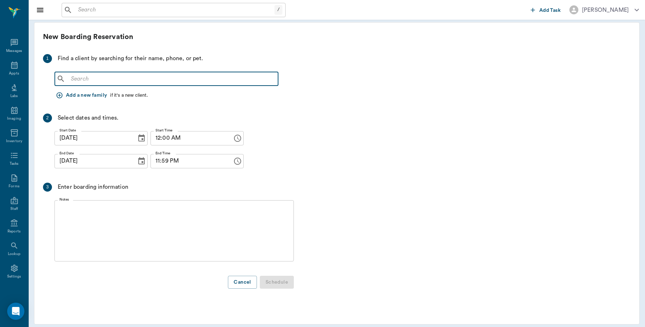
click at [68, 77] on input "text" at bounding box center [171, 79] width 207 height 10
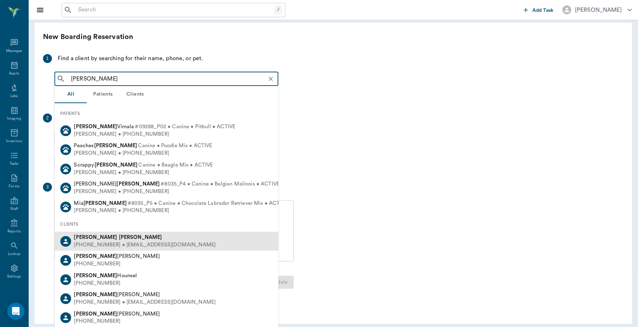
click at [117, 239] on div "Jason Barentine" at bounding box center [145, 238] width 142 height 8
type input "Jason Barentine"
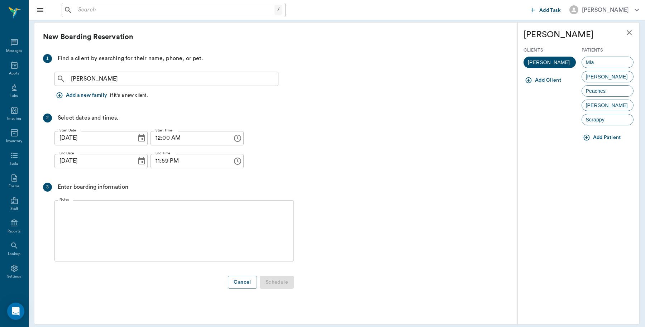
click at [67, 210] on textarea "Notes" at bounding box center [173, 230] width 229 height 49
click at [587, 78] on span "Marley" at bounding box center [607, 77] width 50 height 8
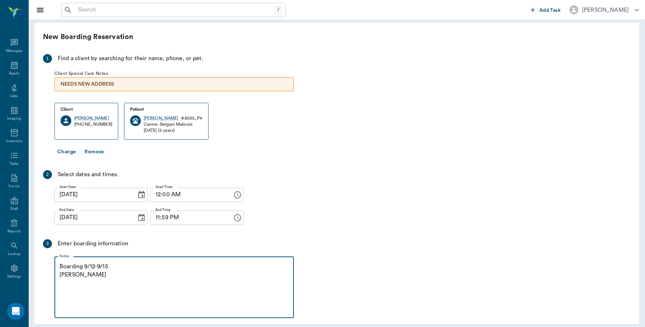
click at [81, 268] on textarea "Boarding 9/12-9/15 Christy" at bounding box center [173, 287] width 229 height 49
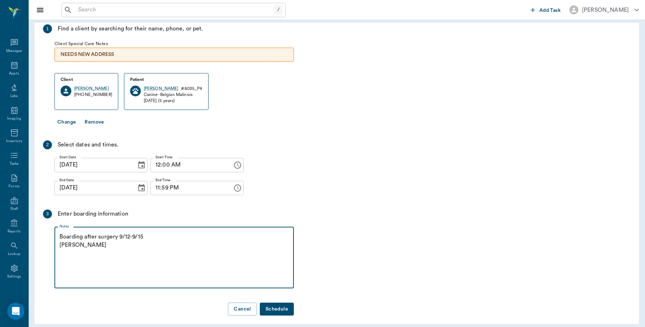
type textarea "Boarding after surgery 9/12-9/15 Christy"
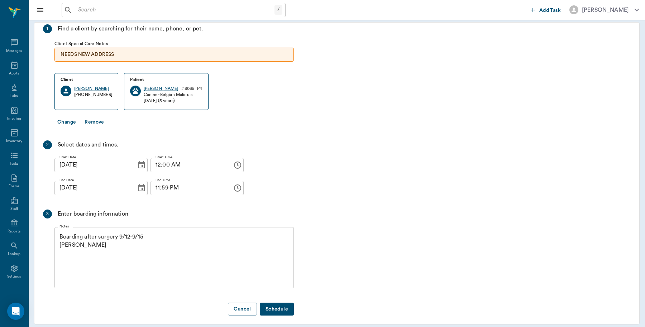
click at [285, 303] on button "Schedule" at bounding box center [277, 309] width 34 height 13
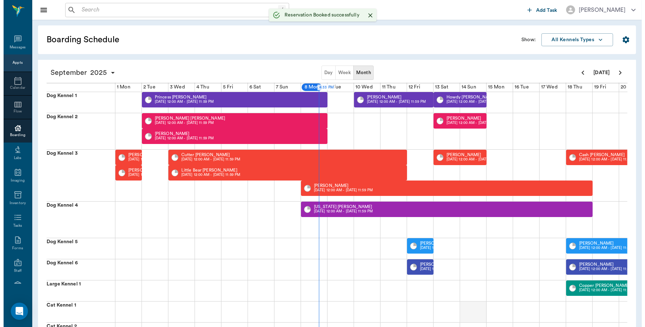
scroll to position [0, 186]
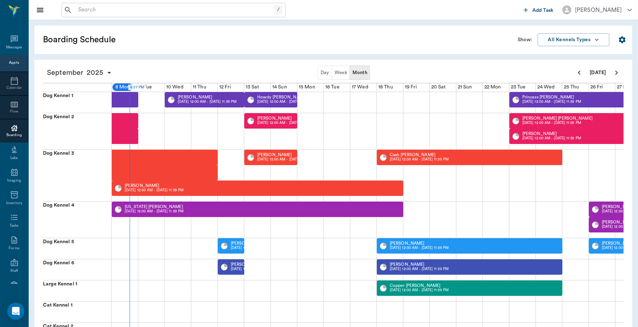
click at [11, 65] on div "Appts" at bounding box center [14, 62] width 10 height 5
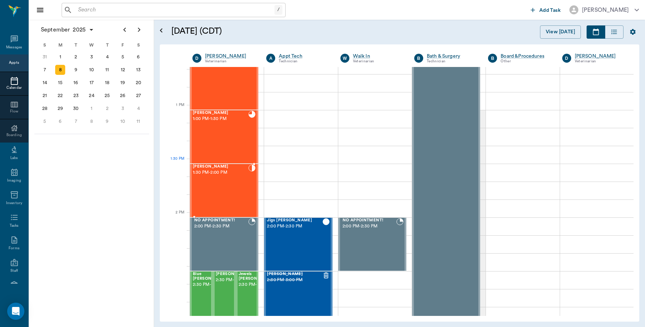
scroll to position [502, 0]
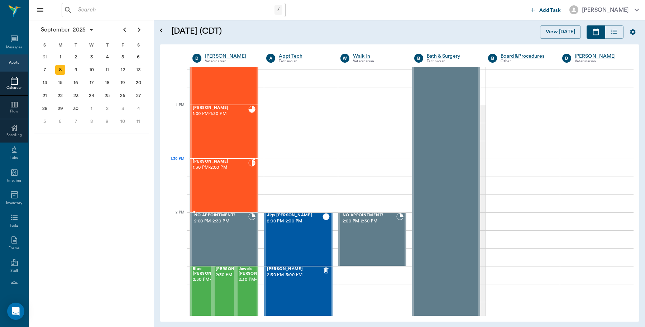
click at [228, 172] on div "Joey Gutierrez 1:30 PM - 2:00 PM" at bounding box center [221, 185] width 56 height 52
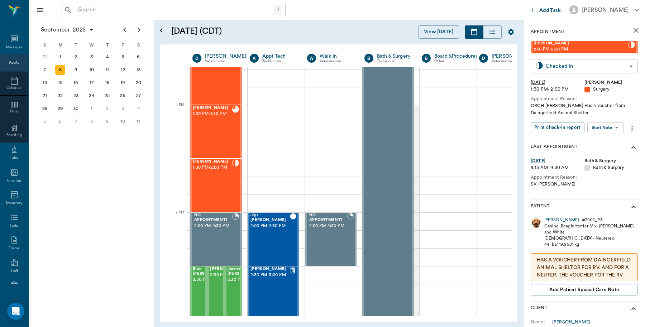
click at [586, 67] on body "/ ​ Add Task Dr. Bert Ellsworth Nectar Messages Appts Calendar Flow Boarding La…" at bounding box center [322, 163] width 645 height 327
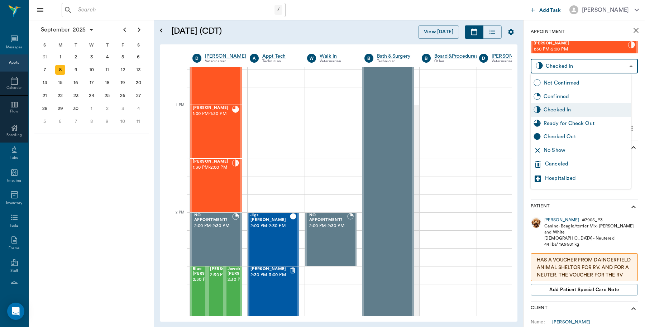
click at [564, 135] on div "Checked Out" at bounding box center [585, 137] width 85 height 8
type input "CHECKED_OUT"
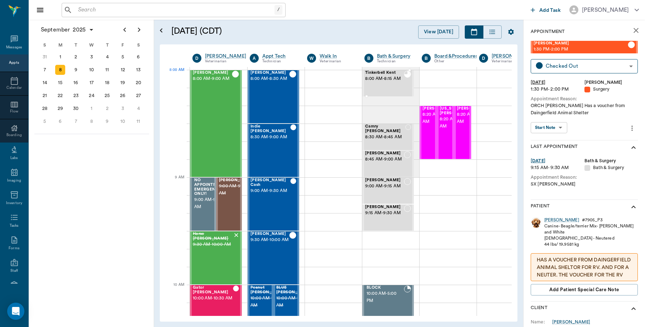
click at [393, 84] on div "Tinkerbell Kent 8:00 AM - 8:15 AM" at bounding box center [384, 83] width 39 height 25
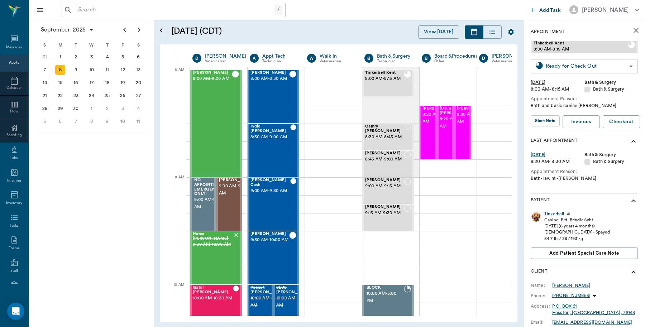
click at [571, 67] on body "/ ​ Add Task Dr. Bert Ellsworth Nectar Messages Appts Calendar Flow Boarding La…" at bounding box center [322, 163] width 645 height 327
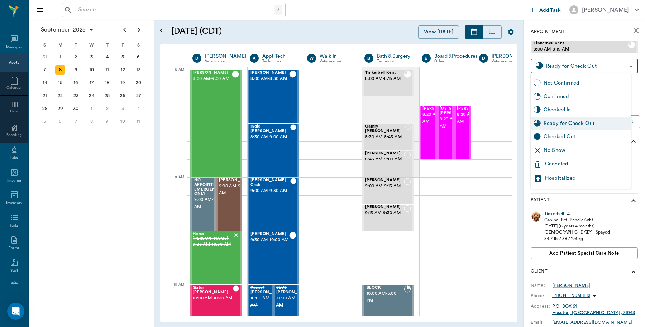
click at [563, 137] on div "Checked Out" at bounding box center [585, 137] width 85 height 8
type input "CHECKED_OUT"
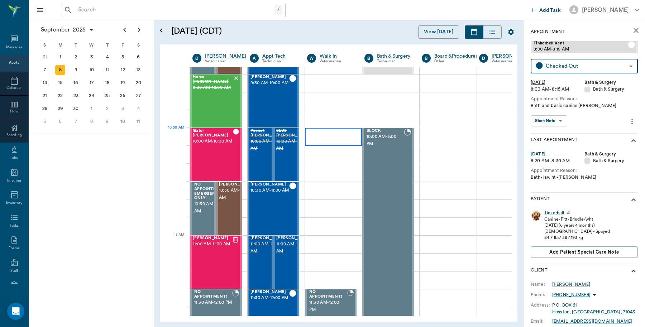
scroll to position [179, 0]
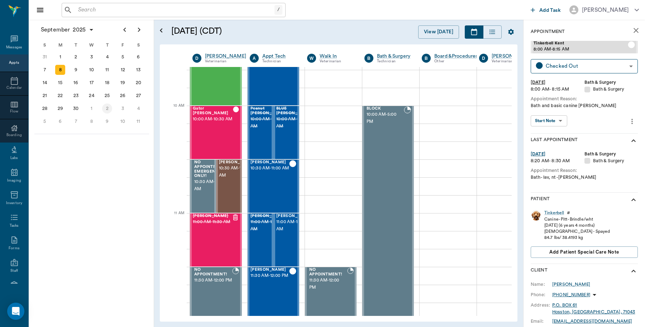
click at [106, 107] on div "2" at bounding box center [107, 109] width 10 height 10
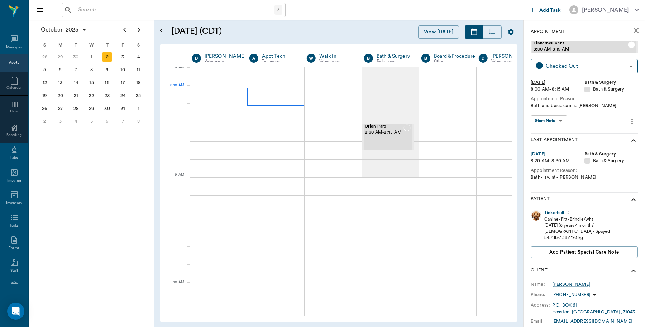
scroll to position [45, 0]
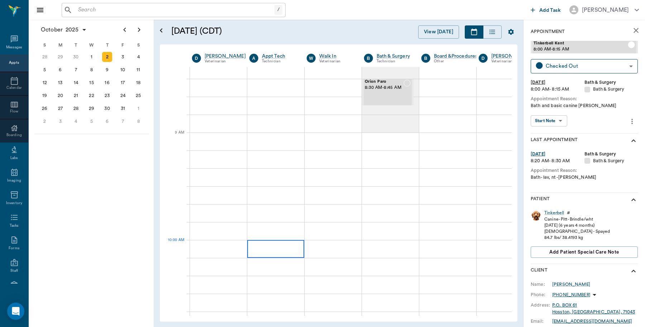
click at [282, 253] on div at bounding box center [275, 249] width 57 height 18
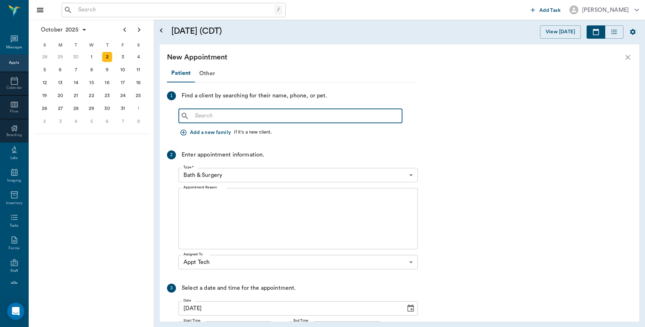
click at [307, 112] on input "text" at bounding box center [295, 116] width 207 height 10
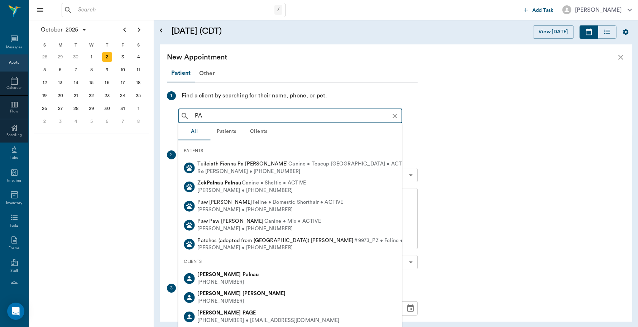
type input "P"
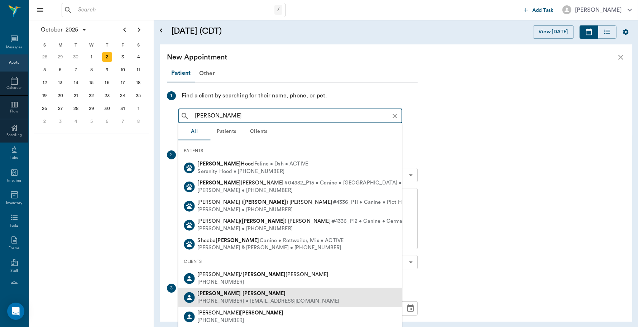
click at [231, 298] on div "(903) 387-3957 • P.SHEP@yahoo.com" at bounding box center [269, 302] width 142 height 8
type input "Patrica Foster"
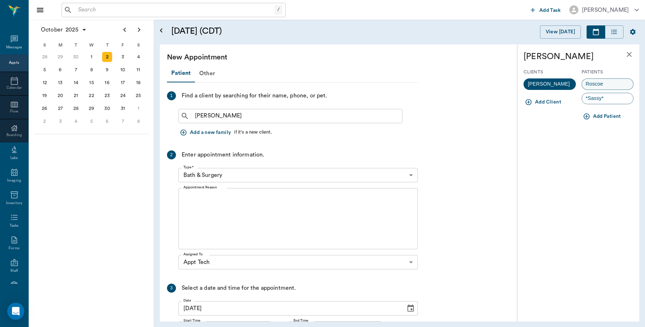
click at [599, 82] on span "Roscoe" at bounding box center [594, 84] width 25 height 8
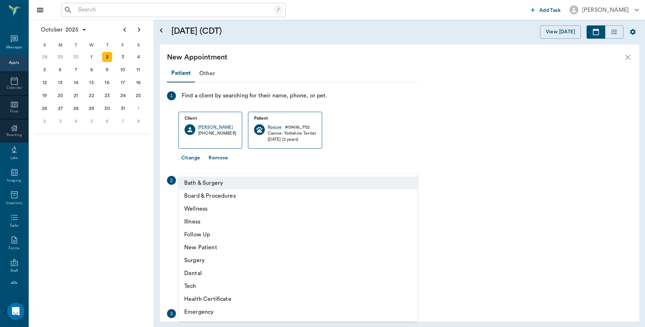
click at [255, 197] on body "/ ​ Add Task Dr. Bert Ellsworth Nectar Messages Appts Calendar Flow Boarding La…" at bounding box center [322, 163] width 645 height 327
click at [192, 285] on li "Tech" at bounding box center [297, 286] width 239 height 13
type input "65d2be4f46e3a538d89b8c1a"
type input "10:30 AM"
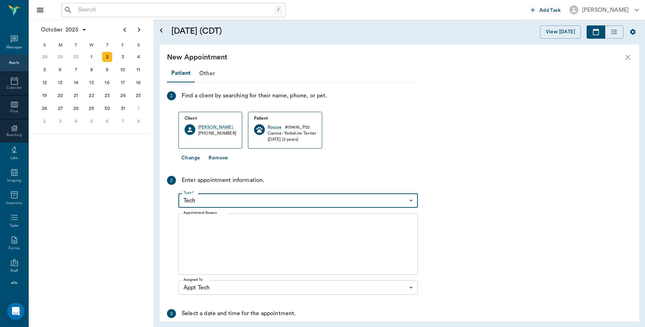
click at [269, 221] on textarea "Appointment Reason" at bounding box center [297, 244] width 229 height 49
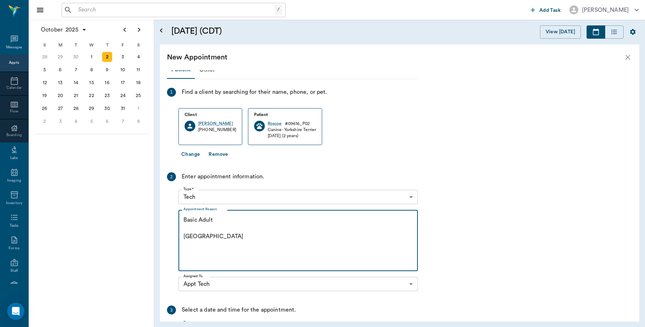
scroll to position [93, 0]
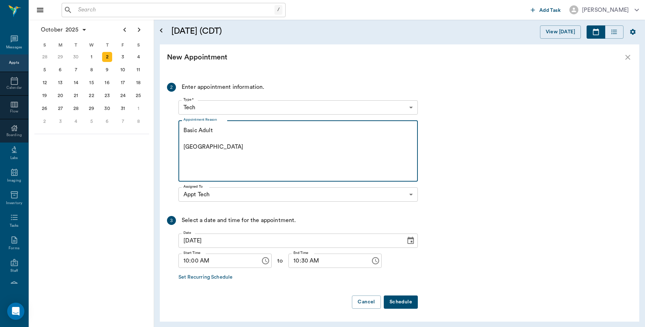
type textarea "Basic Adult Caryn"
click at [405, 303] on button "Schedule" at bounding box center [401, 301] width 34 height 13
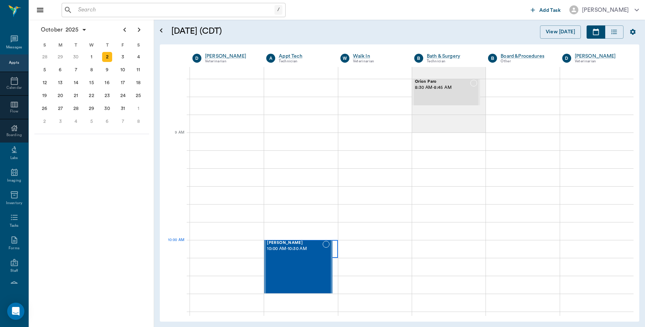
click at [332, 250] on div at bounding box center [300, 249] width 73 height 18
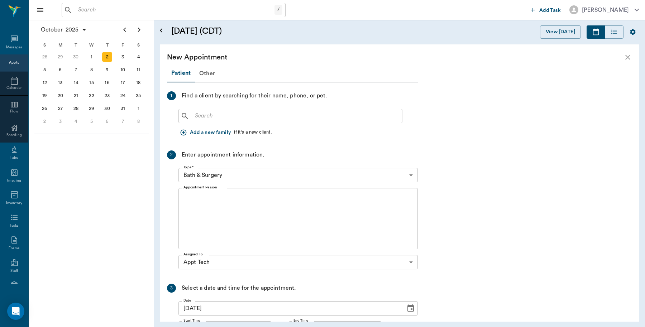
click at [251, 122] on div "​" at bounding box center [290, 116] width 224 height 14
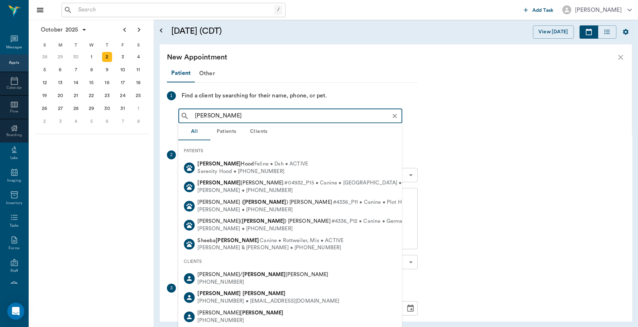
click at [230, 298] on div "(903) 387-3957 • P.SHEP@yahoo.com" at bounding box center [269, 302] width 142 height 8
type input "Patrica Foster"
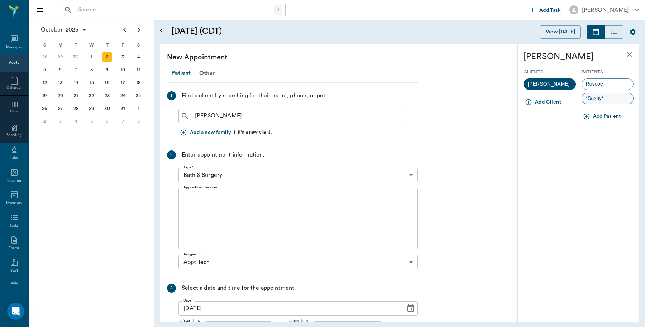
click at [615, 98] on div "*Sassy*" at bounding box center [607, 98] width 52 height 11
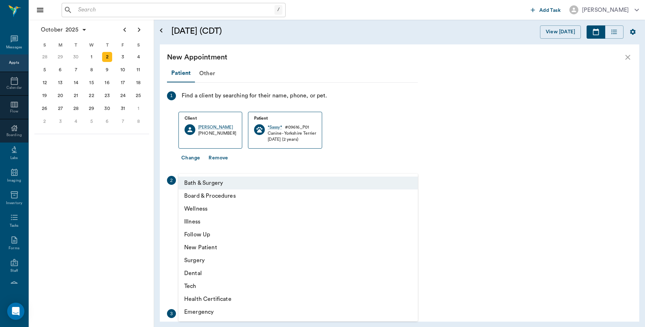
click at [251, 197] on body "/ ​ Add Task Dr. Bert Ellsworth Nectar Messages Appts Calendar Flow Boarding La…" at bounding box center [322, 163] width 645 height 327
click at [199, 285] on li "Tech" at bounding box center [297, 286] width 239 height 13
type input "65d2be4f46e3a538d89b8c1a"
type input "10:30 AM"
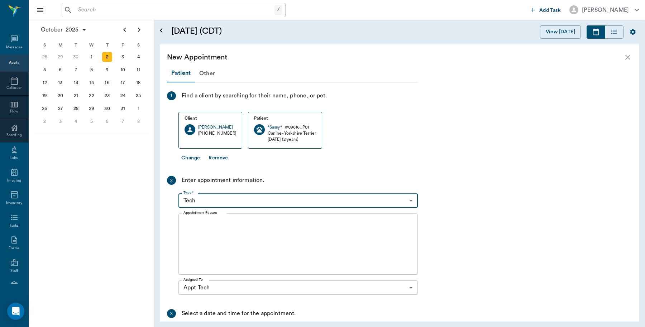
click at [229, 231] on textarea "Appointment Reason" at bounding box center [297, 244] width 229 height 49
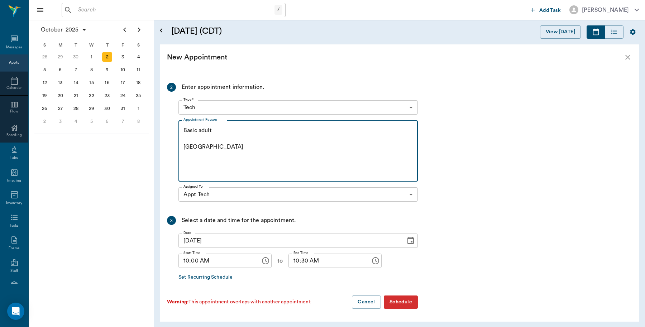
type textarea "Basic adult Caryn"
click at [396, 302] on button "Schedule" at bounding box center [401, 301] width 34 height 13
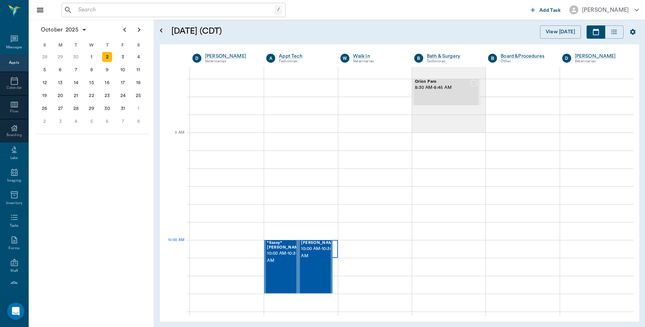
click at [332, 249] on div at bounding box center [300, 249] width 73 height 18
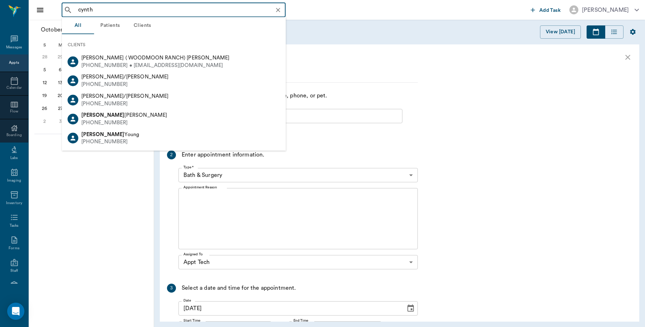
type input "cynth"
click at [490, 148] on div "Patient Other 1 Find a client by searching for their name, phone, or pet. ​ Add…" at bounding box center [399, 195] width 479 height 251
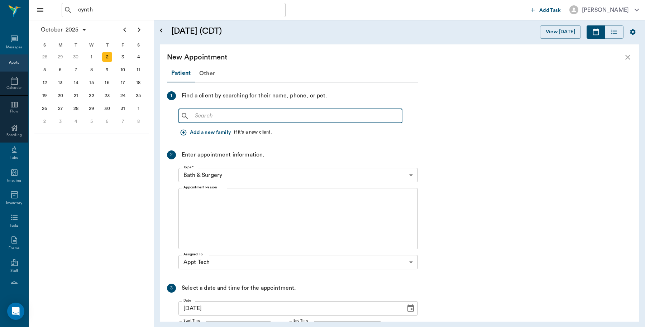
click at [256, 115] on input "text" at bounding box center [295, 116] width 207 height 10
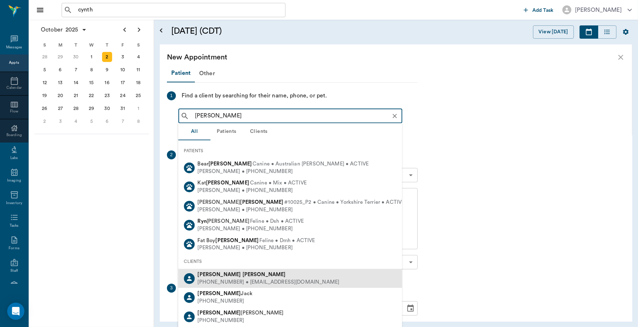
click at [242, 277] on b "Ryan" at bounding box center [263, 274] width 43 height 5
type input "Cynthia Ryan"
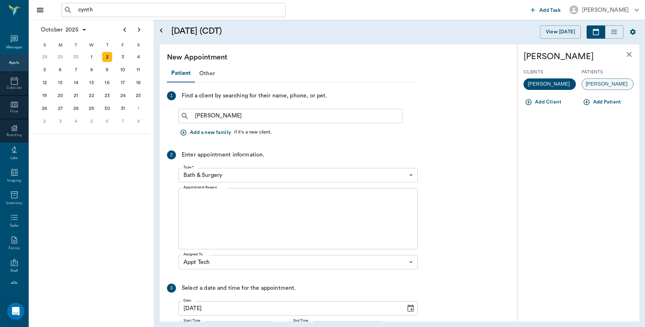
click at [610, 85] on div "Tucker" at bounding box center [607, 83] width 52 height 11
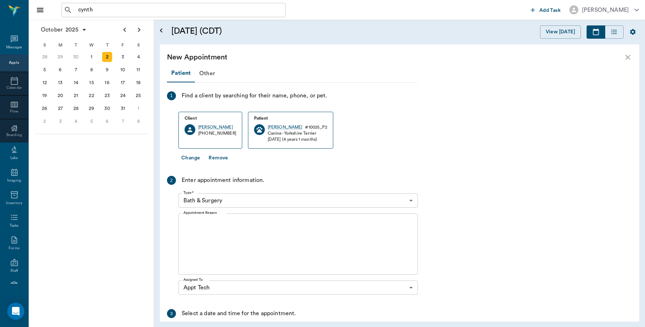
click at [221, 197] on body "cynth ​ Add Task Dr. Bert Ellsworth Nectar Messages Appts Calendar Flow Boardin…" at bounding box center [322, 163] width 645 height 327
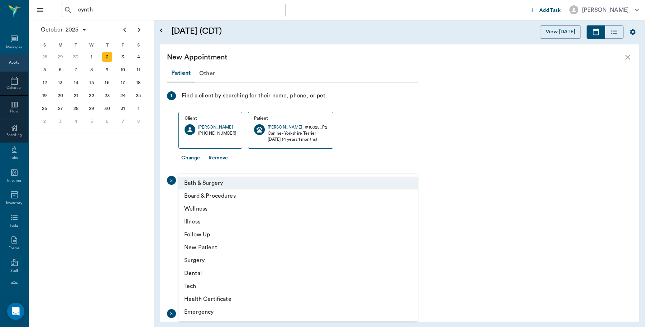
click at [198, 284] on li "Tech" at bounding box center [297, 286] width 239 height 13
type input "65d2be4f46e3a538d89b8c1a"
type input "10:30 AM"
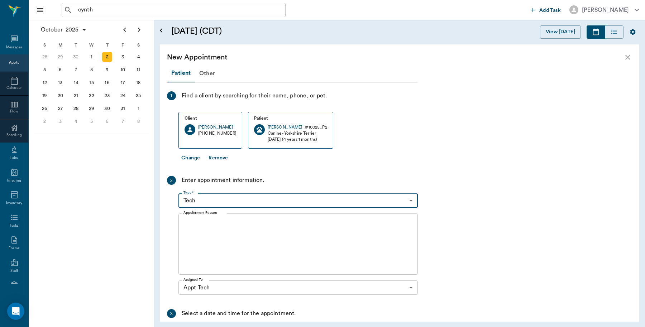
click at [235, 221] on textarea "Appointment Reason" at bounding box center [297, 244] width 229 height 49
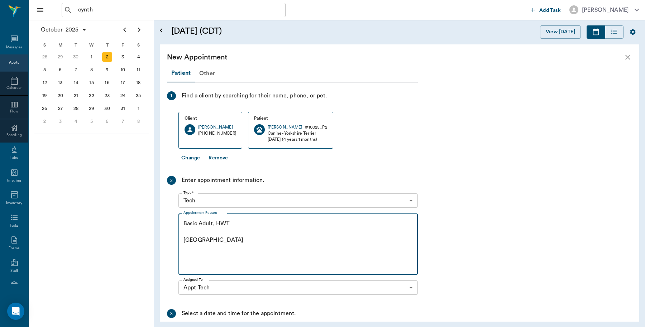
scroll to position [90, 0]
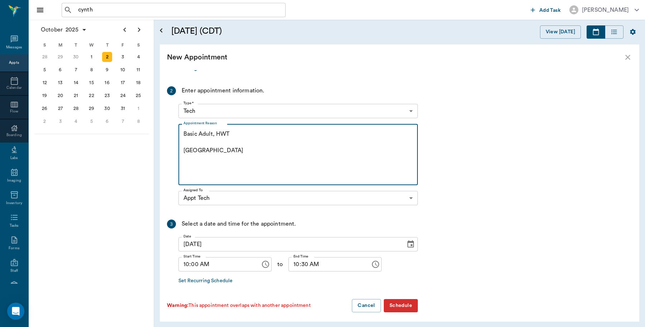
type textarea "Basic Adult, HWT Caryn"
click at [409, 307] on button "Schedule" at bounding box center [401, 305] width 34 height 13
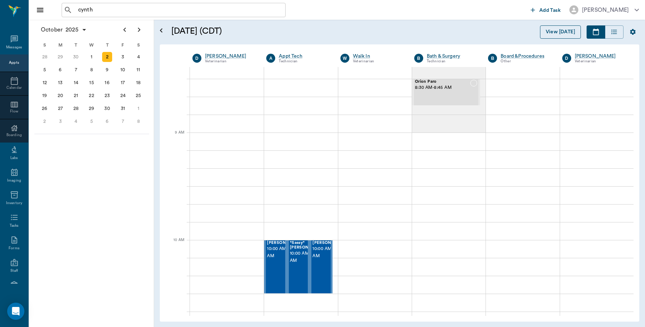
click at [549, 34] on button "View Today" at bounding box center [560, 31] width 41 height 13
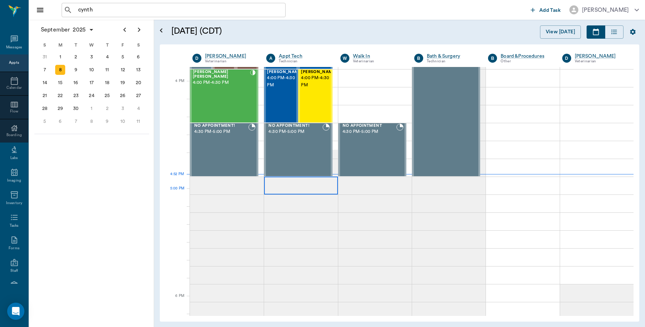
scroll to position [779, 0]
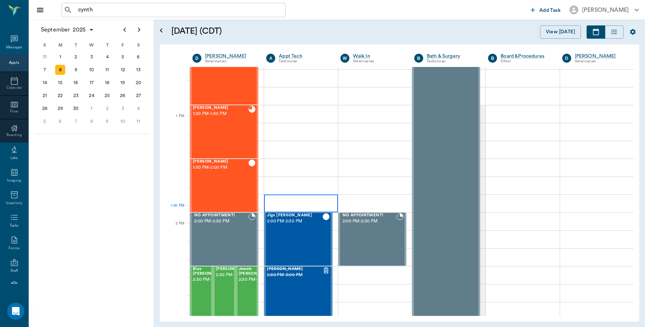
scroll to position [413, 0]
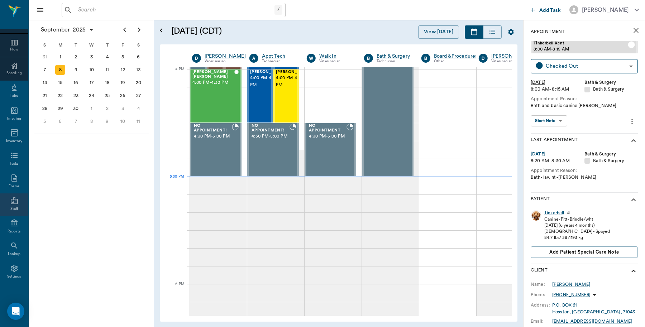
scroll to position [64, 0]
click at [11, 227] on div "Reports" at bounding box center [14, 229] width 13 height 5
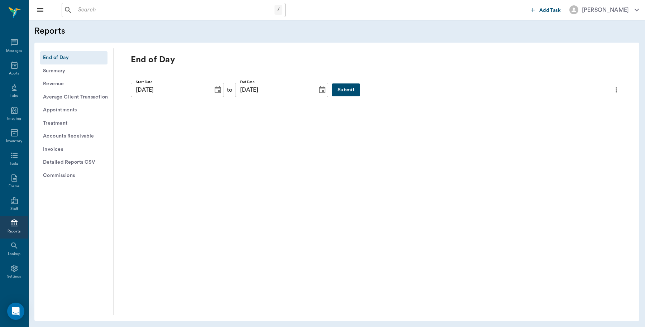
scroll to position [2, 0]
click at [333, 88] on button "Submit" at bounding box center [346, 89] width 28 height 13
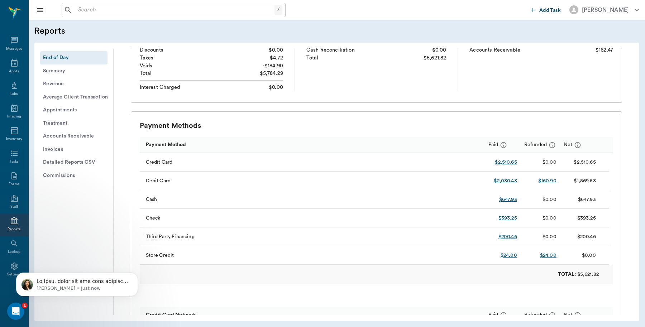
scroll to position [0, 0]
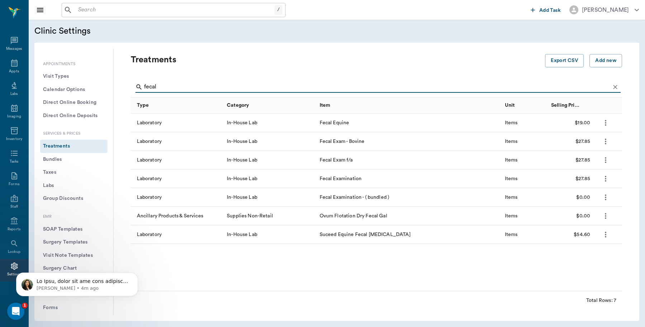
click at [114, 4] on div "/ ​" at bounding box center [174, 10] width 224 height 14
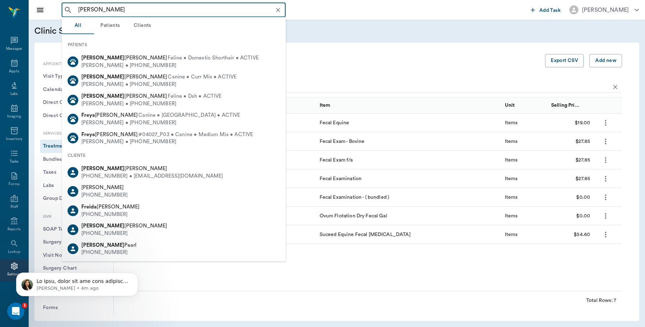
click at [102, 165] on div "[PERSON_NAME]" at bounding box center [152, 169] width 142 height 8
type input "[PERSON_NAME]"
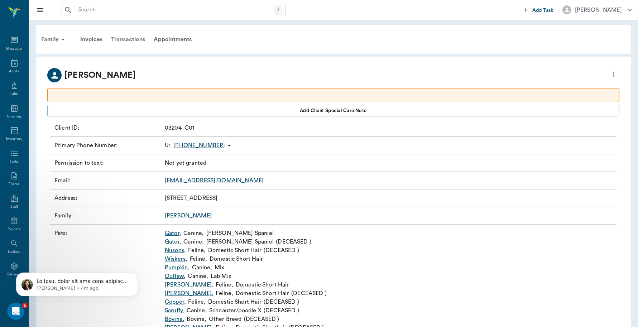
click at [122, 39] on div "Transactions" at bounding box center [128, 39] width 43 height 17
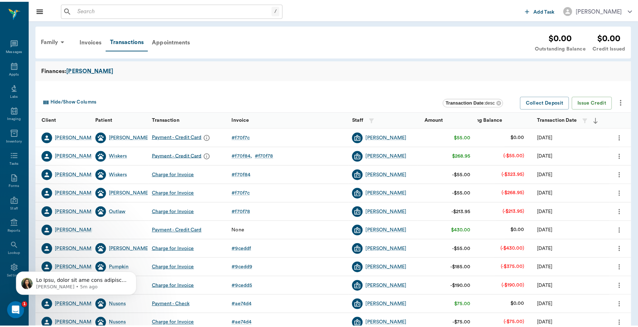
scroll to position [2, 0]
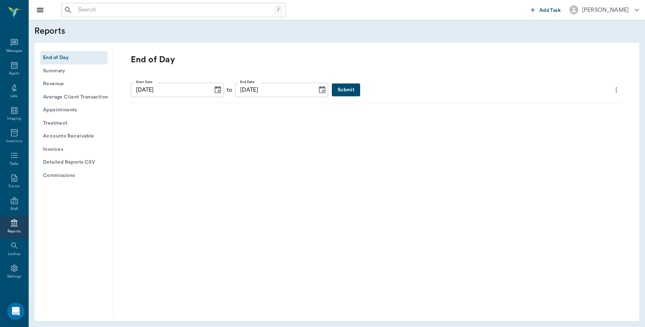
scroll to position [2, 0]
click at [332, 94] on button "Submit" at bounding box center [346, 89] width 28 height 13
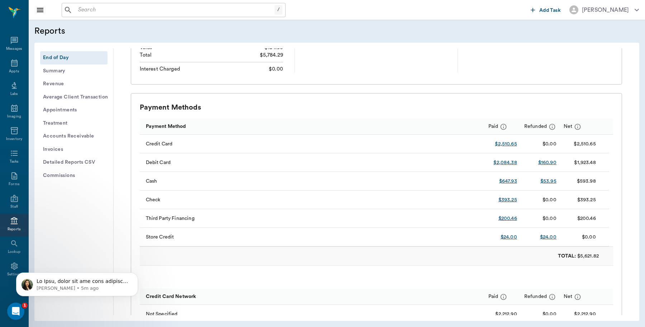
scroll to position [179, 0]
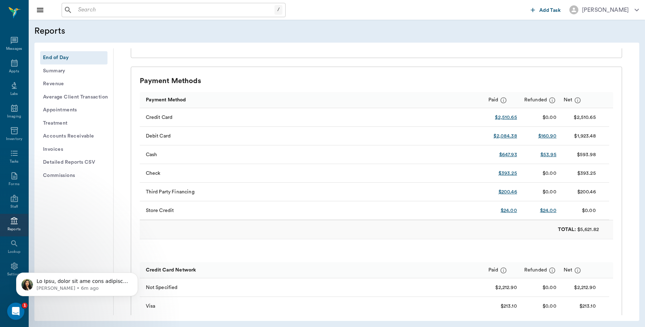
click at [97, 162] on button "Detailed Reports CSV" at bounding box center [73, 162] width 67 height 13
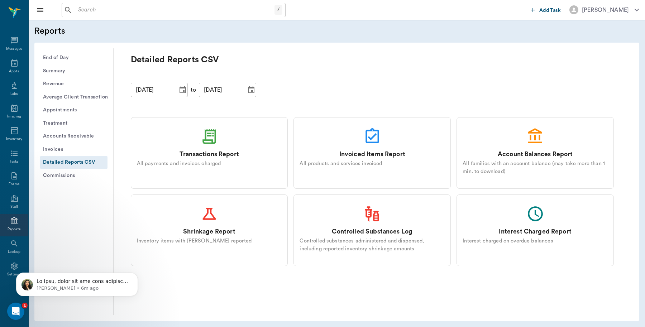
click at [218, 152] on div "Transactions Report" at bounding box center [208, 154] width 59 height 9
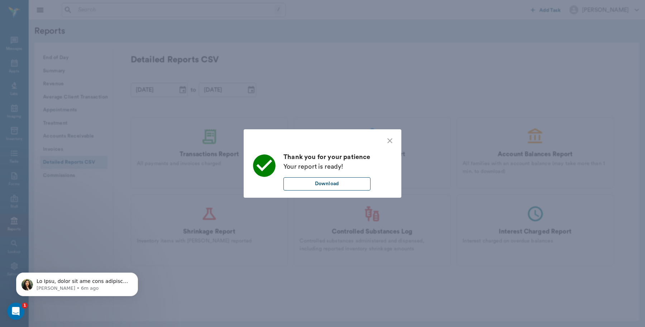
click at [304, 188] on button "Download" at bounding box center [326, 183] width 87 height 13
click at [344, 57] on div "Thank you for your patience Your report is ready! Download" at bounding box center [322, 163] width 645 height 327
